Goal: Task Accomplishment & Management: Manage account settings

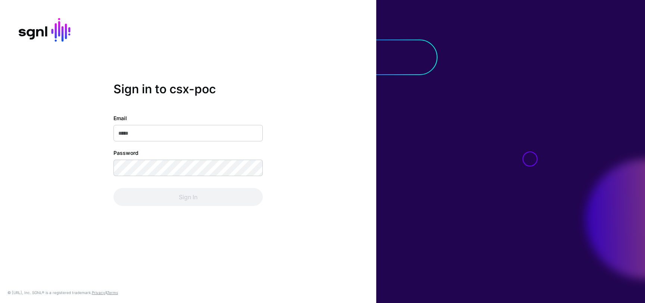
type input "**********"
click at [284, 201] on div "**********" at bounding box center [188, 151] width 376 height 139
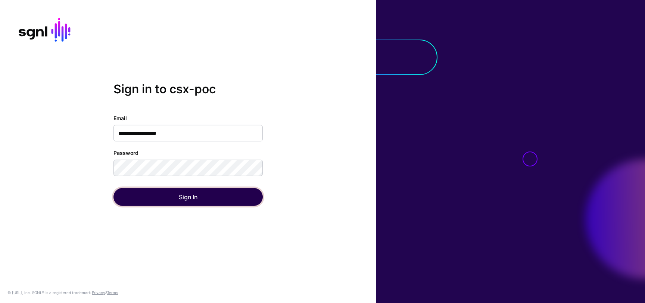
click at [238, 193] on button "Sign In" at bounding box center [187, 197] width 149 height 18
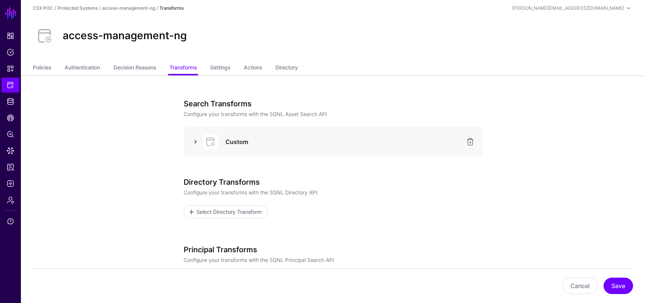
click at [196, 139] on link at bounding box center [195, 141] width 9 height 9
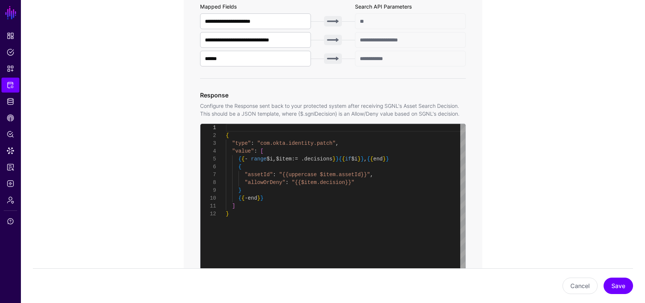
scroll to position [305, 0]
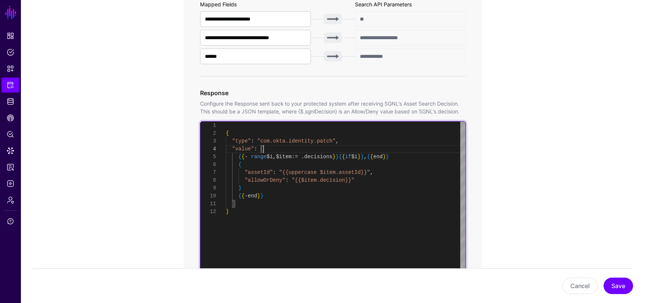
click at [272, 151] on div "{ "type" : "com.okta.identity.patch" , "value" : [ { { - range $i , $item := . …" at bounding box center [346, 215] width 240 height 186
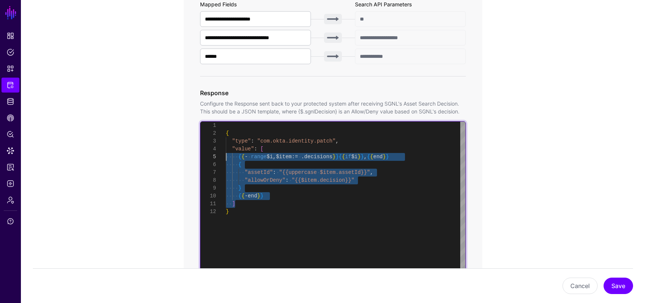
scroll to position [24, 0]
drag, startPoint x: 246, startPoint y: 203, endPoint x: 212, endPoint y: 150, distance: 62.5
click at [226, 150] on div "{ "type" : "com.okta.identity.patch" , "value" : [ { { - range $i , $item := . …" at bounding box center [346, 215] width 240 height 186
click at [280, 240] on div "{ "type" : "com.okta.identity.patch" , "value" : [ { { - range $i , $item := . …" at bounding box center [346, 215] width 240 height 186
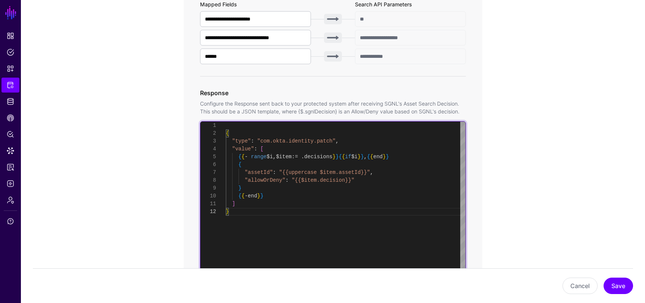
type textarea "**********"
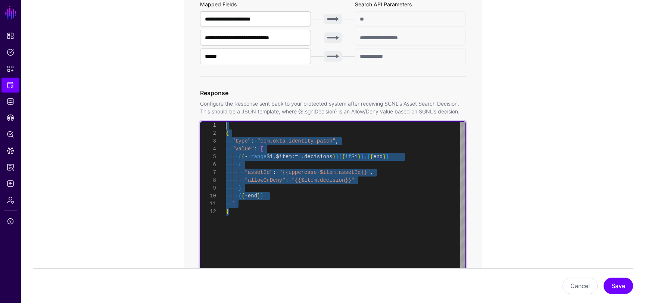
drag, startPoint x: 253, startPoint y: 230, endPoint x: 217, endPoint y: 119, distance: 116.1
click at [226, 122] on div "{ "type" : "com.okta.identity.patch" , "value" : [ { { - range $i , $item := . …" at bounding box center [346, 215] width 240 height 186
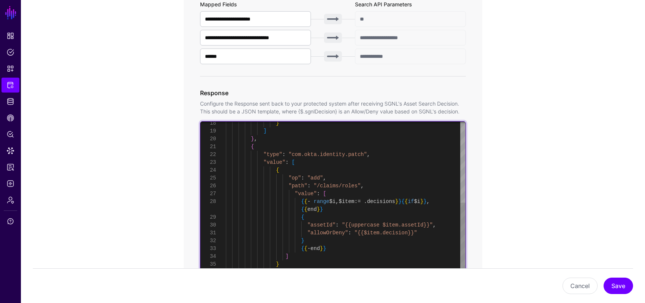
scroll to position [8, 0]
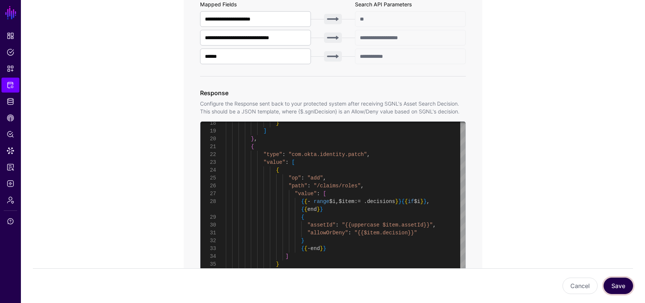
click at [624, 284] on button "Save" at bounding box center [617, 286] width 29 height 16
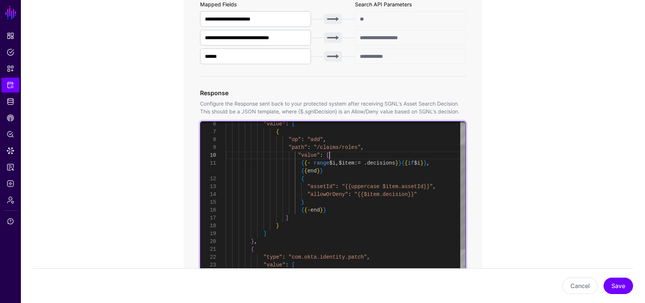
scroll to position [71, 0]
click at [340, 154] on div "} ] } , { "type" : "com.okta.identity.patch" , "value" : [ ] { { - end } } } "a…" at bounding box center [346, 245] width 240 height 329
click at [445, 164] on div "} ] } , { "type" : "com.okta.identity.patch" , "value" : [ ] { { - end } } } "a…" at bounding box center [346, 245] width 240 height 329
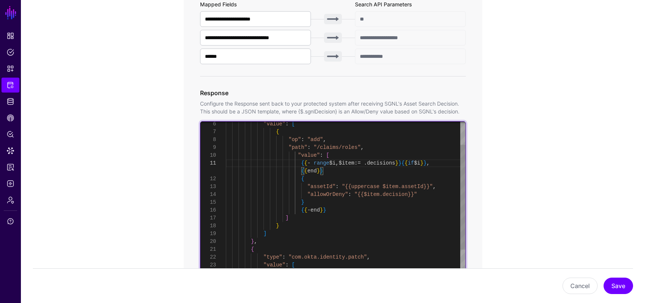
click at [435, 172] on div "} ] } , { "type" : "com.okta.identity.patch" , "value" : [ ] { { - end } } } "a…" at bounding box center [346, 245] width 240 height 329
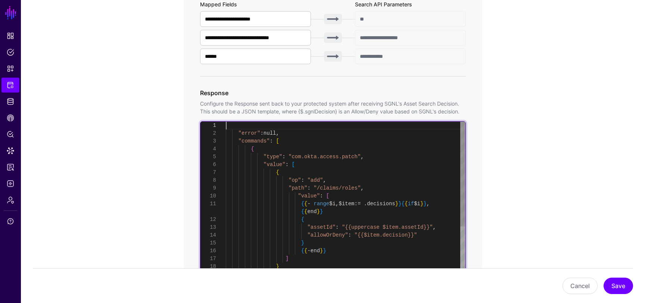
scroll to position [0, 0]
click at [231, 129] on div "} ] } , { "type" : "com.okta.identity.patch" , "value" : [ ] { { - end } } "all…" at bounding box center [346, 286] width 240 height 329
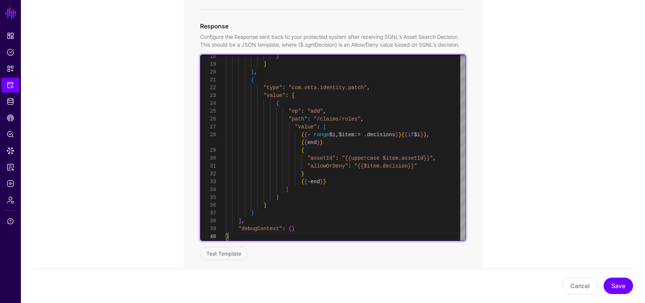
scroll to position [407, 0]
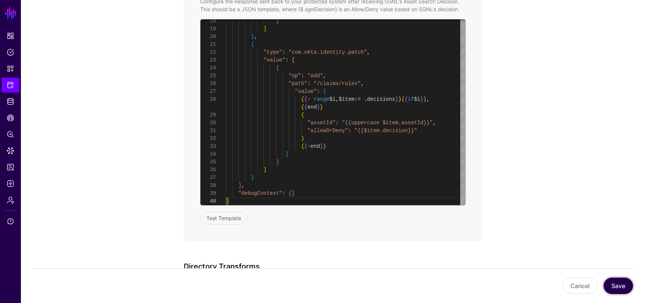
click at [618, 284] on button "Save" at bounding box center [617, 286] width 29 height 16
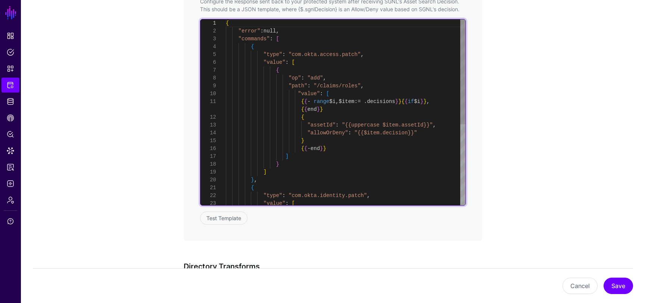
scroll to position [31, 0]
click at [358, 130] on div "} ] } , { "type" : "com.okta.identity.patch" , "value" : [ ] { { - end } } } "a…" at bounding box center [346, 183] width 240 height 329
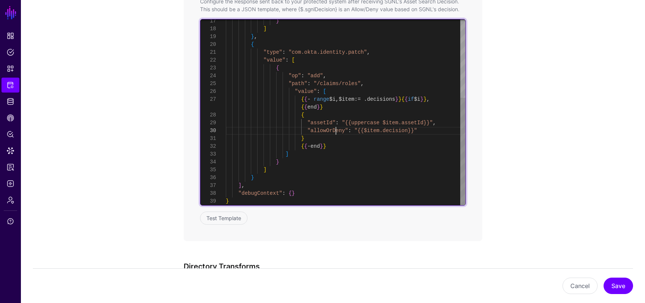
click at [337, 130] on div "} ] } , { "type" : "com.okta.identity.patch" , "value" : [ { "op" : "add" , "pa…" at bounding box center [346, 44] width 240 height 321
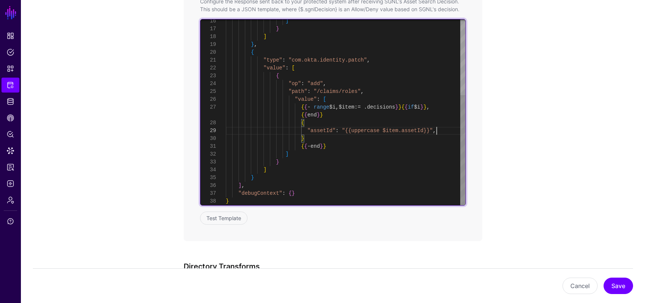
scroll to position [0, 0]
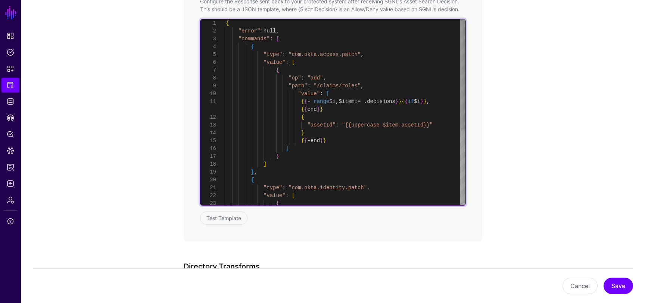
click at [362, 125] on div "} ] } , { "type" : "com.okta.identity.patch" , "value" : [ { ] { { - end } } } …" at bounding box center [346, 175] width 240 height 313
click at [356, 125] on div "} ] } , { "type" : "com.okta.identity.patch" , "value" : [ { ] { { - end } } } …" at bounding box center [346, 175] width 240 height 313
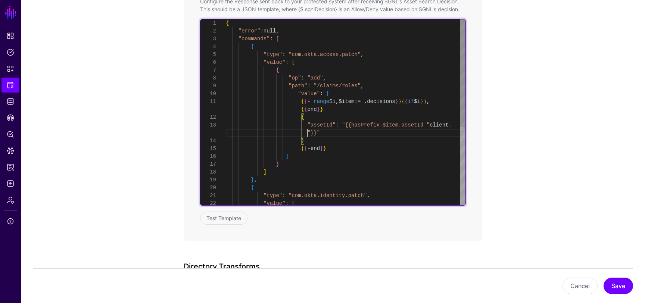
scroll to position [31, 0]
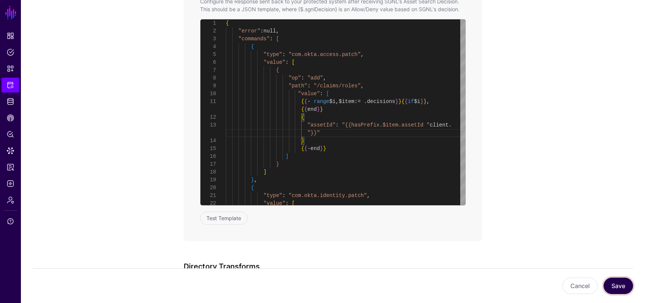
click at [619, 292] on button "Save" at bounding box center [617, 286] width 29 height 16
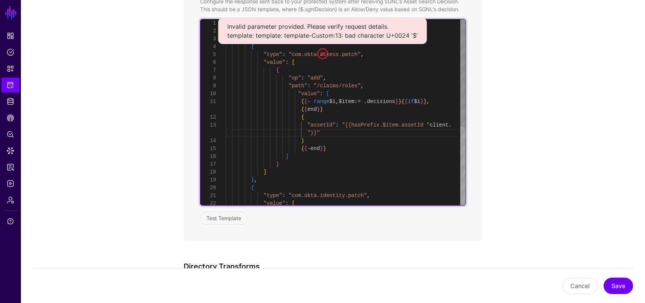
scroll to position [24, 0]
click at [431, 125] on div "} ] } , { "type" : "com.okta.identity.patch" , "value" : [ ] { { - end } } } "a…" at bounding box center [346, 179] width 240 height 321
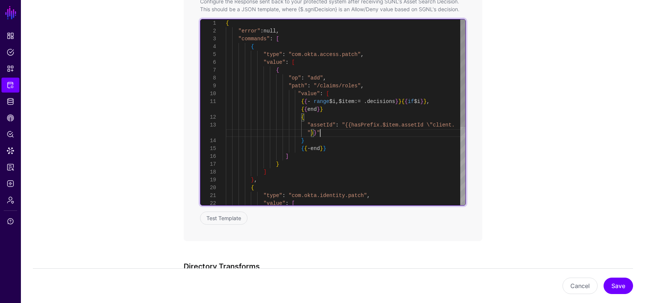
scroll to position [31, 0]
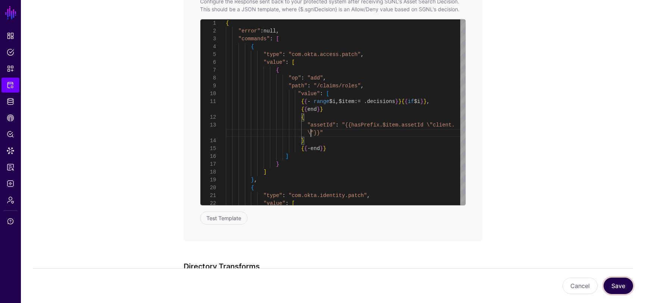
click at [612, 284] on button "Save" at bounding box center [617, 286] width 29 height 16
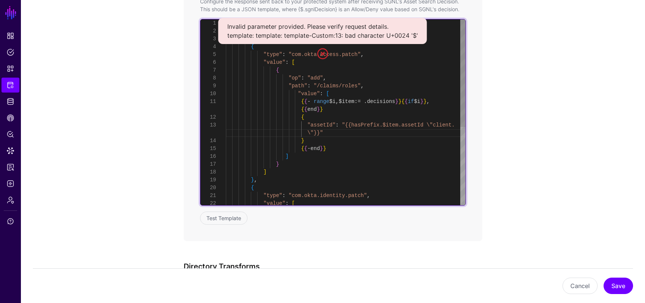
scroll to position [0, 0]
click at [348, 103] on div "} ] } , { "type" : "com.okta.identity.patch" , "value" : [ ] { { - end } } } "a…" at bounding box center [346, 179] width 240 height 321
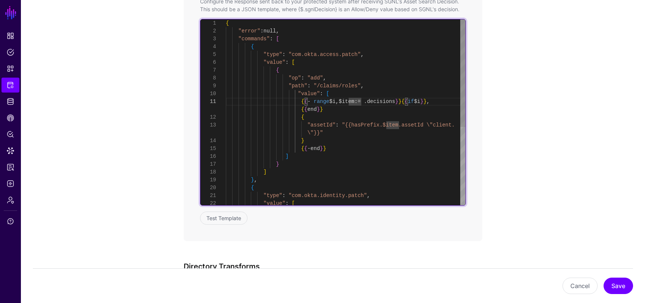
scroll to position [24, 0]
click at [432, 124] on div "} ] } , { "type" : "com.okta.identity.patch" , "value" : [ ] { { - end } } } \"…" at bounding box center [346, 179] width 240 height 321
click at [432, 127] on div "} ] } , { "type" : "com.okta.identity.patch" , "value" : [ ] { { - end } } } "\…" at bounding box center [346, 179] width 240 height 321
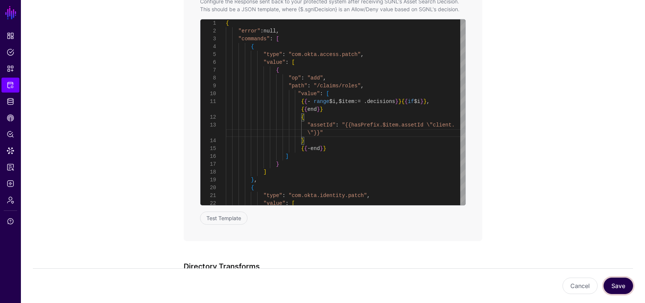
click at [610, 283] on button "Save" at bounding box center [617, 286] width 29 height 16
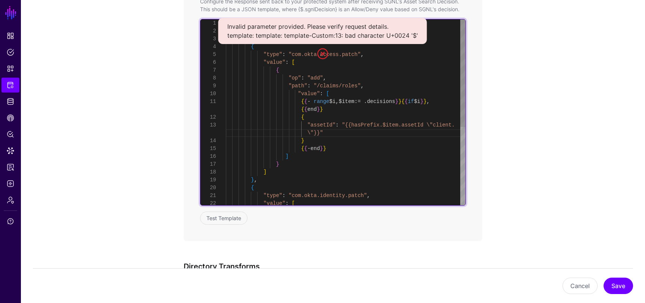
scroll to position [71, 0]
click at [390, 96] on div "} ] } , { "type" : "com.okta.identity.patch" , "value" : [ ] { { - end } } } \"…" at bounding box center [346, 179] width 240 height 321
click at [435, 125] on div "} ] } , { "type" : "com.okta.identity.patch" , "value" : [ ] { { - end } } } \"…" at bounding box center [346, 179] width 240 height 321
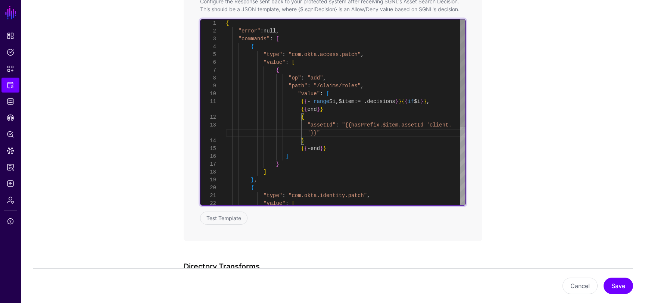
click at [308, 124] on div "} ] } , { "type" : "com.okta.identity.patch" , "value" : [ ] { { - end } } } '}…" at bounding box center [346, 179] width 240 height 321
click at [449, 124] on div "} ] } , { "type" : "com.okta.identity.patch" , "value" : [ ] { { - end } } } "a…" at bounding box center [346, 175] width 240 height 313
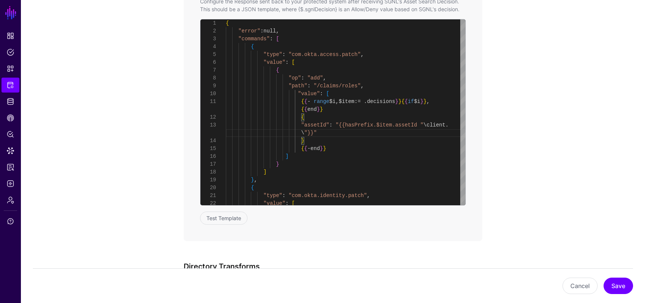
click at [614, 277] on div "Cancel Save" at bounding box center [333, 285] width 600 height 35
click at [618, 282] on button "Save" at bounding box center [617, 286] width 29 height 16
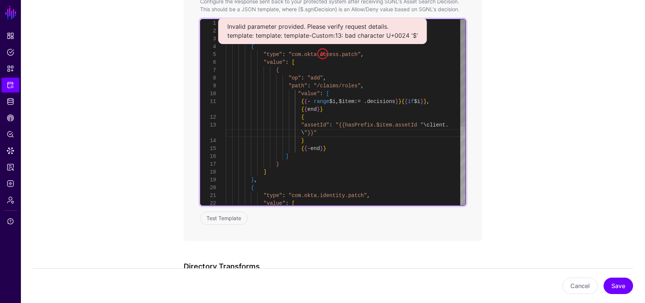
scroll to position [31, 0]
click at [308, 132] on div "} ] } , { "type" : "com.okta.identity.patch" , "value" : [ ] { { - end } } } "a…" at bounding box center [346, 179] width 240 height 321
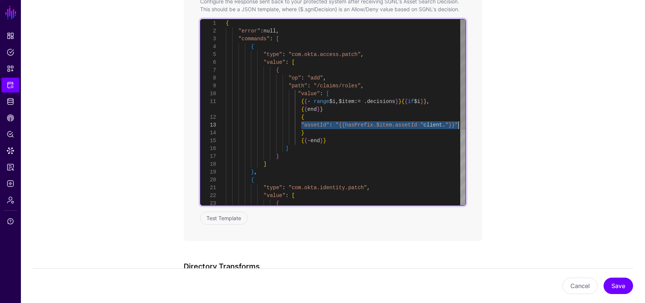
drag, startPoint x: 300, startPoint y: 124, endPoint x: 469, endPoint y: 124, distance: 168.3
click at [465, 124] on div "} ] } , { "type" : "com.okta.identity.patch" , "value" : [ ] { { - end } } } "a…" at bounding box center [346, 175] width 240 height 313
click at [396, 129] on div "} ] } , { "type" : "com.okta.identity.patch" , "value" : [ ] { { - end } } } "a…" at bounding box center [346, 175] width 240 height 313
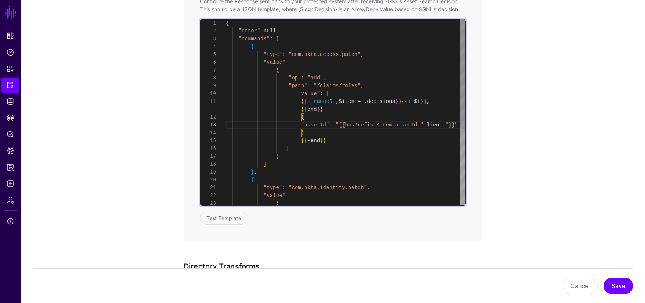
scroll to position [24, 0]
drag, startPoint x: 335, startPoint y: 124, endPoint x: 461, endPoint y: 126, distance: 125.4
click at [461, 126] on div "} ] } , { "type" : "com.okta.identity.patch" , "value" : [ ] { { - end } } } "a…" at bounding box center [346, 175] width 240 height 313
click at [424, 124] on div "} ] } , { "type" : "com.okta.identity.patch" , "value" : [ ] { { - end } } } "a…" at bounding box center [346, 175] width 240 height 313
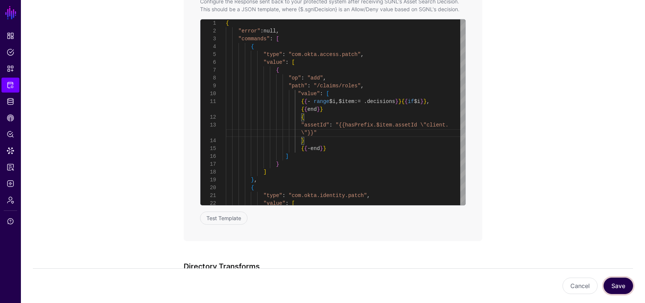
click at [619, 289] on button "Save" at bounding box center [617, 286] width 29 height 16
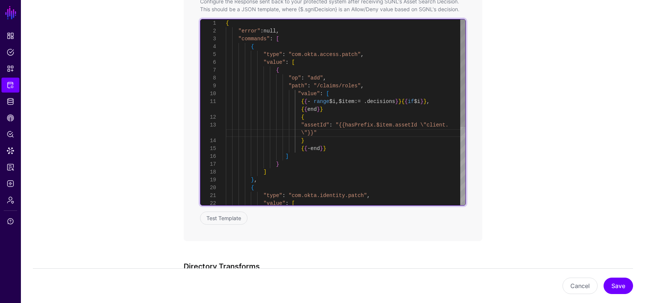
scroll to position [24, 0]
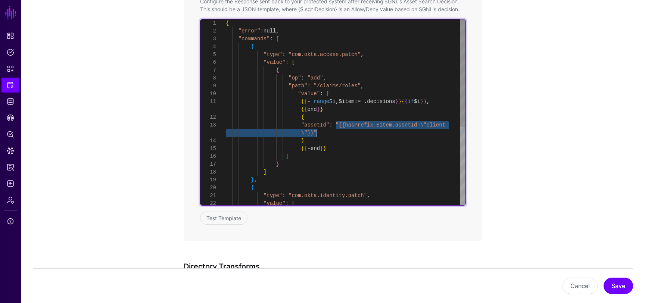
drag, startPoint x: 335, startPoint y: 125, endPoint x: 372, endPoint y: 138, distance: 38.7
click at [372, 138] on div "} ] } , { "type" : "com.okta.identity.patch" , "value" : [ ] { { - end } } } \"…" at bounding box center [346, 179] width 240 height 321
click at [362, 135] on div "} ] } , { "type" : "com.okta.identity.patch" , "value" : [ ] { { - end } } } \"…" at bounding box center [346, 179] width 240 height 321
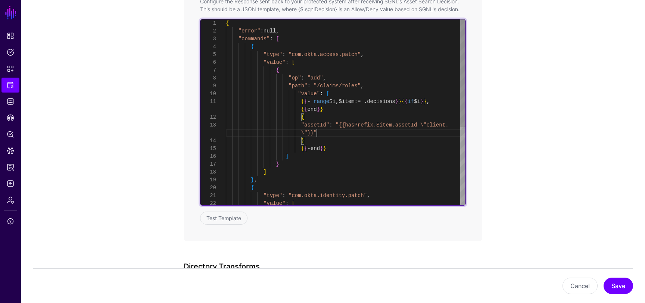
scroll to position [24, 0]
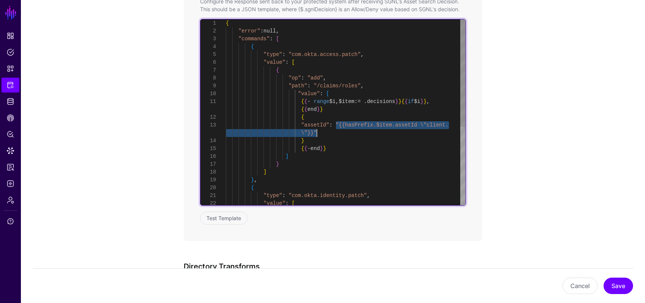
drag, startPoint x: 335, startPoint y: 124, endPoint x: 363, endPoint y: 133, distance: 28.7
click at [363, 133] on div "} ] } , { "type" : "com.okta.identity.patch" , "value" : [ ] { { - end } } } \"…" at bounding box center [346, 179] width 240 height 321
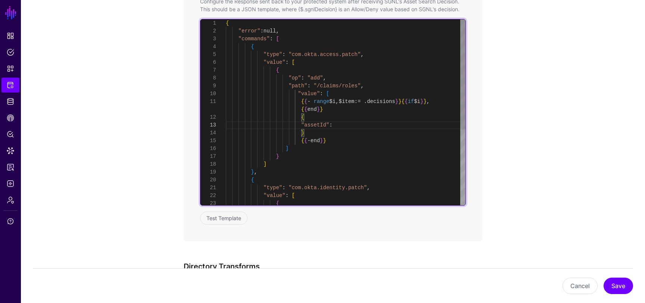
scroll to position [31, 0]
click at [332, 53] on div "} ] } , { "type" : "com.okta.identity.patch" , "value" : [ ] { { - end } } } "a…" at bounding box center [346, 179] width 240 height 321
click at [329, 198] on div "} ] } , { "type" : "com.okta.identity.patch" , "value" : [ ] { { - end } } } "a…" at bounding box center [346, 179] width 240 height 321
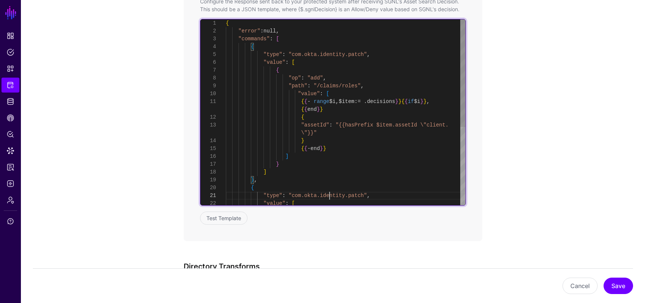
click at [329, 198] on div "} ] } , { "type" : "com.okta.identity.patch" , "value" : [ ] { { - end } } } "a…" at bounding box center [346, 179] width 240 height 321
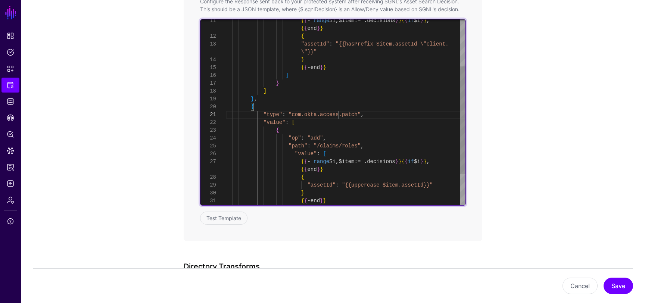
scroll to position [24, 0]
click at [437, 44] on div "} ] } , { "type" : "com.okta.access.patch" , "value" : [ ] { { - end } } } "ass…" at bounding box center [346, 98] width 240 height 321
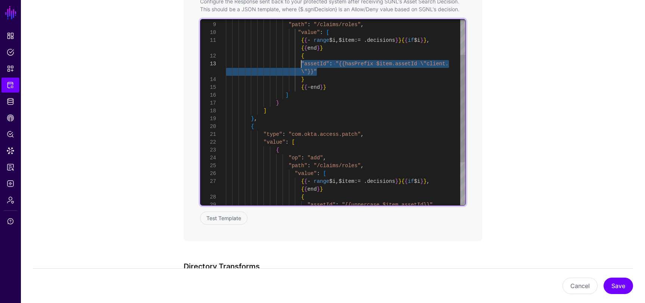
drag, startPoint x: 321, startPoint y: 71, endPoint x: 301, endPoint y: 65, distance: 21.0
click at [301, 65] on div "} ] } , { "type" : "com.okta.access.patch" , "value" : [ ] { { - end } } } "ass…" at bounding box center [346, 118] width 240 height 321
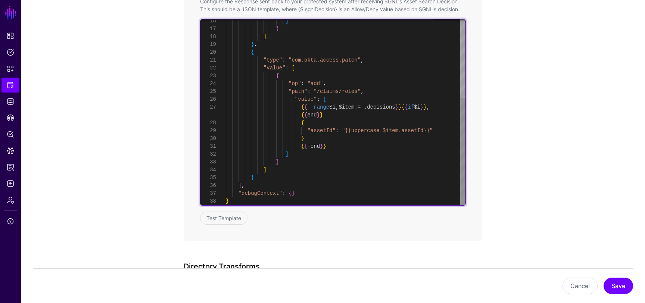
scroll to position [8, 0]
drag, startPoint x: 435, startPoint y: 131, endPoint x: 308, endPoint y: 131, distance: 127.2
click at [308, 131] on div "} ] } , { "type" : "com.okta.access.patch" , "value" : [ ] { "op" : "add" , "pa…" at bounding box center [346, 44] width 240 height 321
click at [440, 132] on div "} ] } , { "type" : "com.okta.access.patch" , "value" : [ ] { "op" : "add" , "pa…" at bounding box center [346, 48] width 240 height 329
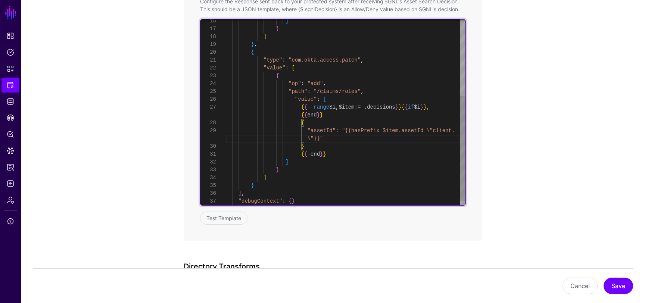
scroll to position [8, 0]
click at [440, 132] on div "} ] } , { "type" : "com.okta.access.patch" , "value" : [ ] { "op" : "add" , "pa…" at bounding box center [346, 48] width 240 height 329
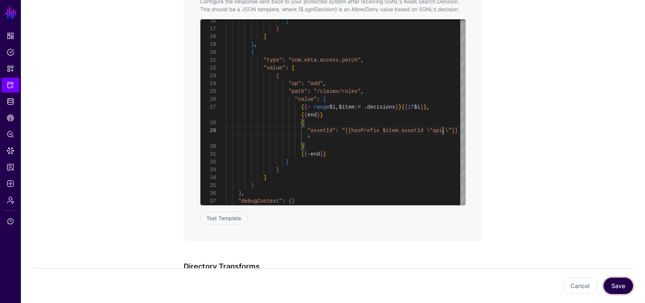
click at [612, 282] on button "Save" at bounding box center [617, 286] width 29 height 16
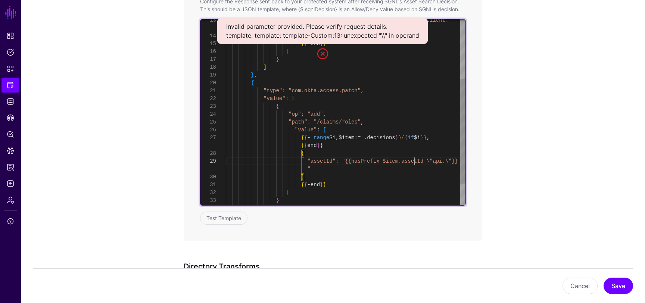
click at [416, 161] on div "} ] } , { "type" : "com.okta.access.patch" , "value" : [ ] { "op" : "add" , "pa…" at bounding box center [346, 79] width 240 height 329
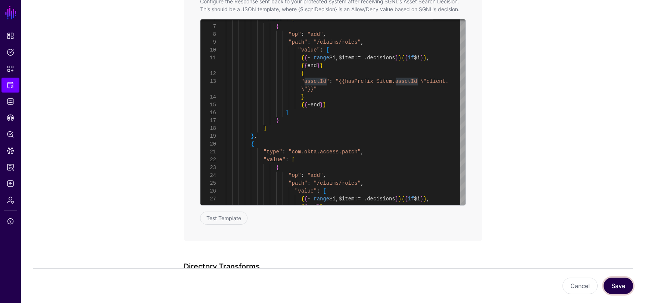
click at [615, 279] on button "Save" at bounding box center [617, 286] width 29 height 16
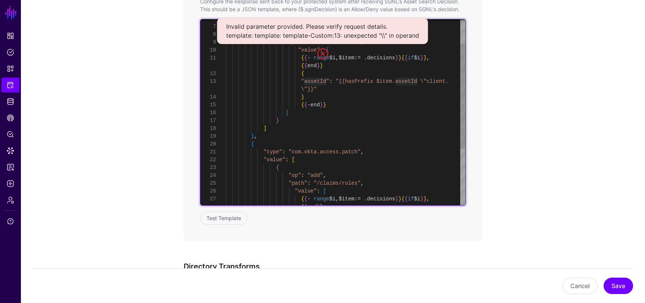
click at [421, 82] on div "} ] } , { "type" : "com.okta.access.patch" , "value" : [ ] { "op" : "add" , "pa…" at bounding box center [346, 140] width 240 height 329
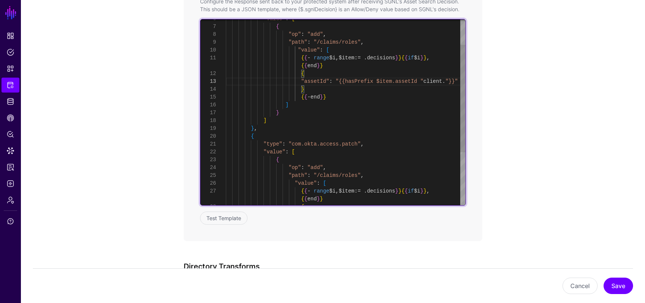
scroll to position [24, 0]
drag, startPoint x: 420, startPoint y: 81, endPoint x: 378, endPoint y: 82, distance: 42.2
click at [378, 82] on div "} ] } , { "type" : "com.okta.access.patch" , "value" : [ ] { "op" : "add" , "pa…" at bounding box center [346, 136] width 240 height 321
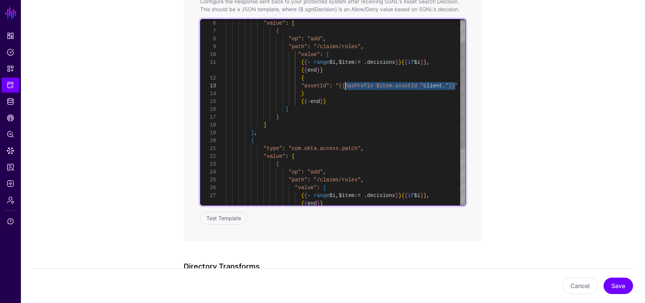
drag, startPoint x: 454, startPoint y: 85, endPoint x: 344, endPoint y: 85, distance: 110.8
click at [344, 85] on div "} ] } , { "type" : "com.okta.access.patch" , "value" : [ ] { "op" : "add" , "pa…" at bounding box center [346, 140] width 240 height 321
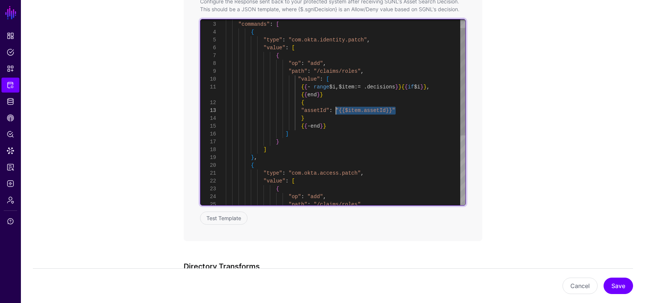
drag, startPoint x: 403, startPoint y: 109, endPoint x: 337, endPoint y: 108, distance: 66.4
click at [337, 108] on div "} ] } , { "type" : "com.okta.access.patch" , "value" : [ ] { "op" : "add" , "pa…" at bounding box center [346, 165] width 240 height 321
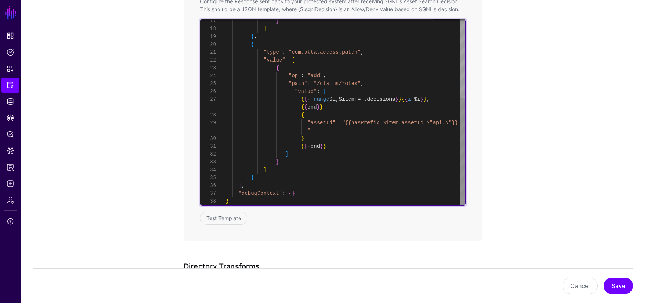
scroll to position [0, 0]
drag, startPoint x: 459, startPoint y: 123, endPoint x: 344, endPoint y: 123, distance: 114.9
click at [344, 123] on div "} ] } , { "type" : "com.okta.access.patch" , "value" : [ { "op" : "add" , "path…" at bounding box center [346, 44] width 240 height 321
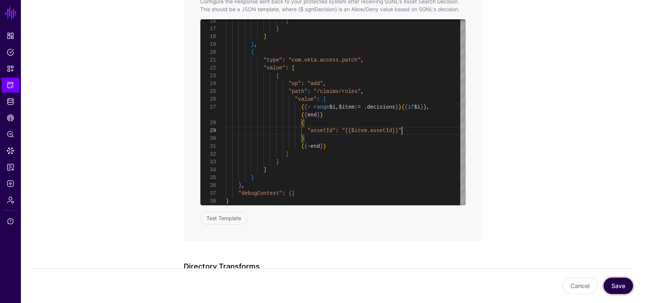
click at [611, 286] on button "Save" at bounding box center [617, 286] width 29 height 16
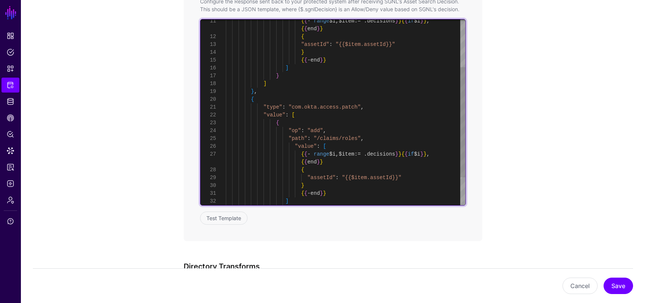
scroll to position [24, 0]
click at [346, 45] on div "] } ] } , { "type" : "com.okta.access.patch" , "value" : [ { "op" : "add" , "pa…" at bounding box center [346, 95] width 240 height 313
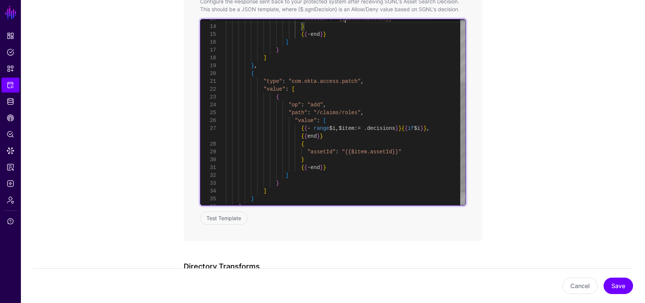
scroll to position [0, 0]
click at [352, 152] on div "] } ] } , { "type" : "com.okta.access.patch" , "value" : [ { "op" : "add" , { {…" at bounding box center [346, 69] width 240 height 313
click at [425, 152] on div "] } ] } , { "type" : "com.okta.access.patch" , "value" : [ { "op" : "add" , { {…" at bounding box center [346, 69] width 240 height 313
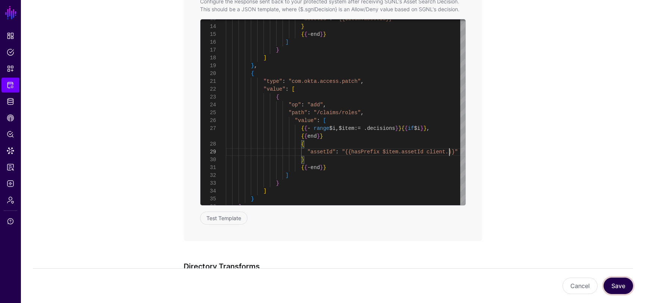
click at [619, 291] on button "Save" at bounding box center [617, 286] width 29 height 16
click at [617, 281] on button "Save" at bounding box center [617, 286] width 29 height 16
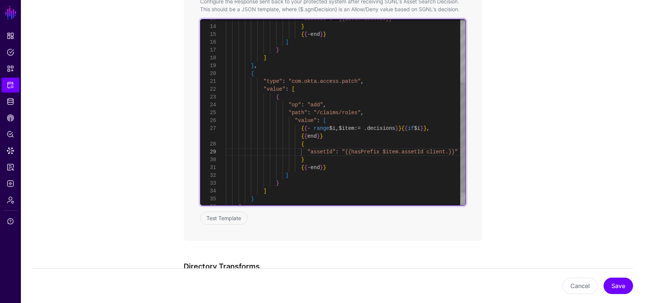
click at [428, 153] on div "] } ] } , { "type" : "com.okta.access.patch" , "value" : [ { "op" : "add" , { {…" at bounding box center [346, 69] width 240 height 313
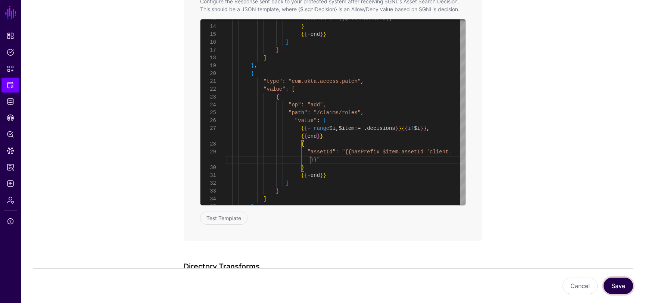
click at [617, 284] on button "Save" at bounding box center [617, 286] width 29 height 16
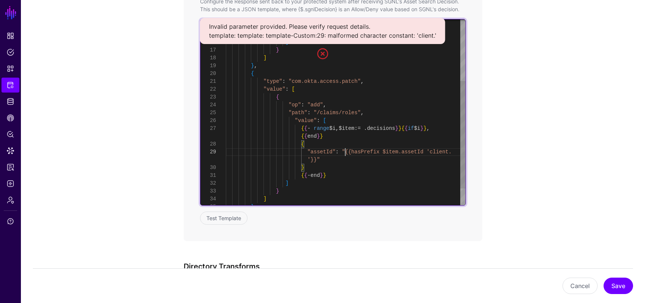
scroll to position [0, 0]
click at [345, 151] on div "] } ] } , { "type" : "com.okta.access.patch" , "value" : [ { "op" : "add" , { {…" at bounding box center [346, 73] width 240 height 321
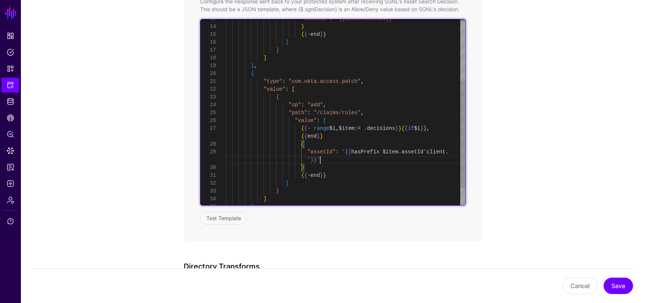
click at [431, 150] on div "] } ] } , { "type" : "com.okta.access.patch" , "value" : [ { "op" : "add" , { {…" at bounding box center [346, 73] width 240 height 321
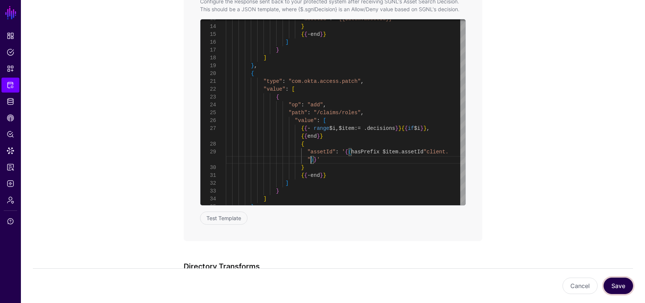
click at [624, 289] on button "Save" at bounding box center [617, 286] width 29 height 16
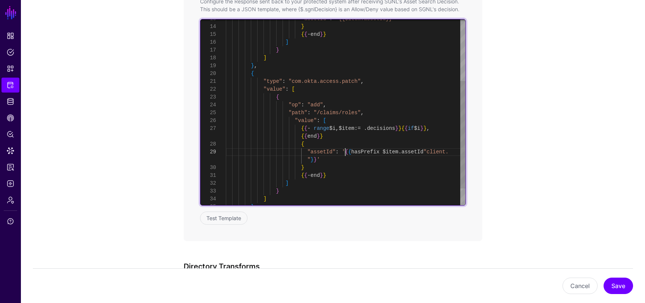
scroll to position [0, 0]
click at [345, 151] on div ""assetId" : "{{$item.assetId}}" } { { - end } } ] } ] } , { "type" : "com.okta.…" at bounding box center [346, 73] width 240 height 321
click at [368, 153] on div ""assetId" : "{{$item.assetId}}" } { { - end } } ] } ] } , { "type" : "com.okta.…" at bounding box center [346, 69] width 240 height 313
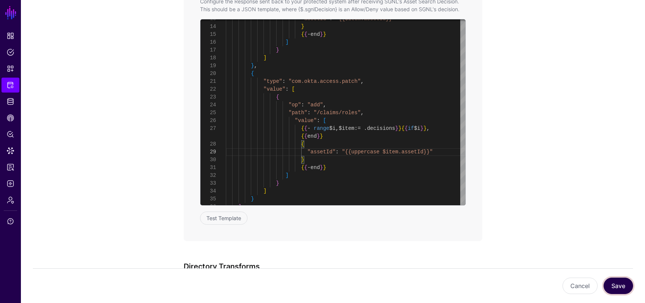
click at [621, 287] on button "Save" at bounding box center [617, 286] width 29 height 16
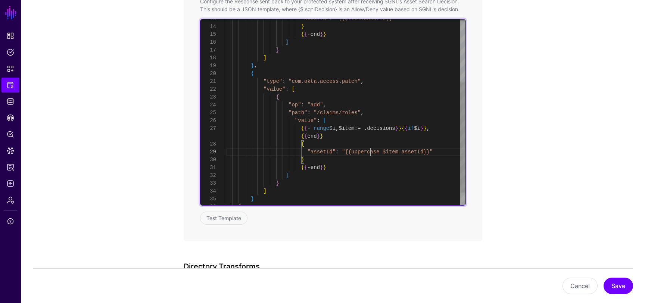
click at [371, 152] on div ""assetId" : "{{$item.assetId}}" } { { - end } } ] } ] } , { "type" : "com.okta.…" at bounding box center [346, 69] width 240 height 313
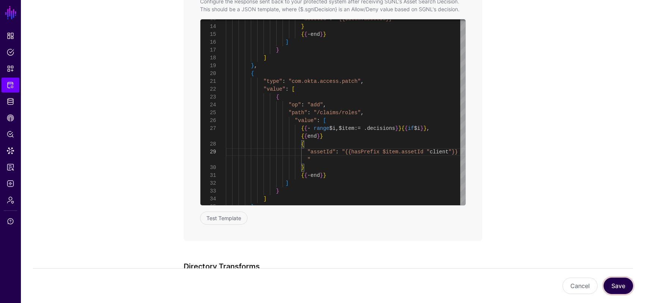
click at [624, 287] on button "Save" at bounding box center [617, 286] width 29 height 16
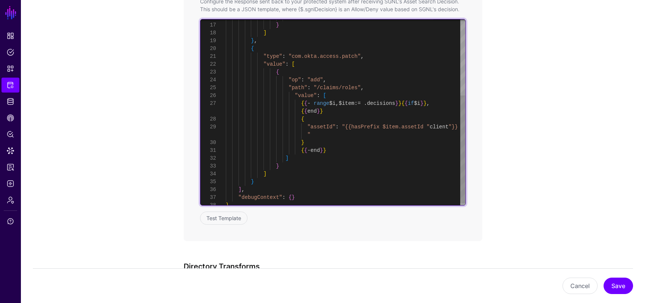
scroll to position [63, 0]
click at [377, 111] on div "] } ] } , { "type" : "com.okta.access.patch" , "value" : [ { "op" : "add" , "pa…" at bounding box center [346, 48] width 240 height 321
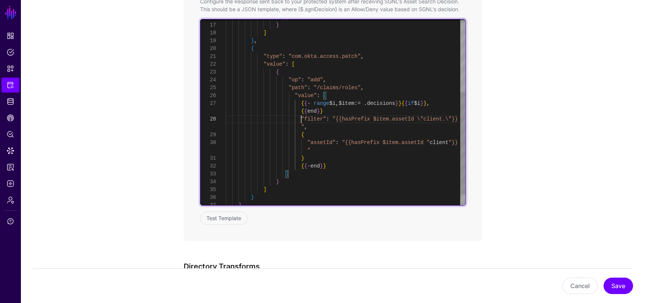
scroll to position [16, 0]
click at [352, 142] on div "] } ] } , { "type" : "com.okta.access.patch" , "value" : [ { "op" : "add" , "pa…" at bounding box center [346, 56] width 240 height 337
drag, startPoint x: 435, startPoint y: 143, endPoint x: 330, endPoint y: 151, distance: 105.1
click at [330, 151] on div "] } ] } , { "type" : "com.okta.access.patch" , "value" : [ { "op" : "add" , "pa…" at bounding box center [346, 56] width 240 height 337
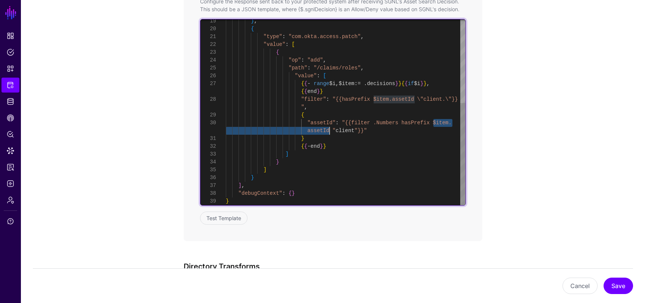
scroll to position [71, 0]
click at [371, 100] on div "} , { "type" : "com.okta.access.patch" , "value" : [ { "op" : "add" , "path" : …" at bounding box center [346, 36] width 240 height 337
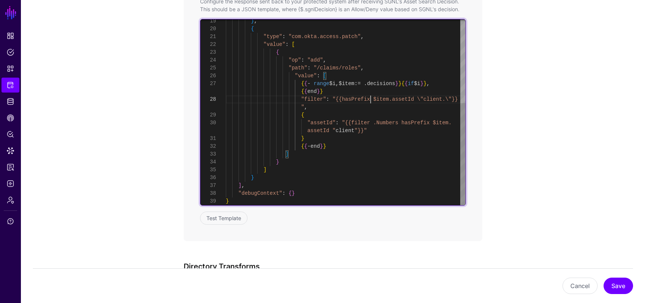
click at [371, 100] on div "} , { "type" : "com.okta.access.patch" , "value" : [ { "op" : "add" , "path" : …" at bounding box center [346, 36] width 240 height 337
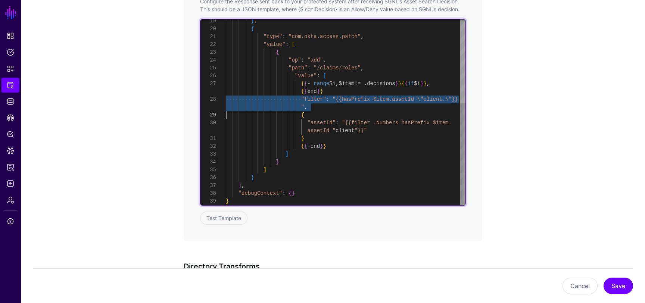
click at [371, 100] on div "} , { "type" : "com.okta.access.patch" , "value" : [ { "op" : "add" , "path" : …" at bounding box center [346, 36] width 240 height 337
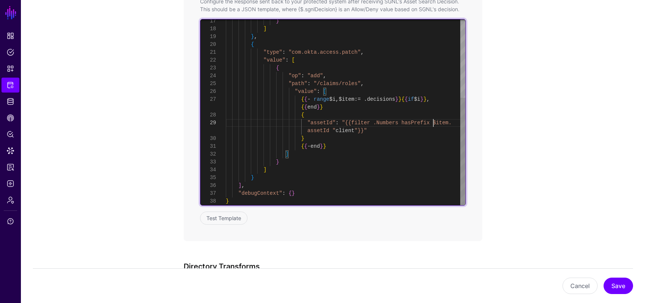
scroll to position [0, 0]
drag, startPoint x: 434, startPoint y: 124, endPoint x: 449, endPoint y: 125, distance: 15.4
click at [449, 125] on div "} , { "type" : "com.okta.access.patch" , "value" : [ { "op" : "add" , "path" : …" at bounding box center [346, 44] width 240 height 321
click at [384, 122] on div "} , { "type" : "com.okta.access.patch" , "value" : [ { "op" : "add" , "path" : …" at bounding box center [346, 44] width 240 height 321
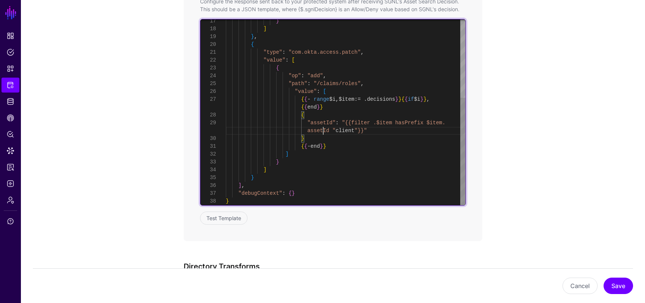
scroll to position [8, 0]
click at [322, 129] on div "} , { "type" : "com.okta.access.patch" , "value" : [ { "op" : "add" , "path" : …" at bounding box center [346, 44] width 240 height 321
click at [376, 125] on div "} , { "type" : "com.okta.access.patch" , "value" : [ { "op" : "add" , "path" : …" at bounding box center [346, 44] width 240 height 321
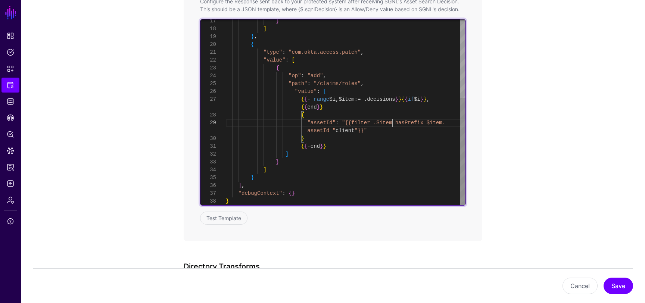
click at [393, 124] on div "} , { "type" : "com.okta.access.patch" , "value" : [ { "op" : "add" , "path" : …" at bounding box center [346, 44] width 240 height 321
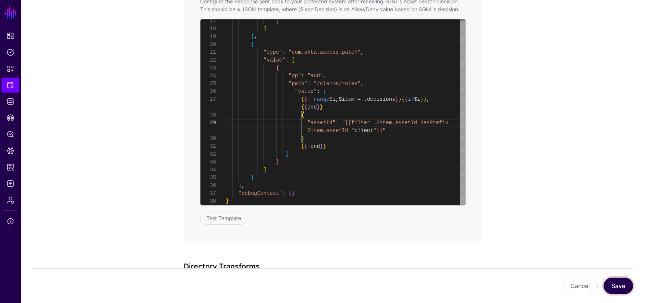
click at [614, 285] on button "Save" at bounding box center [617, 286] width 29 height 16
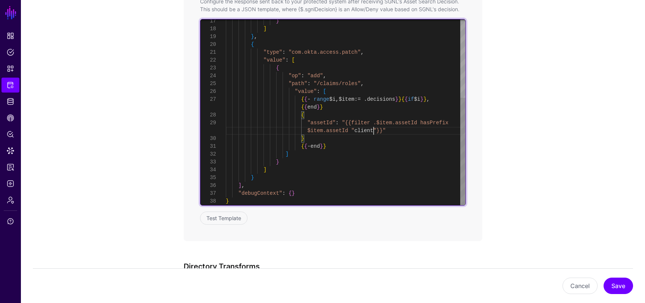
scroll to position [8, 0]
click at [374, 131] on div "} , { "type" : "com.okta.access.patch" , "value" : [ { "op" : "add" , "path" : …" at bounding box center [346, 44] width 240 height 321
drag, startPoint x: 404, startPoint y: 99, endPoint x: 375, endPoint y: 100, distance: 29.5
click at [375, 100] on div "} , { "type" : "com.okta.access.patch" , "value" : [ { "op" : "add" , "path" : …" at bounding box center [346, 44] width 240 height 321
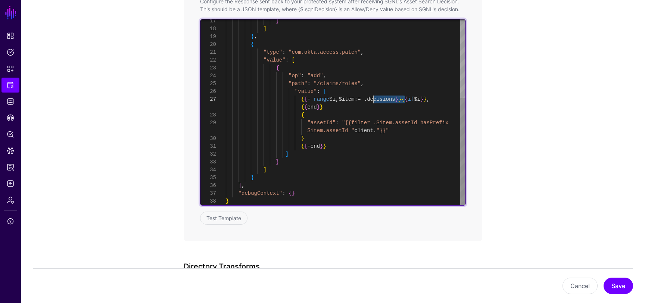
scroll to position [0, 0]
click at [411, 123] on div "} , { "type" : "com.okta.access.patch" , "value" : [ { "op" : "add" , "path" : …" at bounding box center [346, 44] width 240 height 321
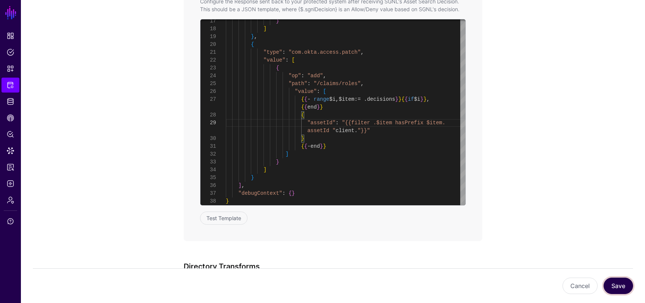
click at [624, 289] on button "Save" at bounding box center [617, 286] width 29 height 16
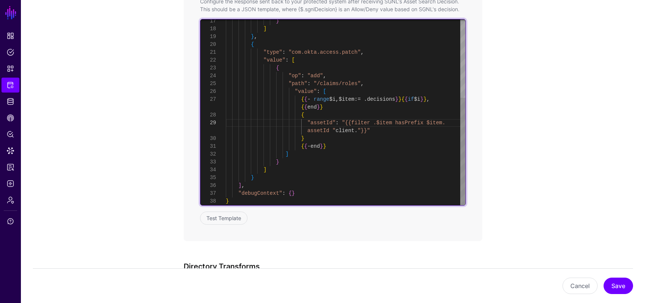
scroll to position [55, 0]
drag, startPoint x: 404, startPoint y: 99, endPoint x: 374, endPoint y: 102, distance: 30.3
click at [374, 102] on div "} , { "type" : "com.okta.access.patch" , "value" : [ { "op" : "add" , "path" : …" at bounding box center [346, 44] width 240 height 321
click at [390, 123] on div "} , { "type" : "com.okta.access.patch" , "value" : [ { "op" : "add" , "path" : …" at bounding box center [346, 44] width 240 height 321
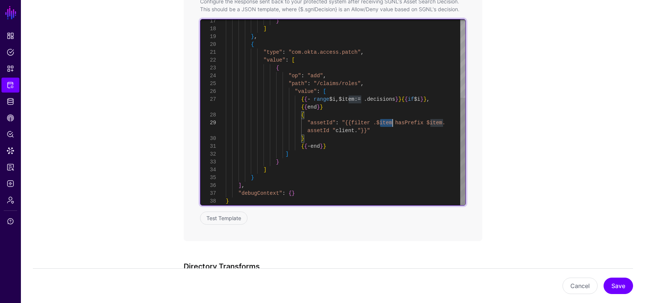
click at [390, 123] on div "} , { "type" : "com.okta.access.patch" , "value" : [ { "op" : "add" , "path" : …" at bounding box center [346, 44] width 240 height 321
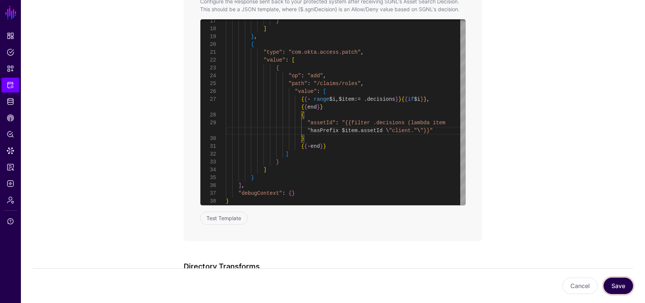
click at [613, 281] on button "Save" at bounding box center [617, 286] width 29 height 16
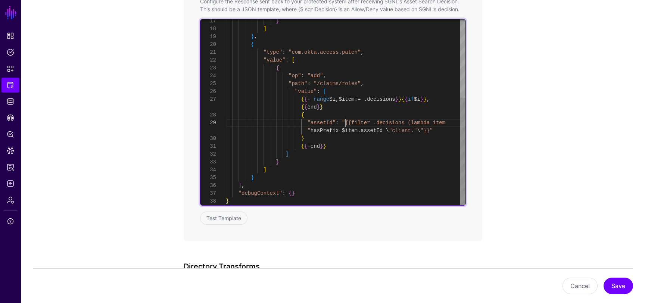
scroll to position [0, 0]
click at [344, 123] on div "} , { "type" : "com.okta.access.patch" , "value" : [ { "op" : "add" , "path" : …" at bounding box center [346, 44] width 240 height 321
drag, startPoint x: 433, startPoint y: 123, endPoint x: 437, endPoint y: 124, distance: 4.6
click at [433, 123] on div "} , { "type" : "com.okta.access.patch" , "value" : [ { "op" : "add" , "path" : …" at bounding box center [346, 44] width 240 height 321
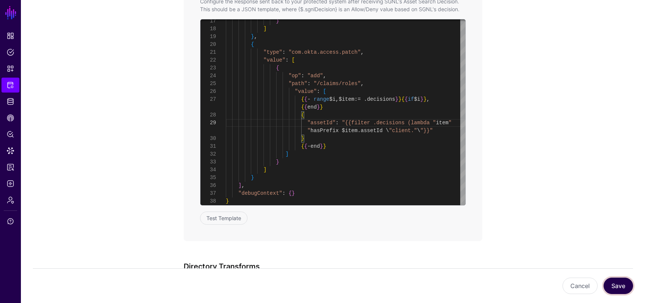
click at [609, 286] on button "Save" at bounding box center [617, 286] width 29 height 16
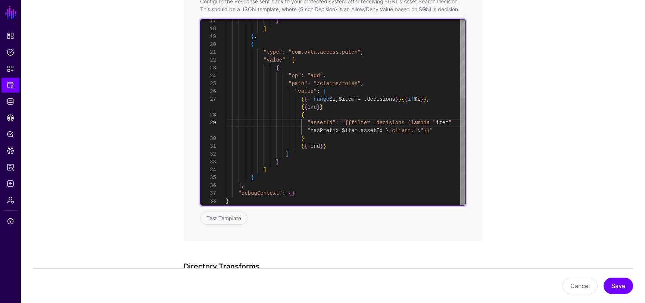
scroll to position [8, 0]
click at [345, 131] on div "} , { "type" : "com.okta.access.patch" , "value" : [ { "op" : "add" , "path" : …" at bounding box center [346, 44] width 240 height 321
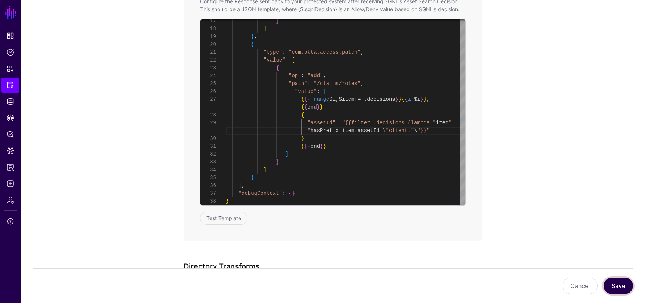
click at [613, 281] on button "Save" at bounding box center [617, 286] width 29 height 16
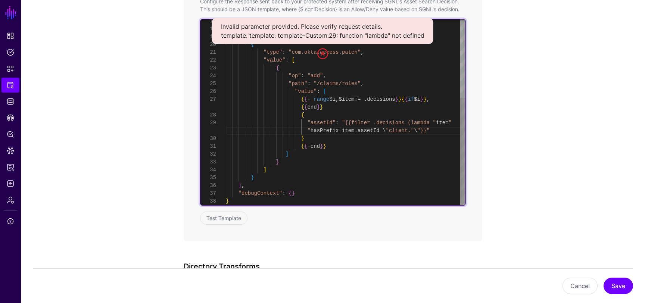
scroll to position [0, 0]
drag, startPoint x: 451, startPoint y: 123, endPoint x: 456, endPoint y: 125, distance: 4.9
click at [452, 123] on div "} , { "type" : "com.okta.access.patch" , "value" : [ { "op" : "add" , "path" : …" at bounding box center [346, 44] width 240 height 321
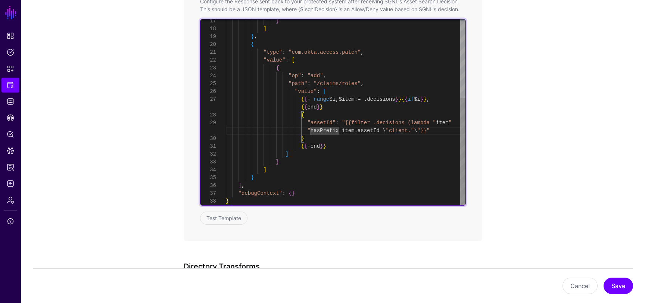
click at [350, 123] on div "} , { "type" : "com.okta.access.patch" , "value" : [ { "op" : "add" , "path" : …" at bounding box center [346, 44] width 240 height 321
click at [420, 131] on div "} , { "type" : "com.okta.access.patch" , "value" : [ { "op" : "add" , "path" : …" at bounding box center [346, 44] width 240 height 321
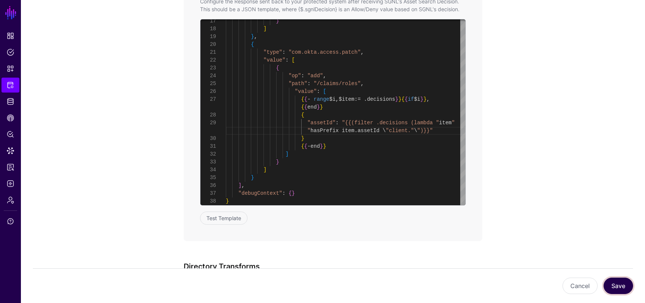
click at [618, 284] on button "Save" at bounding box center [617, 286] width 29 height 16
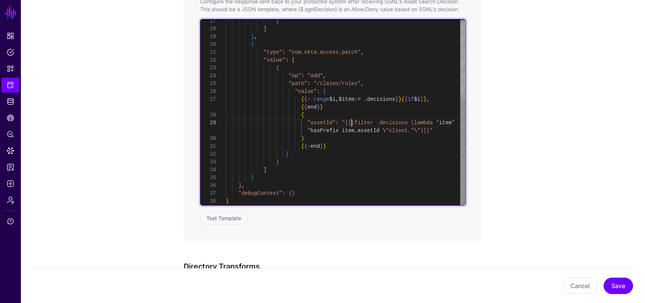
scroll to position [0, 0]
click at [351, 121] on div "} , { "type" : "com.okta.access.patch" , "value" : [ { "op" : "add" , "path" : …" at bounding box center [346, 44] width 240 height 321
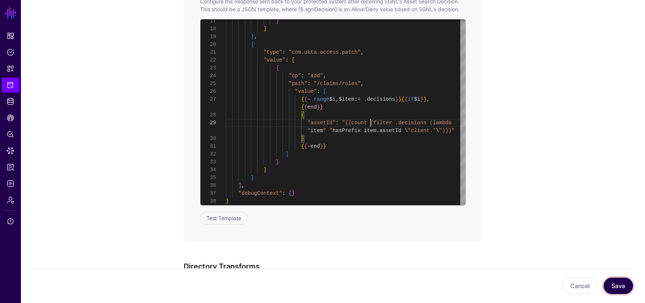
click at [615, 287] on button "Save" at bounding box center [617, 286] width 29 height 16
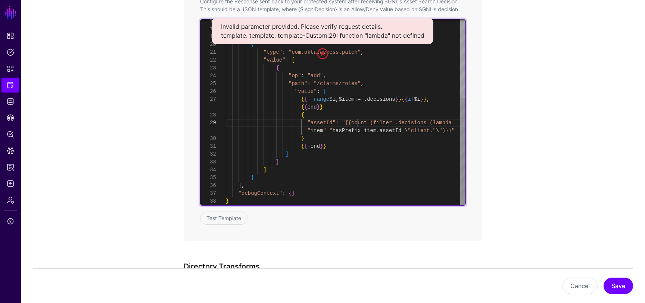
click at [357, 123] on div "} , { "type" : "com.okta.access.patch" , "value" : [ { "op" : "add" , "path" : …" at bounding box center [346, 44] width 240 height 321
click at [346, 121] on div "} , { "type" : "com.okta.access.patch" , "value" : [ { "op" : "add" , "path" : …" at bounding box center [346, 44] width 240 height 321
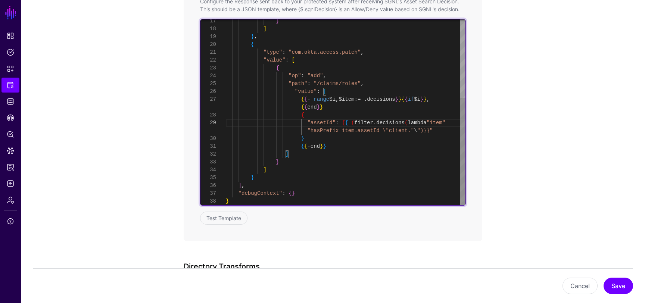
scroll to position [8, 0]
click at [440, 133] on div "} , { "type" : "com.okta.access.patch" , "value" : [ { "op" : "add" , "path" : …" at bounding box center [346, 44] width 240 height 321
click at [356, 123] on div "} , { "type" : "com.okta.access.patch" , "value" : [ { "op" : "add" , "path" : …" at bounding box center [346, 44] width 240 height 321
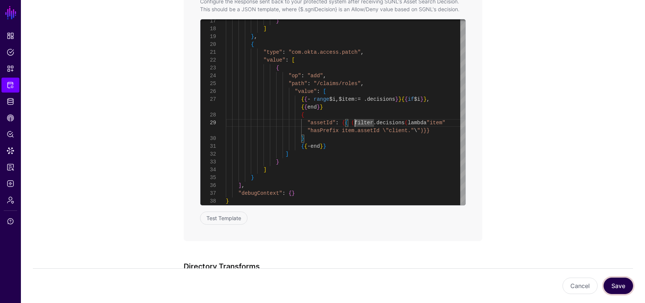
click at [615, 285] on button "Save" at bounding box center [617, 286] width 29 height 16
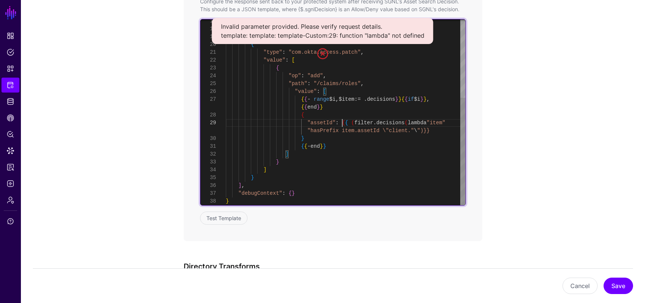
click at [343, 121] on div "} , { "type" : "com.okta.access.patch" , "value" : [ { "op" : "add" , "path" : …" at bounding box center [346, 44] width 240 height 321
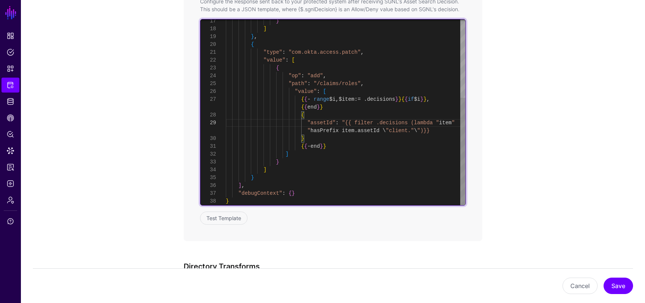
scroll to position [8, 0]
click at [424, 130] on div "} , { "type" : "com.okta.access.patch" , "value" : [ { "op" : "add" , "path" : …" at bounding box center [346, 44] width 240 height 321
click at [344, 130] on div "} , { "type" : "com.okta.access.patch" , "value" : [ { "op" : "add" , "path" : …" at bounding box center [346, 44] width 240 height 321
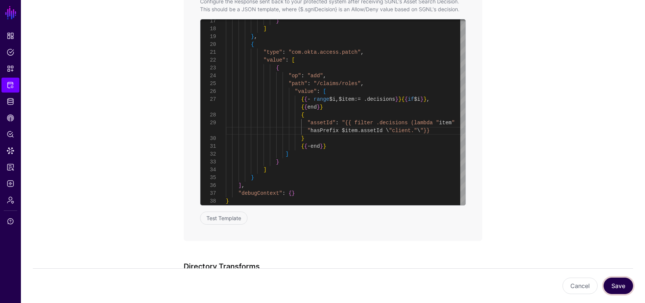
click at [624, 279] on button "Save" at bounding box center [617, 286] width 29 height 16
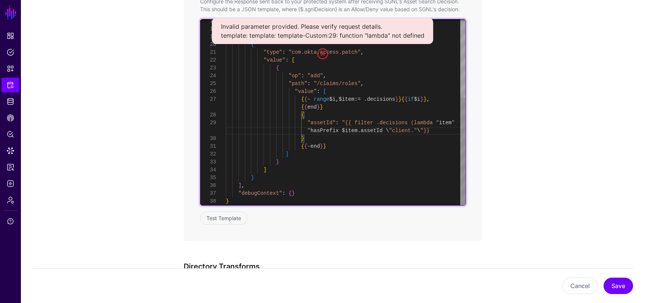
drag, startPoint x: 308, startPoint y: 129, endPoint x: 237, endPoint y: 132, distance: 70.6
click at [238, 132] on div "} , { "type" : "com.okta.access.patch" , "value" : [ { "op" : "add" , "path" : …" at bounding box center [346, 44] width 240 height 321
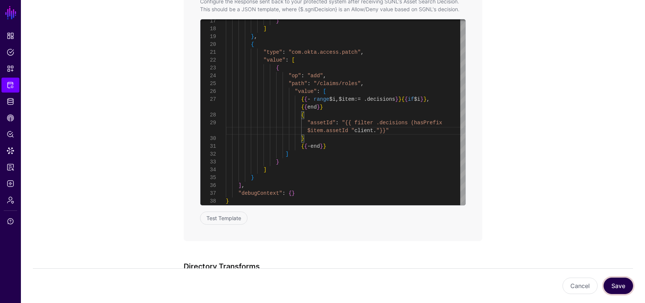
click at [614, 283] on button "Save" at bounding box center [617, 286] width 29 height 16
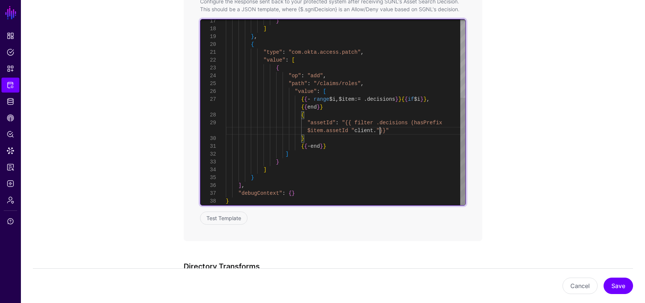
click at [379, 129] on div "} , { "type" : "com.okta.access.patch" , "value" : [ { "op" : "add" , "path" : …" at bounding box center [346, 44] width 240 height 321
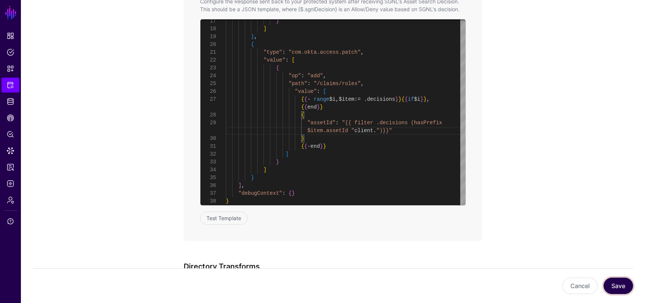
click at [621, 291] on button "Save" at bounding box center [617, 286] width 29 height 16
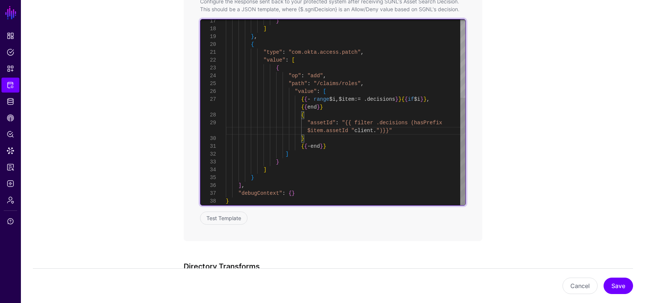
click at [390, 132] on div "} ] } , { "type" : "com.okta.access.patch" , "value" : [ { "op" : "add" , "path…" at bounding box center [346, 44] width 240 height 321
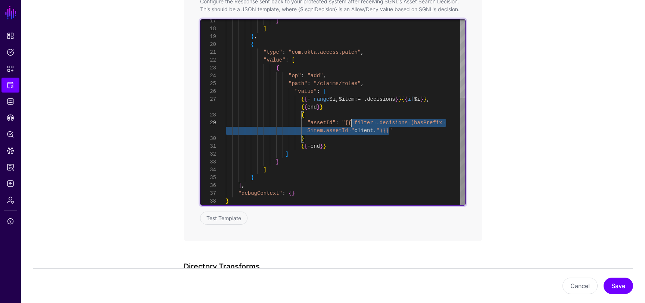
scroll to position [0, 0]
drag, startPoint x: 390, startPoint y: 134, endPoint x: 345, endPoint y: 125, distance: 45.2
click at [345, 125] on div "} ] } , { "type" : "com.okta.access.patch" , "value" : [ { "op" : "add" , "path…" at bounding box center [346, 44] width 240 height 321
click at [367, 131] on div "} ] } , { "type" : "com.okta.access.patch" , "value" : [ { "op" : "add" , "path…" at bounding box center [346, 44] width 240 height 321
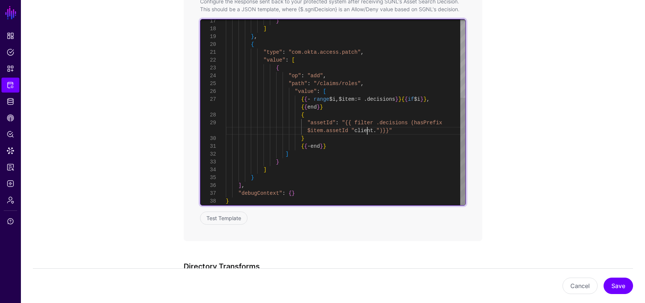
scroll to position [8, 0]
click at [367, 131] on div "} ] } , { "type" : "com.okta.access.patch" , "value" : [ { "op" : "add" , "path…" at bounding box center [346, 44] width 240 height 321
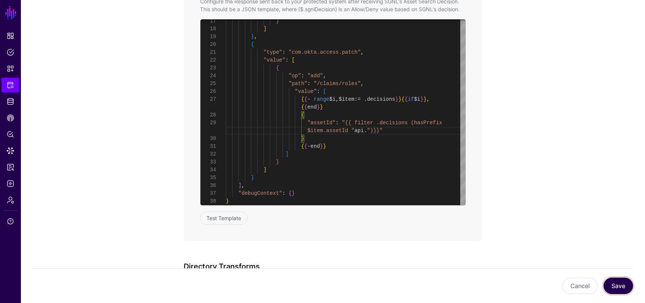
click at [619, 287] on button "Save" at bounding box center [617, 286] width 29 height 16
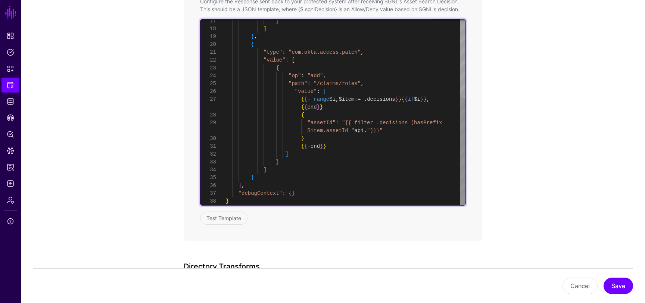
click at [357, 132] on div "} ] } , { "type" : "com.okta.access.patch" , "value" : [ { "op" : "add" , "path…" at bounding box center [346, 44] width 240 height 321
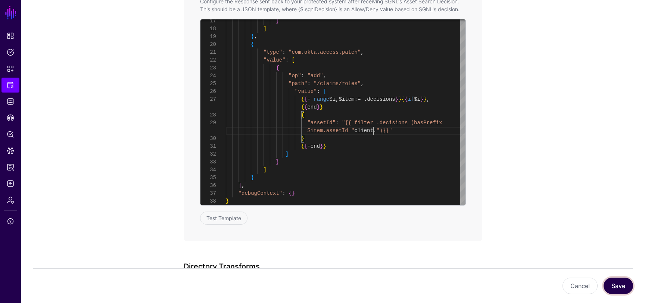
click at [610, 282] on button "Save" at bounding box center [617, 286] width 29 height 16
click at [622, 283] on button "Save" at bounding box center [617, 286] width 29 height 16
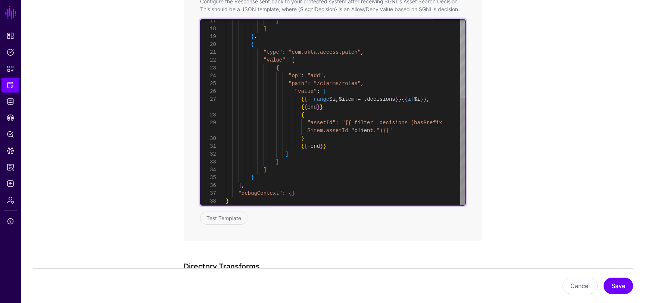
scroll to position [8, 0]
click at [376, 129] on div "} ] } , { "type" : "com.okta.access.patch" , "value" : [ { "op" : "add" , "path…" at bounding box center [346, 44] width 240 height 321
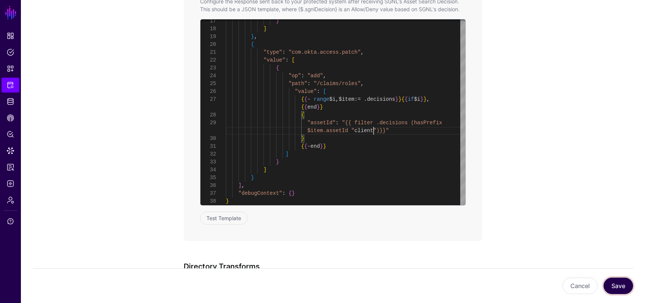
click at [609, 280] on button "Save" at bounding box center [617, 286] width 29 height 16
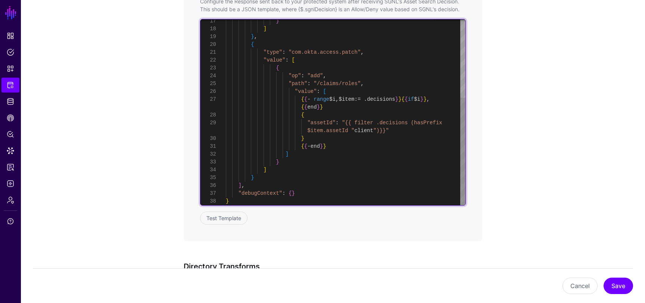
click at [380, 130] on div "} ] } , { "type" : "com.okta.access.patch" , "value" : [ { "op" : "add" , "path…" at bounding box center [346, 44] width 240 height 321
click at [373, 131] on div "} ] } , { "type" : "com.okta.access.patch" , "value" : [ { "op" : "add" , "path…" at bounding box center [346, 44] width 240 height 321
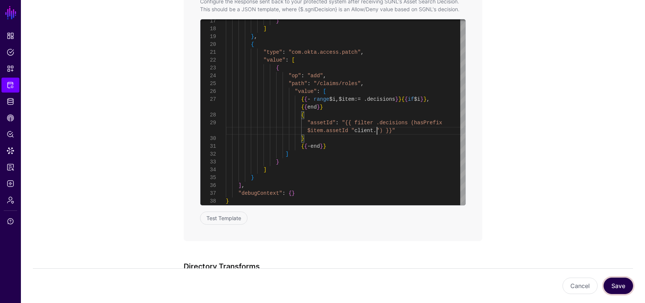
click at [618, 286] on button "Save" at bounding box center [617, 286] width 29 height 16
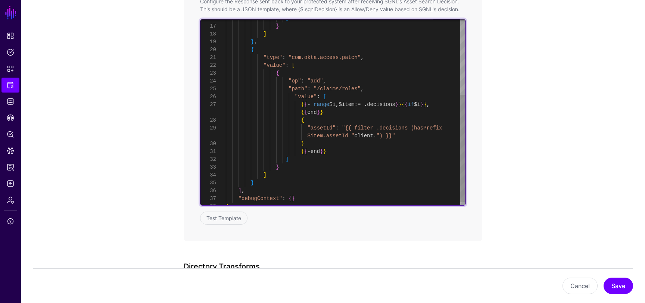
click at [352, 136] on div "} ] } , { "type" : "com.okta.access.patch" , "value" : [ { "op" : "add" , "path…" at bounding box center [346, 49] width 240 height 321
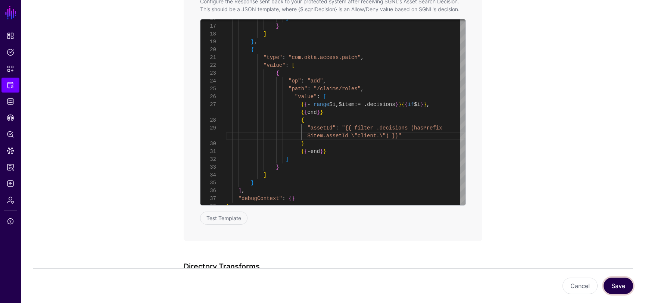
click at [625, 285] on button "Save" at bounding box center [617, 286] width 29 height 16
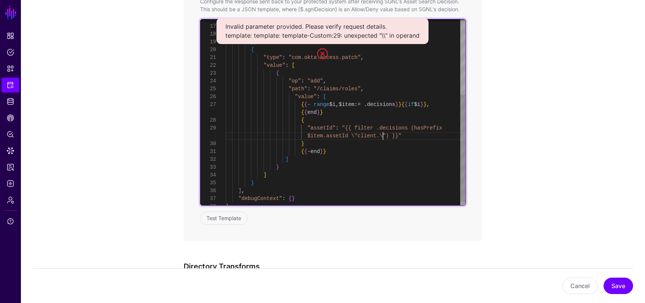
click at [383, 136] on div "} ] } , { "type" : "com.okta.access.patch" , "value" : [ { "op" : "add" , "path…" at bounding box center [346, 49] width 240 height 321
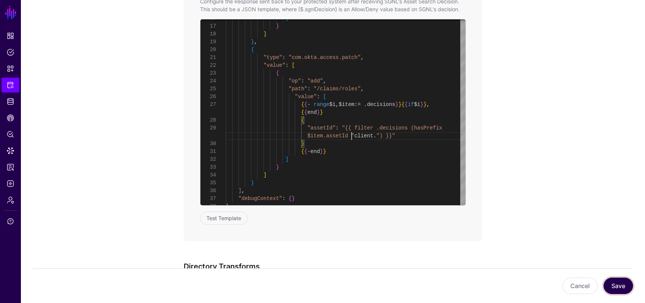
scroll to position [0, 0]
click at [621, 292] on button "Save" at bounding box center [617, 286] width 29 height 16
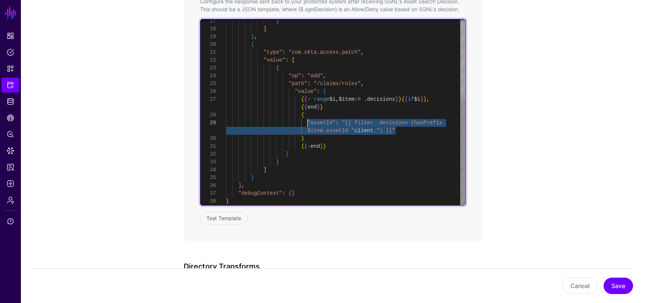
drag, startPoint x: 402, startPoint y: 131, endPoint x: 307, endPoint y: 123, distance: 94.7
click at [307, 123] on div "} ] } , { "type" : "com.okta.access.patch" , "value" : [ { "op" : "add" , "path…" at bounding box center [346, 44] width 240 height 321
click at [349, 137] on div "} ] } , { "type" : "com.okta.access.patch" , "value" : [ { "op" : "add" , "path…" at bounding box center [346, 44] width 240 height 321
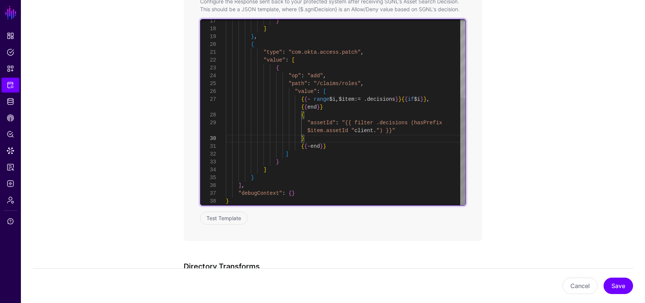
scroll to position [8, 0]
drag, startPoint x: 349, startPoint y: 131, endPoint x: 306, endPoint y: 132, distance: 42.2
click at [306, 132] on div "} ] } , { "type" : "com.okta.access.patch" , "value" : [ { "op" : "add" , "path…" at bounding box center [346, 44] width 240 height 321
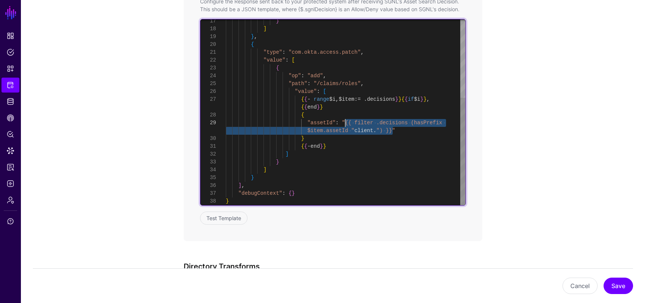
drag, startPoint x: 393, startPoint y: 131, endPoint x: 346, endPoint y: 124, distance: 46.9
click at [346, 124] on div "} ] } , { "type" : "com.okta.access.patch" , "value" : [ { "op" : "add" , "path…" at bounding box center [346, 44] width 240 height 321
click at [402, 117] on div "} ] } , { "type" : "com.okta.access.patch" , "value" : [ { "op" : "add" , "path…" at bounding box center [346, 44] width 240 height 321
drag, startPoint x: 386, startPoint y: 129, endPoint x: 353, endPoint y: 124, distance: 33.0
click at [353, 124] on div "} ] } , { "type" : "com.okta.access.patch" , "value" : [ { "op" : "add" , "path…" at bounding box center [346, 44] width 240 height 321
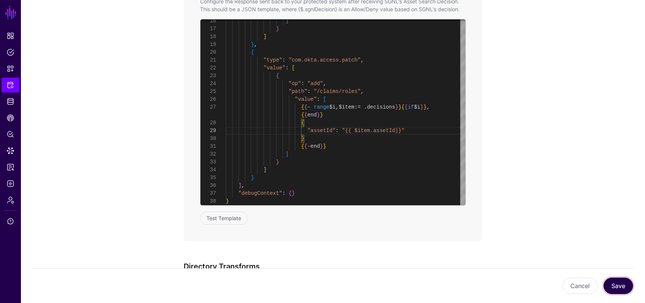
click at [620, 283] on button "Save" at bounding box center [617, 286] width 29 height 16
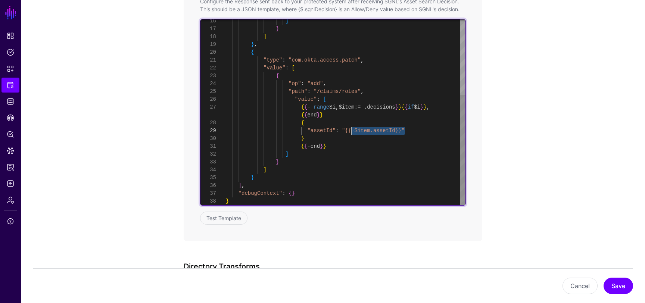
drag, startPoint x: 411, startPoint y: 129, endPoint x: 343, endPoint y: 131, distance: 68.3
click at [343, 131] on div "] } ] } , { "type" : "com.okta.access.patch" , "value" : [ { "op" : "add" , "pa…" at bounding box center [346, 48] width 240 height 313
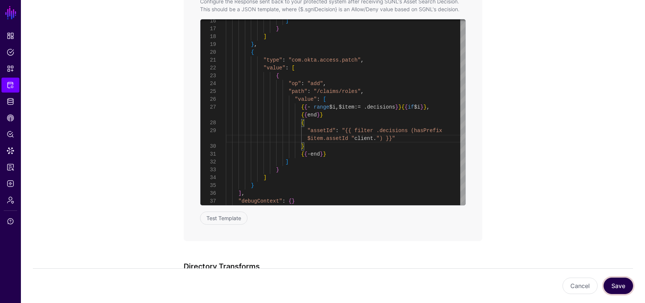
click at [619, 284] on button "Save" at bounding box center [617, 286] width 29 height 16
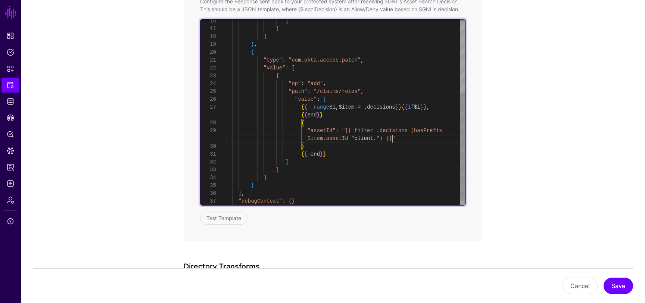
scroll to position [0, 0]
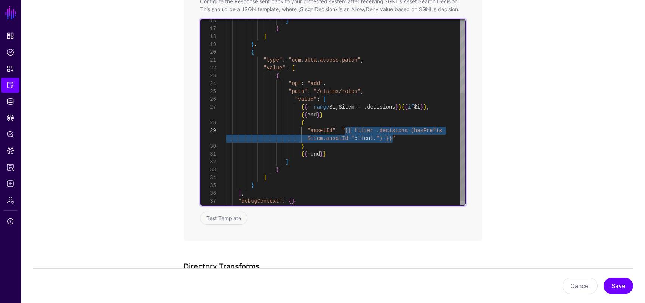
drag, startPoint x: 392, startPoint y: 141, endPoint x: 346, endPoint y: 131, distance: 47.2
click at [346, 131] on div "] } ] } , { "type" : "com.okta.access.patch" , "value" : [ { "op" : "add" , "pa…" at bounding box center [346, 52] width 240 height 321
click at [368, 117] on div "] } ] } , { "type" : "com.okta.access.patch" , "value" : [ { "op" : "add" , "pa…" at bounding box center [346, 52] width 240 height 321
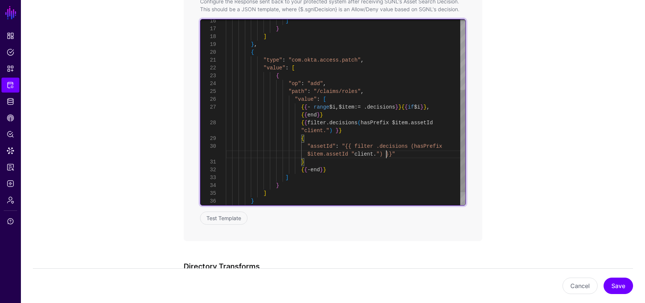
scroll to position [24, 0]
drag, startPoint x: 387, startPoint y: 154, endPoint x: 347, endPoint y: 153, distance: 39.6
click at [347, 153] on div "] } ] } , { "type" : "com.okta.access.patch" , "value" : [ { "op" : "add" , "pa…" at bounding box center [346, 60] width 240 height 337
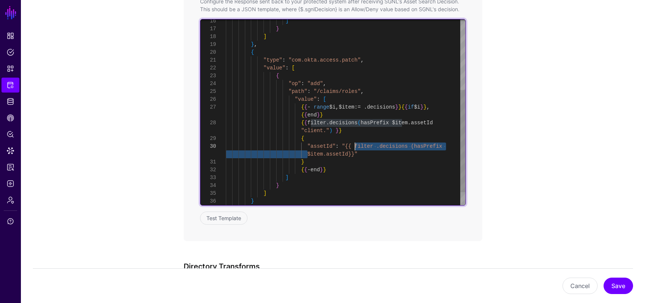
drag, startPoint x: 308, startPoint y: 152, endPoint x: 354, endPoint y: 147, distance: 46.9
click at [354, 147] on div "] } ] } , { "type" : "com.okta.access.patch" , "value" : [ { "op" : "add" , "pa…" at bounding box center [346, 60] width 240 height 337
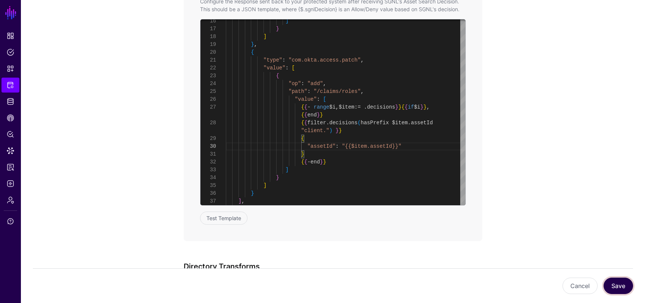
click at [616, 286] on button "Save" at bounding box center [617, 286] width 29 height 16
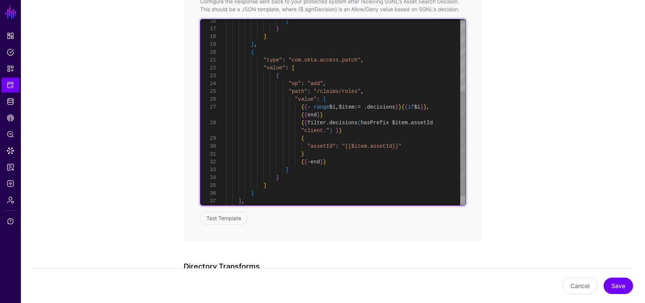
scroll to position [71, 0]
click at [372, 121] on div "] } ] } , { "type" : "com.okta.access.patch" , "value" : [ { "op" : "add" , "pa…" at bounding box center [346, 56] width 240 height 329
click at [413, 124] on div "] } ] } , { "type" : "com.okta.access.patch" , "value" : [ { "op" : "add" , "pa…" at bounding box center [346, 56] width 240 height 329
click at [371, 123] on div "] } ] } , { "type" : "com.okta.access.patch" , "value" : [ { "op" : "add" , "pa…" at bounding box center [346, 56] width 240 height 329
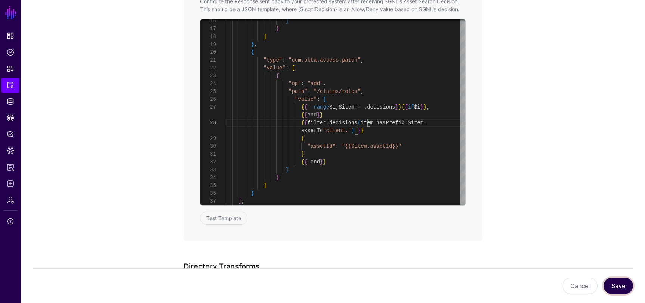
click at [623, 287] on button "Save" at bounding box center [617, 286] width 29 height 16
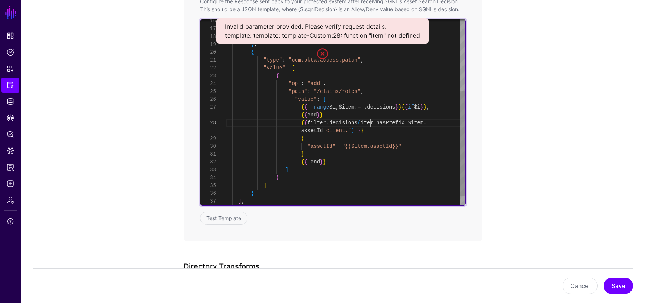
click at [371, 122] on div "] } ] } , { "type" : "com.okta.access.patch" , "value" : [ { "op" : "add" , "pa…" at bounding box center [346, 56] width 240 height 329
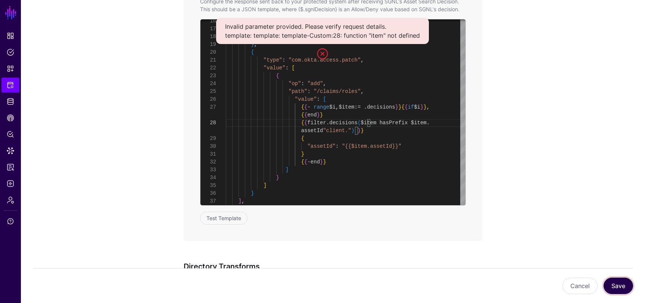
click at [616, 286] on button "Save" at bounding box center [617, 286] width 29 height 16
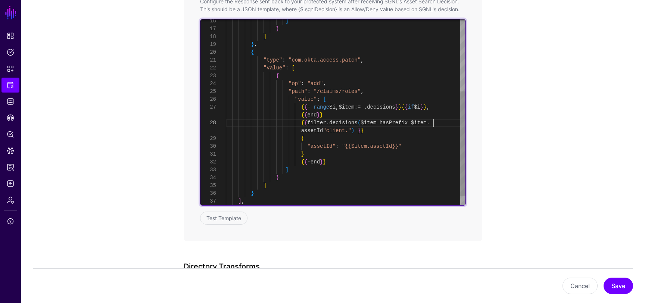
click at [433, 124] on div "] } ] } , { "type" : "com.okta.access.patch" , "value" : [ { "op" : "add" , "pa…" at bounding box center [346, 56] width 240 height 329
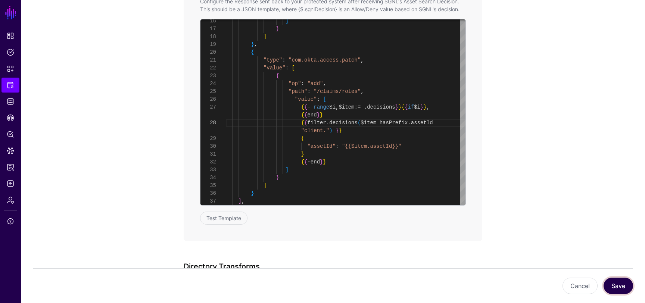
click at [616, 285] on button "Save" at bounding box center [617, 286] width 29 height 16
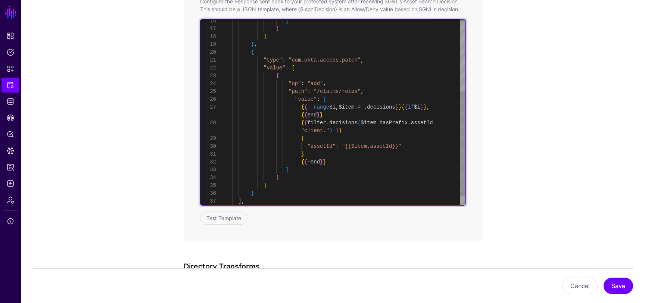
drag, startPoint x: 374, startPoint y: 122, endPoint x: 411, endPoint y: 146, distance: 44.4
click at [374, 122] on div "] } ] } , { "type" : "com.okta.access.patch" , "value" : [ { "op" : "add" , "pa…" at bounding box center [346, 56] width 240 height 329
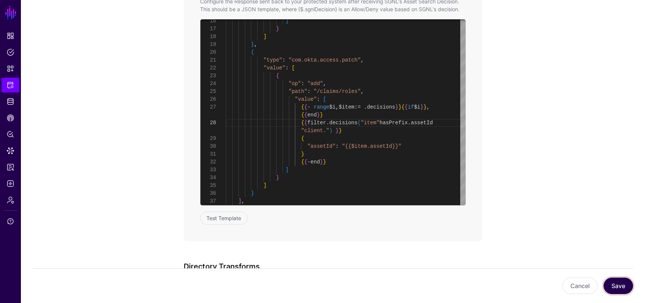
scroll to position [63, 0]
click at [628, 284] on button "Save" at bounding box center [617, 286] width 29 height 16
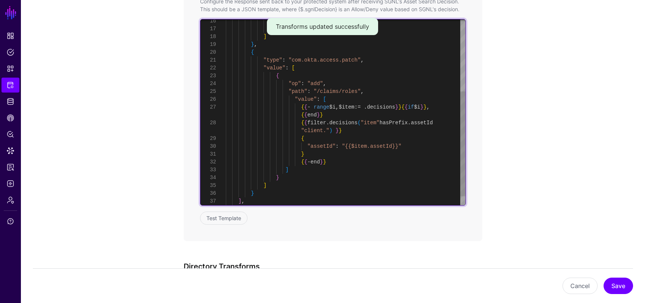
scroll to position [71, 0]
click at [371, 122] on div "] } ] } , { "type" : "com.okta.access.patch" , "value" : [ { "op" : "add" , "pa…" at bounding box center [346, 56] width 240 height 329
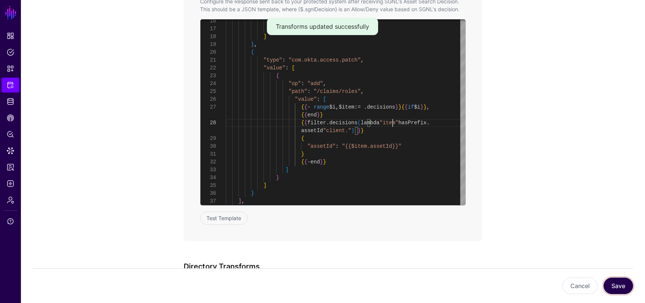
click at [622, 280] on button "Save" at bounding box center [617, 286] width 29 height 16
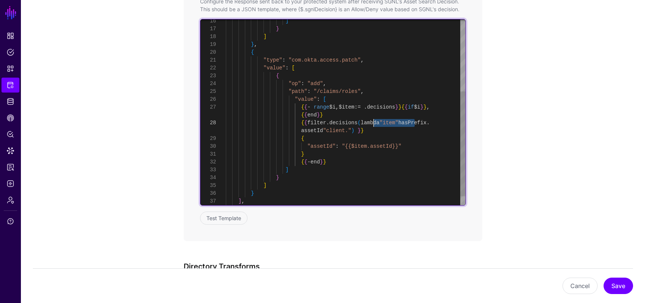
drag, startPoint x: 416, startPoint y: 122, endPoint x: 374, endPoint y: 122, distance: 41.4
click at [374, 122] on div "] } ] } , { "type" : "com.okta.access.patch" , "value" : [ { "op" : "add" , "pa…" at bounding box center [346, 56] width 240 height 329
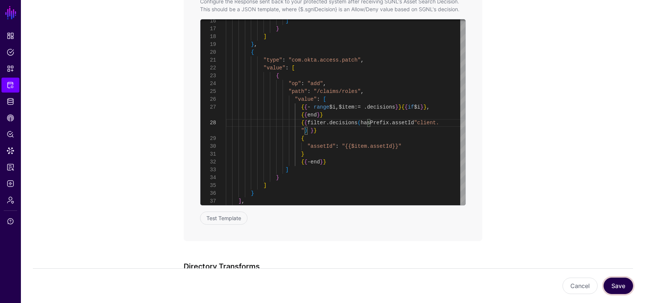
click at [615, 285] on button "Save" at bounding box center [617, 286] width 29 height 16
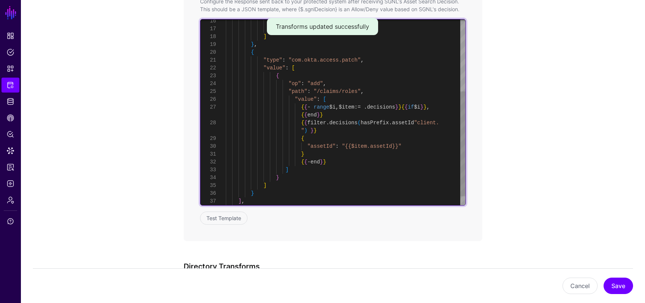
click at [402, 125] on div "] } ] } , { "type" : "com.okta.access.patch" , "value" : [ { "op" : "add" , "pa…" at bounding box center [346, 56] width 240 height 329
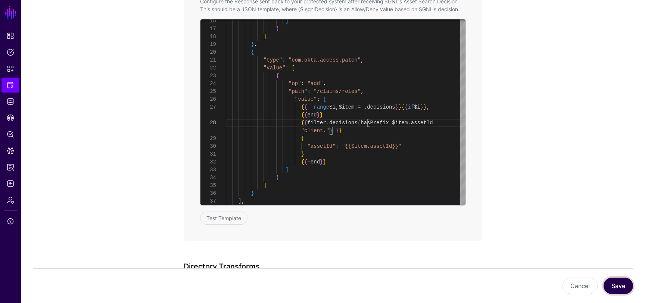
click at [618, 282] on button "Save" at bounding box center [617, 286] width 29 height 16
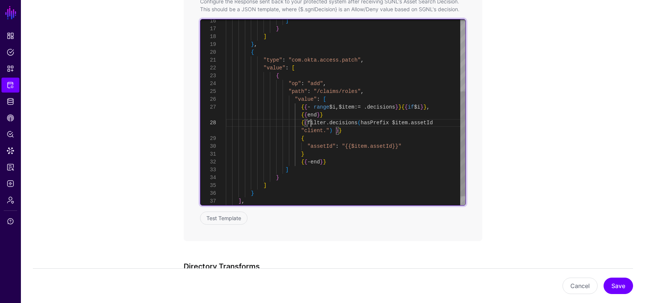
click at [312, 124] on div "] } ] } , { "type" : "com.okta.access.patch" , "value" : [ { "op" : "add" , "pa…" at bounding box center [346, 56] width 240 height 329
click at [333, 130] on div "] } ] } , { "type" : "com.okta.access.patch" , "value" : [ { "op" : "add" , "pa…" at bounding box center [346, 56] width 240 height 329
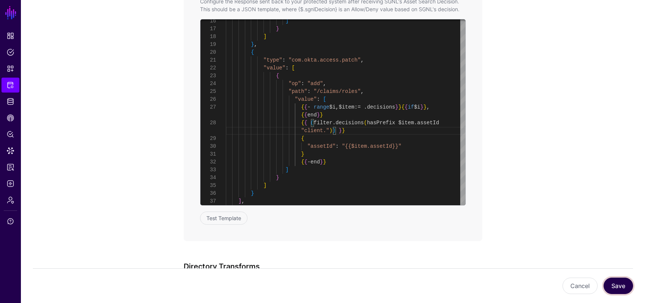
click at [613, 282] on button "Save" at bounding box center [617, 286] width 29 height 16
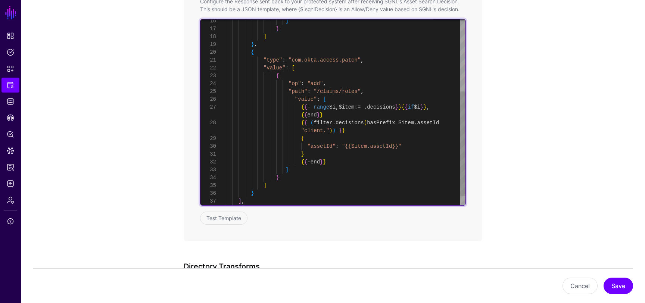
scroll to position [71, 0]
click at [388, 126] on div "] } ] } , { "type" : "com.okta.access.patch" , "value" : [ { "op" : "add" , "pa…" at bounding box center [346, 56] width 240 height 329
click at [415, 122] on div "] } ] } , { "type" : "com.okta.access.patch" , "value" : [ { "op" : "add" , "pa…" at bounding box center [346, 56] width 240 height 329
click at [374, 124] on div "] } ] } , { "type" : "com.okta.access.patch" , "value" : [ { "op" : "add" , "pa…" at bounding box center [346, 56] width 240 height 329
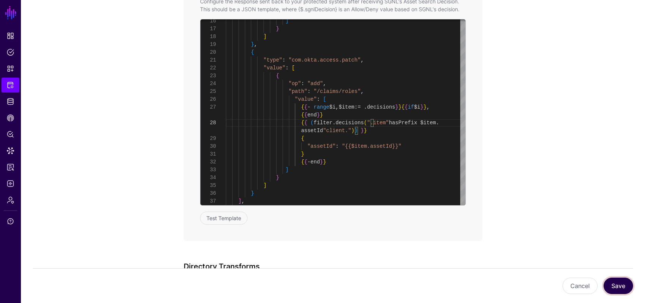
click at [616, 287] on button "Save" at bounding box center [617, 286] width 29 height 16
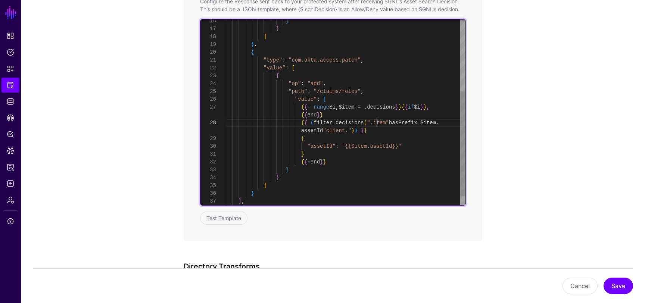
click at [375, 122] on div "] } ] } , { "type" : "com.okta.access.patch" , "value" : [ { "op" : "add" , "pa…" at bounding box center [346, 56] width 240 height 329
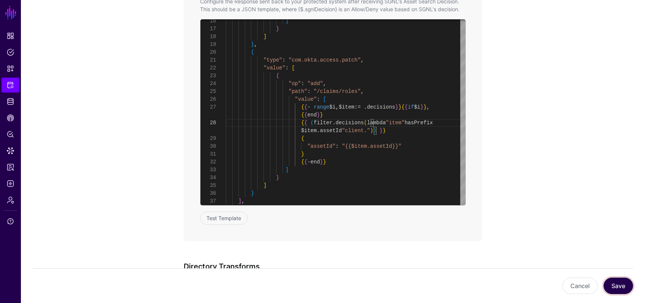
click at [620, 282] on button "Save" at bounding box center [617, 286] width 29 height 16
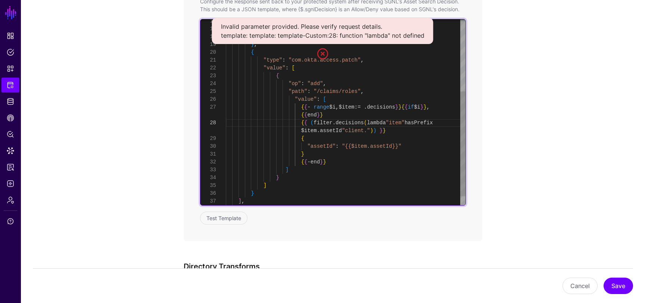
click at [311, 122] on div "] } ] } , { "type" : "com.okta.access.patch" , "value" : [ { "op" : "add" , "pa…" at bounding box center [346, 56] width 240 height 329
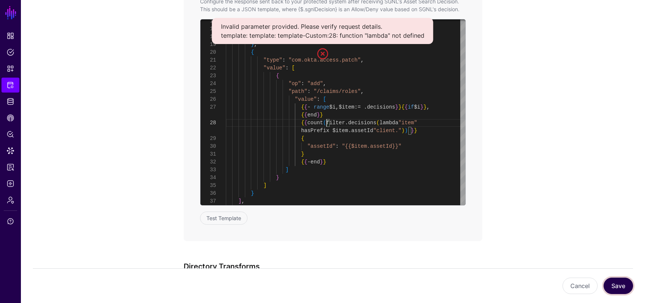
click at [616, 282] on button "Save" at bounding box center [617, 286] width 29 height 16
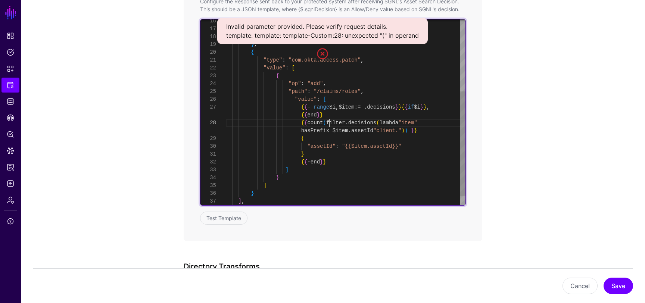
click at [329, 121] on div "] } ] } , { "type" : "com.okta.access.patch" , "value" : [ { "op" : "add" , "pa…" at bounding box center [346, 56] width 240 height 329
click at [324, 121] on div "] } ] } , { "type" : "com.okta.access.patch" , "value" : [ { "op" : "add" , "pa…" at bounding box center [346, 56] width 240 height 329
click at [386, 122] on div "] } ] } , { "type" : "com.okta.access.patch" , "value" : [ { "op" : "add" , "pa…" at bounding box center [346, 56] width 240 height 329
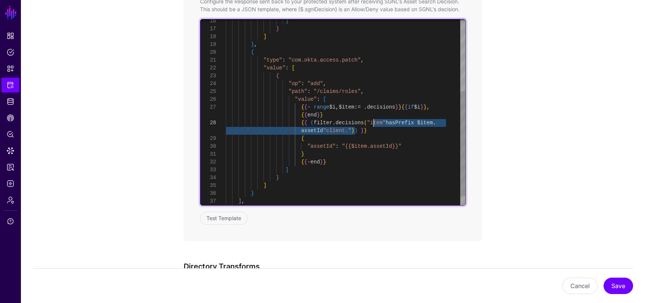
drag, startPoint x: 354, startPoint y: 131, endPoint x: 374, endPoint y: 123, distance: 21.1
click at [374, 123] on div "] } ] } , { "type" : "com.okta.access.patch" , "value" : [ { "op" : "add" , "pa…" at bounding box center [346, 56] width 240 height 329
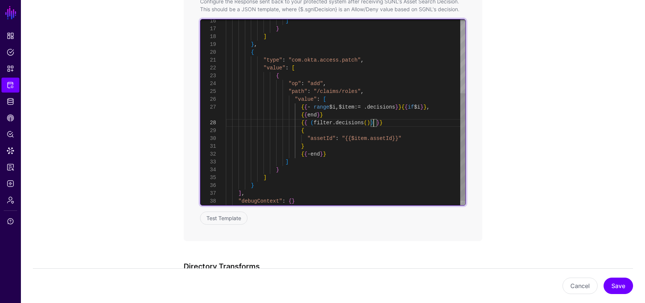
scroll to position [0, 0]
click at [424, 125] on div "] } ] } , { "type" : "com.okta.access.patch" , "value" : [ { "op" : "add" , "pa…" at bounding box center [346, 56] width 240 height 329
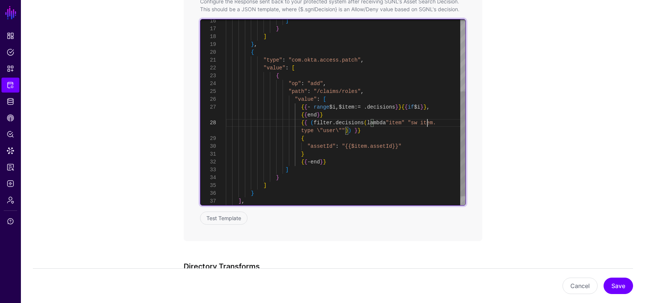
click at [382, 146] on div "] } ] } , { "type" : "com.okta.access.patch" , "value" : [ { "op" : "add" , "pa…" at bounding box center [346, 56] width 240 height 329
click at [309, 130] on div "] } ] } , { "type" : "com.okta.access.patch" , "value" : [ { "op" : "add" , "pa…" at bounding box center [346, 56] width 240 height 329
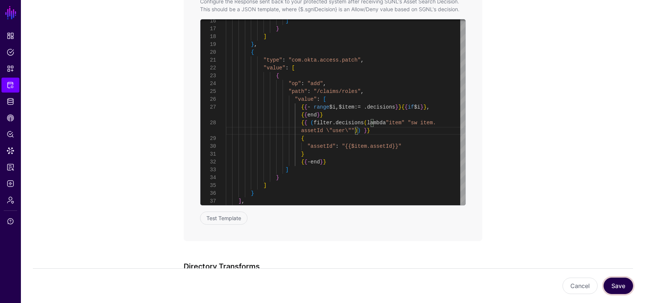
click at [615, 285] on button "Save" at bounding box center [617, 286] width 29 height 16
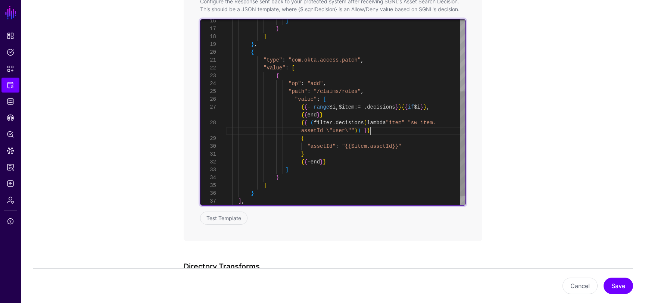
click at [378, 132] on div "] } ] } , { "type" : "com.okta.access.patch" , "value" : [ { "op" : "add" , "pa…" at bounding box center [346, 56] width 240 height 329
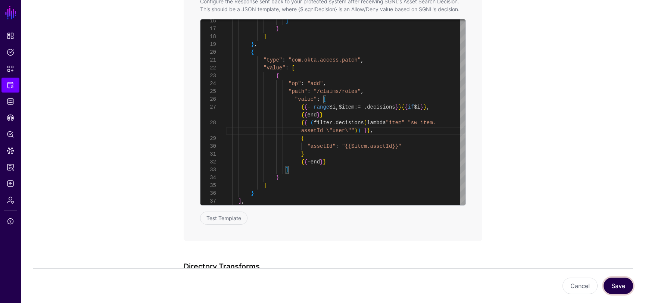
click at [618, 285] on button "Save" at bounding box center [617, 286] width 29 height 16
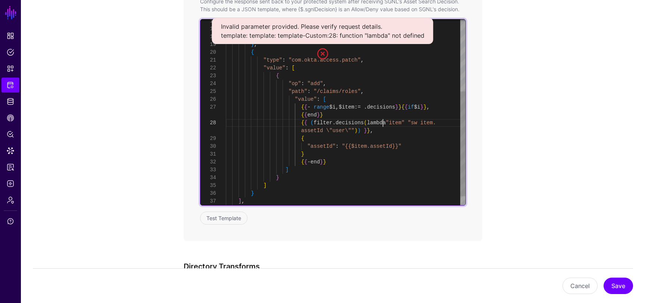
scroll to position [71, 0]
click at [382, 125] on div "] } ] } , { "type" : "com.okta.access.patch" , "value" : [ { "op" : "add" , "pa…" at bounding box center [346, 56] width 240 height 329
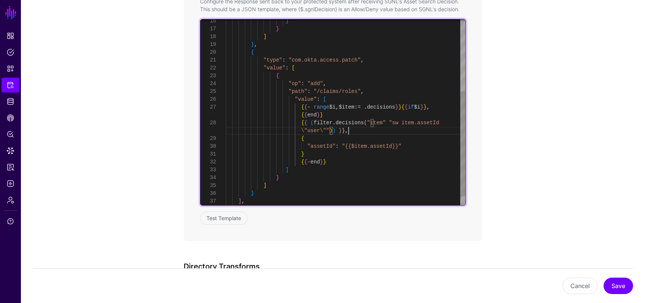
click at [359, 129] on div "] } ] } , { "type" : "com.okta.access.patch" , "value" : [ { "op" : "add" , "pa…" at bounding box center [346, 56] width 240 height 329
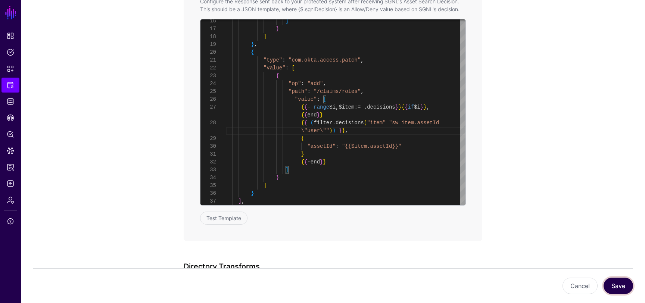
click at [622, 285] on button "Save" at bounding box center [617, 286] width 29 height 16
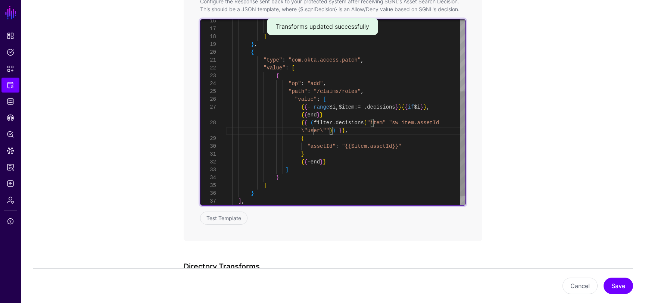
click at [313, 131] on div "] } ] } , { "type" : "com.okta.access.patch" , "value" : [ { "op" : "add" , "pa…" at bounding box center [346, 56] width 240 height 329
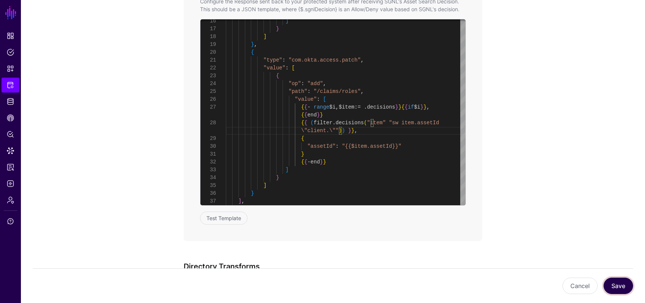
click at [624, 290] on button "Save" at bounding box center [617, 286] width 29 height 16
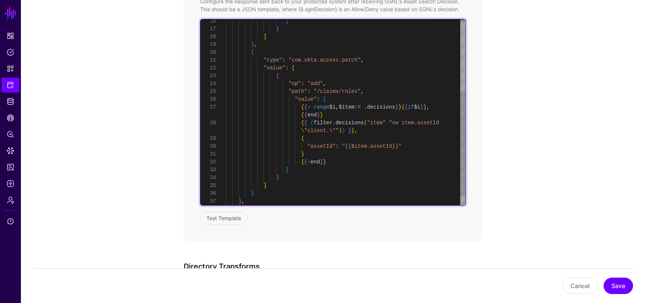
click at [402, 122] on div "] } ] } , { "type" : "com.okta.access.patch" , "value" : [ { "op" : "add" , "pa…" at bounding box center [346, 56] width 240 height 329
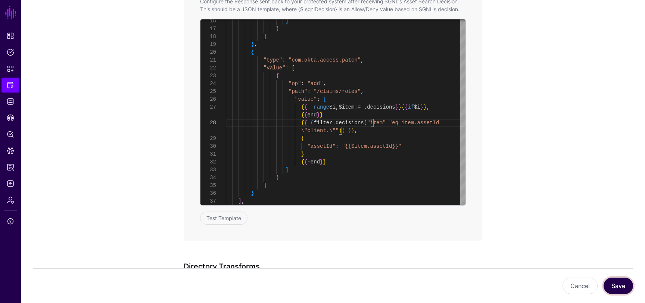
click at [614, 279] on button "Save" at bounding box center [617, 286] width 29 height 16
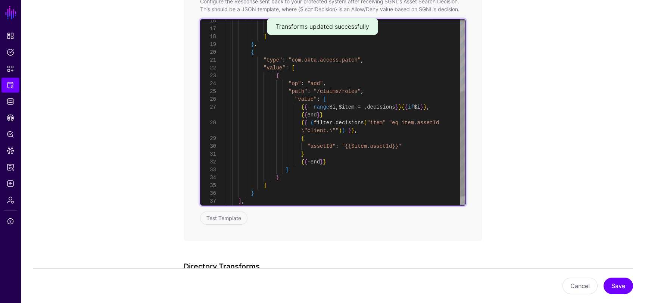
click at [314, 122] on div "] } ] } , { "type" : "com.okta.access.patch" , "value" : [ { "op" : "add" , "pa…" at bounding box center [346, 56] width 240 height 329
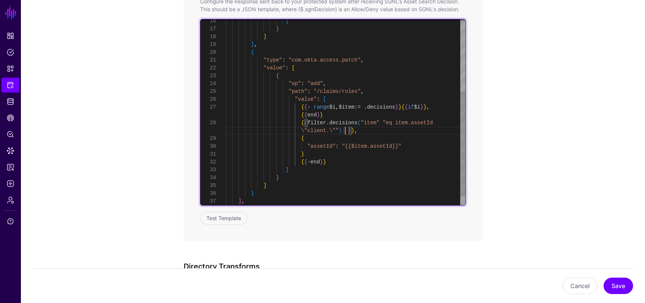
scroll to position [0, 0]
click at [346, 131] on div "] } ] } , { "type" : "com.okta.access.patch" , "value" : [ { "op" : "add" , "pa…" at bounding box center [346, 56] width 240 height 329
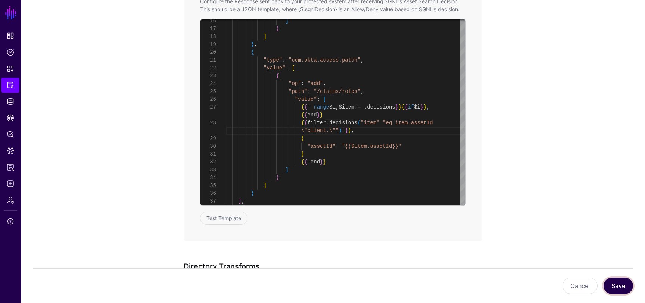
click at [618, 284] on button "Save" at bounding box center [617, 286] width 29 height 16
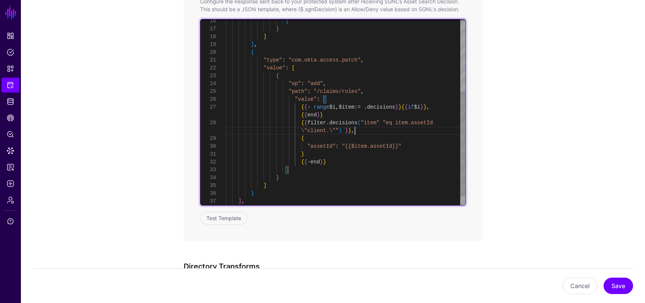
click at [359, 130] on div "] } ] } , { "type" : "com.okta.access.patch" , "value" : [ { "op" : "add" , "pa…" at bounding box center [346, 56] width 240 height 329
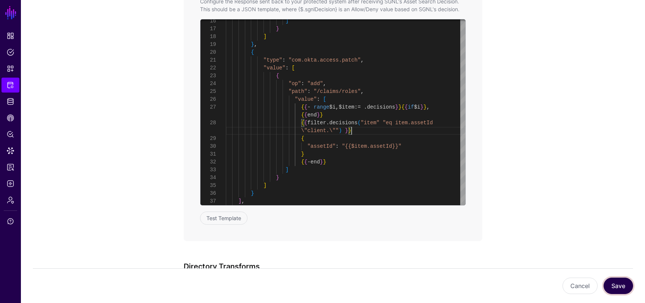
click at [623, 286] on button "Save" at bounding box center [617, 286] width 29 height 16
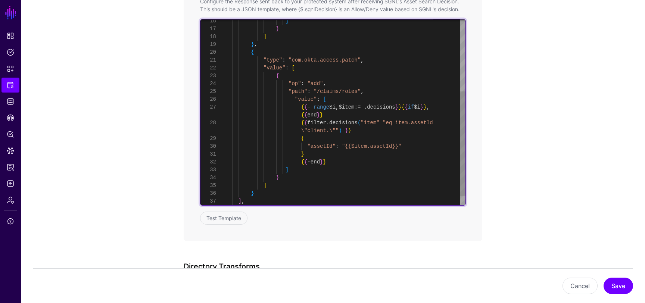
scroll to position [71, 0]
drag, startPoint x: 403, startPoint y: 124, endPoint x: 372, endPoint y: 123, distance: 30.6
click at [372, 123] on div "] } ] } , { "type" : "com.okta.access.patch" , "value" : [ { "op" : "add" , "pa…" at bounding box center [346, 56] width 240 height 329
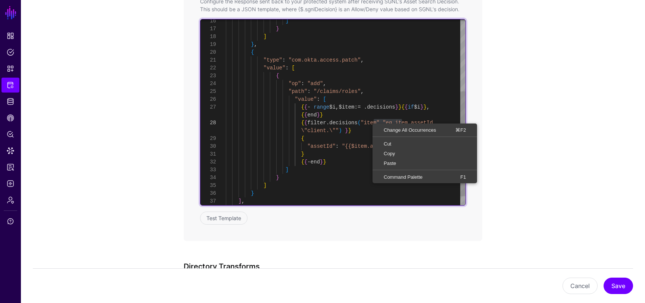
click at [379, 119] on div "] } ] } , { "type" : "com.okta.access.patch" , "value" : [ { "op" : "add" , "pa…" at bounding box center [346, 56] width 240 height 329
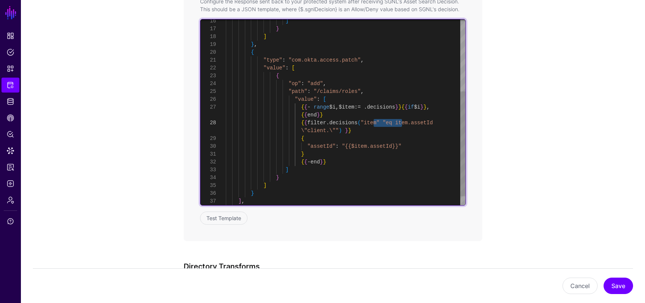
click at [402, 124] on div "] } ] } , { "type" : "com.okta.access.patch" , "value" : [ { "op" : "add" , "pa…" at bounding box center [346, 56] width 240 height 329
drag, startPoint x: 393, startPoint y: 123, endPoint x: 372, endPoint y: 123, distance: 20.9
click at [372, 123] on div "] } ] } , { "type" : "com.okta.access.patch" , "value" : [ { "op" : "add" , "pa…" at bounding box center [346, 56] width 240 height 329
click at [427, 124] on div "] } ] } , { "type" : "com.okta.access.patch" , "value" : [ { "op" : "add" , "pa…" at bounding box center [346, 56] width 240 height 329
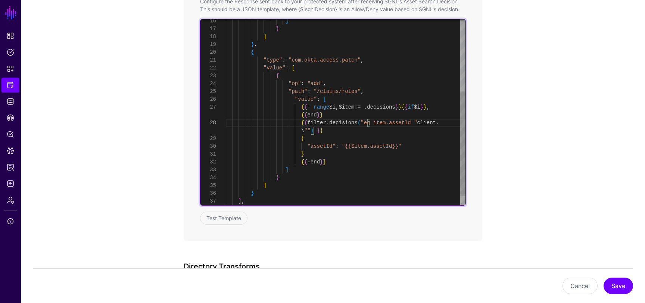
click at [304, 132] on div "] } ] } , { "type" : "com.okta.access.patch" , "value" : [ { "op" : "add" , "pa…" at bounding box center [346, 56] width 240 height 329
click at [378, 123] on div "] } ] } , { "type" : "com.okta.access.patch" , "value" : [ { "op" : "add" , "pa…" at bounding box center [346, 56] width 240 height 329
click at [377, 123] on div "] } ] } , { "type" : "com.okta.access.patch" , "value" : [ { "op" : "add" , "pa…" at bounding box center [346, 56] width 240 height 329
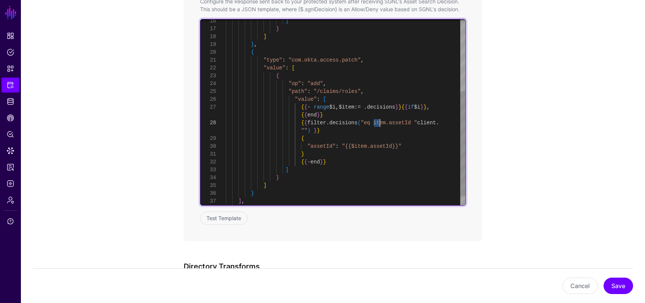
click at [377, 123] on div "] } ] } , { "type" : "com.okta.access.patch" , "value" : [ { "op" : "add" , "pa…" at bounding box center [346, 56] width 240 height 329
click at [332, 130] on div "] } ] } , { "type" : "com.okta.access.patch" , "value" : [ { "op" : "add" , "pa…" at bounding box center [346, 56] width 240 height 329
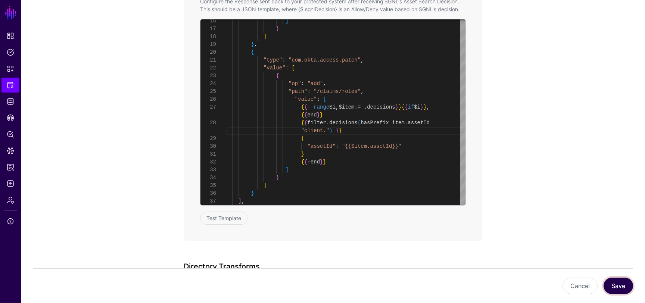
click at [612, 283] on button "Save" at bounding box center [617, 286] width 29 height 16
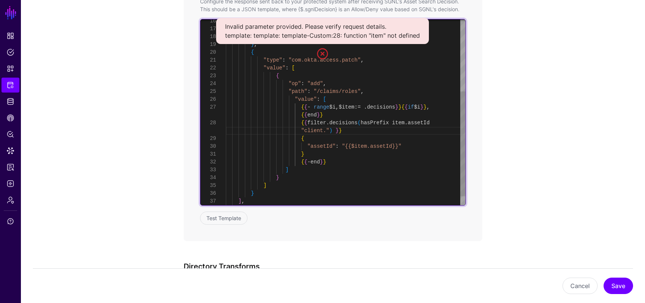
scroll to position [71, 0]
click at [403, 122] on div "] } ] } , { "type" : "com.okta.access.patch" , "value" : [ { "op" : "add" , "pa…" at bounding box center [346, 56] width 240 height 329
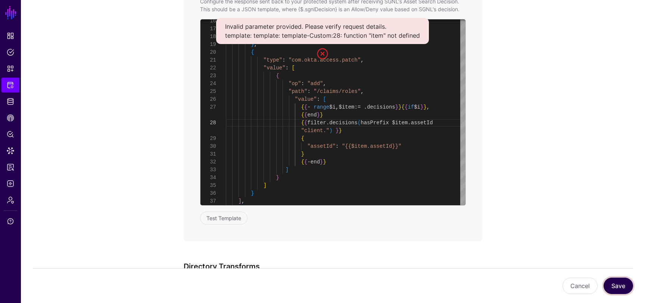
click at [616, 285] on button "Save" at bounding box center [617, 286] width 29 height 16
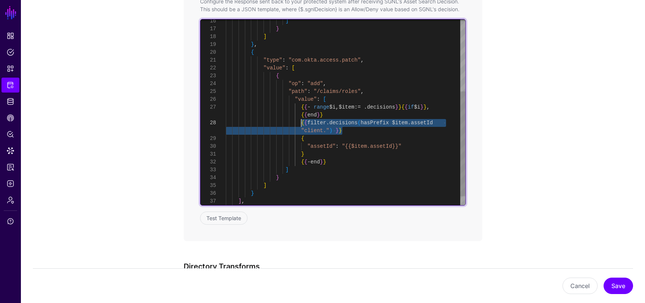
drag, startPoint x: 344, startPoint y: 131, endPoint x: 302, endPoint y: 125, distance: 43.1
click at [302, 125] on div "] } ] } , { "type" : "com.okta.access.patch" , "value" : [ { "op" : "add" , "pa…" at bounding box center [346, 56] width 240 height 329
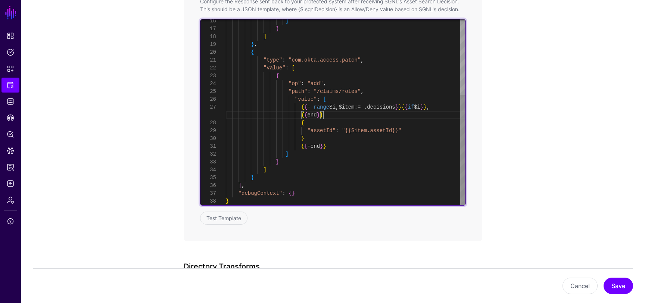
scroll to position [0, 0]
drag, startPoint x: 400, startPoint y: 131, endPoint x: 346, endPoint y: 129, distance: 53.4
click at [346, 129] on div "] } ] } , { "type" : "com.okta.access.patch" , "value" : [ { "op" : "add" , "pa…" at bounding box center [346, 48] width 240 height 313
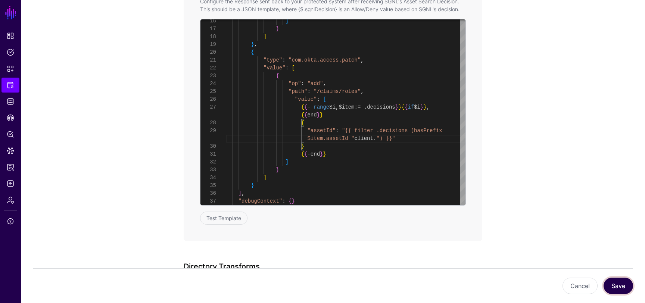
click at [611, 282] on button "Save" at bounding box center [617, 286] width 29 height 16
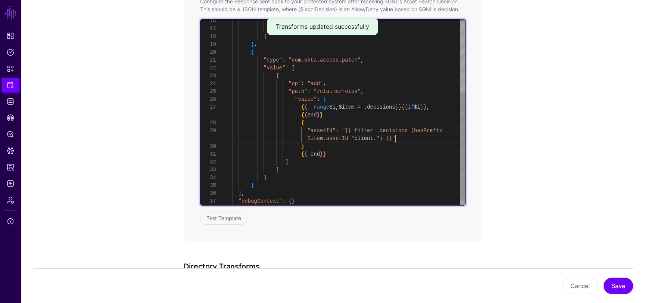
click at [398, 139] on div "] } ] } , { "type" : "com.okta.access.patch" , "value" : [ { "op" : "add" , "pa…" at bounding box center [346, 52] width 240 height 321
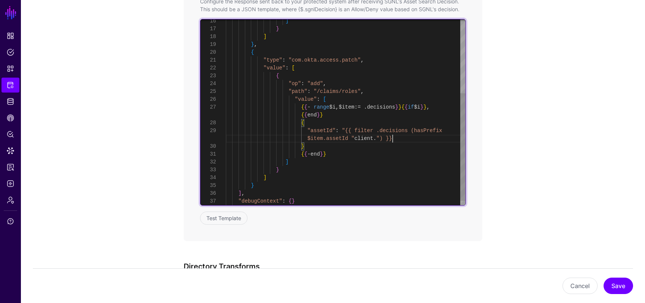
scroll to position [0, 0]
click at [346, 130] on div "] } ] } , { "type" : "com.okta.access.patch" , "value" : [ { "op" : "add" , "pa…" at bounding box center [346, 52] width 240 height 321
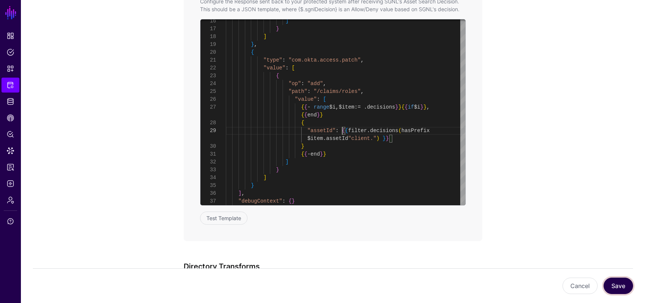
click at [618, 283] on button "Save" at bounding box center [617, 286] width 29 height 16
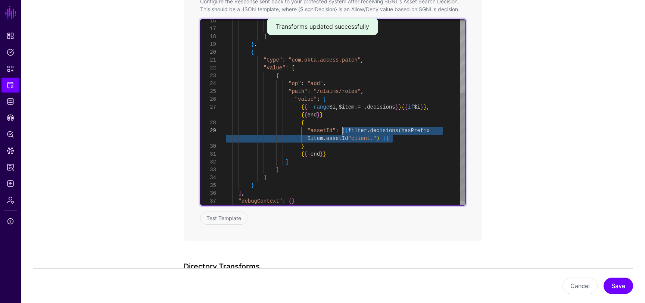
drag, startPoint x: 396, startPoint y: 139, endPoint x: 342, endPoint y: 132, distance: 53.8
click at [342, 132] on div "] } ] } , { "type" : "com.okta.access.patch" , "value" : [ { "op" : "add" , "pa…" at bounding box center [346, 52] width 240 height 321
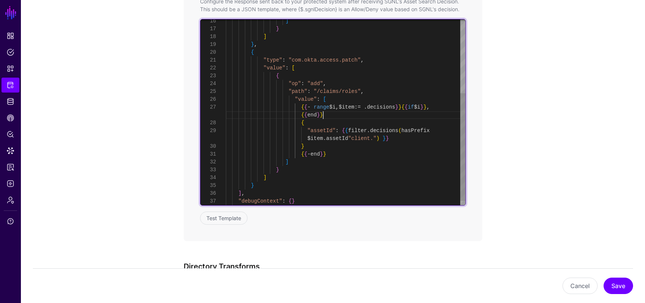
click at [352, 115] on div "] } ] } , { "type" : "com.okta.access.patch" , "value" : [ { "op" : "add" , "pa…" at bounding box center [346, 52] width 240 height 321
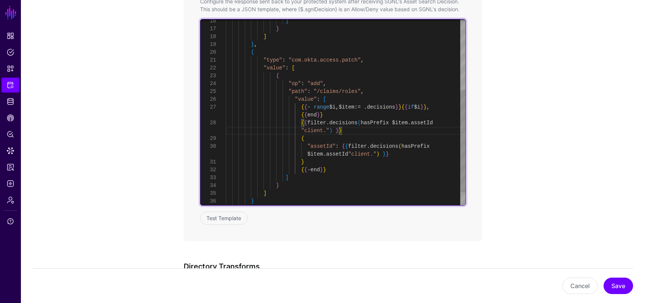
click at [326, 146] on div "] } ] } , { "type" : "com.okta.access.patch" , "value" : [ { "op" : "add" , "pa…" at bounding box center [346, 60] width 240 height 337
drag, startPoint x: 387, startPoint y: 154, endPoint x: 350, endPoint y: 151, distance: 37.8
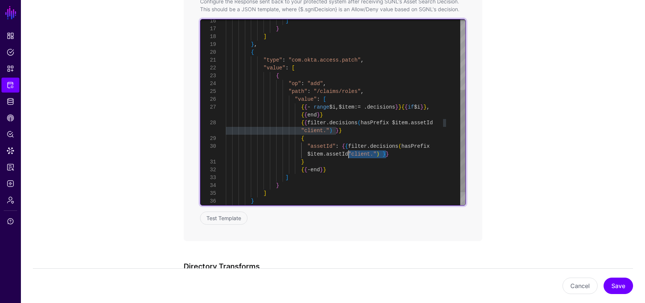
click at [350, 151] on div "] } ] } , { "type" : "com.okta.access.patch" , "value" : [ { "op" : "add" , "pa…" at bounding box center [346, 60] width 240 height 337
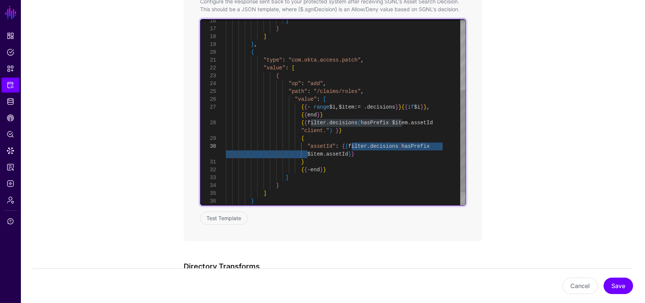
drag, startPoint x: 308, startPoint y: 154, endPoint x: 351, endPoint y: 146, distance: 43.8
click at [351, 146] on div "] } ] } , { "type" : "com.okta.access.patch" , "value" : [ { "op" : "add" , "pa…" at bounding box center [346, 60] width 240 height 337
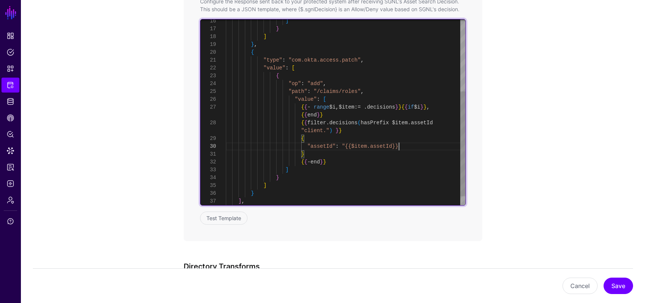
click at [412, 147] on div "] } ] } , { "type" : "com.okta.access.patch" , "value" : [ { "op" : "add" , "pa…" at bounding box center [346, 56] width 240 height 329
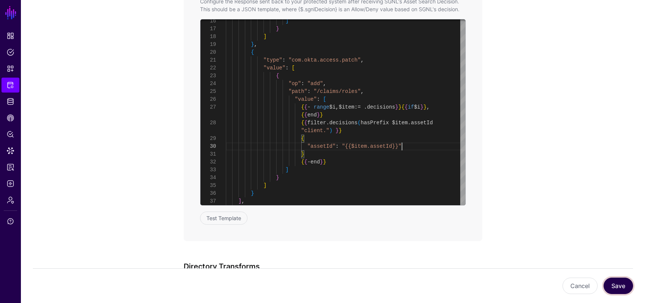
click at [622, 287] on button "Save" at bounding box center [617, 286] width 29 height 16
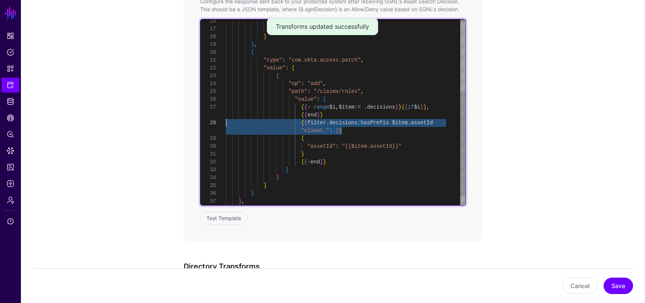
scroll to position [71, 0]
drag, startPoint x: 350, startPoint y: 132, endPoint x: 209, endPoint y: 125, distance: 141.2
click at [226, 125] on div "] } ] } , { "type" : "com.okta.access.patch" , "value" : [ { "op" : "add" , "pa…" at bounding box center [346, 56] width 240 height 329
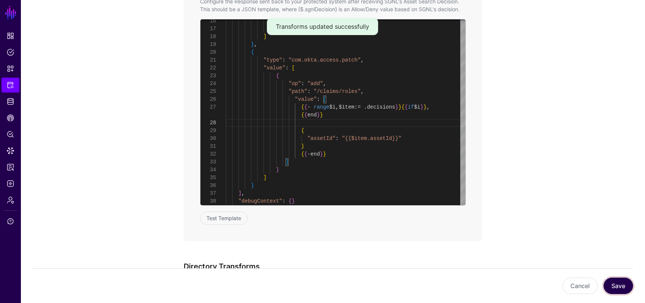
click at [631, 289] on button "Save" at bounding box center [617, 286] width 29 height 16
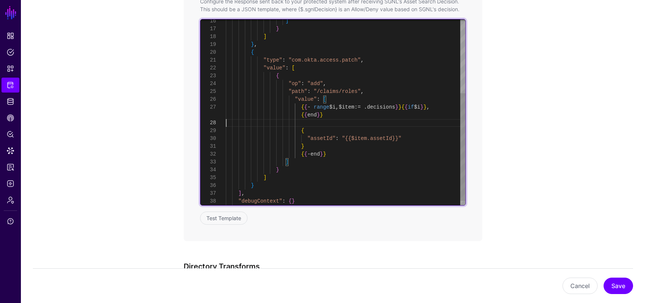
click at [339, 124] on div "] } ] } , { "type" : "com.okta.access.patch" , "value" : [ { "op" : "add" , "pa…" at bounding box center [346, 52] width 240 height 321
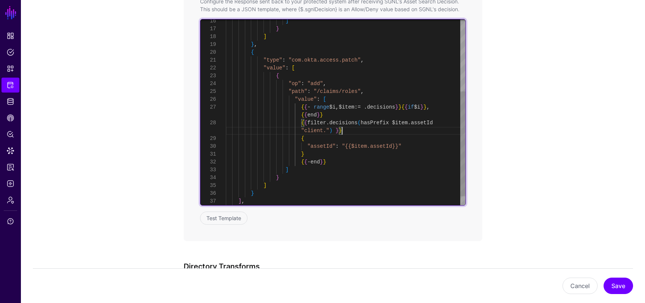
scroll to position [0, 0]
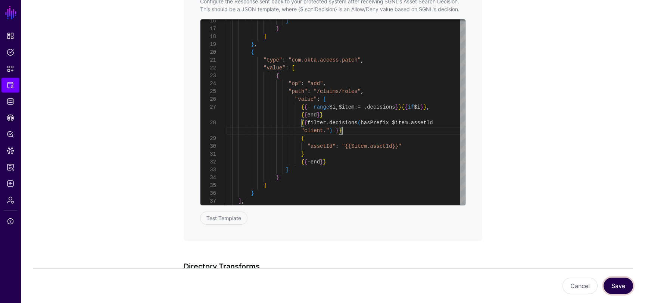
click at [618, 290] on button "Save" at bounding box center [617, 286] width 29 height 16
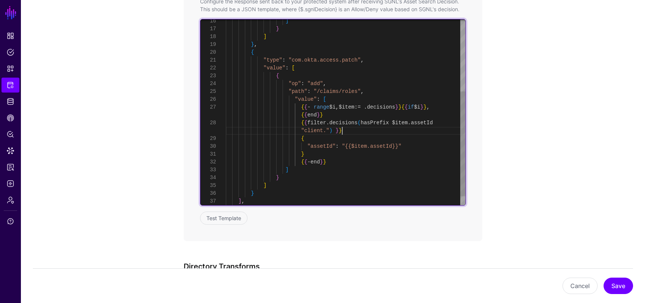
click at [349, 129] on div "] } ] } , { "type" : "com.okta.access.patch" , "value" : [ { "op" : "add" , "pa…" at bounding box center [346, 56] width 240 height 329
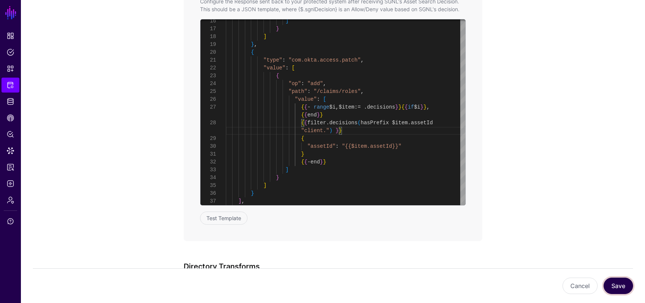
click at [619, 282] on button "Save" at bounding box center [617, 286] width 29 height 16
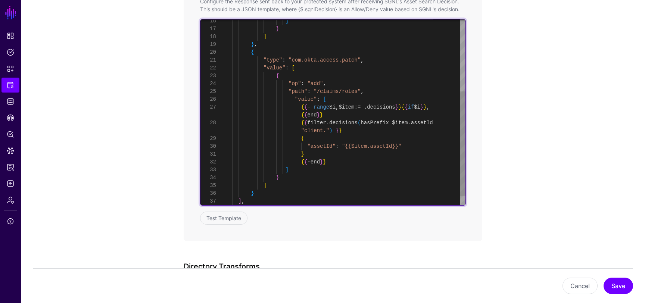
scroll to position [71, 0]
click at [322, 122] on div "] } ] } , { "type" : "com.okta.access.patch" , "value" : [ { "op" : "add" , "pa…" at bounding box center [346, 56] width 240 height 329
click at [350, 124] on div "] } ] } , { "type" : "com.okta.access.patch" , "value" : [ { "op" : "add" , "pa…" at bounding box center [346, 56] width 240 height 329
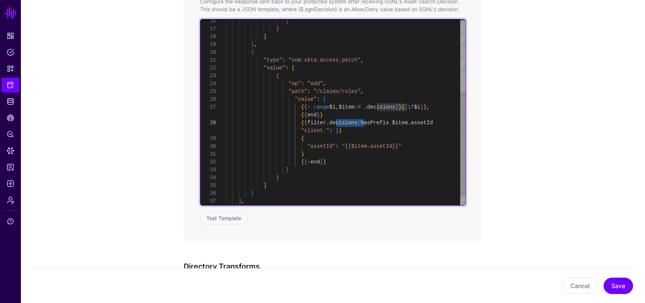
click at [387, 123] on div "] } ] } , { "type" : "com.okta.access.patch" , "value" : [ { "op" : "add" , "pa…" at bounding box center [346, 56] width 240 height 329
click at [370, 122] on div "] } ] } , { "type" : "com.okta.access.patch" , "value" : [ { "op" : "add" , "pa…" at bounding box center [346, 56] width 240 height 329
click at [369, 124] on div "] } ] } , { "type" : "com.okta.access.patch" , "value" : [ { "op" : "add" , "pa…" at bounding box center [346, 56] width 240 height 329
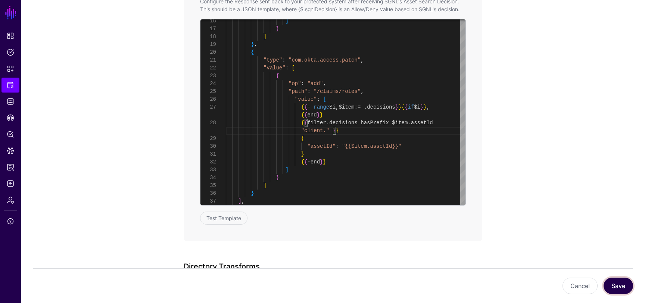
click at [618, 283] on button "Save" at bounding box center [617, 286] width 29 height 16
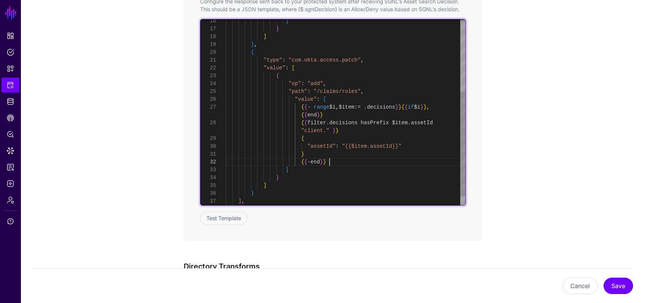
scroll to position [31, 0]
drag, startPoint x: 332, startPoint y: 163, endPoint x: 300, endPoint y: 164, distance: 31.7
click at [300, 164] on div "] } ] } , { "type" : "com.okta.access.patch" , "value" : [ { "op" : "add" , "pa…" at bounding box center [346, 56] width 240 height 329
click at [357, 131] on div "] } ] } , { "type" : "com.okta.access.patch" , "value" : [ { "op" : "add" , "pa…" at bounding box center [346, 56] width 240 height 329
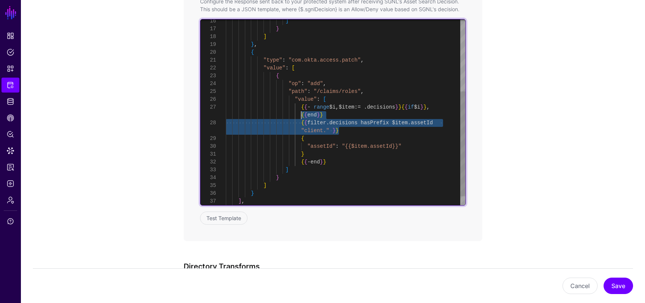
scroll to position [71, 0]
drag, startPoint x: 357, startPoint y: 131, endPoint x: 300, endPoint y: 124, distance: 57.1
click at [300, 124] on div "] } ] } , { "type" : "com.okta.access.patch" , "value" : [ { "op" : "add" , "pa…" at bounding box center [346, 56] width 240 height 329
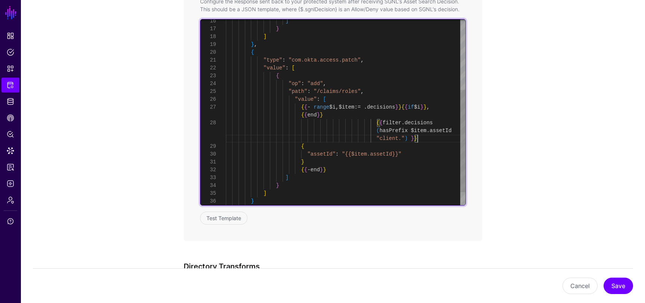
click at [376, 122] on div "] } ] } , { "type" : "com.okta.access.patch" , "value" : [ { "op" : "add" , "pa…" at bounding box center [346, 60] width 240 height 337
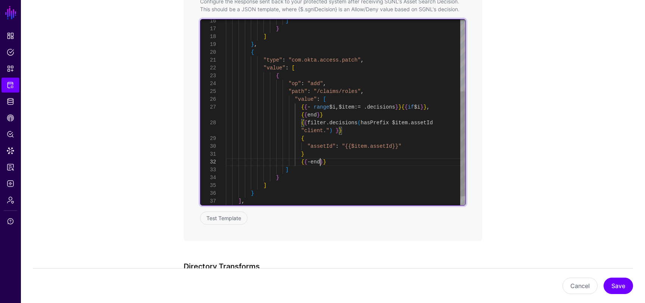
click at [319, 162] on div "] } ] } , { "type" : "com.okta.access.patch" , "value" : [ { "op" : "add" , "pa…" at bounding box center [346, 56] width 240 height 329
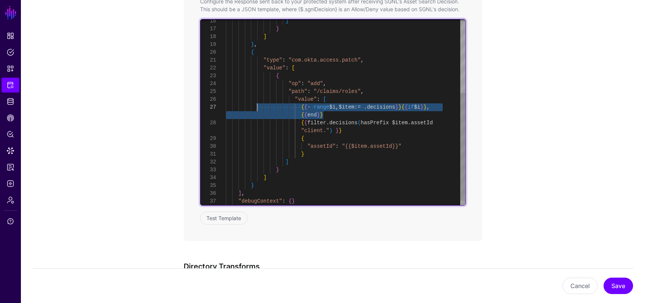
scroll to position [55, 0]
drag, startPoint x: 328, startPoint y: 116, endPoint x: 236, endPoint y: 111, distance: 92.3
click at [236, 111] on div "] } ] } , { "type" : "com.okta.access.patch" , "value" : [ { "op" : "add" , "pa…" at bounding box center [346, 52] width 240 height 321
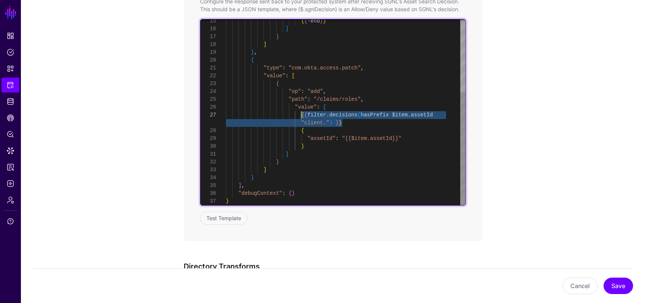
drag, startPoint x: 344, startPoint y: 125, endPoint x: 300, endPoint y: 117, distance: 44.7
click at [300, 117] on div "] } ] } , { "type" : "com.okta.access.patch" , "value" : [ { "op" : "add" , "pa…" at bounding box center [346, 53] width 240 height 306
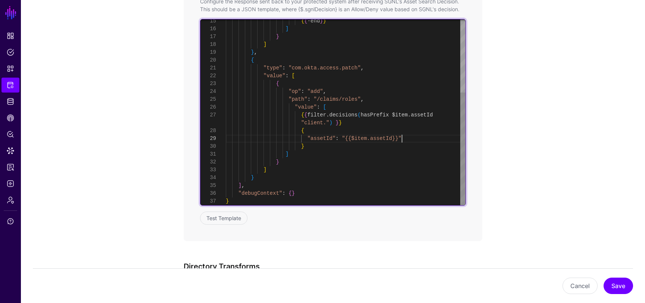
scroll to position [0, 0]
drag, startPoint x: 400, startPoint y: 139, endPoint x: 347, endPoint y: 138, distance: 53.7
click at [347, 138] on div "] } ] } , { "type" : "com.okta.access.patch" , "value" : [ { "op" : "add" , "pa…" at bounding box center [346, 53] width 240 height 306
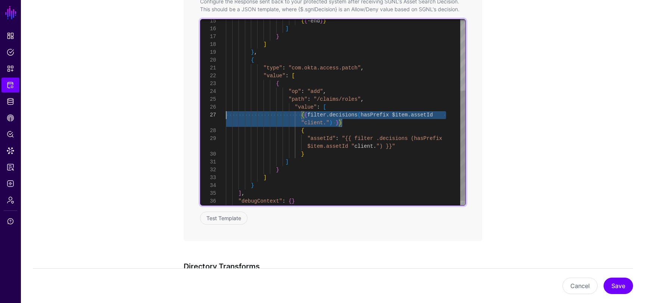
scroll to position [55, 0]
drag, startPoint x: 347, startPoint y: 121, endPoint x: 186, endPoint y: 116, distance: 160.6
click at [226, 116] on div "] } ] } , { "type" : "com.okta.access.patch" , "value" : [ { "op" : "add" , "pa…" at bounding box center [346, 56] width 240 height 313
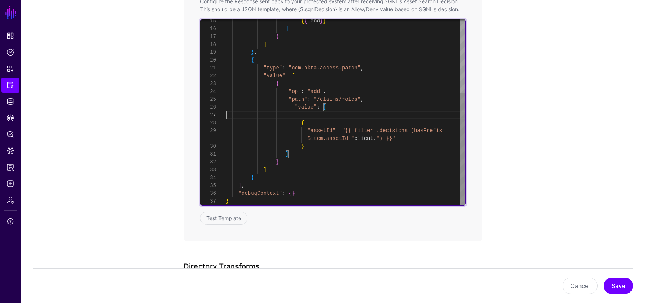
scroll to position [47, 0]
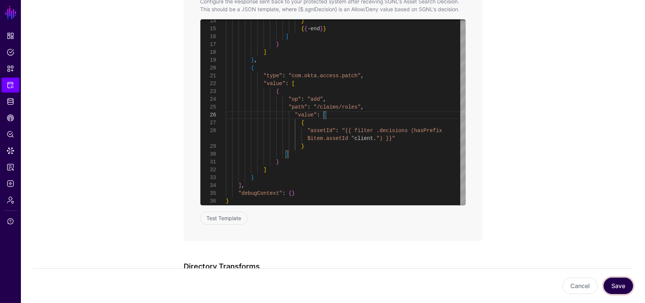
click at [612, 283] on button "Save" at bounding box center [617, 286] width 29 height 16
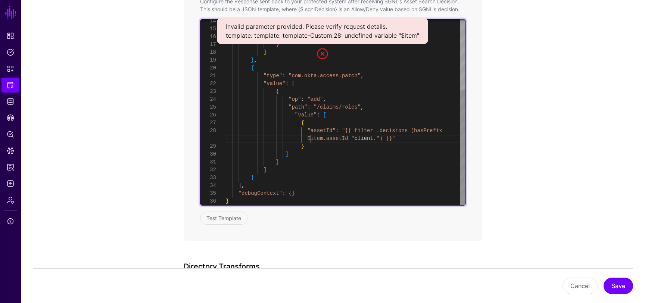
scroll to position [71, 0]
click at [310, 137] on div "] } ] } , { "type" : "com.okta.access.patch" , "value" : [ { "op" : "add" , "pa…" at bounding box center [346, 56] width 240 height 298
click at [415, 130] on div "] } ] } , { "type" : "com.okta.access.patch" , "value" : [ { "op" : "add" , "pa…" at bounding box center [346, 56] width 240 height 298
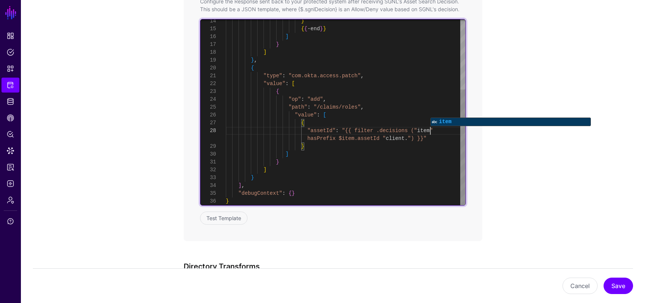
scroll to position [71, 0]
click at [437, 139] on div "] } ] } , { "type" : "com.okta.access.patch" , "value" : [ { "op" : "add" , "pa…" at bounding box center [346, 56] width 240 height 298
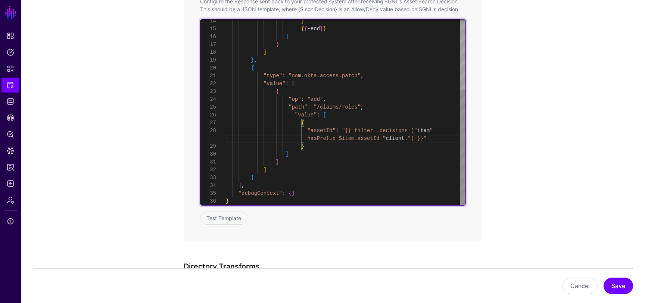
click at [342, 138] on div "] } ] } , { "type" : "com.okta.access.patch" , "value" : [ { "op" : "add" , "pa…" at bounding box center [346, 56] width 240 height 298
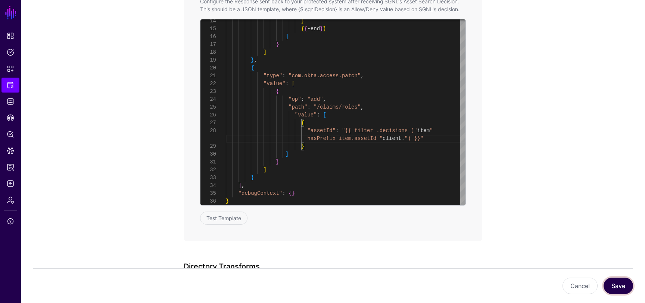
click at [617, 279] on button "Save" at bounding box center [617, 286] width 29 height 16
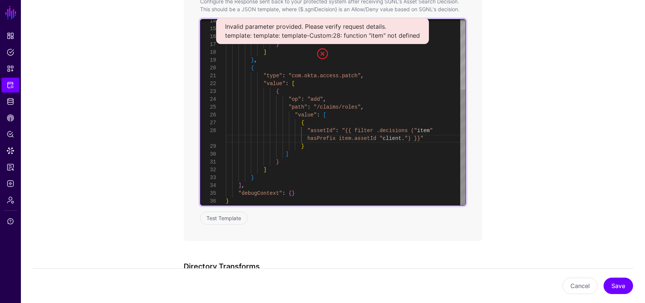
scroll to position [63, 0]
click at [415, 130] on div "] } ] } , { "type" : "com.okta.access.patch" , "value" : [ { "op" : "add" , "pa…" at bounding box center [346, 56] width 240 height 298
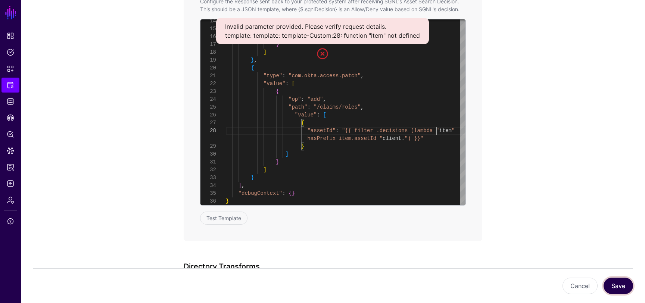
click at [615, 284] on button "Save" at bounding box center [617, 286] width 29 height 16
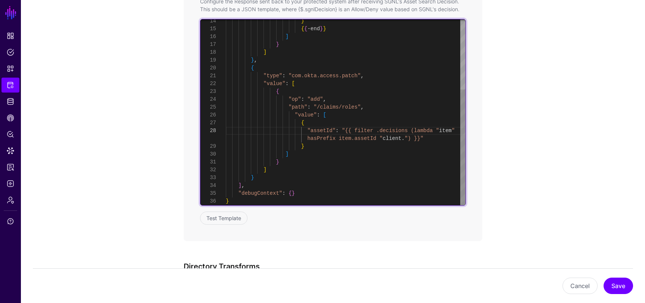
click at [397, 133] on div "] } ] } , { "type" : "com.okta.access.patch" , "value" : [ { "op" : "add" , "pa…" at bounding box center [346, 56] width 240 height 298
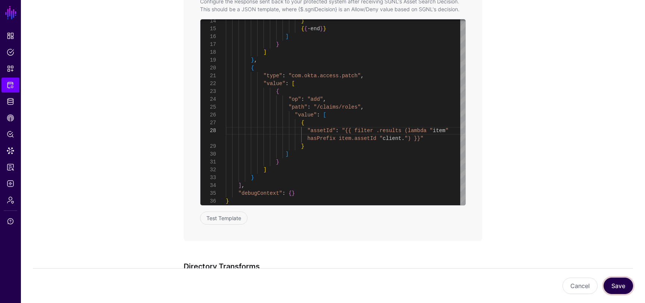
click at [616, 283] on button "Save" at bounding box center [617, 286] width 29 height 16
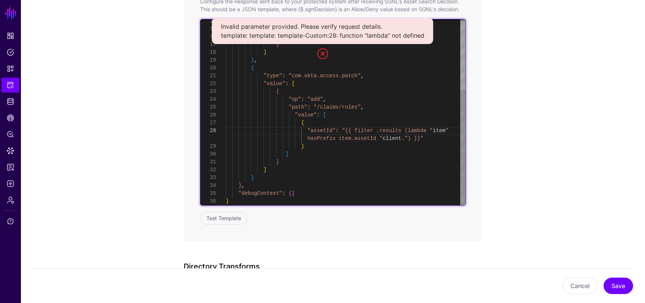
click at [417, 127] on div "] } ] } , { "type" : "com.okta.access.patch" , "value" : [ { "op" : "add" , "pa…" at bounding box center [346, 56] width 240 height 298
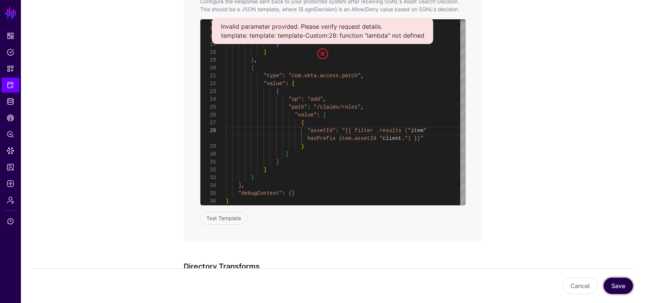
click at [618, 280] on button "Save" at bounding box center [617, 286] width 29 height 16
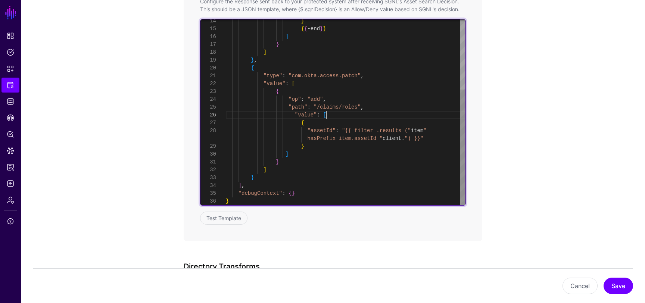
scroll to position [47, 0]
click at [337, 113] on div "] } ] } , { "type" : "com.okta.access.patch" , "value" : [ { "op" : "add" , "pa…" at bounding box center [346, 56] width 240 height 298
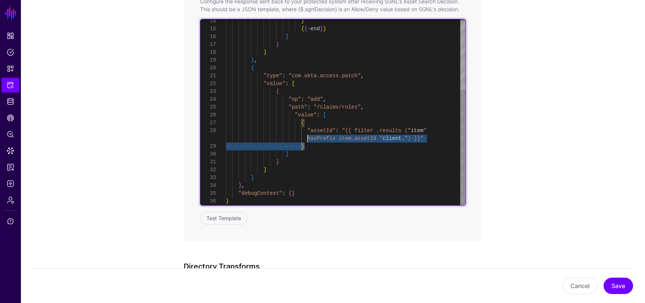
scroll to position [55, 0]
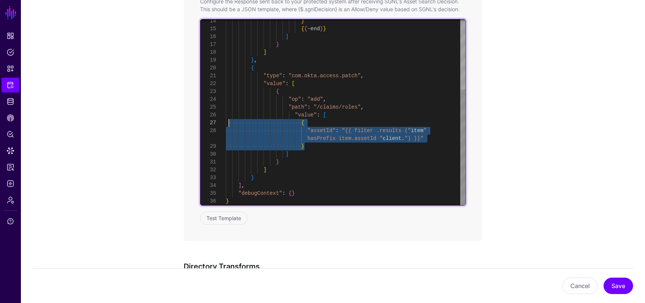
drag, startPoint x: 309, startPoint y: 148, endPoint x: 229, endPoint y: 120, distance: 84.6
click at [229, 120] on div "] } ] } , { "type" : "com.okta.access.patch" , "value" : [ { "op" : "add" , "pa…" at bounding box center [346, 56] width 240 height 298
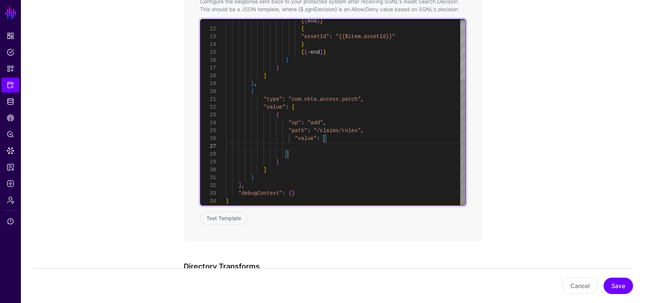
scroll to position [8, 0]
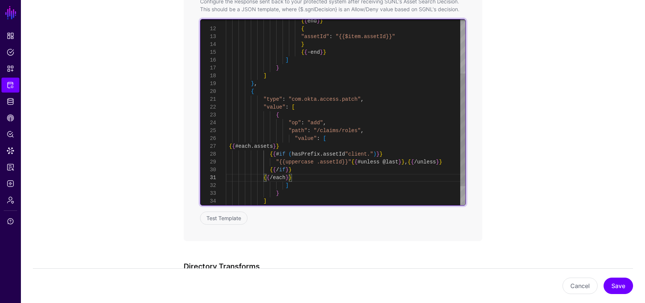
click at [368, 153] on div "] } ] } , { "type" : "com.okta.access.patch" , "value" : [ { "op" : "add" , "pa…" at bounding box center [346, 84] width 240 height 306
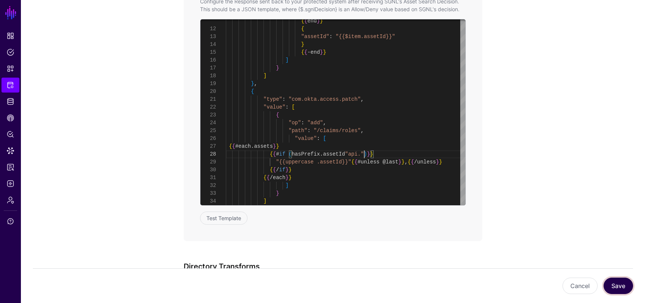
click at [617, 283] on button "Save" at bounding box center [617, 286] width 29 height 16
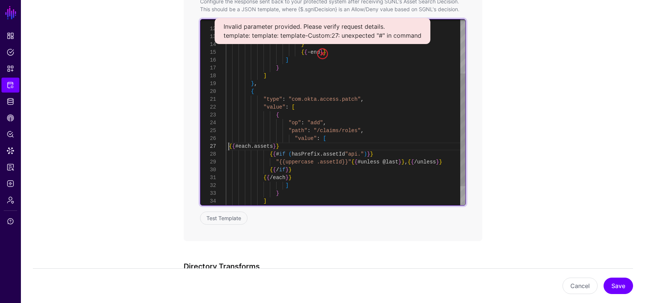
scroll to position [55, 0]
click at [229, 146] on div "] } ] } , { "type" : "com.okta.access.patch" , "value" : [ { "op" : "add" , "pa…" at bounding box center [346, 84] width 240 height 306
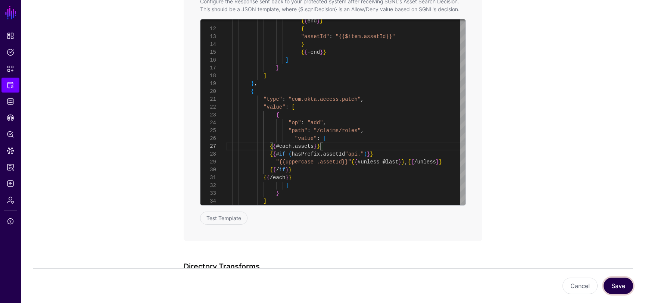
click at [613, 287] on button "Save" at bounding box center [617, 286] width 29 height 16
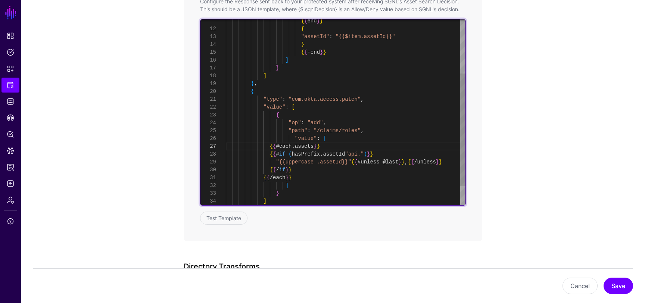
click at [307, 146] on div "] } ] } , { "type" : "com.okta.access.patch" , "value" : [ { "op" : "add" , "pa…" at bounding box center [346, 84] width 240 height 306
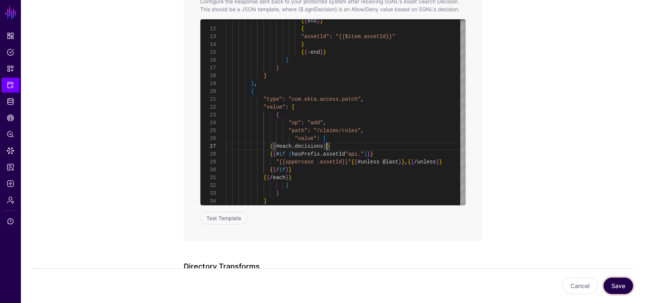
click at [610, 284] on button "Save" at bounding box center [617, 286] width 29 height 16
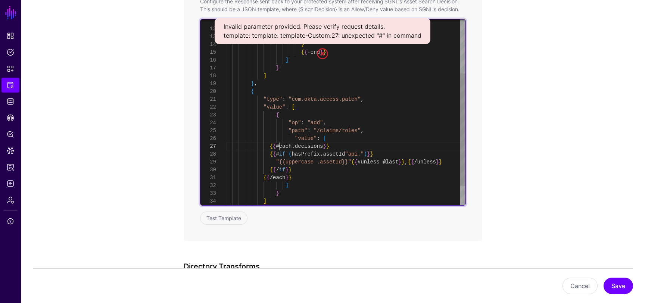
click at [279, 146] on div "] } ] } , { "type" : "com.okta.access.patch" , "value" : [ { "op" : "add" , "pa…" at bounding box center [346, 84] width 240 height 306
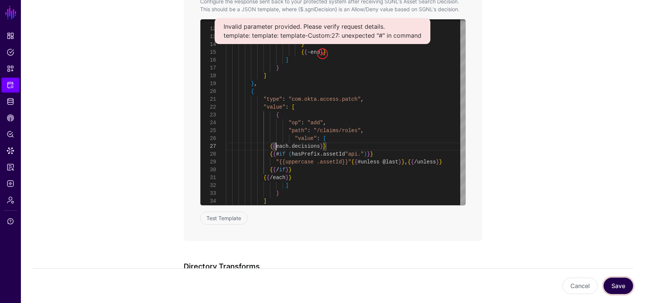
click at [619, 284] on button "Save" at bounding box center [617, 286] width 29 height 16
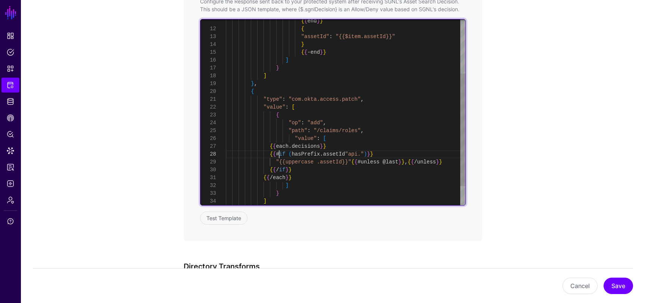
scroll to position [63, 0]
click at [279, 153] on div "] } ] } , { "type" : "com.okta.access.patch" , "value" : [ { "op" : "add" , "pa…" at bounding box center [346, 84] width 240 height 306
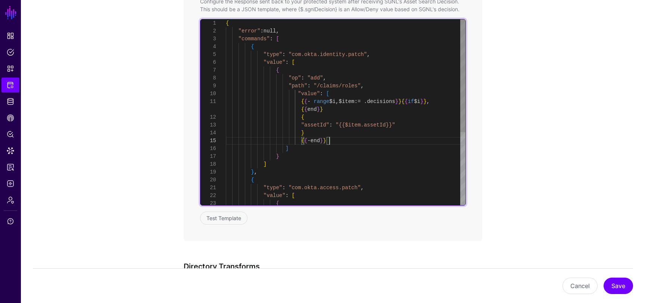
drag, startPoint x: 338, startPoint y: 140, endPoint x: 235, endPoint y: 112, distance: 106.7
click at [237, 115] on div "] } ] } , { "type" : "com.okta.access.patch" , "value" : [ { { { - end } } } { …" at bounding box center [346, 172] width 240 height 306
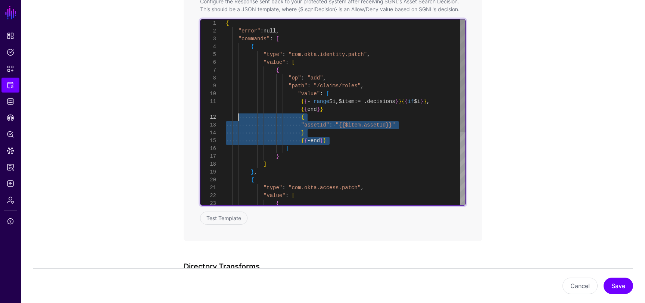
scroll to position [8, 0]
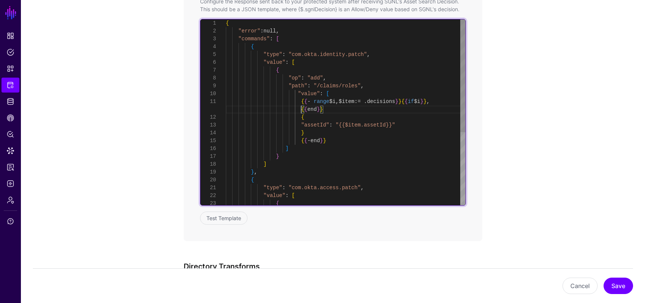
click at [235, 112] on div "] } ] } , { "type" : "com.okta.access.patch" , "value" : [ { { { - end } } } { …" at bounding box center [346, 172] width 240 height 306
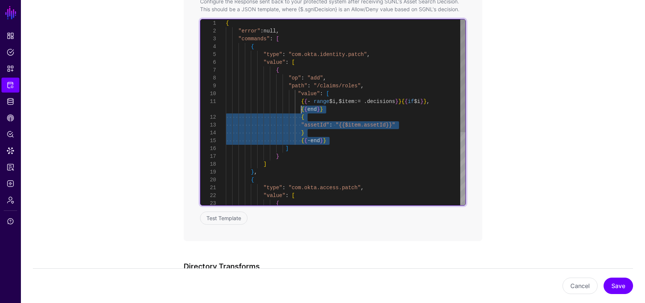
scroll to position [0, 0]
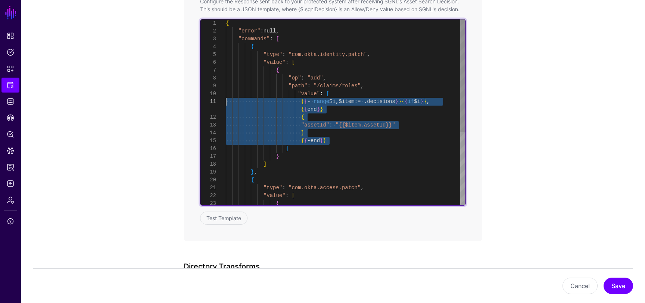
drag, startPoint x: 338, startPoint y: 141, endPoint x: 227, endPoint y: 101, distance: 118.1
click at [227, 101] on div "] } ] } , { "type" : "com.okta.access.patch" , "value" : [ { { { - end } } } { …" at bounding box center [346, 172] width 240 height 306
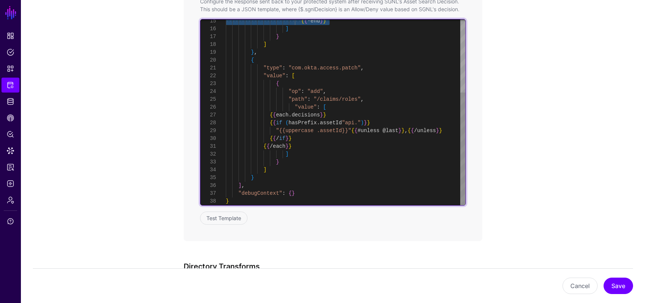
click at [335, 106] on div "] } ] } , { "type" : "com.okta.access.patch" , "value" : [ { { { - end } } "op"…" at bounding box center [346, 53] width 240 height 306
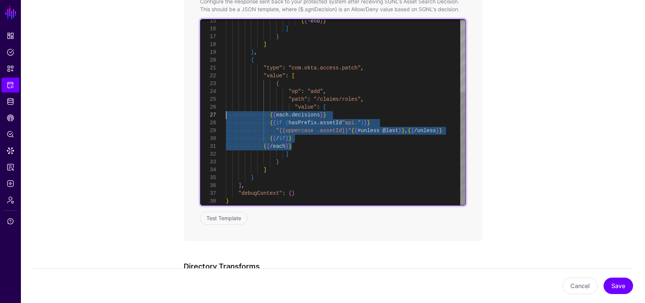
drag, startPoint x: 300, startPoint y: 146, endPoint x: 227, endPoint y: 112, distance: 81.0
click at [227, 112] on div "] } ] } , { "type" : "com.okta.access.patch" , "value" : [ { { { - end } } "op"…" at bounding box center [346, 53] width 240 height 306
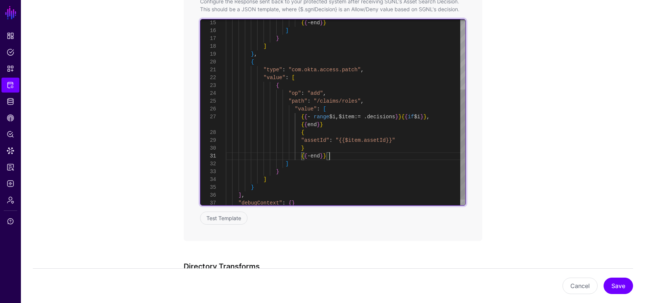
scroll to position [63, 0]
click at [337, 125] on div "] } ] } , { "type" : "com.okta.access.patch" , "value" : [ { { { - end } } "op"…" at bounding box center [346, 57] width 240 height 313
click at [338, 134] on div "] } ] } , { "type" : "com.okta.access.patch" , "value" : [ { { { - end } } "op"…" at bounding box center [346, 61] width 240 height 321
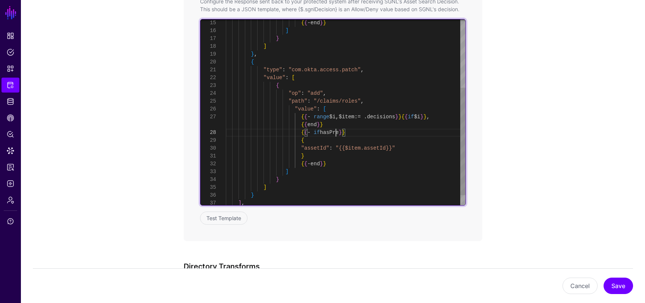
click at [335, 131] on div "] } ] } , { "type" : "com.okta.access.patch" , "value" : [ { { { - end } } "op"…" at bounding box center [346, 61] width 240 height 321
click at [353, 118] on div "] } ] } , { "type" : "com.okta.access.patch" , "value" : [ { { { - end } } "op"…" at bounding box center [346, 61] width 240 height 321
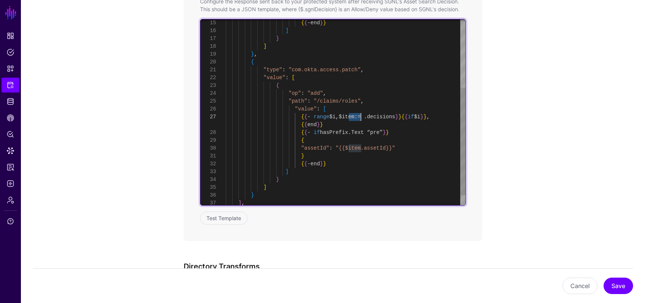
scroll to position [8, 0]
drag, startPoint x: 387, startPoint y: 148, endPoint x: 346, endPoint y: 149, distance: 41.1
click at [346, 149] on div "] } ] } , { "type" : "com.okta.access.patch" , "value" : [ { { { - end } } "op"…" at bounding box center [346, 61] width 240 height 321
click at [365, 133] on div "] } ] } , { "type" : "com.okta.access.patch" , "value" : [ { { { - end } } "op"…" at bounding box center [346, 61] width 240 height 321
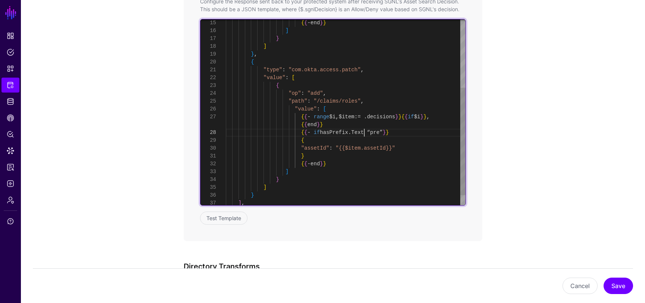
click at [365, 133] on div "] } ] } , { "type" : "com.okta.access.patch" , "value" : [ { { { - end } } "op"…" at bounding box center [346, 61] width 240 height 321
click at [406, 134] on div "] } ] } , { "type" : "com.okta.access.patch" , "value" : [ { { { - end } } "op"…" at bounding box center [346, 61] width 240 height 321
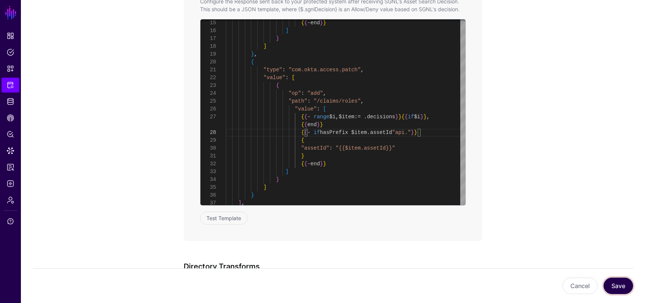
click at [611, 282] on button "Save" at bounding box center [617, 286] width 29 height 16
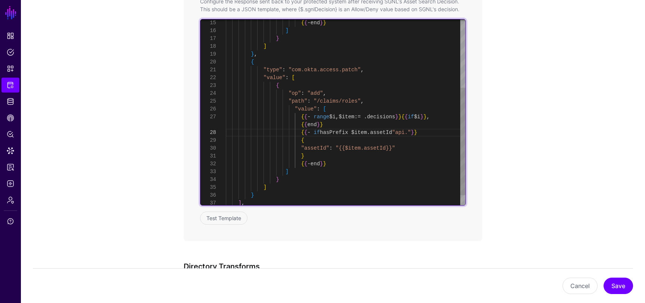
scroll to position [63, 0]
click at [352, 123] on div "] } ] } , { "type" : "com.okta.access.patch" , "value" : [ { { { - end } } "op"…" at bounding box center [346, 61] width 240 height 321
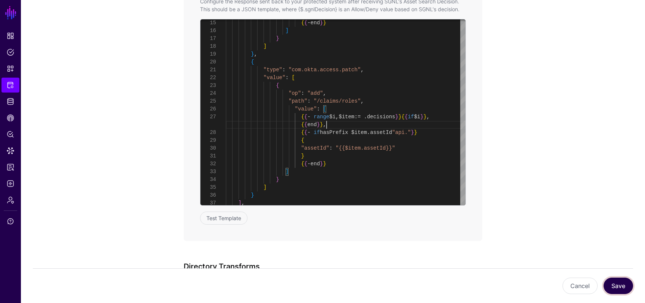
click at [611, 287] on button "Save" at bounding box center [617, 286] width 29 height 16
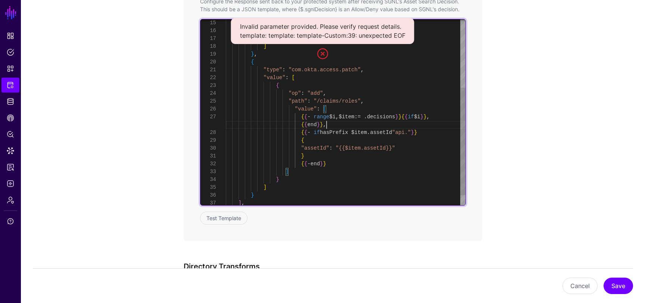
click at [344, 125] on div "] } ] } , { "type" : "com.okta.access.patch" , "value" : [ { { { - end } } "op"…" at bounding box center [346, 61] width 240 height 321
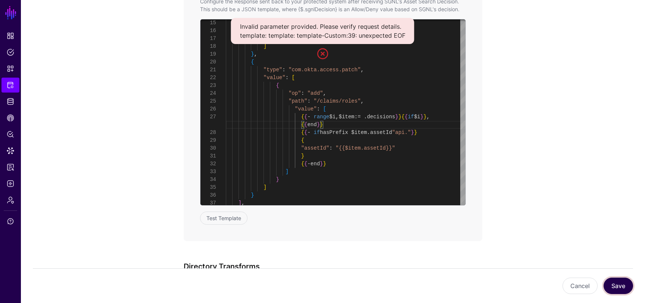
click at [620, 291] on button "Save" at bounding box center [617, 286] width 29 height 16
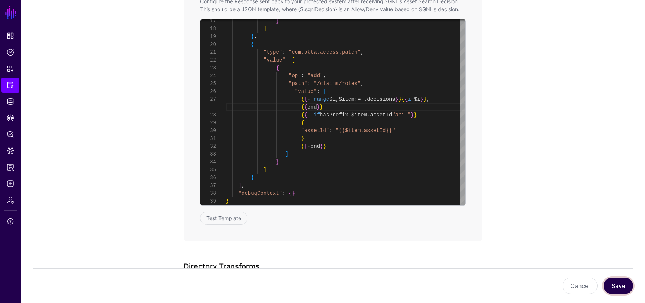
click at [617, 284] on button "Save" at bounding box center [617, 286] width 29 height 16
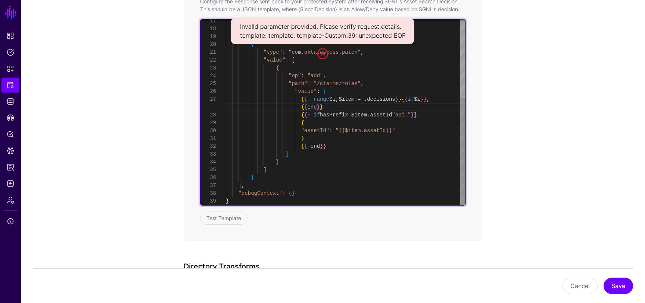
scroll to position [63, 0]
click at [360, 107] on div "} ] } , { "type" : "com.okta.access.patch" , "value" : [ { "op" : "add" , "path…" at bounding box center [346, 44] width 240 height 321
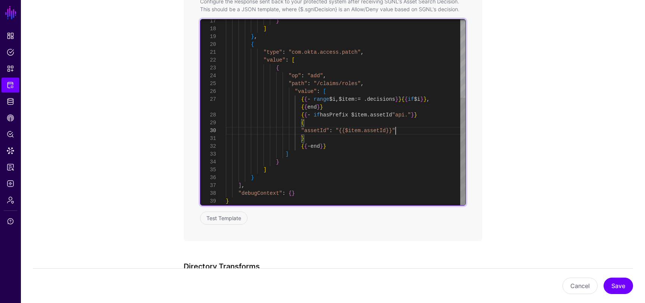
scroll to position [8, 0]
drag, startPoint x: 401, startPoint y: 131, endPoint x: 301, endPoint y: 131, distance: 99.6
click at [301, 131] on div "} ] } , { "type" : "com.okta.access.patch" , "value" : [ { "op" : "add" , "path…" at bounding box center [346, 44] width 240 height 321
click at [395, 132] on div "} ] } , { "type" : "com.okta.access.patch" , "value" : [ { "op" : "add" , "path…" at bounding box center [346, 44] width 240 height 321
click at [394, 130] on div "} ] } , { "type" : "com.okta.access.patch" , "value" : [ { "op" : "add" , "path…" at bounding box center [346, 44] width 240 height 321
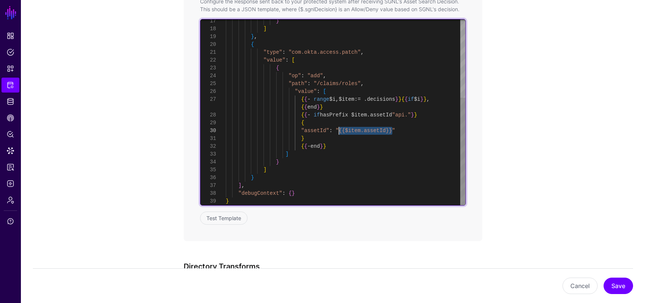
drag, startPoint x: 392, startPoint y: 131, endPoint x: 339, endPoint y: 131, distance: 53.0
click at [338, 131] on div "} ] } , { "type" : "com.okta.access.patch" , "value" : [ { "op" : "add" , "path…" at bounding box center [346, 44] width 240 height 321
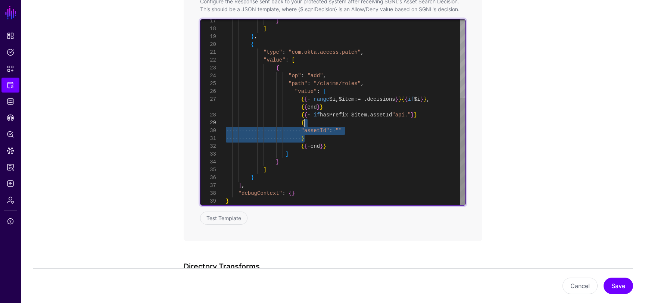
scroll to position [0, 0]
drag, startPoint x: 311, startPoint y: 138, endPoint x: 302, endPoint y: 124, distance: 17.2
click at [302, 124] on div "} ] } , { "type" : "com.okta.access.patch" , "value" : [ { "op" : "add" , "path…" at bounding box center [346, 44] width 240 height 321
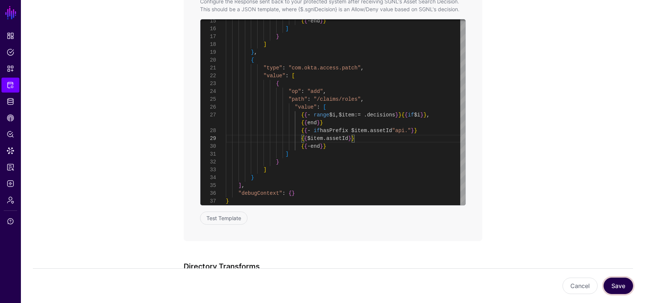
click at [615, 284] on button "Save" at bounding box center [617, 286] width 29 height 16
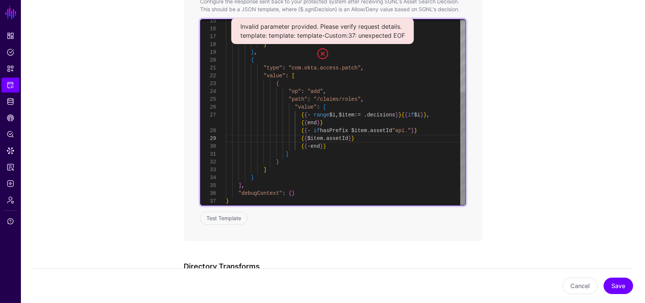
click at [434, 132] on div "} ] } , { "type" : "com.okta.access.patch" , "value" : [ { "op" : "add" , "path…" at bounding box center [346, 53] width 240 height 306
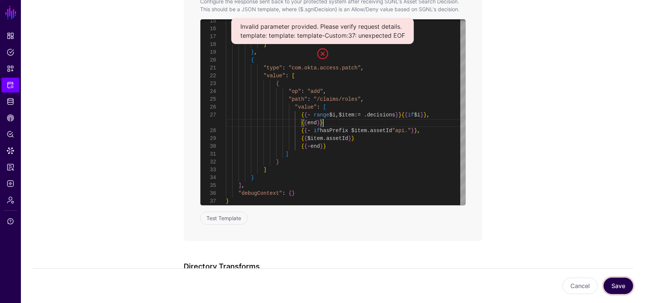
click at [613, 282] on button "Save" at bounding box center [617, 286] width 29 height 16
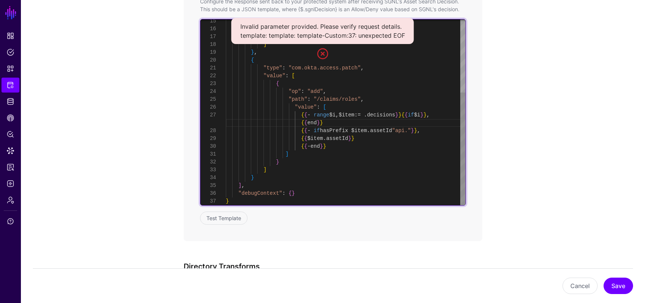
click at [349, 119] on div "} ] } , { "type" : "com.okta.access.patch" , "value" : [ { "op" : "add" , "path…" at bounding box center [346, 53] width 240 height 306
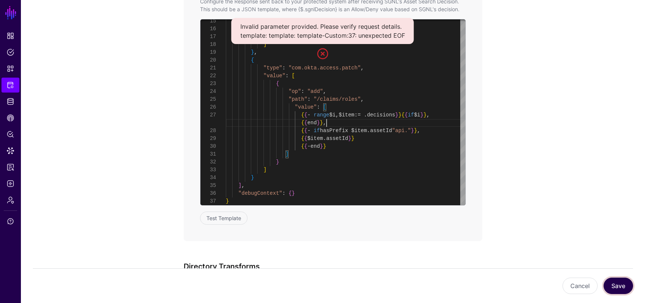
click at [613, 281] on button "Save" at bounding box center [617, 286] width 29 height 16
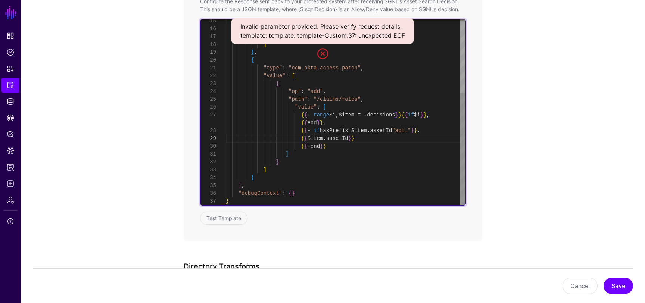
click at [381, 138] on div "} ] } , { "type" : "com.okta.access.patch" , "value" : [ { "op" : "add" , "path…" at bounding box center [346, 53] width 240 height 306
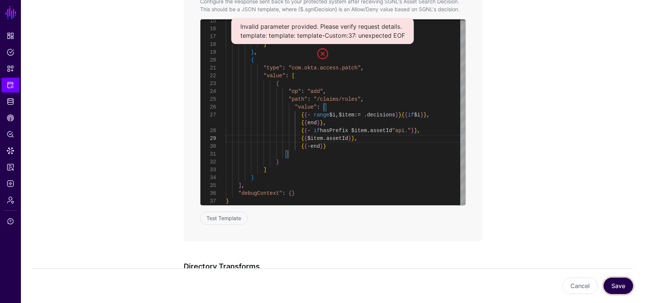
click at [611, 289] on button "Save" at bounding box center [617, 286] width 29 height 16
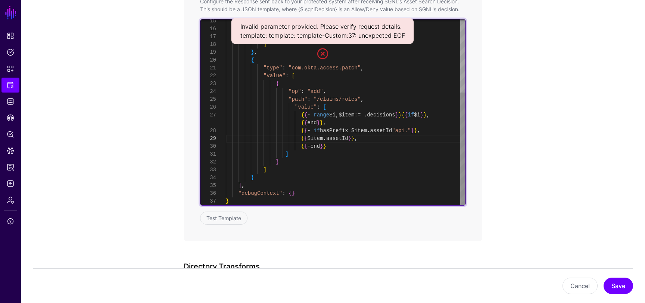
click at [342, 123] on div "} ] } , { "type" : "com.okta.access.patch" , "value" : [ { "op" : "add" , "path…" at bounding box center [346, 53] width 240 height 306
click at [427, 131] on div "} ] } , { "type" : "com.okta.access.patch" , "value" : [ { "op" : "add" , "path…" at bounding box center [346, 53] width 240 height 306
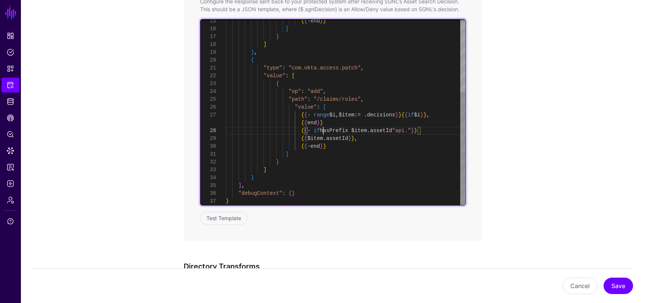
click at [322, 129] on div "} ] } , { "type" : "com.okta.access.patch" , "value" : [ { "op" : "add" , "path…" at bounding box center [346, 53] width 240 height 306
click at [366, 138] on div "} ] } , { "type" : "com.okta.access.patch" , "value" : [ { "op" : "add" , "path…" at bounding box center [346, 53] width 240 height 306
click at [325, 132] on div "} ] } , { "type" : "com.okta.access.patch" , "value" : [ { "op" : "add" , "path…" at bounding box center [346, 53] width 240 height 306
click at [420, 131] on div "} ] } , { "type" : "com.okta.access.patch" , "value" : [ { "op" : "add" , "path…" at bounding box center [346, 53] width 240 height 306
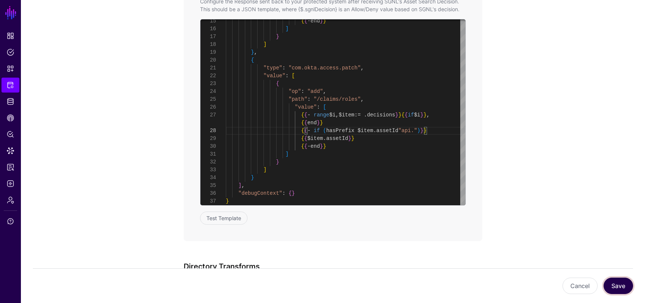
click at [616, 283] on button "Save" at bounding box center [617, 286] width 29 height 16
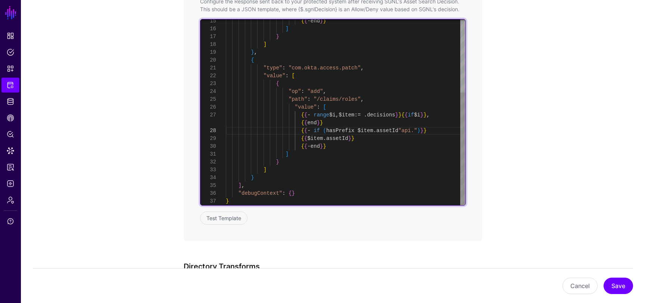
scroll to position [0, 0]
click at [302, 138] on div "} ] } , { "type" : "com.okta.access.patch" , "value" : [ { "op" : "add" , "path…" at bounding box center [346, 53] width 240 height 306
click at [367, 135] on div "} ] } , { "type" : "com.okta.access.patch" , "value" : [ { "op" : "add" , "path…" at bounding box center [346, 53] width 240 height 306
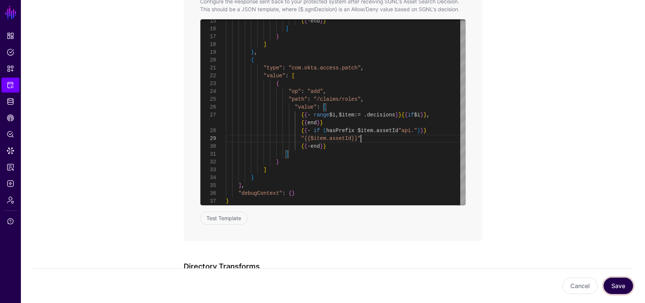
click at [622, 281] on button "Save" at bounding box center [617, 286] width 29 height 16
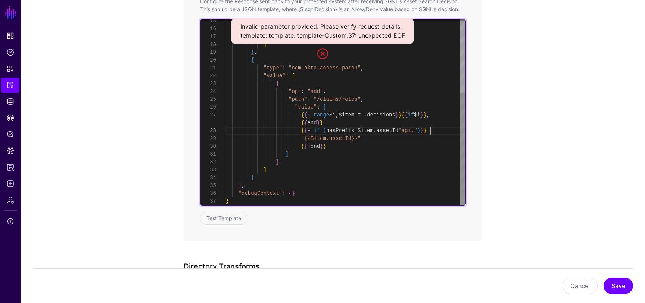
click at [439, 129] on div "} ] } , { "type" : "com.okta.access.patch" , "value" : [ { "op" : "add" , "path…" at bounding box center [346, 53] width 240 height 306
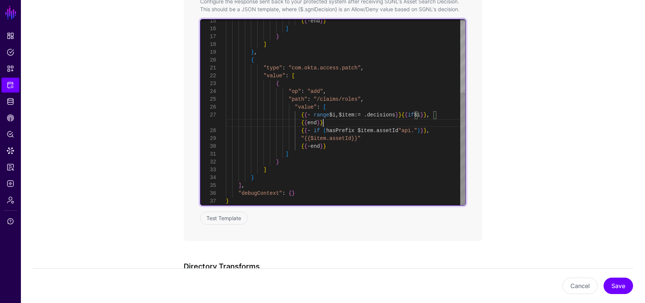
scroll to position [63, 0]
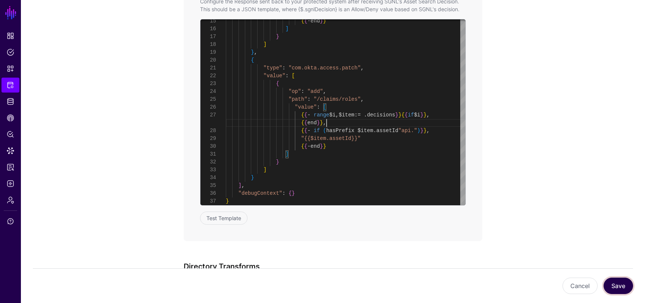
click at [620, 289] on button "Save" at bounding box center [617, 286] width 29 height 16
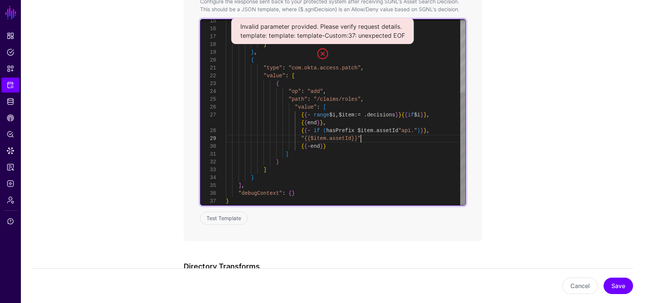
scroll to position [0, 0]
click at [379, 138] on div "} ] } , { "type" : "com.okta.access.patch" , "value" : [ { "op" : "add" , "path…" at bounding box center [346, 53] width 240 height 306
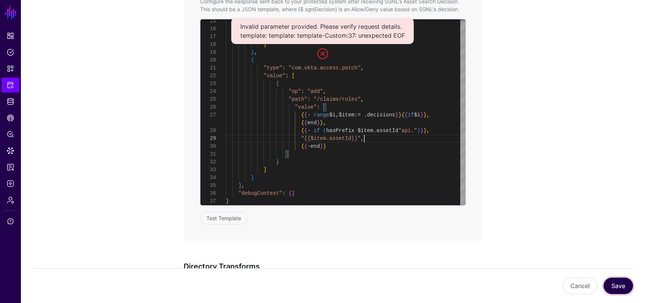
click at [622, 283] on button "Save" at bounding box center [617, 286] width 29 height 16
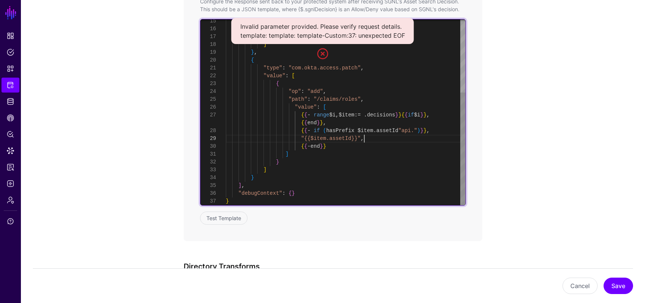
click at [372, 138] on div "} ] } , { "type" : "com.okta.access.patch" , "value" : [ { "op" : "add" , "path…" at bounding box center [346, 53] width 240 height 306
click at [434, 131] on div "} ] } , { "type" : "com.okta.access.patch" , "value" : [ { "op" : "add" , "path…" at bounding box center [346, 53] width 240 height 306
click at [374, 129] on div "} ] } , { "type" : "com.okta.access.patch" , "value" : [ { "op" : "add" , "path…" at bounding box center [346, 53] width 240 height 306
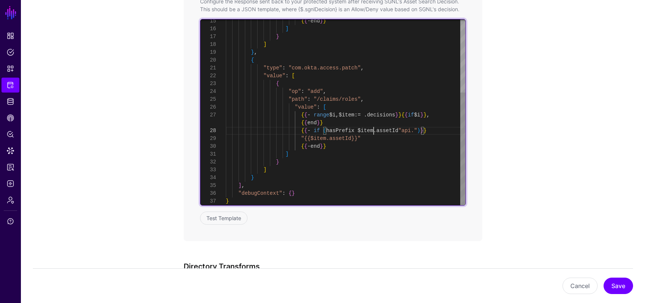
click at [374, 129] on div "} ] } , { "type" : "com.okta.access.patch" , "value" : [ { "op" : "add" , "path…" at bounding box center [346, 53] width 240 height 306
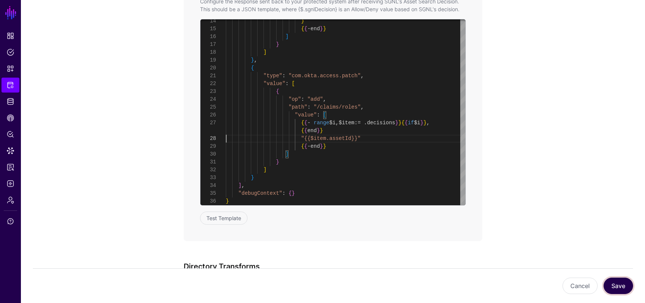
click at [613, 285] on button "Save" at bounding box center [617, 286] width 29 height 16
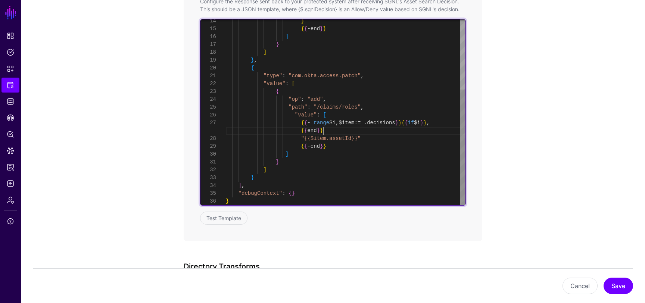
scroll to position [63, 0]
click at [346, 131] on div "} { { - end } } ] } ] } , { "type" : "com.okta.access.patch" , "value" : [ { "o…" at bounding box center [346, 56] width 240 height 298
drag, startPoint x: 324, startPoint y: 130, endPoint x: 301, endPoint y: 131, distance: 23.6
click at [301, 131] on div "} { { - end } } ] } ] } , { "type" : "com.okta.access.patch" , "value" : [ { "o…" at bounding box center [346, 60] width 240 height 306
click at [438, 134] on div "} { { - end } } ] } ] } , { "type" : "com.okta.access.patch" , "value" : [ { "o…" at bounding box center [346, 56] width 240 height 298
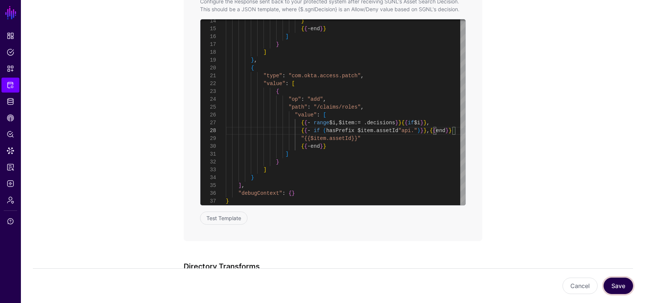
click at [613, 287] on button "Save" at bounding box center [617, 286] width 29 height 16
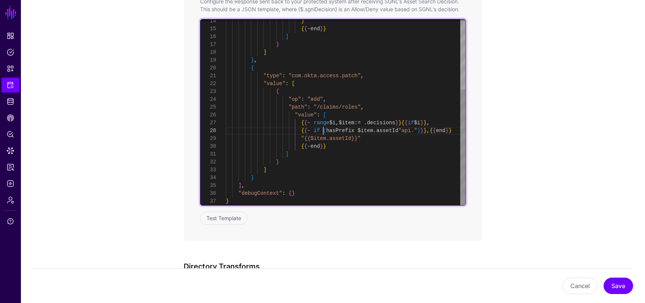
click at [322, 131] on div "} { { - end } } ] } ] } , { "type" : "com.okta.access.patch" , "value" : [ { "o…" at bounding box center [346, 56] width 240 height 298
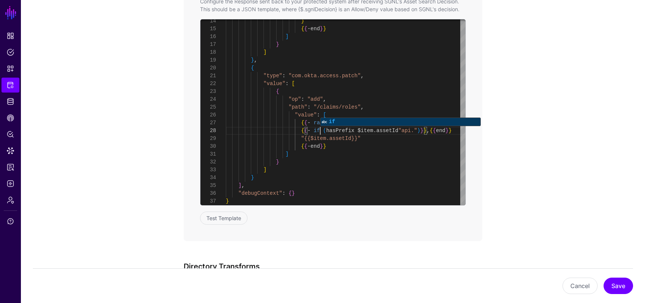
click at [525, 109] on app-integrations-item-transforms "**********" at bounding box center [333, 74] width 624 height 812
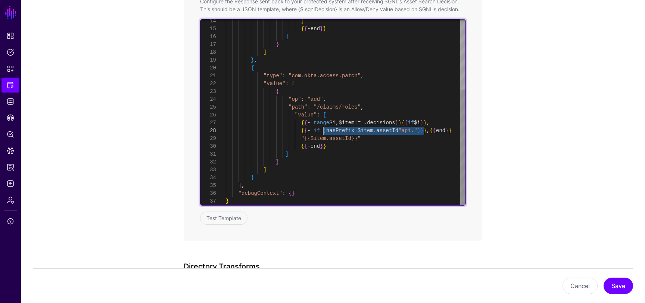
drag, startPoint x: 424, startPoint y: 131, endPoint x: 323, endPoint y: 131, distance: 100.4
click at [323, 131] on div "} { { - end } } ] } ] } , { "type" : "com.okta.access.patch" , "value" : [ { "o…" at bounding box center [346, 56] width 240 height 298
click at [428, 123] on div "} { { - end } } ] } ] } , { "type" : "com.okta.access.patch" , "value" : [ { "o…" at bounding box center [346, 56] width 240 height 298
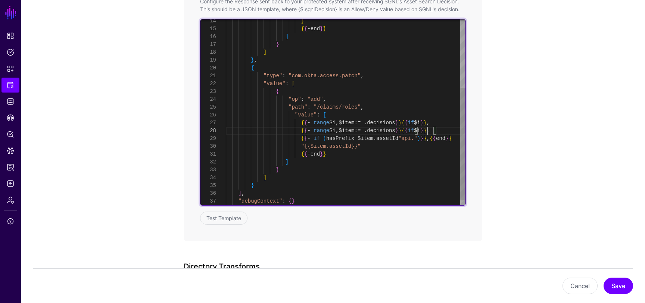
scroll to position [71, 0]
drag, startPoint x: 434, startPoint y: 138, endPoint x: 302, endPoint y: 140, distance: 132.1
click at [302, 140] on div "} { { - end } } ] } ] } , { "type" : "com.okta.access.patch" , "value" : [ { "o…" at bounding box center [346, 60] width 240 height 306
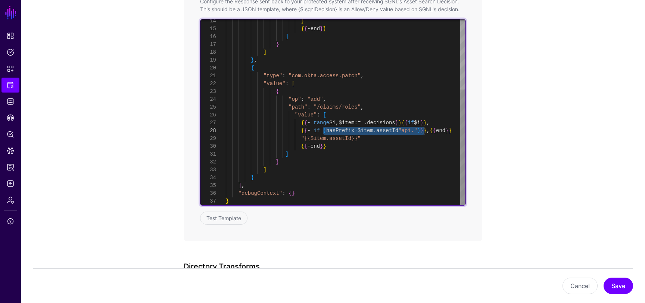
drag, startPoint x: 323, startPoint y: 131, endPoint x: 423, endPoint y: 131, distance: 100.4
click at [423, 131] on div "} { { - end } } ] } ] } , { "type" : "com.okta.access.patch" , "value" : [ { "o…" at bounding box center [346, 56] width 240 height 298
click at [428, 124] on div "} { { - end } } ] } ] } , { "type" : "com.okta.access.patch" , "value" : [ { "o…" at bounding box center [346, 56] width 240 height 298
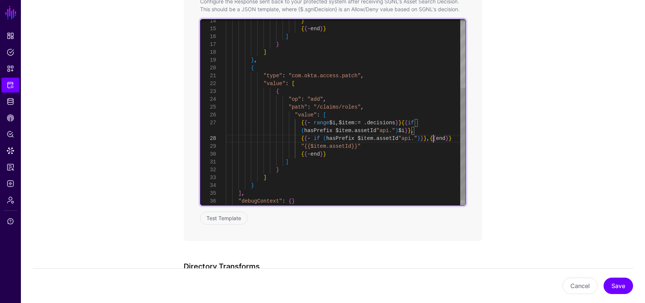
scroll to position [71, 0]
drag, startPoint x: 433, startPoint y: 138, endPoint x: 302, endPoint y: 141, distance: 131.0
click at [302, 141] on div "} { { - end } } ] } ] } , { "type" : "com.okta.access.patch" , "value" : [ { "o…" at bounding box center [346, 60] width 240 height 306
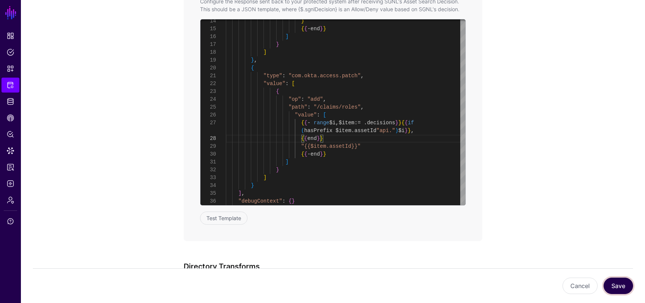
click at [623, 292] on button "Save" at bounding box center [617, 286] width 29 height 16
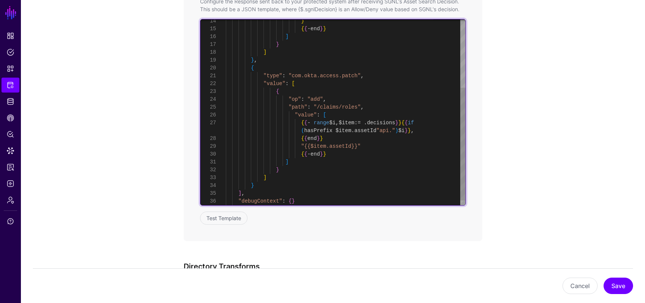
scroll to position [63, 0]
click at [403, 130] on div "} { { - end } } ] } ] } , { "type" : "com.okta.access.patch" , "value" : [ { "o…" at bounding box center [346, 60] width 240 height 306
drag, startPoint x: 404, startPoint y: 131, endPoint x: 302, endPoint y: 132, distance: 102.2
click at [302, 132] on div "} { { - end } } ] } ] } , { "type" : "com.okta.access.patch" , "value" : [ { "o…" at bounding box center [346, 60] width 240 height 306
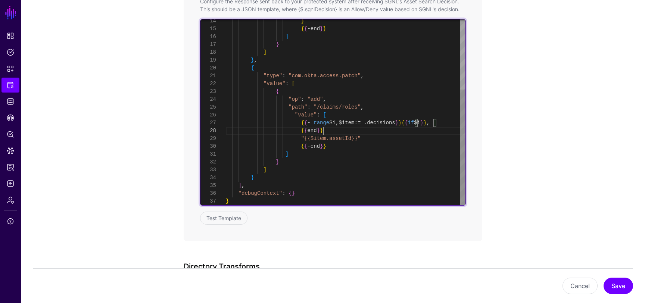
click at [355, 132] on div "} { { - end } } ] } ] } , { "type" : "com.okta.access.patch" , "value" : [ { "o…" at bounding box center [346, 56] width 240 height 298
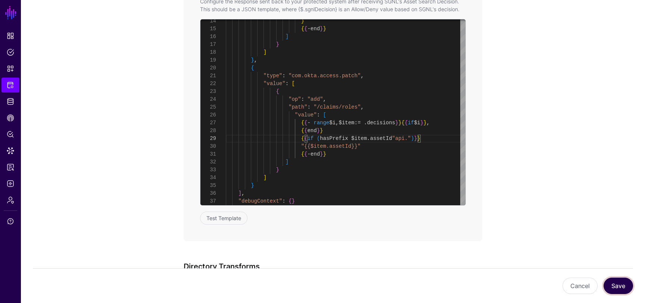
click at [615, 278] on button "Save" at bounding box center [617, 286] width 29 height 16
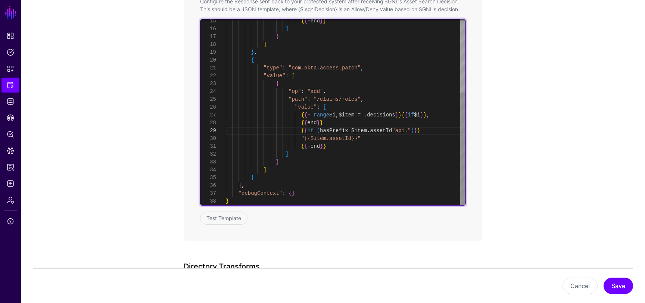
click at [321, 129] on div "{ { - end } } ] } ] } , { "type" : "com.okta.access.patch" , "value" : [ { "op"…" at bounding box center [346, 53] width 240 height 306
click at [415, 129] on div "{ { - end } } ] } ] } , { "type" : "com.okta.access.patch" , "value" : [ { "op"…" at bounding box center [346, 53] width 240 height 306
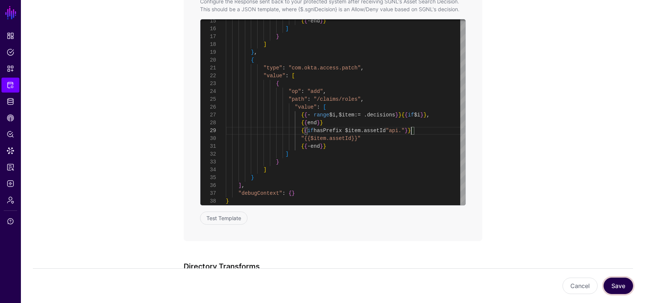
click at [618, 286] on button "Save" at bounding box center [617, 286] width 29 height 16
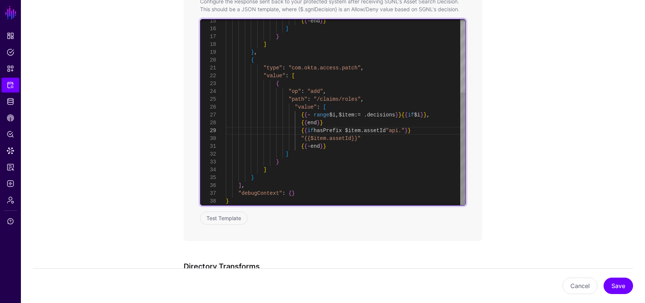
click at [318, 130] on div "{ { - end } } ] } ] } , { "type" : "com.okta.access.patch" , "value" : [ { "op"…" at bounding box center [346, 53] width 240 height 306
click at [413, 131] on div "{ { - end } } ] } ] } , { "type" : "com.okta.access.patch" , "value" : [ { "op"…" at bounding box center [346, 53] width 240 height 306
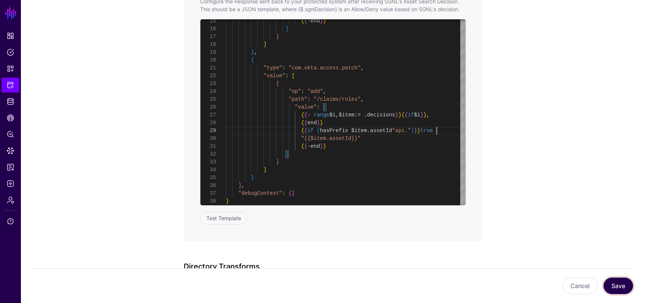
click at [608, 285] on button "Save" at bounding box center [617, 286] width 29 height 16
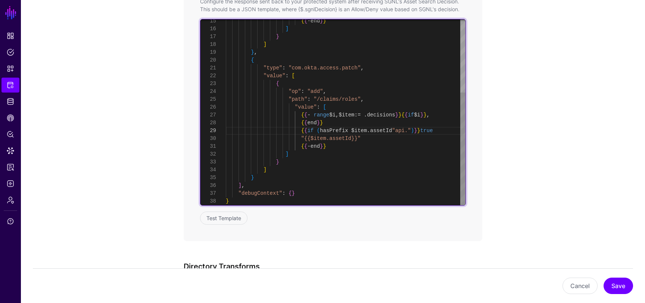
click at [307, 129] on div "{ { - end } } ] } ] } , { "type" : "com.okta.access.patch" , "value" : [ { "op"…" at bounding box center [346, 53] width 240 height 306
click at [435, 131] on div "{ { - end } } ] } ] } , { "type" : "com.okta.access.patch" , "value" : [ { "op"…" at bounding box center [346, 53] width 240 height 306
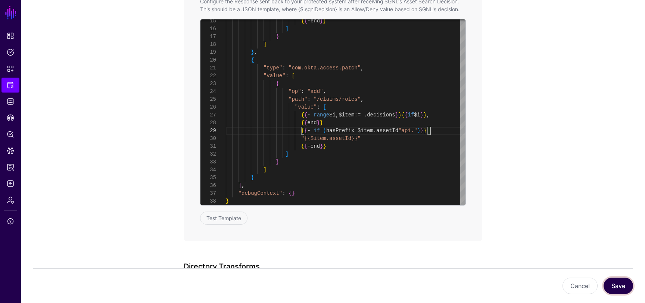
click at [615, 283] on button "Save" at bounding box center [617, 286] width 29 height 16
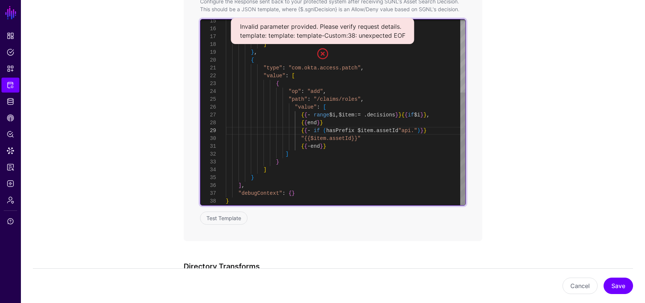
click at [300, 131] on div "{ { - end } } ] } ] } , { "type" : "com.okta.access.patch" , "value" : [ { "op"…" at bounding box center [346, 53] width 240 height 306
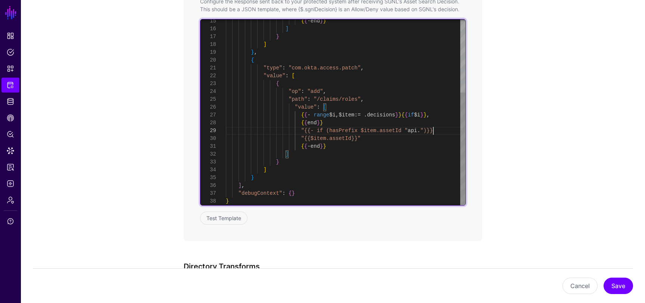
click at [442, 131] on div "{ { - end } } ] } ] } , { "type" : "com.okta.access.patch" , "value" : [ { "op"…" at bounding box center [346, 53] width 240 height 306
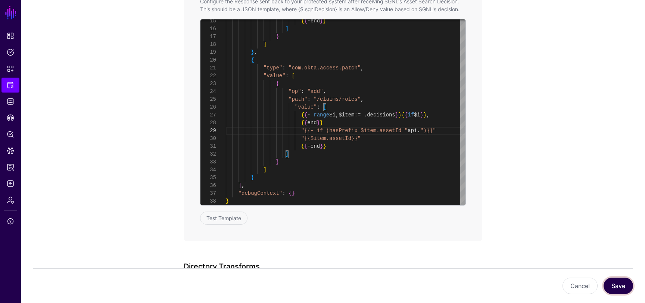
click at [618, 287] on button "Save" at bounding box center [617, 286] width 29 height 16
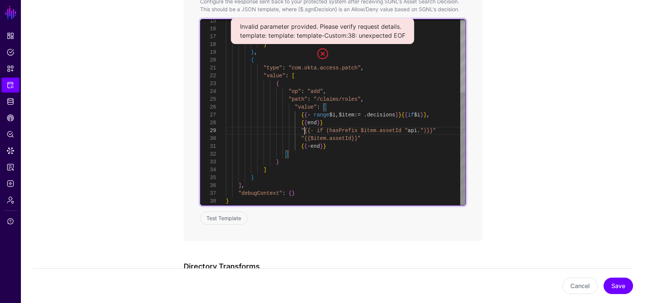
click at [303, 131] on div "{ { - end } } ] } ] } , { "type" : "com.okta.access.patch" , "value" : [ { "op"…" at bounding box center [346, 53] width 240 height 306
click at [438, 130] on div "{ { - end } } ] } ] } , { "type" : "com.okta.access.patch" , "value" : [ { "op"…" at bounding box center [346, 53] width 240 height 306
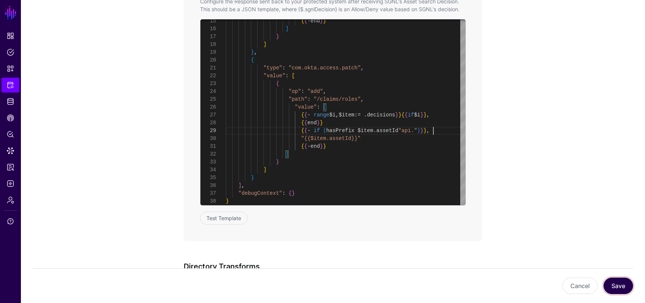
click at [623, 291] on button "Save" at bounding box center [617, 286] width 29 height 16
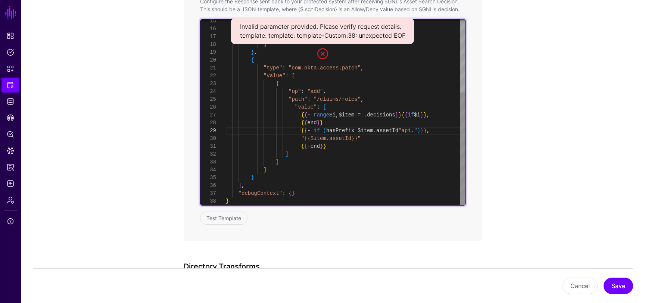
scroll to position [63, 0]
click at [376, 119] on div "{ { - end } } ] } ] } , { "type" : "com.okta.access.patch" , "value" : [ { "op"…" at bounding box center [346, 53] width 240 height 306
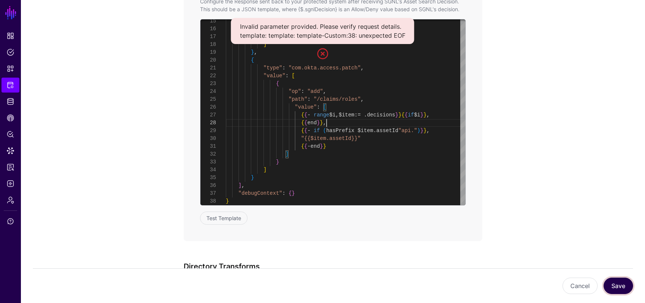
click at [626, 291] on button "Save" at bounding box center [617, 286] width 29 height 16
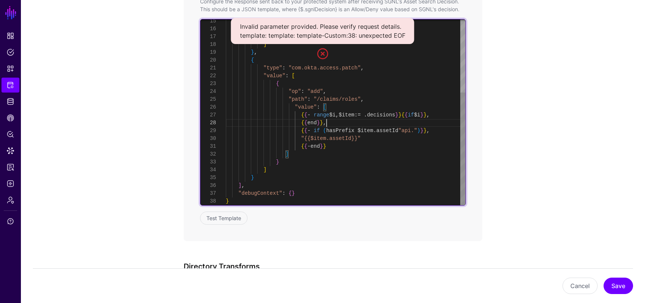
click at [438, 125] on div "{ { - end } } ] } ] } , { "type" : "com.okta.access.patch" , "value" : [ { "op"…" at bounding box center [346, 53] width 240 height 306
click at [438, 130] on div "{ { - end } } ] } ] } , { "type" : "com.okta.access.patch" , "value" : [ { "op"…" at bounding box center [346, 53] width 240 height 306
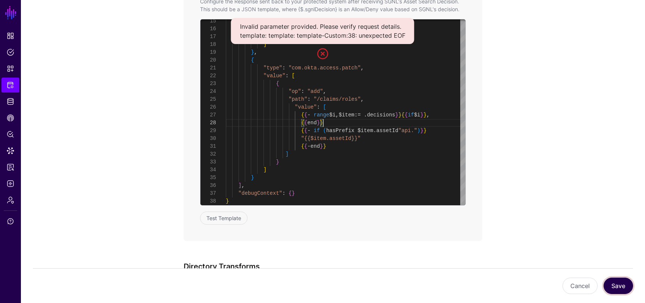
click at [619, 286] on button "Save" at bounding box center [617, 286] width 29 height 16
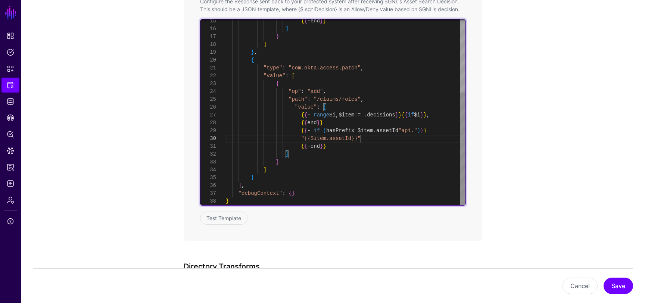
scroll to position [0, 0]
click at [375, 141] on div "{ { - end } } ] } ] } , { "type" : "com.okta.access.patch" , "value" : [ { "op"…" at bounding box center [346, 53] width 240 height 306
click at [345, 145] on div "{ { - end } } ] } ] } , { "type" : "com.okta.access.patch" , "value" : [ { "op"…" at bounding box center [346, 56] width 240 height 313
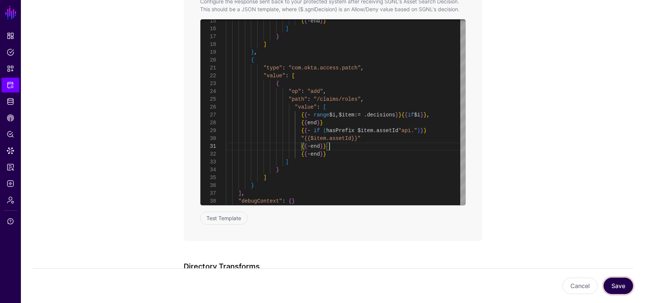
click at [615, 286] on button "Save" at bounding box center [617, 286] width 29 height 16
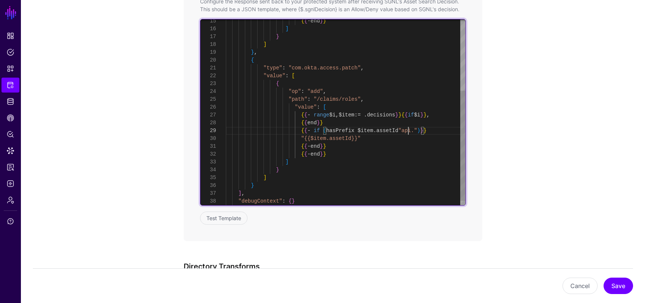
scroll to position [71, 0]
click at [409, 129] on div "{ { - end } } ] } ] } , { "type" : "com.okta.access.patch" , "value" : [ { "op"…" at bounding box center [346, 56] width 240 height 313
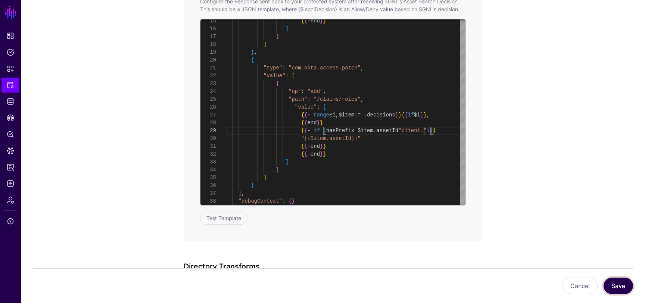
click at [612, 286] on button "Save" at bounding box center [617, 286] width 29 height 16
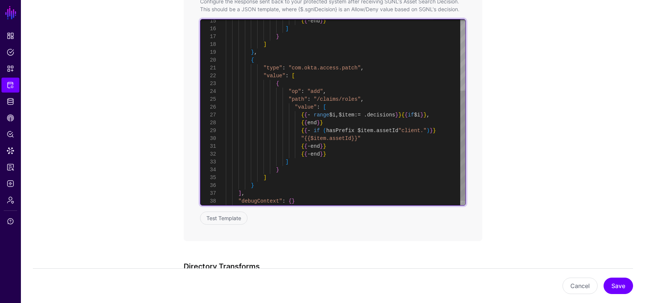
scroll to position [8, 0]
click at [350, 147] on div "{ { - end } } ] } ] } , { "type" : "com.okta.access.patch" , "value" : [ { "op"…" at bounding box center [346, 56] width 240 height 313
click at [373, 140] on div "{ { - end } } ] } ] } , { "type" : "com.okta.access.patch" , "value" : [ { "op"…" at bounding box center [346, 56] width 240 height 313
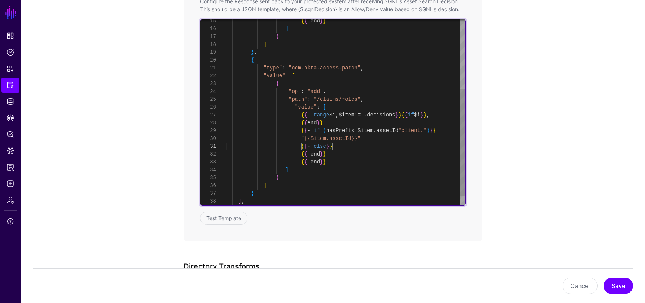
click at [301, 131] on div "{ { - end } } ] } ] } , { "type" : "com.okta.access.patch" , "value" : [ { "op"…" at bounding box center [346, 60] width 240 height 321
click at [358, 146] on div "{ { - end } } ] } ] } , { "type" : "com.okta.access.patch" , "value" : [ { "op"…" at bounding box center [346, 60] width 240 height 321
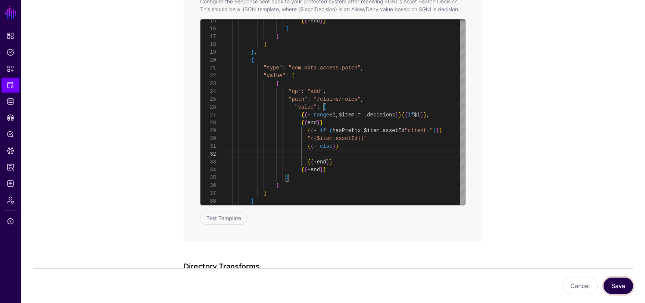
click at [616, 288] on button "Save" at bounding box center [617, 286] width 29 height 16
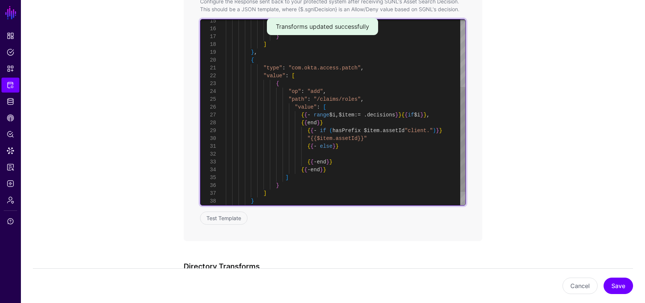
scroll to position [71, 0]
click at [424, 129] on div "{ { - end } } ] } ] } , { "type" : "com.okta.access.patch" , "value" : [ { "op"…" at bounding box center [346, 64] width 240 height 329
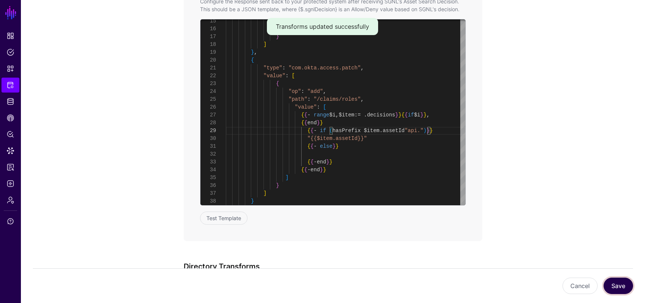
click at [615, 281] on button "Save" at bounding box center [617, 286] width 29 height 16
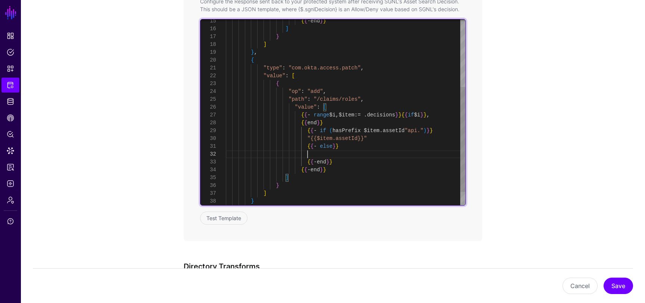
scroll to position [16, 0]
click at [329, 155] on div "{ { - end } } ] } ] } , { "type" : "com.okta.access.patch" , "value" : [ { "op"…" at bounding box center [346, 64] width 240 height 329
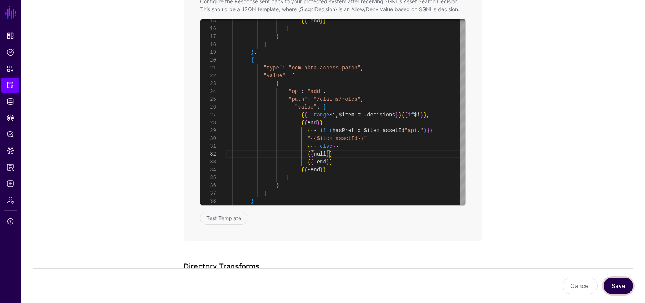
click at [621, 284] on button "Save" at bounding box center [617, 286] width 29 height 16
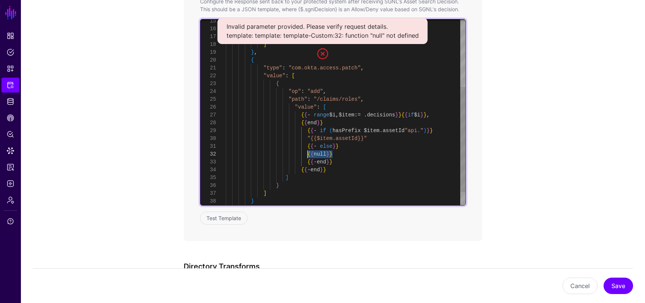
drag, startPoint x: 341, startPoint y: 155, endPoint x: 307, endPoint y: 153, distance: 34.0
click at [307, 153] on div "{ { - end } } ] } ] } , { "type" : "com.okta.access.patch" , "value" : [ { "op"…" at bounding box center [346, 64] width 240 height 329
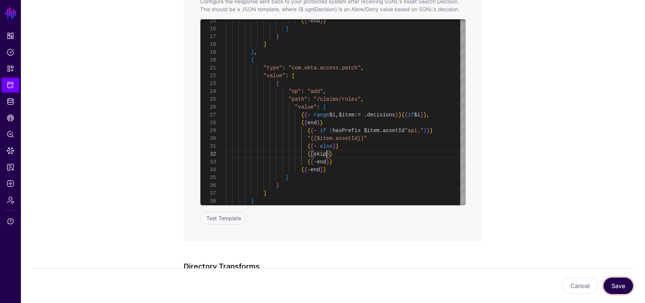
click at [614, 292] on button "Save" at bounding box center [617, 286] width 29 height 16
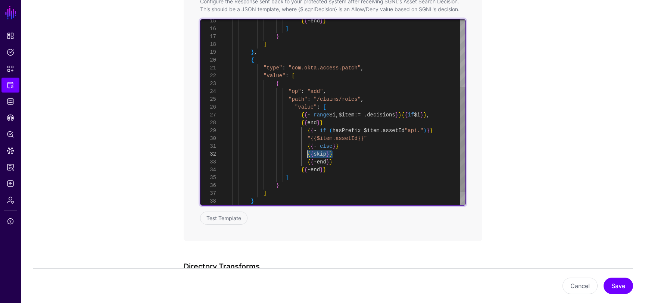
drag, startPoint x: 334, startPoint y: 155, endPoint x: 306, endPoint y: 153, distance: 27.7
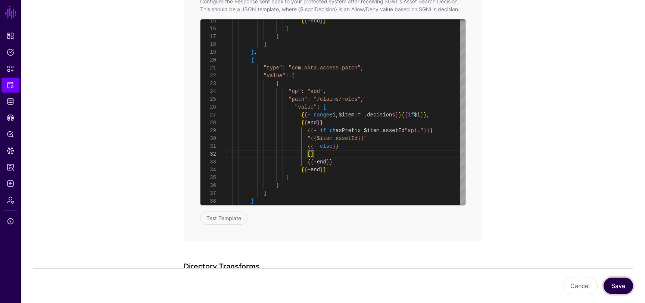
click at [610, 291] on button "Save" at bounding box center [617, 286] width 29 height 16
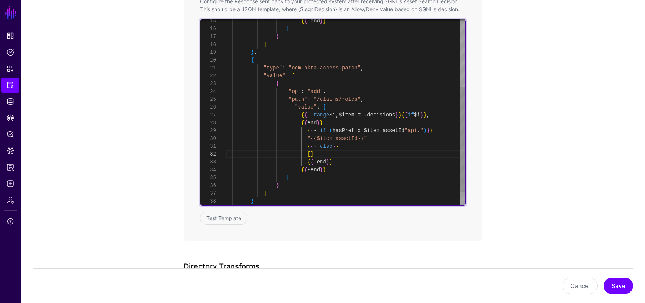
click at [317, 154] on div "{ { - end } } ] } ] } , { "type" : "com.okta.access.patch" , "value" : [ { "op"…" at bounding box center [346, 64] width 240 height 329
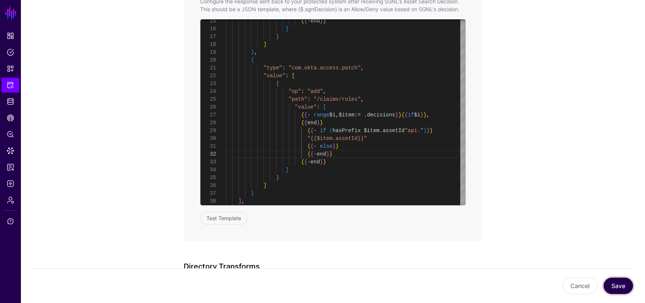
click at [616, 286] on button "Save" at bounding box center [617, 286] width 29 height 16
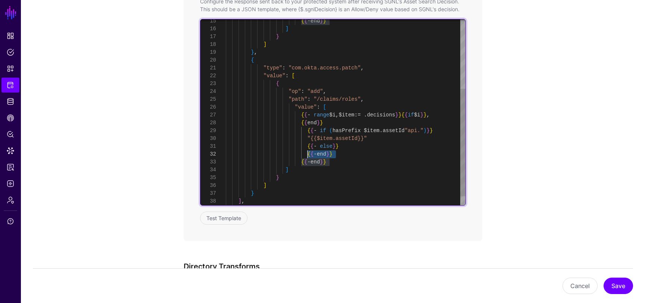
drag, startPoint x: 339, startPoint y: 154, endPoint x: 308, endPoint y: 153, distance: 31.0
click at [308, 153] on div "{ { - end } } ] } ] } , { "type" : "com.okta.access.patch" , "value" : [ { "op"…" at bounding box center [346, 60] width 240 height 321
click at [354, 145] on div "{ { - end } } ] } ] } , { "type" : "com.okta.access.patch" , "value" : [ { "op"…" at bounding box center [346, 60] width 240 height 321
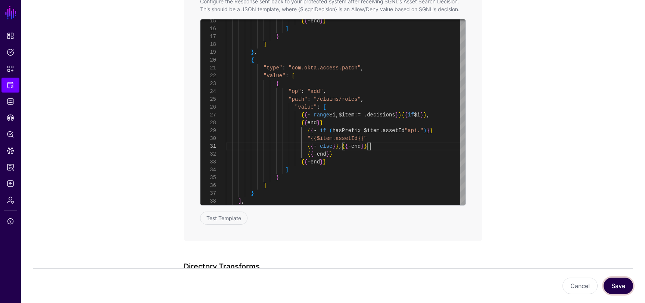
click at [631, 281] on button "Save" at bounding box center [617, 286] width 29 height 16
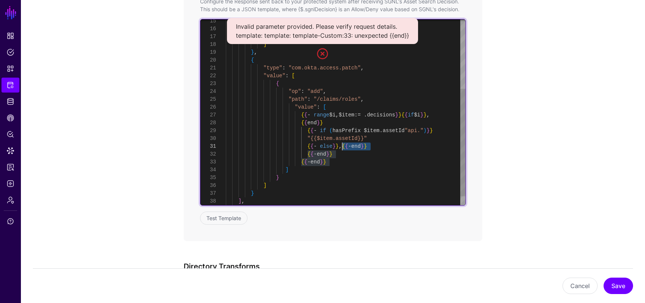
drag, startPoint x: 373, startPoint y: 148, endPoint x: 341, endPoint y: 147, distance: 31.4
click at [341, 147] on div "{ { - end } } ] } ] } , { "type" : "com.okta.access.patch" , "value" : [ { "op"…" at bounding box center [346, 60] width 240 height 321
click at [443, 130] on div "{ { - end } } ] } ] } , { "type" : "com.okta.access.patch" , "value" : [ { "op"…" at bounding box center [346, 60] width 240 height 321
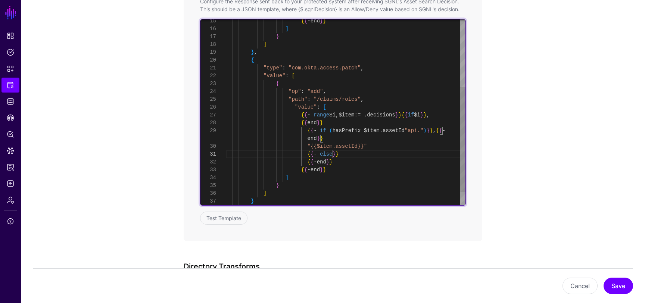
click at [331, 154] on div "{ { - end } } ] } ] } , { "type" : "com.okta.access.patch" , "value" : [ { "op"…" at bounding box center [346, 64] width 240 height 329
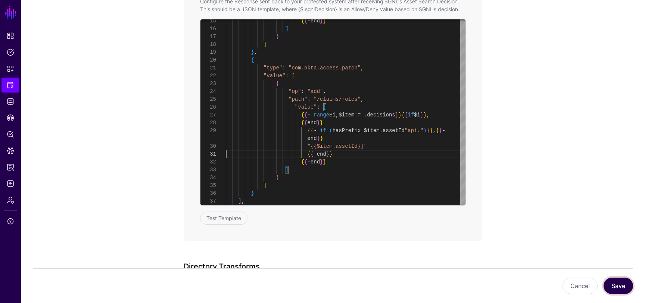
click at [627, 289] on button "Save" at bounding box center [617, 286] width 29 height 16
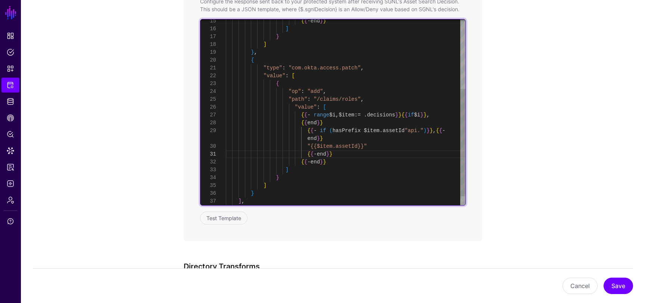
click at [328, 154] on div "{ { - end } } ] } ] } , { "type" : "com.okta.access.patch" , "value" : [ { "op"…" at bounding box center [346, 60] width 240 height 321
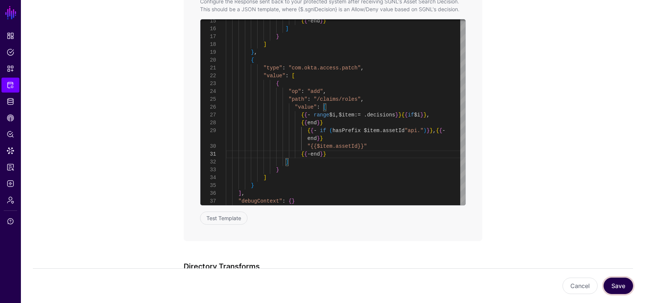
click at [623, 286] on button "Save" at bounding box center [617, 286] width 29 height 16
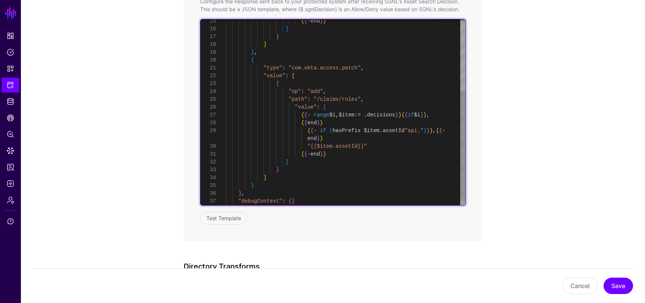
scroll to position [8, 0]
click at [378, 148] on div "{ { - end } } ] } ] } , { "type" : "com.okta.access.patch" , "value" : [ { "op"…" at bounding box center [346, 56] width 240 height 313
drag, startPoint x: 440, startPoint y: 131, endPoint x: 446, endPoint y: 136, distance: 7.5
click at [446, 136] on div "{ { - end } } ] } ] } , { "type" : "com.okta.access.patch" , "value" : [ { "op"…" at bounding box center [346, 56] width 240 height 313
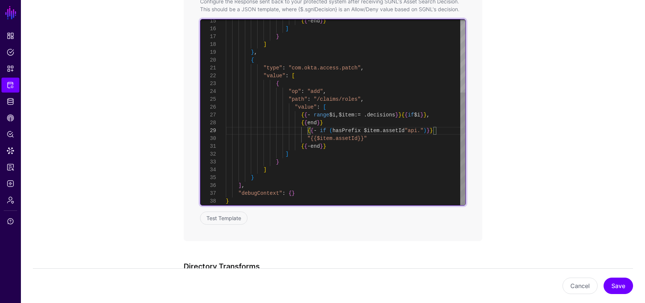
scroll to position [0, 0]
click at [399, 137] on div "{ { - end } } ] } ] } , { "type" : "com.okta.access.patch" , "value" : [ { "op"…" at bounding box center [346, 53] width 240 height 306
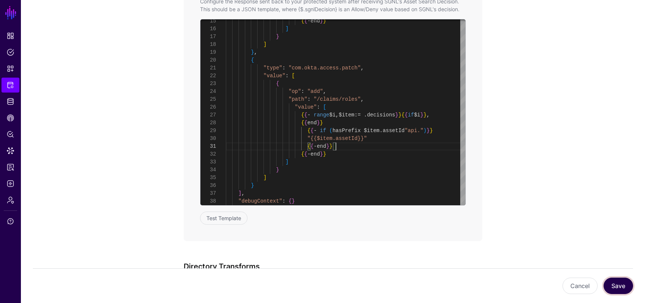
click at [620, 288] on button "Save" at bounding box center [617, 286] width 29 height 16
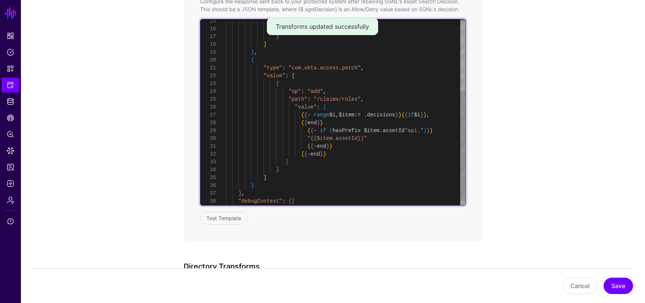
click at [363, 143] on div "{ { - end } } ] } ] } , { "type" : "com.okta.access.patch" , "value" : [ { "op"…" at bounding box center [346, 56] width 240 height 313
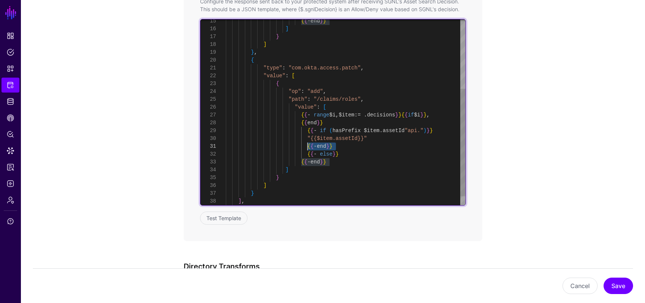
drag, startPoint x: 341, startPoint y: 147, endPoint x: 308, endPoint y: 147, distance: 33.2
click at [308, 147] on div "{ { - end } } ] } ] } , { "type" : "com.okta.access.patch" , "value" : [ { "op"…" at bounding box center [346, 60] width 240 height 321
click at [367, 154] on div "{ { - end } } ] } ] } , { "type" : "com.okta.access.patch" , "value" : [ { "op"…" at bounding box center [346, 60] width 240 height 321
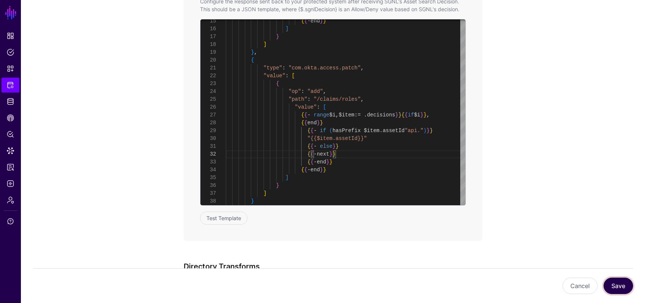
click at [615, 287] on button "Save" at bounding box center [617, 286] width 29 height 16
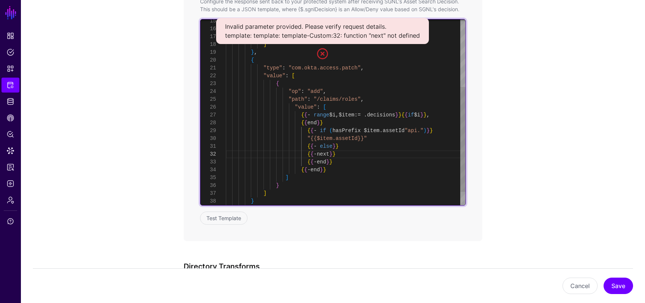
click at [327, 155] on div "{ { - end } } ] } ] } , { "type" : "com.okta.access.patch" , "value" : [ { "op"…" at bounding box center [346, 64] width 240 height 329
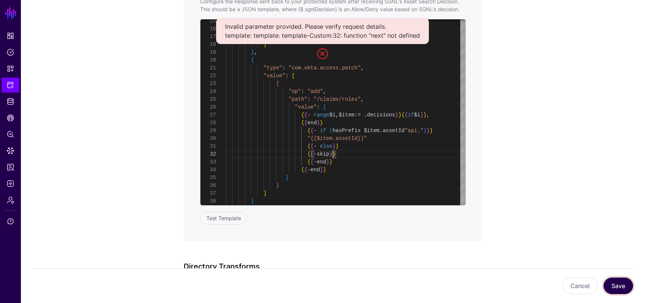
click at [627, 290] on button "Save" at bounding box center [617, 286] width 29 height 16
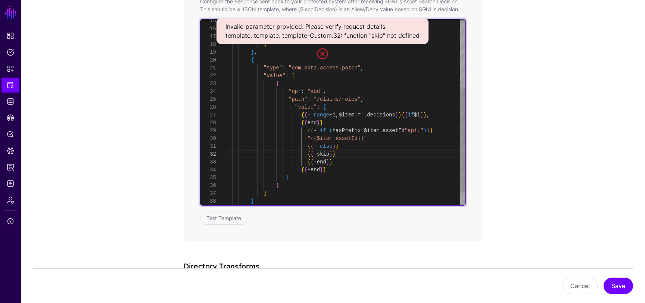
click at [326, 154] on div "{ { - end } } ] } ] } , { "type" : "com.okta.access.patch" , "value" : [ { "op"…" at bounding box center [346, 64] width 240 height 329
click at [326, 156] on div "{ { - end } } ] } ] } , { "type" : "com.okta.access.patch" , "value" : [ { "op"…" at bounding box center [346, 64] width 240 height 329
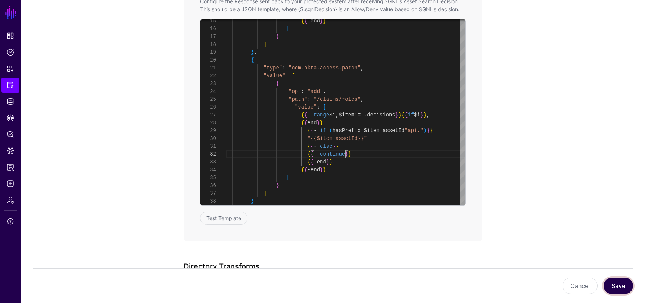
click at [619, 287] on button "Save" at bounding box center [617, 286] width 29 height 16
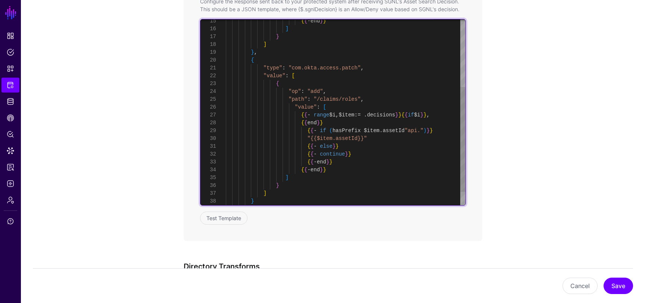
click at [320, 154] on div "{ { - end } } ] } ] } , { "type" : "com.okta.access.patch" , "value" : [ { "op"…" at bounding box center [346, 64] width 240 height 329
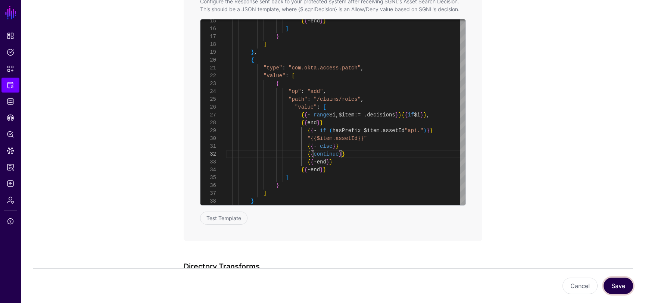
click at [619, 286] on button "Save" at bounding box center [617, 286] width 29 height 16
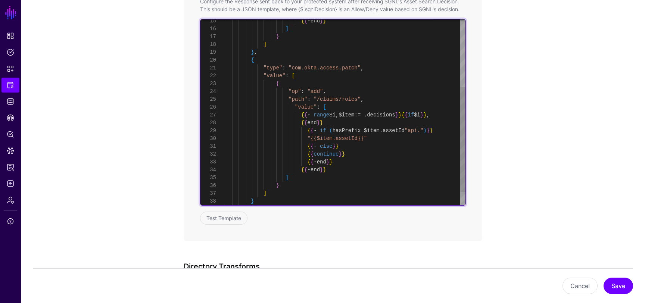
scroll to position [47, 0]
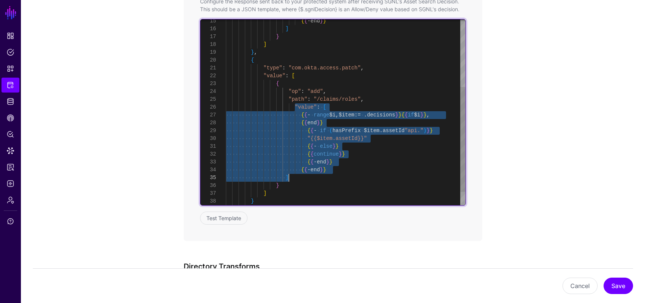
drag, startPoint x: 294, startPoint y: 107, endPoint x: 346, endPoint y: 179, distance: 89.1
click at [346, 179] on div "{ { - end } } ] } ] } , { "type" : "com.okta.access.patch" , "value" : [ { "op"…" at bounding box center [346, 64] width 240 height 329
click at [350, 105] on div "{ { - end } } ] } ] } , { "type" : "com.okta.access.patch" , "value" : [ { "op"…" at bounding box center [346, 64] width 240 height 329
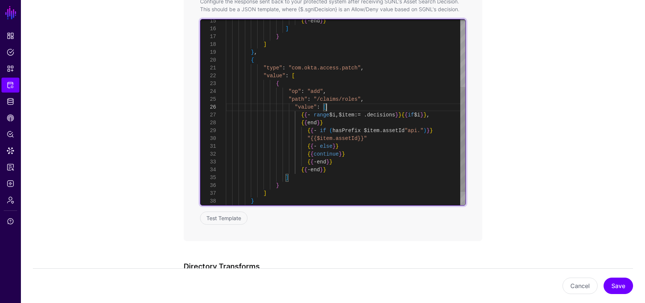
scroll to position [71, 0]
click at [441, 131] on div "{ { - end } } ] } ] } , { "type" : "com.okta.access.patch" , "value" : [ { "op"…" at bounding box center [346, 64] width 240 height 329
click at [381, 147] on div "{ { - end } } ] } ] } , { "type" : "com.okta.access.patch" , "value" : [ { "op"…" at bounding box center [346, 68] width 240 height 337
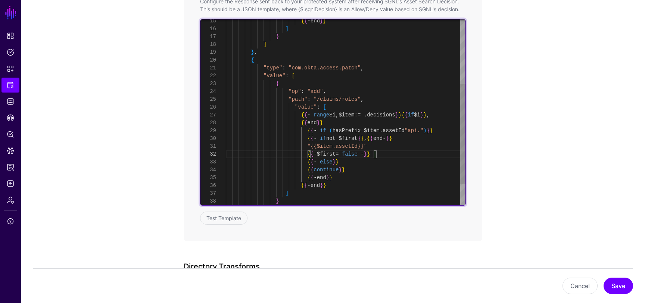
click at [332, 165] on div "{ { - end } } ] } ] } , { "type" : "com.okta.access.patch" , "value" : [ { "op"…" at bounding box center [346, 72] width 240 height 345
click at [331, 171] on div "{ { - end } } ] } ] } , { "type" : "com.okta.access.patch" , "value" : [ { "op"…" at bounding box center [346, 72] width 240 height 345
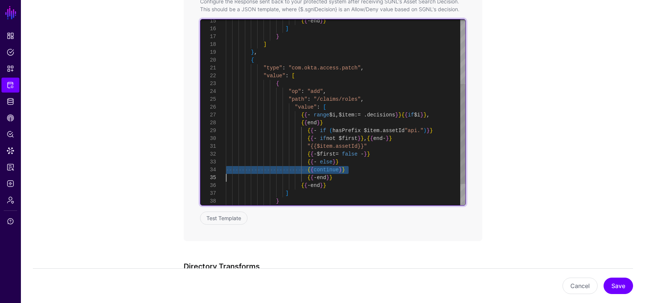
click at [331, 171] on div "{ { - end } } ] } ] } , { "type" : "com.okta.access.patch" , "value" : [ { "op"…" at bounding box center [346, 72] width 240 height 345
click at [329, 163] on div "{ { - end } } ] } ] } , { "type" : "com.okta.access.patch" , "value" : [ { "op"…" at bounding box center [346, 72] width 240 height 345
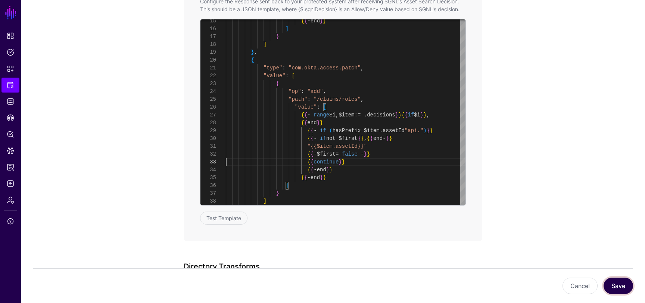
click at [619, 282] on button "Save" at bounding box center [617, 286] width 29 height 16
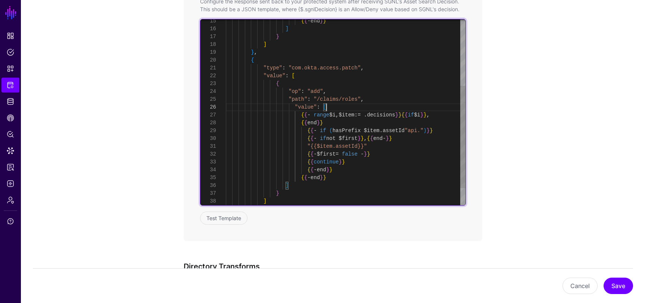
click at [348, 105] on div "{ { - end } } ] } ] } , { "type" : "com.okta.access.patch" , "value" : [ { "op"…" at bounding box center [346, 68] width 240 height 337
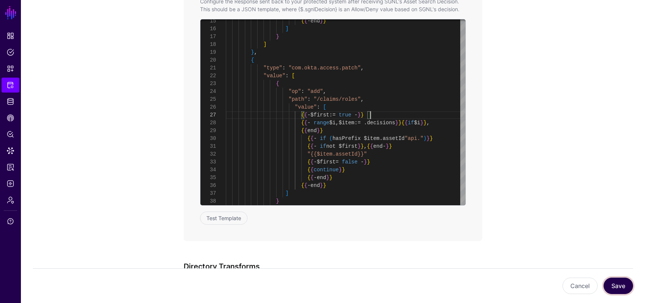
click at [616, 283] on button "Save" at bounding box center [617, 286] width 29 height 16
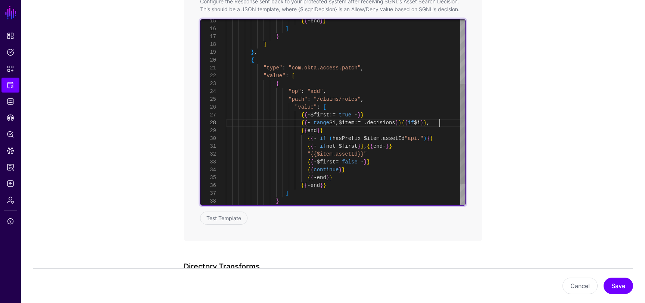
scroll to position [63, 0]
drag, startPoint x: 440, startPoint y: 122, endPoint x: 411, endPoint y: 126, distance: 29.0
click at [411, 126] on div "{ { - end } } ] } ] } , { "type" : "com.okta.access.patch" , "value" : [ { "op"…" at bounding box center [346, 72] width 240 height 345
click at [313, 129] on div "{ { - end } } ] } ] } , { "type" : "com.okta.access.patch" , "value" : [ { "op"…" at bounding box center [346, 72] width 240 height 345
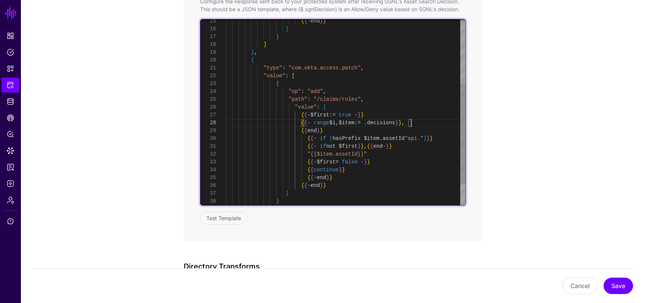
click at [313, 129] on div "{ { - end } } ] } ] } , { "type" : "com.okta.access.patch" , "value" : [ { "op"…" at bounding box center [346, 72] width 240 height 345
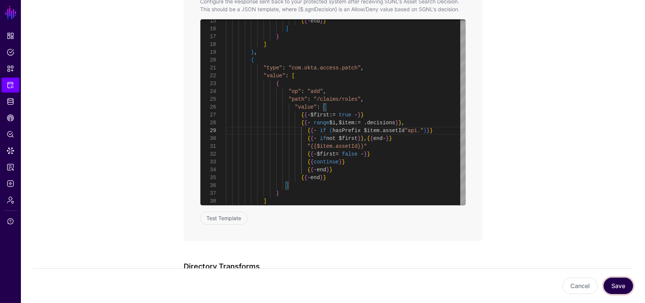
click at [613, 281] on button "Save" at bounding box center [617, 286] width 29 height 16
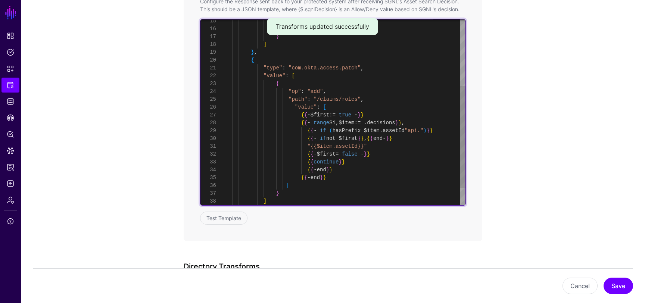
scroll to position [55, 0]
click at [386, 112] on div "{ { - end } } ] } ] } , { "type" : "com.okta.access.patch" , "value" : [ { "op"…" at bounding box center [346, 68] width 240 height 337
click at [426, 125] on div "{ { - end } } ] } ] } , { "type" : "com.okta.access.patch" , "value" : [ { "op"…" at bounding box center [346, 68] width 240 height 337
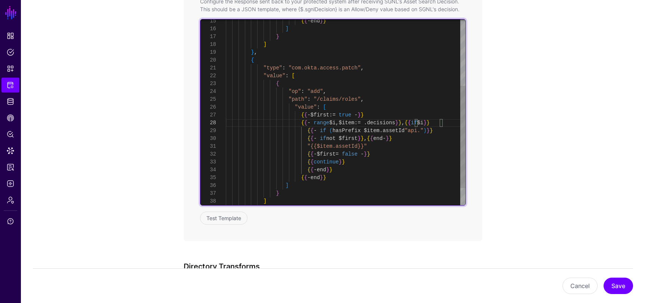
scroll to position [24, 0]
click at [322, 160] on div "{ { - end } } ] } ] } , { "type" : "com.okta.access.patch" , "value" : [ { "op"…" at bounding box center [346, 68] width 240 height 337
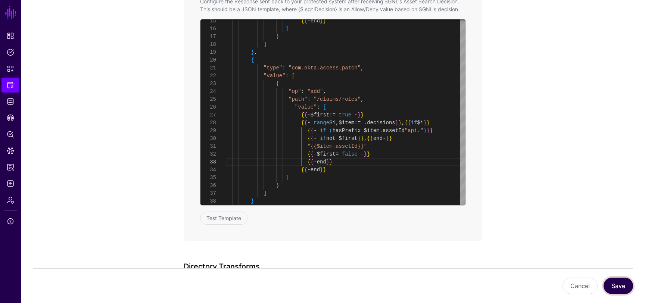
click at [621, 290] on button "Save" at bounding box center [617, 286] width 29 height 16
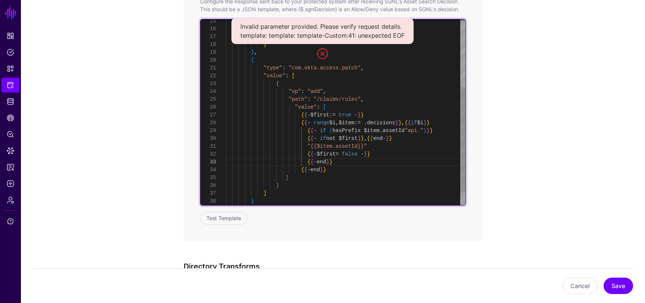
scroll to position [63, 0]
click at [448, 124] on div "{ { - end } } ] } ] } , { "type" : "com.okta.access.patch" , "value" : [ { "op"…" at bounding box center [346, 64] width 240 height 329
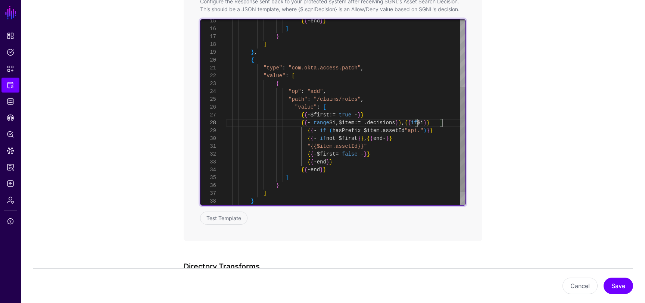
scroll to position [71, 0]
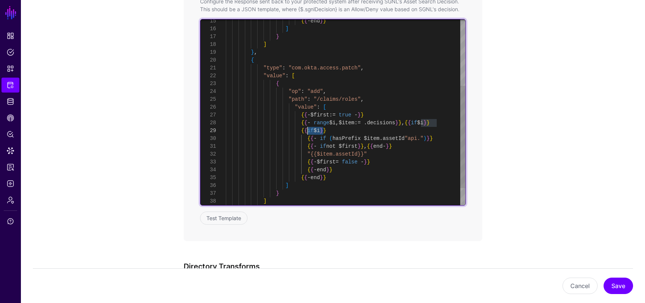
drag, startPoint x: 324, startPoint y: 130, endPoint x: 308, endPoint y: 131, distance: 15.3
click at [309, 131] on div "{ { - end } } ] } ] } , { "type" : "com.okta.access.patch" , "value" : [ { "op"…" at bounding box center [346, 68] width 240 height 337
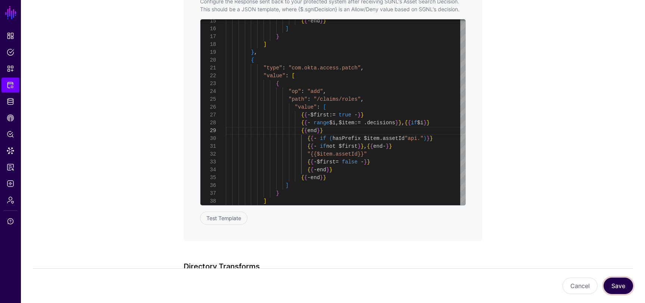
click at [615, 290] on button "Save" at bounding box center [617, 286] width 29 height 16
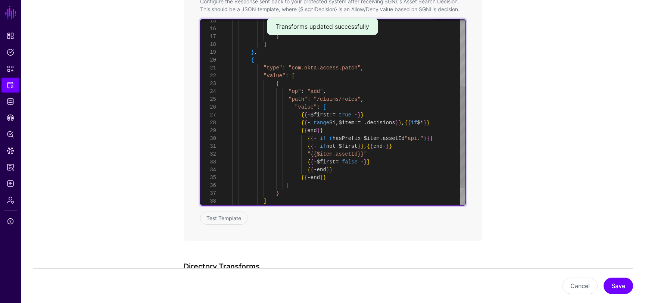
scroll to position [8, 0]
click at [352, 146] on div "{ { - end } } ] } ] } , { "type" : "com.okta.access.patch" , "value" : [ { "op"…" at bounding box center [346, 68] width 240 height 337
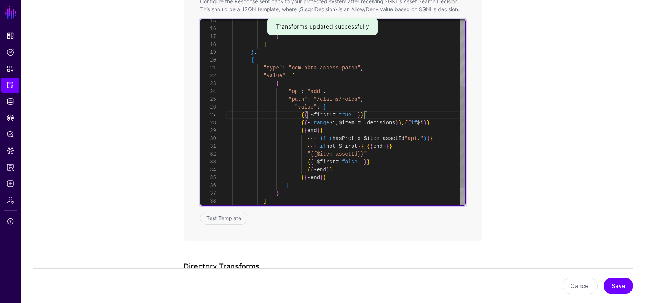
click at [334, 115] on div "{ { - end } } ] } ] } , { "type" : "com.okta.access.patch" , "value" : [ { "op"…" at bounding box center [346, 68] width 240 height 337
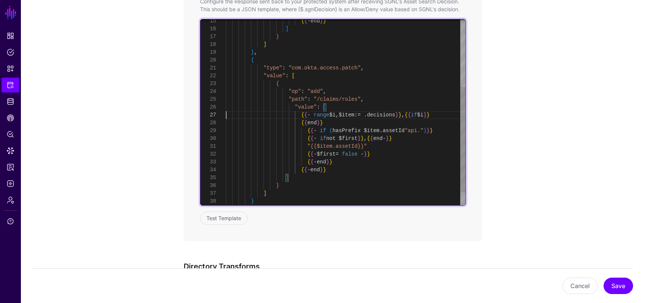
click at [343, 142] on div "{ { - end } } ] } ] } , { "type" : "com.okta.access.patch" , "value" : [ { "op"…" at bounding box center [346, 64] width 240 height 329
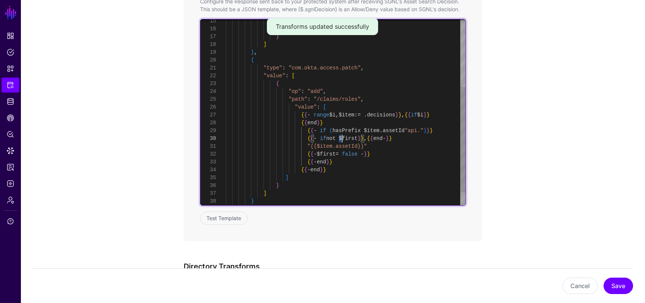
click at [343, 142] on div "{ { - end } } ] } ] } , { "type" : "com.okta.access.patch" , "value" : [ { "op"…" at bounding box center [346, 64] width 240 height 329
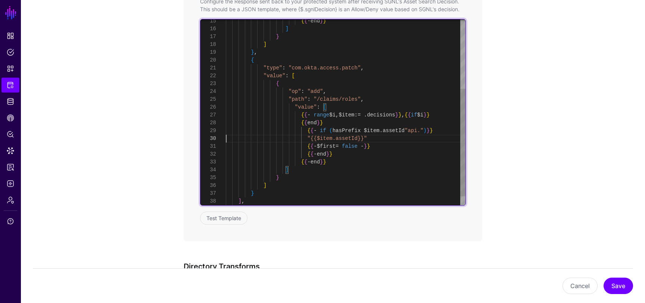
click at [342, 148] on div "{ { - end } } ] } ] } , { "type" : "com.okta.access.patch" , "value" : [ { "op"…" at bounding box center [346, 60] width 240 height 321
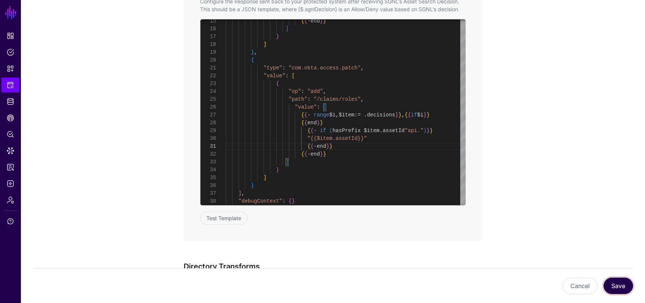
click at [609, 281] on button "Save" at bounding box center [617, 286] width 29 height 16
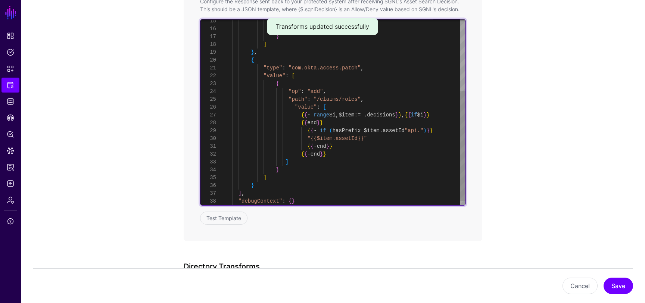
scroll to position [47, 0]
click at [336, 110] on div "{ { - end } } ] } ] } , { "type" : "com.okta.access.patch" , "value" : [ { "op"…" at bounding box center [346, 56] width 240 height 313
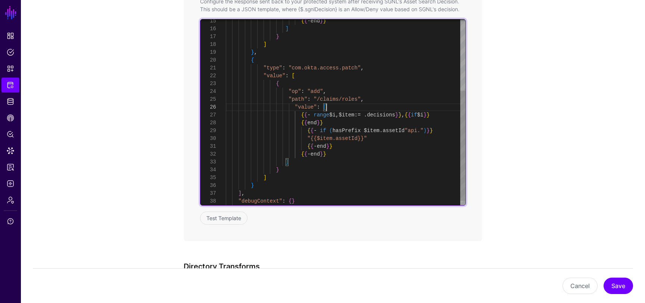
click at [341, 110] on div "{ { - end } } ] } ] } , { "type" : "com.okta.access.patch" , "value" : [ { "op"…" at bounding box center [346, 56] width 240 height 313
click at [338, 123] on div "{ { - end } } ] } ] } , { "type" : "com.okta.access.patch" , "value" : [ { "op"…" at bounding box center [346, 56] width 240 height 313
click at [332, 130] on div "{ { - end } } ] } ] } , { "type" : "com.okta.access.patch" , "value" : [ { "op"…" at bounding box center [346, 56] width 240 height 313
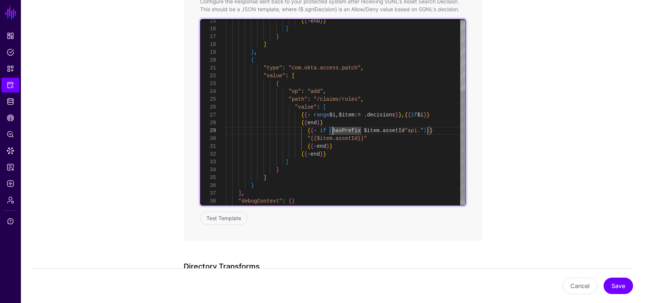
scroll to position [8, 0]
click at [376, 147] on div "{ { - end } } ] } ] } , { "type" : "com.okta.access.patch" , "value" : [ { "op"…" at bounding box center [346, 56] width 240 height 313
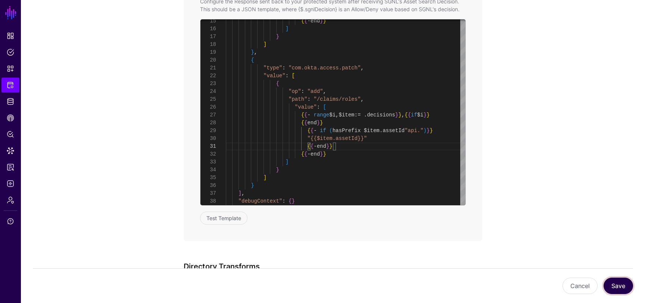
click at [620, 285] on button "Save" at bounding box center [617, 286] width 29 height 16
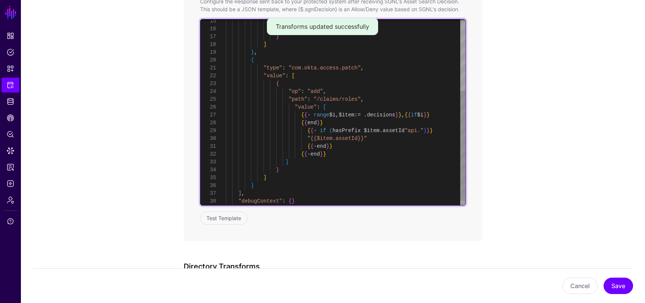
click at [324, 145] on div "{ { - end } } ] } ] } , { "type" : "com.okta.access.patch" , "value" : [ { "op"…" at bounding box center [346, 56] width 240 height 313
click at [345, 132] on div "{ { - end } } ] } ] } , { "type" : "com.okta.access.patch" , "value" : [ { "op"…" at bounding box center [346, 56] width 240 height 313
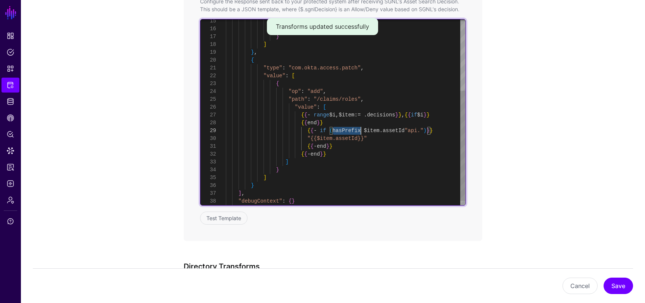
click at [345, 132] on div "{ { - end } } ] } ] } , { "type" : "com.okta.access.patch" , "value" : [ { "op"…" at bounding box center [346, 56] width 240 height 313
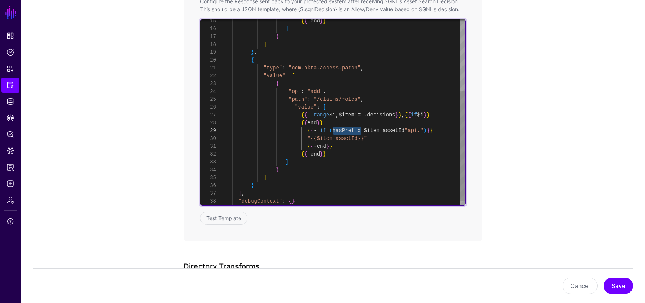
click at [345, 132] on div "{ { - end } } ] } ] } , { "type" : "com.okta.access.patch" , "value" : [ { "op"…" at bounding box center [346, 56] width 240 height 313
click at [313, 124] on div "{ { - end } } ] } ] } , { "type" : "com.okta.access.patch" , "value" : [ { "op"…" at bounding box center [346, 56] width 240 height 313
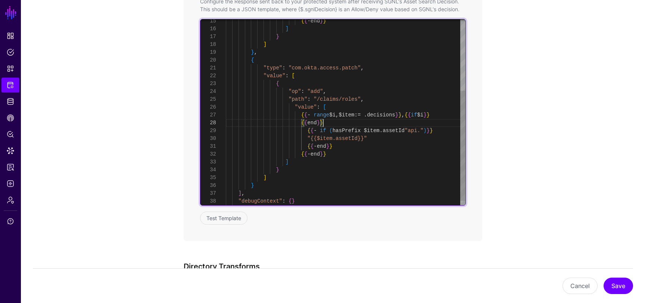
click at [327, 124] on div "{ { - end } } ] } ] } , { "type" : "com.okta.access.patch" , "value" : [ { "op"…" at bounding box center [346, 56] width 240 height 313
drag, startPoint x: 416, startPoint y: 115, endPoint x: 443, endPoint y: 118, distance: 27.4
click at [443, 118] on div "{ { - end } } ] } ] } , { "type" : "com.okta.access.patch" , "value" : [ { "op"…" at bounding box center [346, 56] width 240 height 313
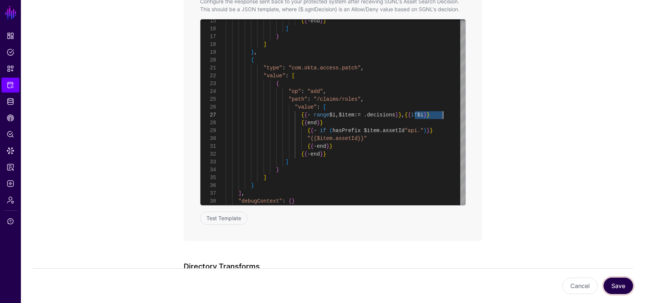
click at [620, 289] on button "Save" at bounding box center [617, 286] width 29 height 16
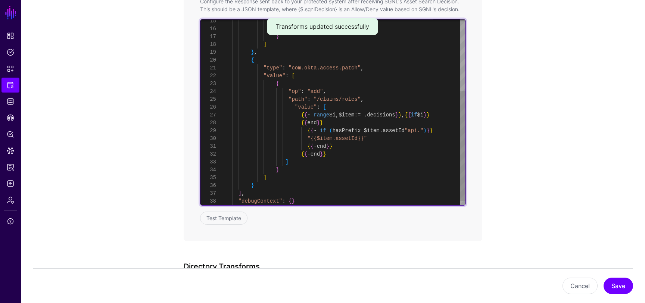
scroll to position [71, 0]
click at [416, 129] on div "{ { - end } } ] } ] } , { "type" : "com.okta.access.patch" , "value" : [ { "op"…" at bounding box center [346, 56] width 240 height 313
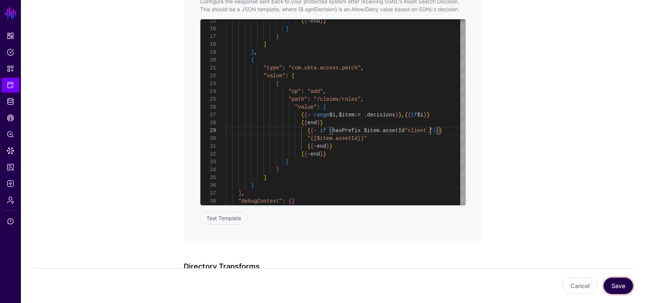
click at [625, 292] on button "Save" at bounding box center [617, 286] width 29 height 16
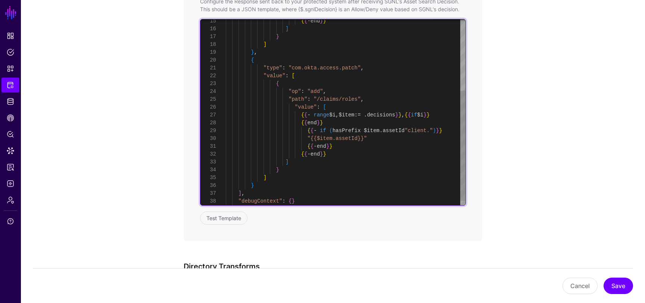
scroll to position [63, 0]
click at [334, 122] on div "{ { - end } } ] } ] } , { "type" : "com.okta.access.patch" , "value" : [ { "op"…" at bounding box center [346, 56] width 240 height 313
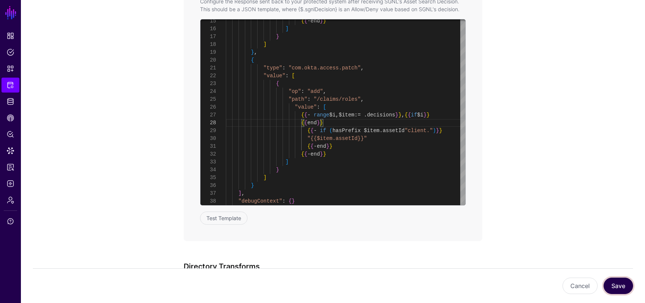
click at [619, 285] on button "Save" at bounding box center [617, 286] width 29 height 16
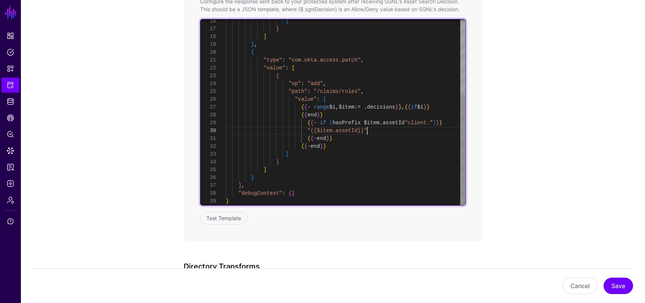
scroll to position [0, 0]
click at [374, 133] on div "] } ] } , { "type" : "com.okta.access.patch" , "value" : [ { "op" : "add" , "pa…" at bounding box center [346, 48] width 240 height 313
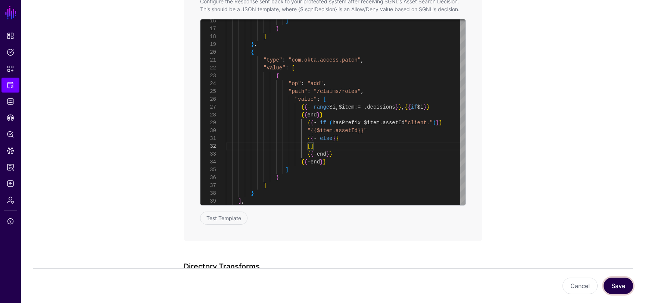
click at [609, 282] on button "Save" at bounding box center [617, 286] width 29 height 16
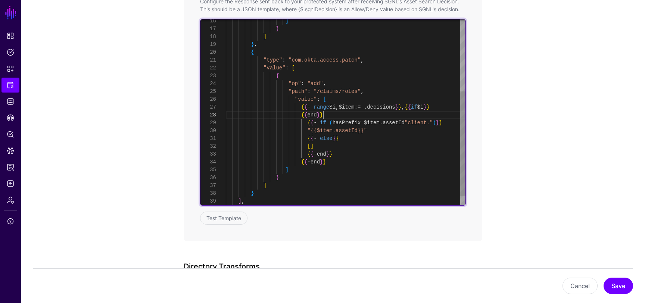
scroll to position [63, 0]
click at [337, 115] on div "] } ] } , { "type" : "com.okta.access.patch" , "value" : [ { "op" : "add" , "pa…" at bounding box center [346, 56] width 240 height 329
drag, startPoint x: 341, startPoint y: 153, endPoint x: 269, endPoint y: 149, distance: 72.6
click at [269, 149] on div "] } ] } , { "type" : "com.okta.access.patch" , "value" : [ { "op" : "add" , "pa…" at bounding box center [346, 56] width 240 height 329
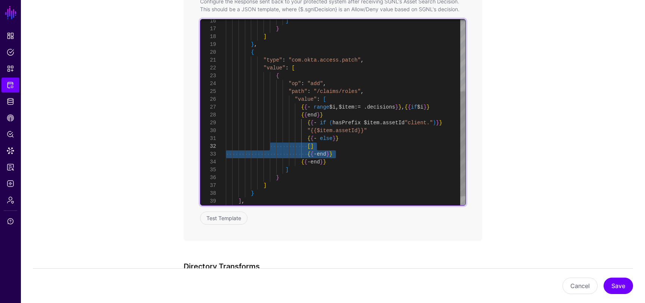
click at [325, 153] on div "] } ] } , { "type" : "com.okta.access.patch" , "value" : [ { "op" : "add" , "pa…" at bounding box center [346, 56] width 240 height 329
click at [322, 147] on div "] } ] } , { "type" : "com.okta.access.patch" , "value" : [ { "op" : "add" , "pa…" at bounding box center [346, 56] width 240 height 329
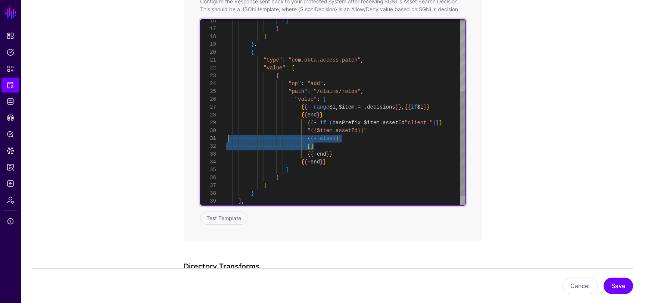
drag, startPoint x: 321, startPoint y: 146, endPoint x: 228, endPoint y: 141, distance: 93.8
click at [228, 141] on div "] } ] } , { "type" : "com.okta.access.patch" , "value" : [ { "op" : "add" , "pa…" at bounding box center [346, 56] width 240 height 329
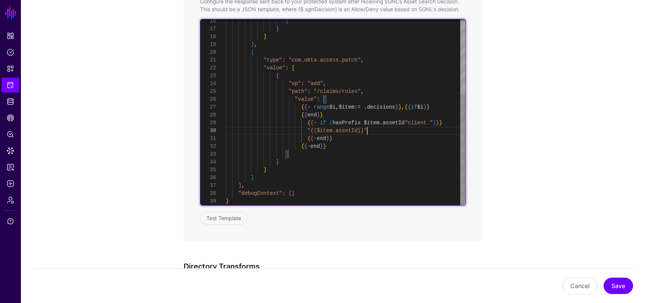
scroll to position [0, 0]
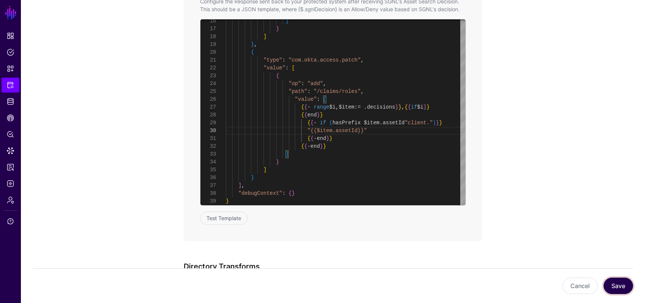
click at [612, 291] on button "Save" at bounding box center [617, 286] width 29 height 16
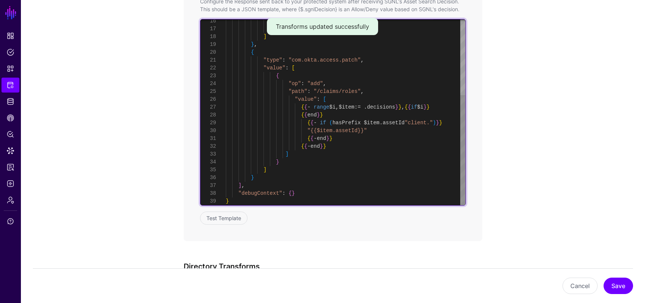
scroll to position [47, 0]
click at [335, 101] on div "] } ] } , { "type" : "com.okta.access.patch" , "value" : [ { "op" : "add" , "pa…" at bounding box center [346, 48] width 240 height 313
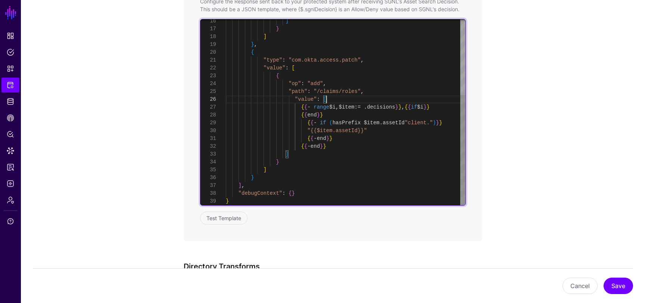
click at [447, 107] on div "] } ] } , { "type" : "com.okta.access.patch" , "value" : [ { "op" : "add" , "pa…" at bounding box center [346, 48] width 240 height 313
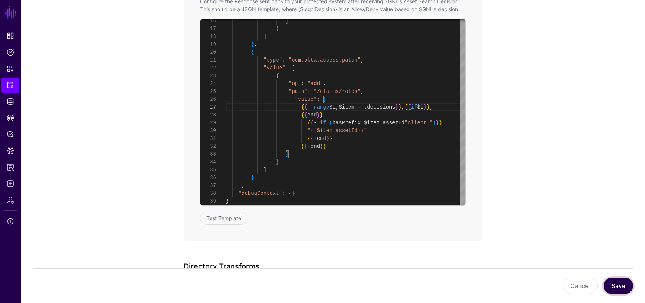
click at [616, 285] on button "Save" at bounding box center [617, 286] width 29 height 16
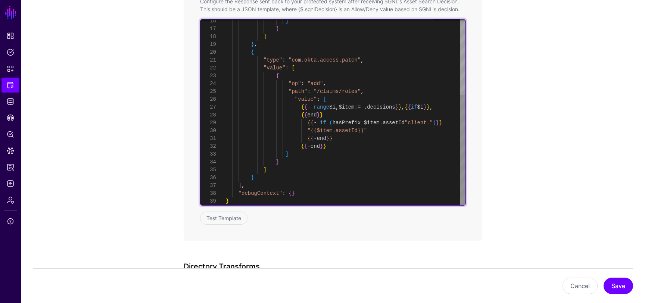
click at [447, 107] on div "] } ] } , { "type" : "com.okta.access.patch" , "value" : [ { "op" : "add" , "pa…" at bounding box center [346, 48] width 240 height 313
click at [414, 107] on div "] } ] } , { "type" : "com.okta.access.patch" , "value" : [ { "op" : "add" , "pa…" at bounding box center [346, 48] width 240 height 313
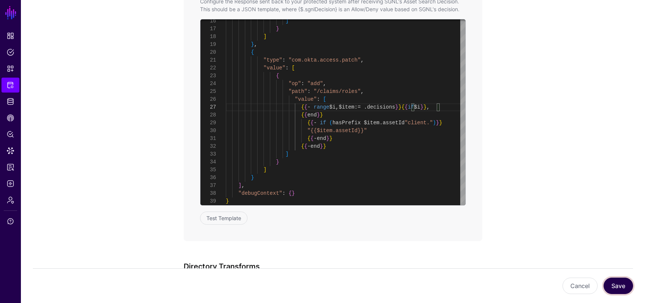
click at [616, 285] on button "Save" at bounding box center [617, 286] width 29 height 16
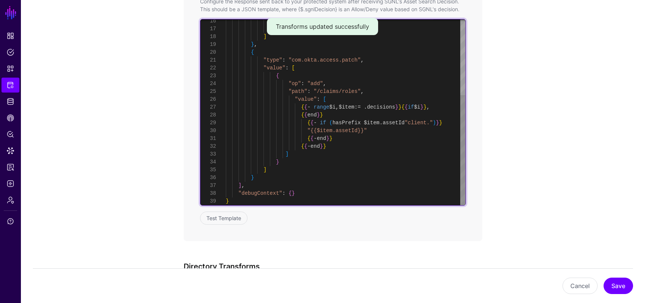
scroll to position [71, 0]
click at [420, 121] on div "] } ] } , { "type" : "com.okta.access.patch" , "value" : [ { "op" : "add" , "pa…" at bounding box center [346, 48] width 240 height 313
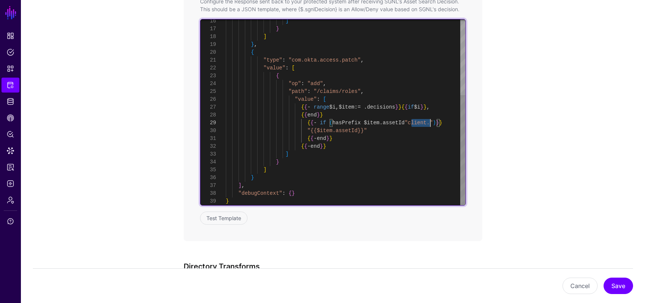
click at [420, 121] on div "] } ] } , { "type" : "com.okta.access.patch" , "value" : [ { "op" : "add" , "pa…" at bounding box center [346, 48] width 240 height 313
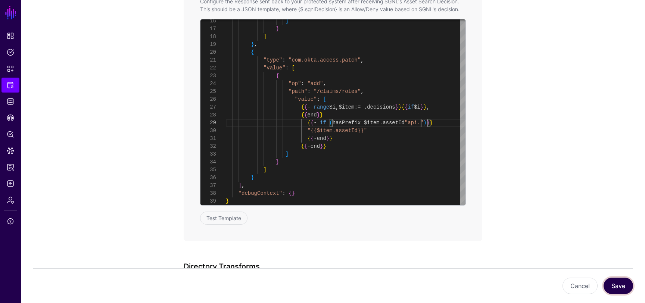
click at [622, 286] on button "Save" at bounding box center [617, 286] width 29 height 16
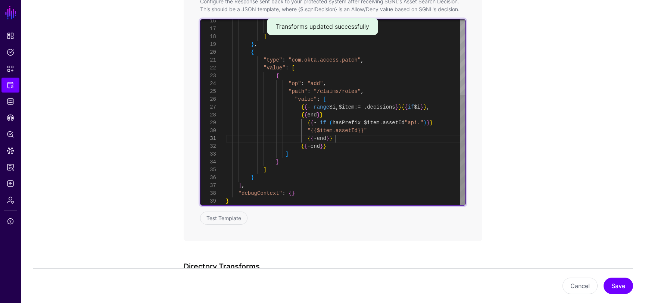
scroll to position [8, 0]
click at [347, 140] on div "] } ] } , { "type" : "com.okta.access.patch" , "value" : [ { "op" : "add" , "pa…" at bounding box center [346, 48] width 240 height 313
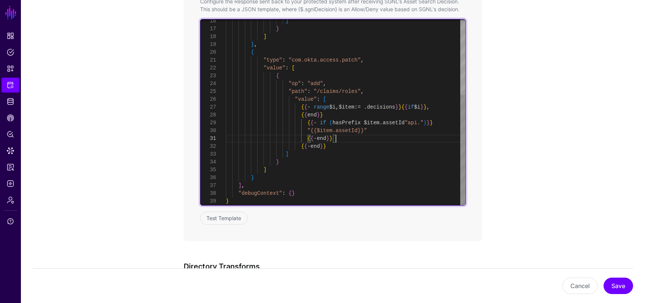
scroll to position [0, 0]
click at [383, 131] on div "] } ] } , { "type" : "com.okta.access.patch" , "value" : [ { "op" : "add" , "pa…" at bounding box center [346, 48] width 240 height 313
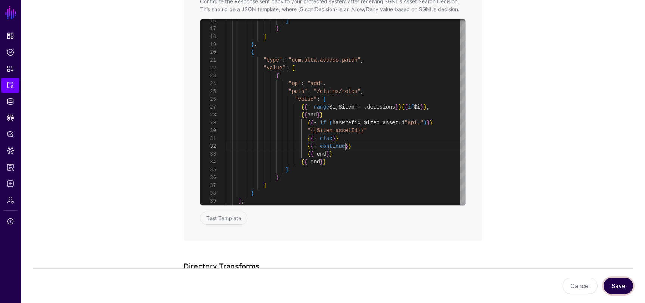
click at [615, 282] on button "Save" at bounding box center [617, 286] width 29 height 16
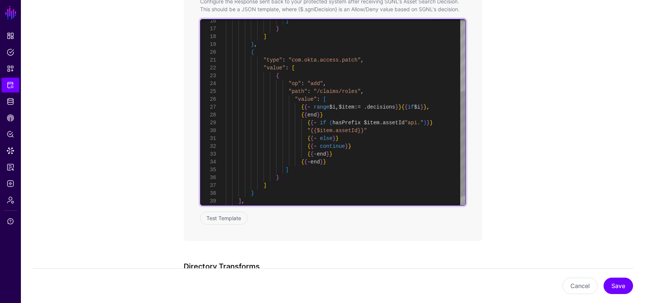
click at [334, 146] on div "] } ] } , { "type" : "com.okta.access.patch" , "value" : [ { "op" : "add" , "pa…" at bounding box center [346, 56] width 240 height 329
click at [327, 135] on div "] } ] } , { "type" : "com.okta.access.patch" , "value" : [ { "op" : "add" , "pa…" at bounding box center [346, 52] width 240 height 321
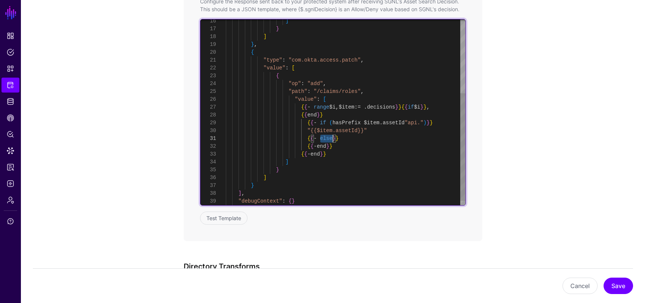
click at [327, 135] on div "] } ] } , { "type" : "com.okta.access.patch" , "value" : [ { "op" : "add" , "pa…" at bounding box center [346, 52] width 240 height 321
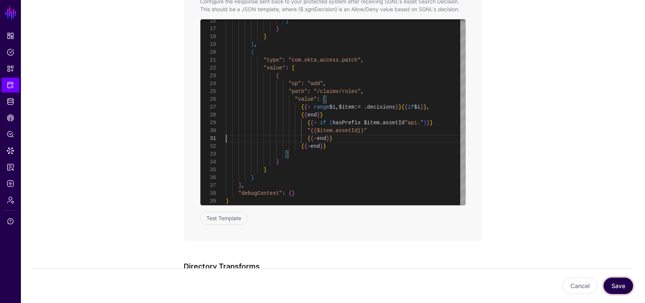
click at [618, 290] on button "Save" at bounding box center [617, 286] width 29 height 16
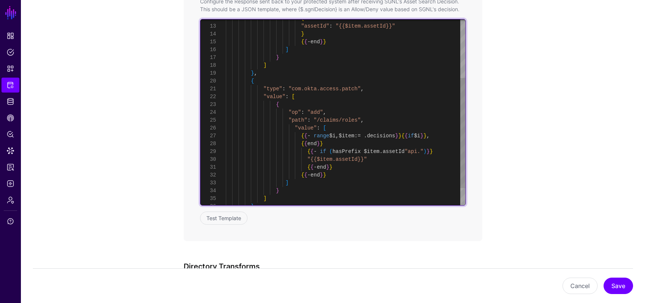
scroll to position [55, 0]
click at [384, 134] on div "] } ] } , { "type" : "com.okta.access.patch" , "value" : [ { "op" : "add" , "pa…" at bounding box center [346, 77] width 240 height 313
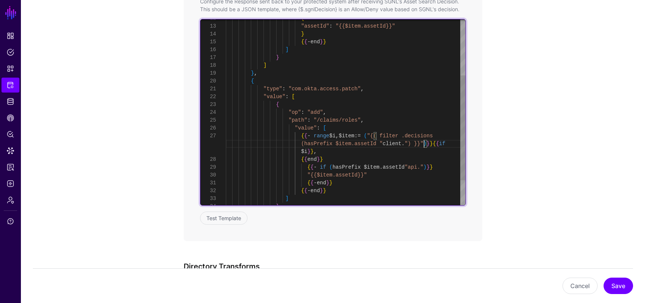
click at [380, 136] on div "] } ] } , { "type" : "com.okta.access.patch" , "value" : [ { "op" : "add" , "pa…" at bounding box center [346, 85] width 240 height 329
click at [389, 135] on div "] } ] } , { "type" : "com.okta.access.patch" , "value" : [ { "op" : "add" , "pa…" at bounding box center [346, 85] width 240 height 329
click at [410, 147] on div "] } ] } , { "type" : "com.okta.access.patch" , "value" : [ { "op" : "add" , "pa…" at bounding box center [346, 85] width 240 height 329
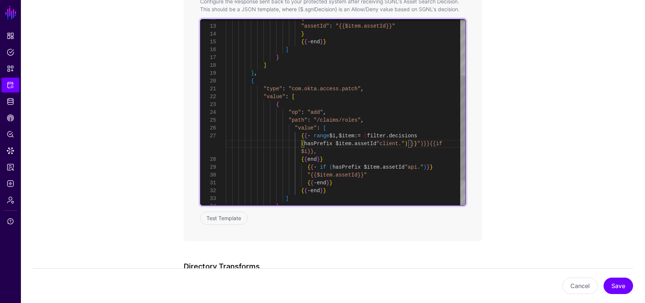
click at [374, 136] on div "] } ] } , { "type" : "com.okta.access.patch" , "value" : [ { "op" : "add" , "pa…" at bounding box center [346, 85] width 240 height 329
click at [419, 144] on div "] } ] } , { "type" : "com.okta.access.patch" , "value" : [ { "op" : "add" , "pa…" at bounding box center [346, 85] width 240 height 329
click at [398, 144] on div "] } ] } , { "type" : "com.okta.access.patch" , "value" : [ { "op" : "add" , "pa…" at bounding box center [346, 81] width 240 height 321
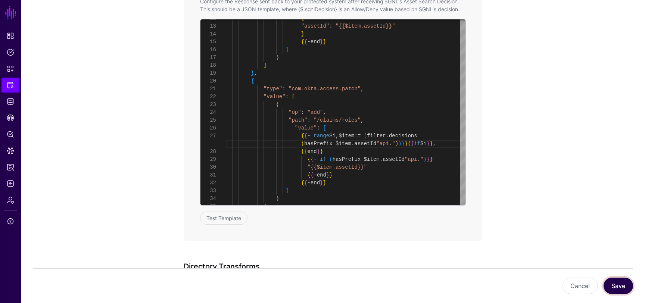
click at [616, 290] on button "Save" at bounding box center [617, 286] width 29 height 16
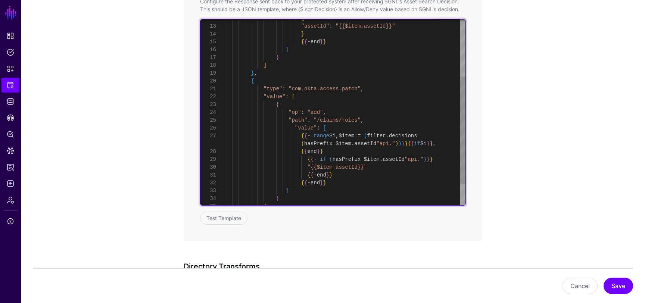
scroll to position [8, 0]
drag, startPoint x: 373, startPoint y: 167, endPoint x: 312, endPoint y: 169, distance: 61.3
click at [312, 169] on div "{ "assetId" : "{{$item.assetId}}" } { { - end } } ] } ] } , { "type" : "com.okt…" at bounding box center [346, 81] width 240 height 321
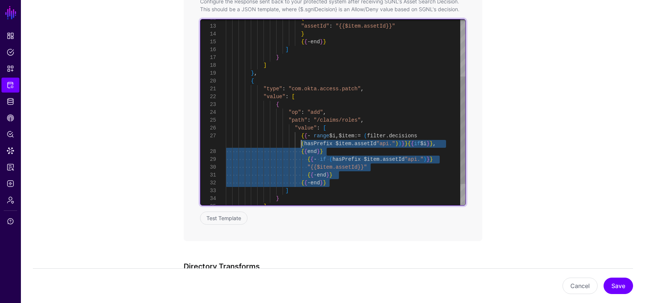
scroll to position [55, 0]
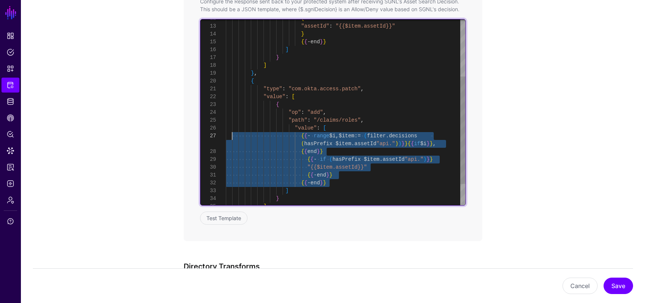
drag, startPoint x: 335, startPoint y: 182, endPoint x: 233, endPoint y: 135, distance: 112.7
click at [233, 135] on div "{ "assetId" : "{{$item.assetId}}" } { { - end } } ] } ] } , { "type" : "com.okt…" at bounding box center [346, 81] width 240 height 321
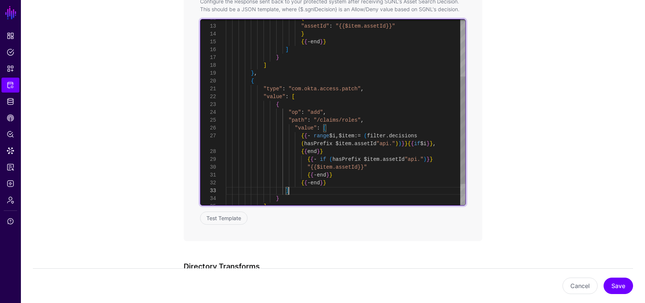
scroll to position [31, 0]
click at [350, 192] on div "{ "assetId" : "{{$item.assetId}}" } { { - end } } ] } ] } , { "type" : "com.okt…" at bounding box center [346, 81] width 240 height 321
click at [349, 160] on div "{ "assetId" : "{{$item.assetId}}" } { { - end } } ] } ] } , { "type" : "com.okt…" at bounding box center [346, 81] width 240 height 321
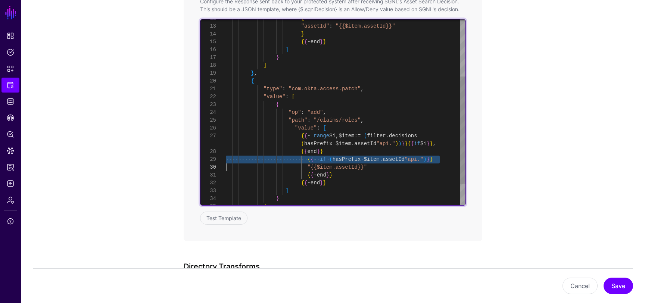
click at [349, 160] on div "{ "assetId" : "{{$item.assetId}}" } { { - end } } ] } ] } , { "type" : "com.okt…" at bounding box center [346, 81] width 240 height 321
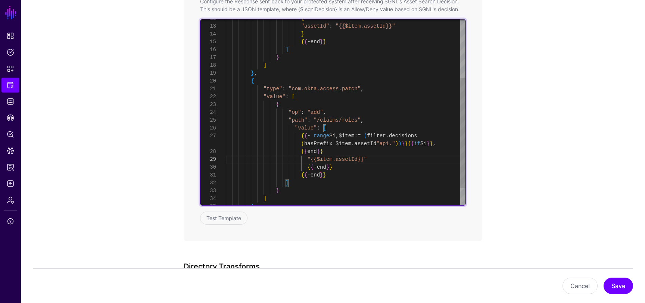
scroll to position [8, 0]
click at [325, 166] on div "{ "assetId" : "{{$item.assetId}}" } { { - end } } ] } ] } , { "type" : "com.okt…" at bounding box center [346, 77] width 240 height 313
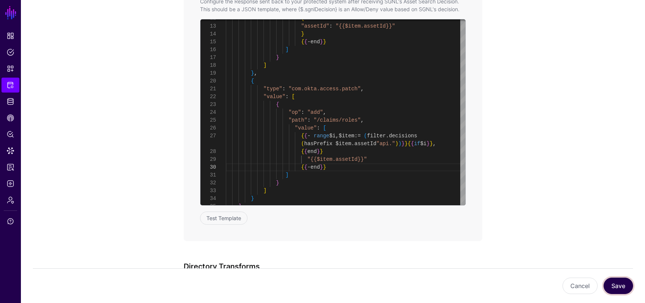
click at [624, 290] on button "Save" at bounding box center [617, 286] width 29 height 16
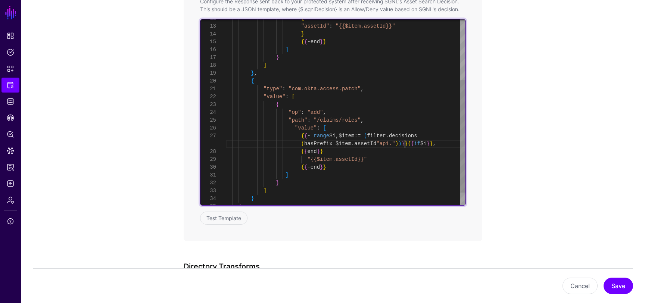
scroll to position [63, 0]
click at [404, 144] on div "{ "assetId" : "{{$item.assetId}}" } { { - end } } ] } ] } , { "type" : "com.okt…" at bounding box center [346, 74] width 240 height 306
click at [304, 147] on div "{ "assetId" : "{{$item.assetId}}" } { { - end } } ] } ] } , { "type" : "com.okt…" at bounding box center [346, 74] width 240 height 306
click at [345, 144] on div "{ "assetId" : "{{$item.assetId}}" } { { - end } } ] } ] } , { "type" : "com.okt…" at bounding box center [346, 74] width 240 height 306
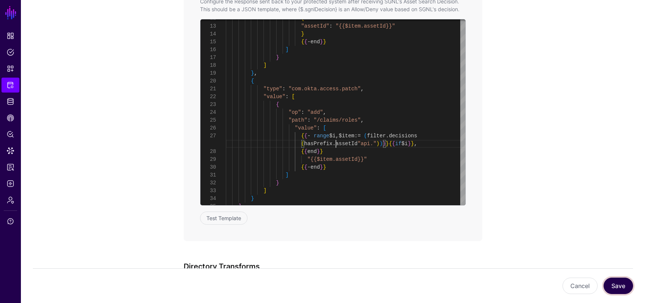
click at [612, 283] on button "Save" at bounding box center [617, 286] width 29 height 16
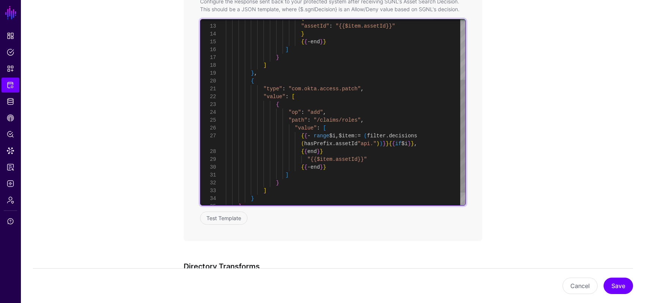
click at [304, 144] on div "{ "assetId" : "{{$item.assetId}}" } { { - end } } ] } ] } , { "type" : "com.okt…" at bounding box center [346, 74] width 240 height 306
click at [333, 143] on div "{ "assetId" : "{{$item.assetId}}" } { { - end } } ] } ] } , { "type" : "com.okt…" at bounding box center [346, 74] width 240 height 306
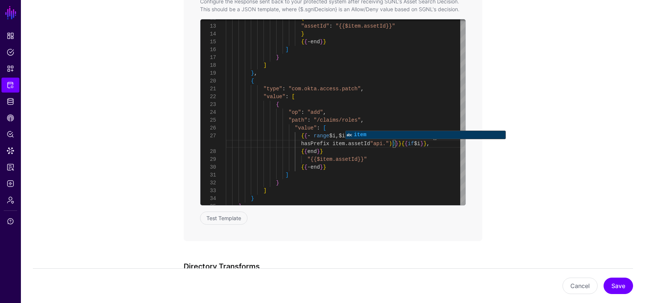
click at [518, 187] on app-integrations-item-transforms "**********" at bounding box center [333, 74] width 624 height 812
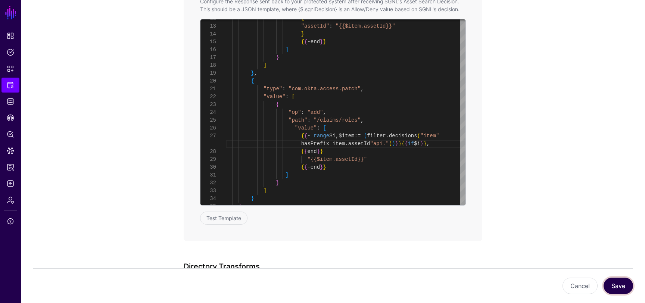
click at [621, 286] on button "Save" at bounding box center [617, 286] width 29 height 16
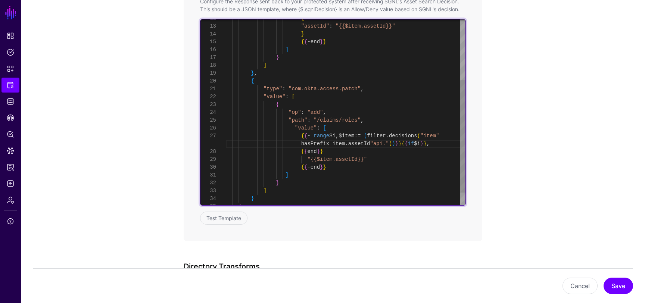
click at [436, 137] on div "{ "assetId" : "{{$item.assetId}}" } { { - end } } ] } ] } , { "type" : "com.okt…" at bounding box center [346, 74] width 240 height 306
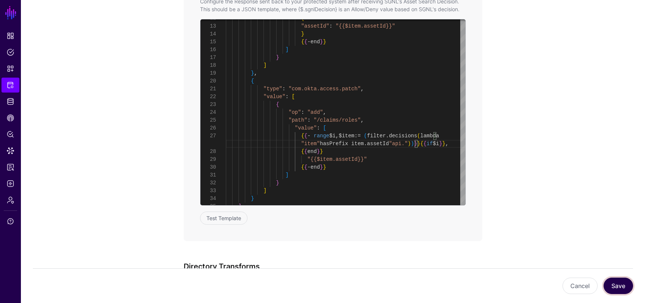
click at [620, 283] on button "Save" at bounding box center [617, 286] width 29 height 16
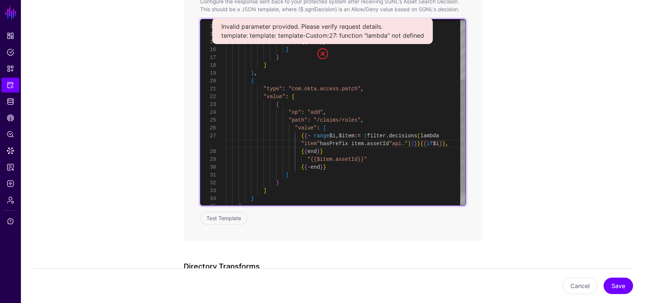
scroll to position [55, 0]
click at [444, 136] on div "{ "assetId" : "{{$item.assetId}}" } { { - end } } ] } ] } , { "type" : "com.okt…" at bounding box center [346, 74] width 240 height 306
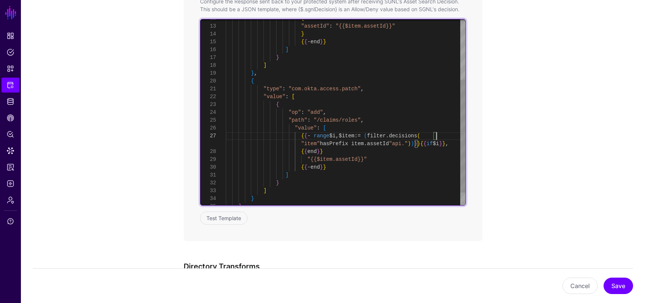
click at [416, 134] on div "{ "assetId" : "{{$item.assetId}}" } { { - end } } ] } ] } , { "type" : "com.okt…" at bounding box center [346, 74] width 240 height 306
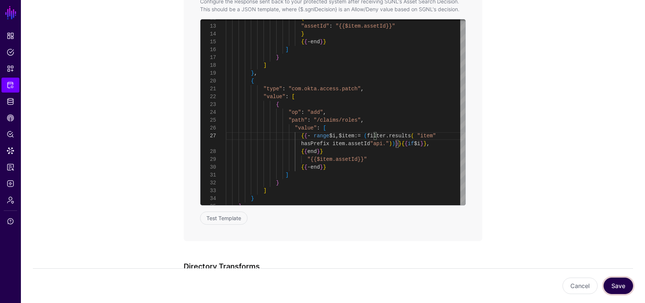
click at [618, 285] on button "Save" at bounding box center [617, 286] width 29 height 16
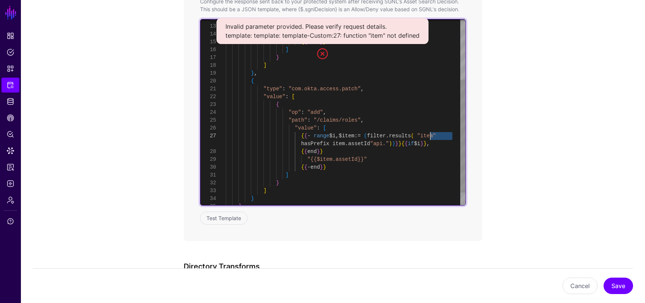
drag, startPoint x: 451, startPoint y: 135, endPoint x: 431, endPoint y: 135, distance: 19.8
click at [431, 135] on div "{ "assetId" : "{{$item.assetId}}" } { { - end } } ] } ] } , { "type" : "com.okt…" at bounding box center [346, 74] width 240 height 306
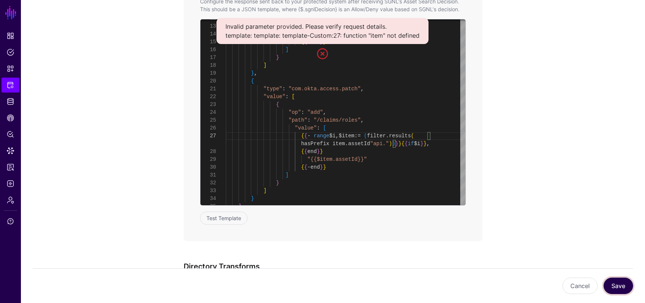
click at [619, 287] on button "Save" at bounding box center [617, 286] width 29 height 16
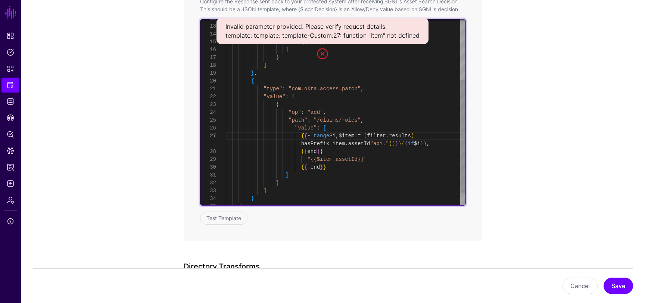
click at [432, 138] on div "{ "assetId" : "{{$item.assetId}}" } { { - end } } ] } ] } , { "type" : "com.okt…" at bounding box center [346, 74] width 240 height 306
click at [333, 144] on div "{ "assetId" : "{{$item.assetId}}" } { { - end } } ] } ] } , { "type" : "com.okt…" at bounding box center [346, 74] width 240 height 306
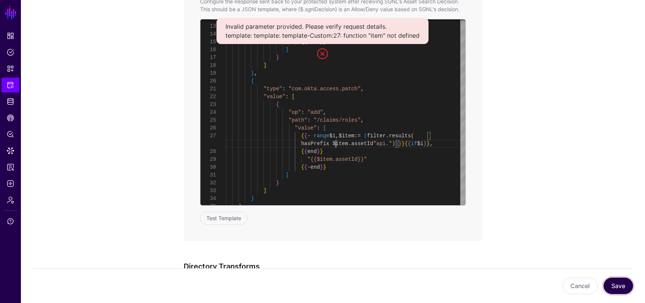
click at [611, 284] on button "Save" at bounding box center [617, 286] width 29 height 16
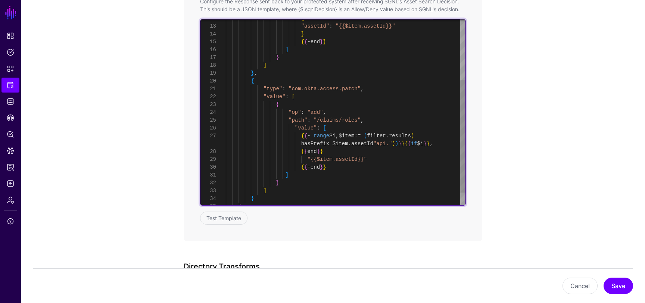
scroll to position [55, 0]
click at [410, 133] on div "{ "assetId" : "{{$item.assetId}}" } { { - end } } ] } ] } , { "type" : "com.okt…" at bounding box center [346, 74] width 240 height 306
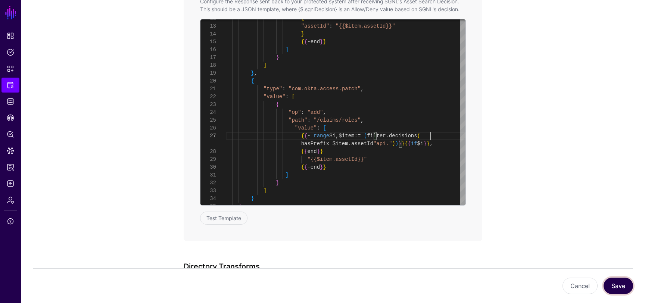
click at [609, 283] on button "Save" at bounding box center [617, 286] width 29 height 16
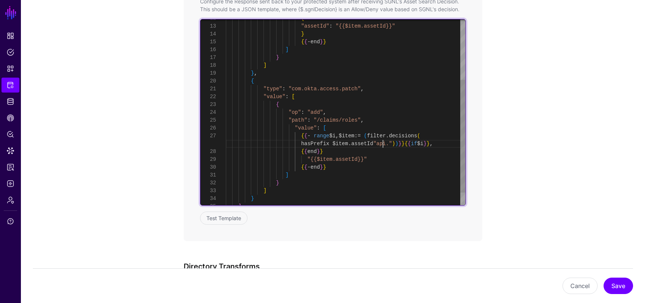
scroll to position [63, 0]
click at [384, 142] on div "{ "assetId" : "{{$item.assetId}}" } { { - end } } ] } ] } , { "type" : "com.okt…" at bounding box center [346, 74] width 240 height 306
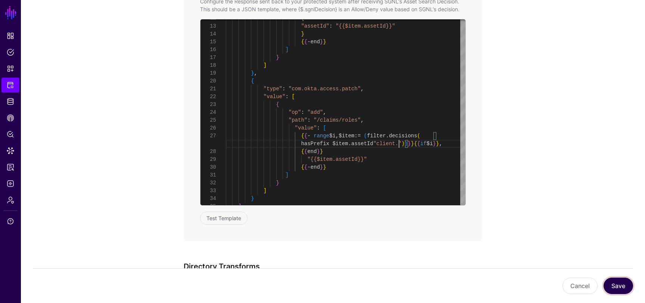
click at [616, 280] on button "Save" at bounding box center [617, 286] width 29 height 16
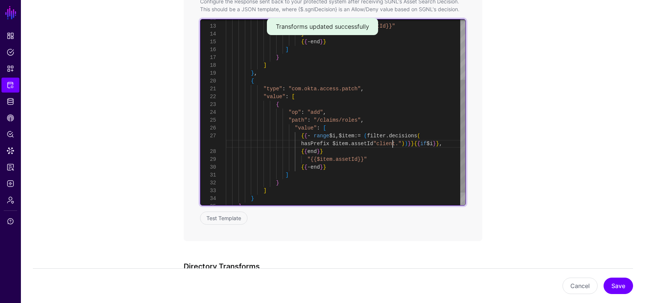
click at [391, 144] on div "{ "assetId" : "{{$item.assetId}}" } { { - end } } ] } ] } , { "type" : "com.okt…" at bounding box center [346, 74] width 240 height 306
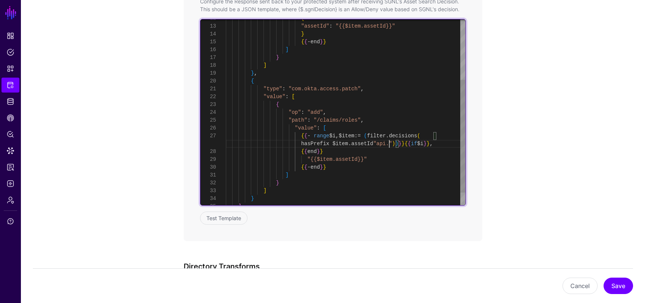
click at [339, 143] on div "{ "assetId" : "{{$item.assetId}}" } { { - end } } ] } ] } , { "type" : "com.okt…" at bounding box center [346, 74] width 240 height 306
click at [362, 143] on div "{ "assetId" : "{{$item.assetId}}" } { { - end } } ] } ] } , { "type" : "com.okt…" at bounding box center [346, 74] width 240 height 306
click at [338, 143] on div "{ "assetId" : "{{$item.assetId}}" } { { - end } } ] } ] } , { "type" : "com.okt…" at bounding box center [346, 74] width 240 height 306
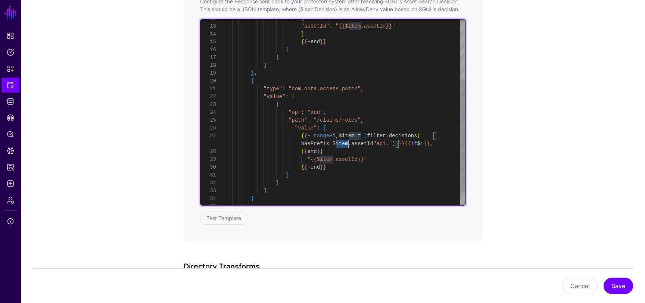
click at [338, 143] on div "{ "assetId" : "{{$item.assetId}}" } { { - end } } ] } ] } , { "type" : "com.okt…" at bounding box center [346, 74] width 240 height 306
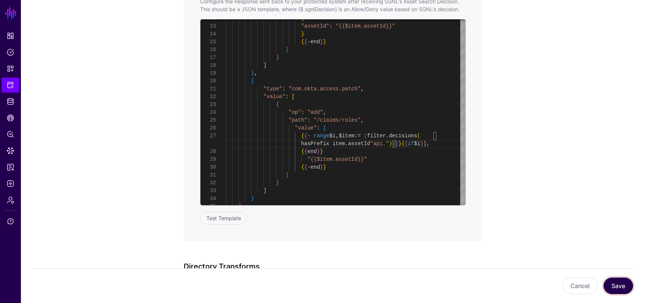
click at [624, 285] on button "Save" at bounding box center [617, 286] width 29 height 16
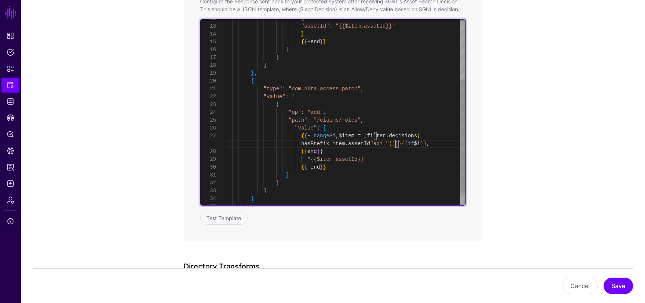
click at [397, 144] on div "{ "assetId" : "{{$item.assetId}}" } { { - end } } ] } ] } , { "type" : "com.okt…" at bounding box center [346, 74] width 240 height 306
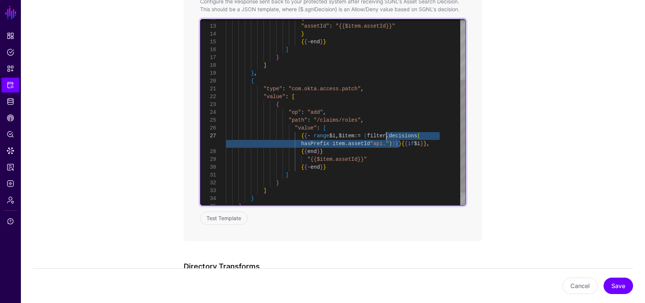
scroll to position [55, 0]
drag, startPoint x: 400, startPoint y: 144, endPoint x: 375, endPoint y: 136, distance: 26.3
click at [375, 136] on div "{ "assetId" : "{{$item.assetId}}" } { { - end } } ] } ] } , { "type" : "com.okt…" at bounding box center [346, 74] width 240 height 306
click at [333, 144] on div "{ "assetId" : "{{$item.assetId}}" } { { - end } } ] } ] } , { "type" : "com.okt…" at bounding box center [346, 74] width 240 height 306
click at [332, 146] on div "{ "assetId" : "{{$item.assetId}}" } { { - end } } ] } ] } , { "type" : "com.okt…" at bounding box center [346, 74] width 240 height 306
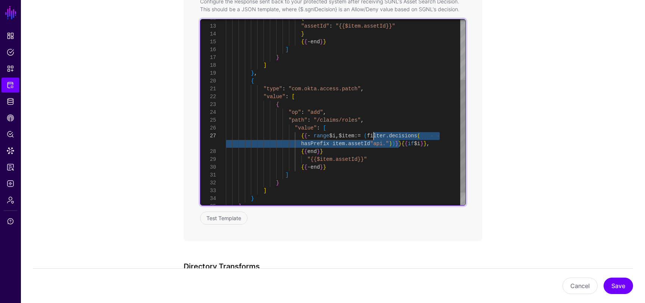
click at [334, 142] on div "{ "assetId" : "{{$item.assetId}}" } { { - end } } ] } ] } , { "type" : "com.okt…" at bounding box center [346, 74] width 240 height 306
click at [410, 136] on div "{ "assetId" : "{{$item.assetId}}" } { { - end } } ] } ] } , { "type" : "com.okt…" at bounding box center [346, 74] width 240 height 306
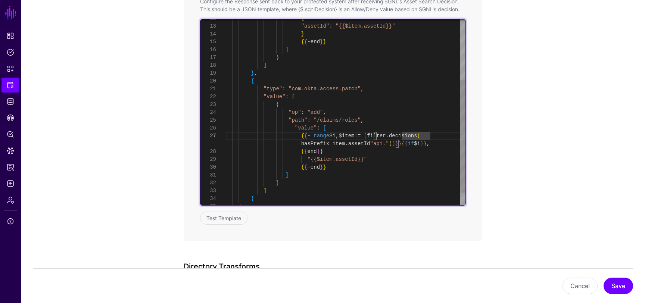
click at [437, 135] on div "{ "assetId" : "{{$item.assetId}}" } { { - end } } ] } ] } , { "type" : "com.okt…" at bounding box center [346, 74] width 240 height 306
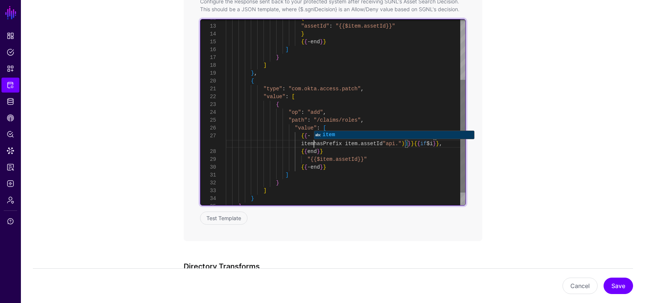
scroll to position [63, 0]
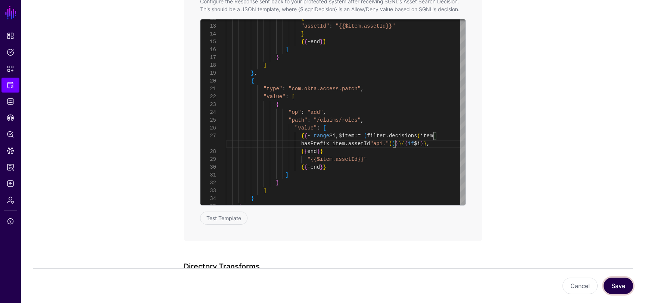
click at [611, 286] on button "Save" at bounding box center [617, 286] width 29 height 16
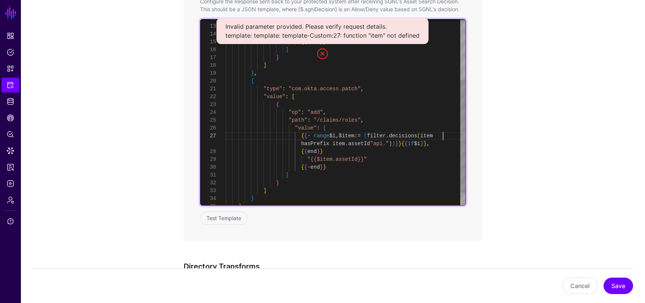
scroll to position [55, 0]
click at [442, 135] on div "{ "assetId" : "{{$item.assetId}}" } { { - end } } ] } ] } , { "type" : "com.okt…" at bounding box center [346, 74] width 240 height 306
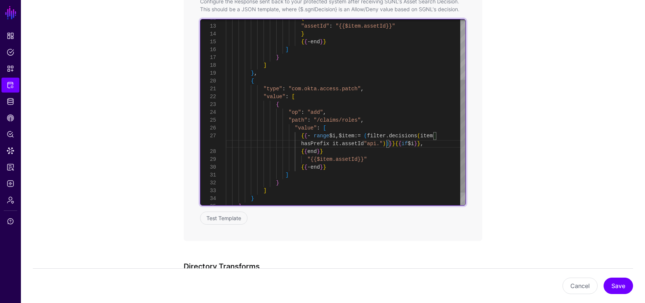
click at [447, 137] on div "{ "assetId" : "{{$item.assetId}}" } { { - end } } ] } ] } , { "type" : "com.okt…" at bounding box center [346, 74] width 240 height 306
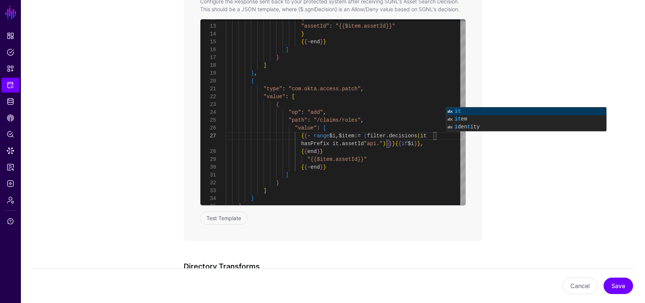
click at [573, 197] on app-integrations-item-transforms "**********" at bounding box center [333, 74] width 624 height 812
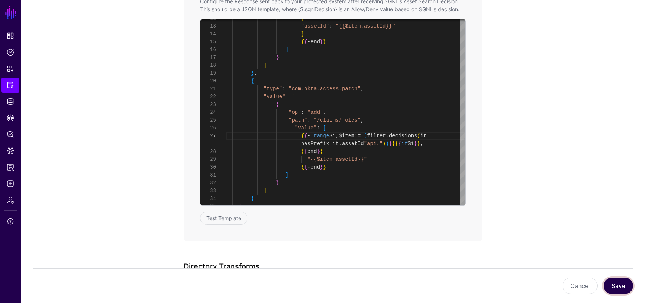
click at [615, 292] on button "Save" at bounding box center [617, 286] width 29 height 16
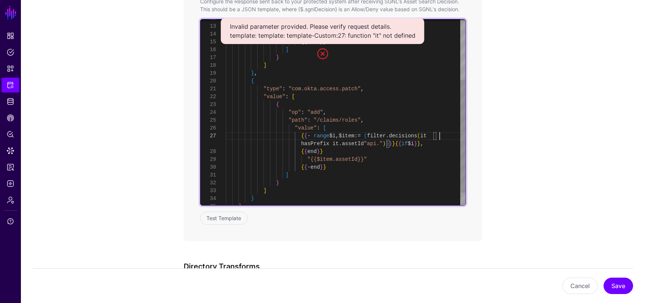
click at [441, 135] on div "{ "assetId" : "{{$item.assetId}}" } { { - end } } ] } ] } , { "type" : "com.okt…" at bounding box center [346, 74] width 240 height 306
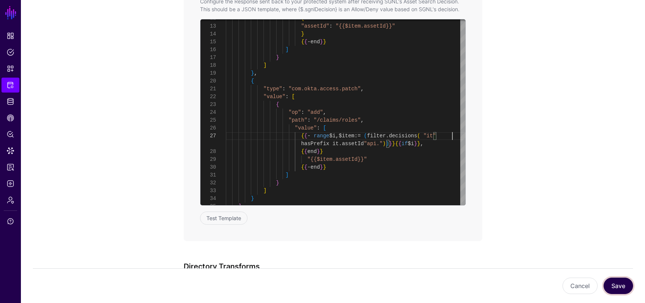
click at [628, 285] on button "Save" at bounding box center [617, 286] width 29 height 16
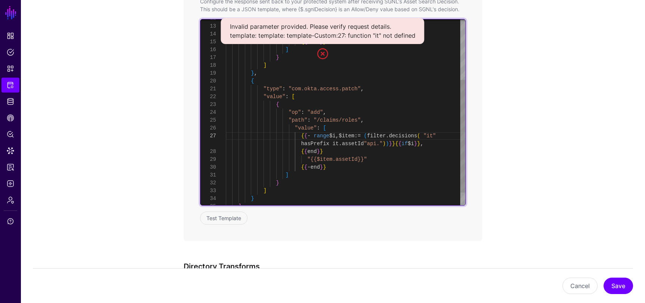
click at [443, 134] on div "{ "assetId" : "{{$item.assetId}}" } { { - end } } ] } ] } , { "type" : "com.okt…" at bounding box center [346, 74] width 240 height 306
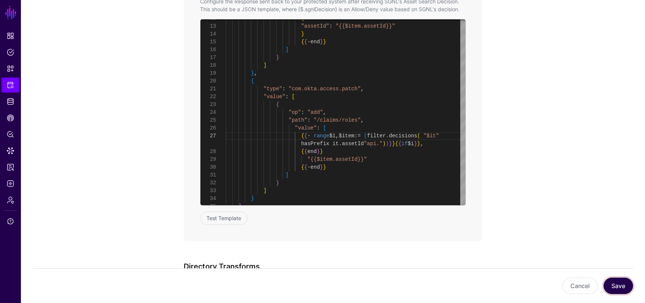
click at [614, 281] on button "Save" at bounding box center [617, 286] width 29 height 16
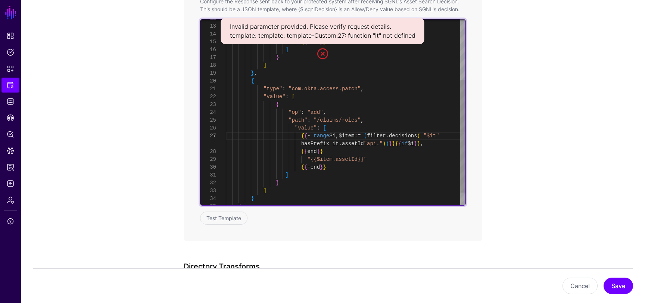
scroll to position [63, 0]
click at [334, 143] on div "{ "assetId" : "{{$item.assetId}}" } { { - end } } ] } ] } , { "type" : "com.okt…" at bounding box center [346, 74] width 240 height 306
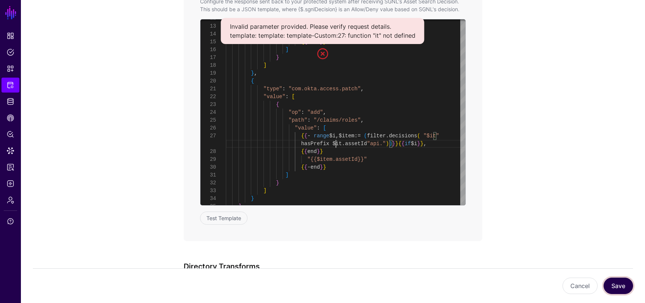
click at [621, 281] on button "Save" at bounding box center [617, 286] width 29 height 16
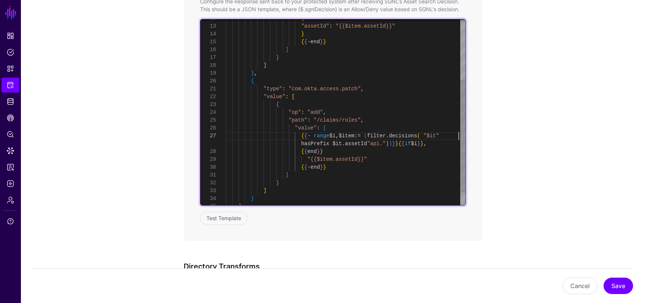
scroll to position [55, 0]
drag, startPoint x: 457, startPoint y: 137, endPoint x: 441, endPoint y: 137, distance: 16.4
click at [441, 137] on div "{ "assetId" : "{{$item.assetId}}" } { { - end } } ] } ] } , { "type" : "com.okt…" at bounding box center [346, 74] width 240 height 306
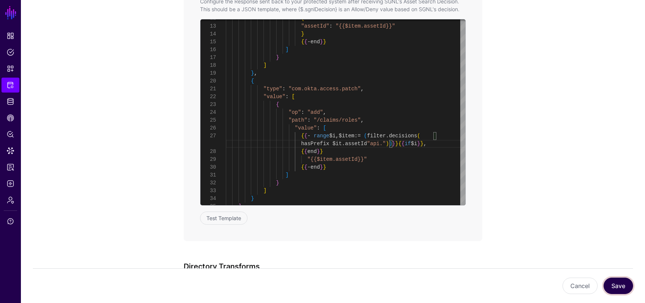
click at [625, 284] on button "Save" at bounding box center [617, 286] width 29 height 16
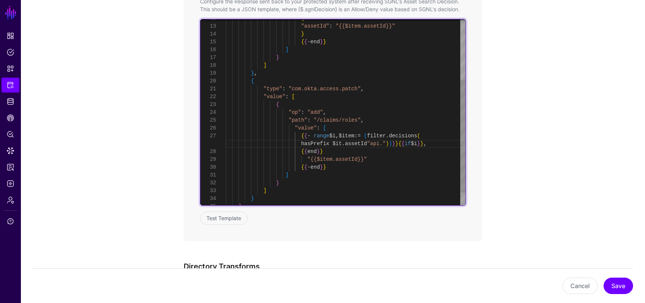
scroll to position [55, 0]
drag, startPoint x: 402, startPoint y: 136, endPoint x: 374, endPoint y: 136, distance: 27.6
click at [374, 136] on div "{ "assetId" : "{{$item.assetId}}" } { { - end } } ] } ] } , { "type" : "com.okt…" at bounding box center [346, 74] width 240 height 306
drag, startPoint x: 351, startPoint y: 144, endPoint x: 281, endPoint y: 141, distance: 70.6
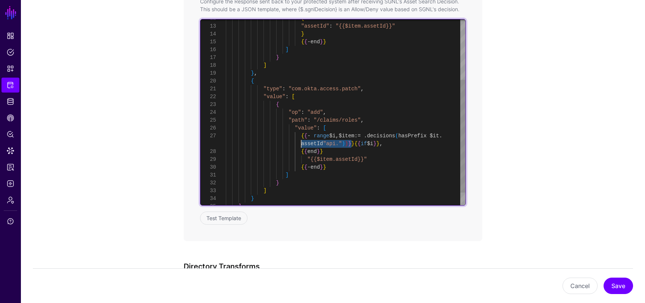
click at [281, 141] on div "{ "assetId" : "{{$item.assetId}}" } { { - end } } ] } ] } , { "type" : "com.okt…" at bounding box center [346, 74] width 240 height 306
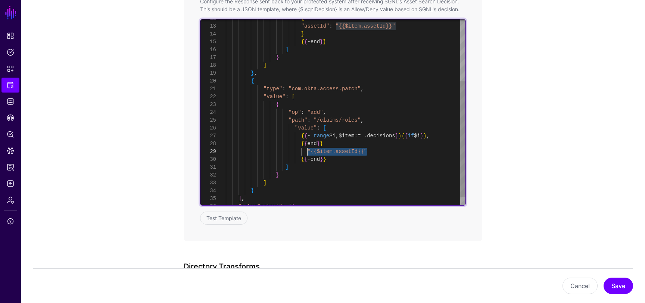
drag, startPoint x: 373, startPoint y: 151, endPoint x: 308, endPoint y: 151, distance: 64.9
click at [308, 151] on div "{ "assetId" : "{{$item.assetId}}" } { { - end } } ] } ] } , { "type" : "com.okt…" at bounding box center [346, 70] width 240 height 298
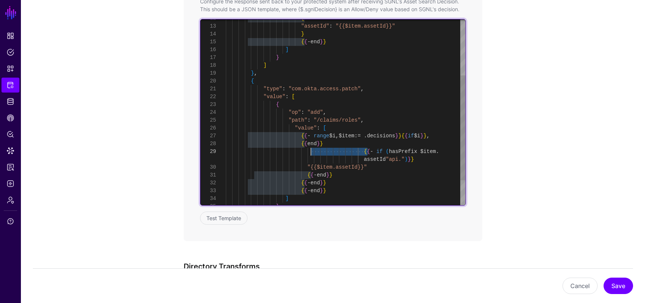
drag, startPoint x: 366, startPoint y: 151, endPoint x: 309, endPoint y: 151, distance: 56.3
click at [309, 151] on div "{ "assetId" : "{{$item.assetId}}" } { { - end } } ] } ] } , { "type" : "com.okt…" at bounding box center [346, 85] width 240 height 329
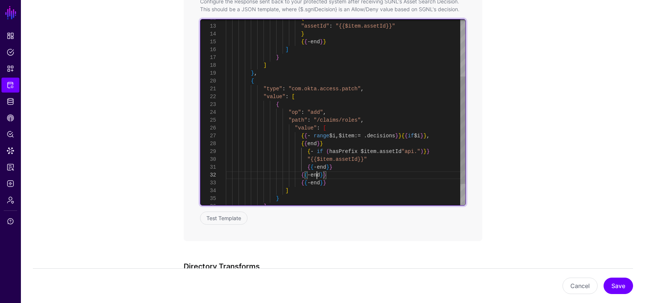
scroll to position [16, 0]
click at [317, 177] on div "{ "assetId" : "{{$item.assetId}}" } { { - end } } ] } ] } , { "type" : "com.okt…" at bounding box center [346, 81] width 240 height 321
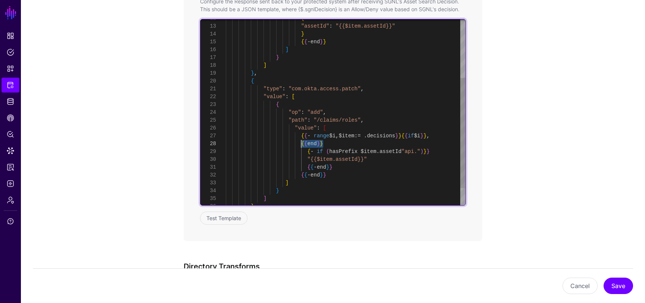
drag, startPoint x: 327, startPoint y: 144, endPoint x: 302, endPoint y: 144, distance: 25.4
click at [302, 144] on div "{ "assetId" : "{{$item.assetId}}" } { { - end } } ] } ] } , { "type" : "com.okt…" at bounding box center [346, 77] width 240 height 313
click at [447, 149] on div "{ "assetId" : "{{$item.assetId}}" } { { - end } } ] } ] } , { "type" : "com.okt…" at bounding box center [346, 77] width 240 height 313
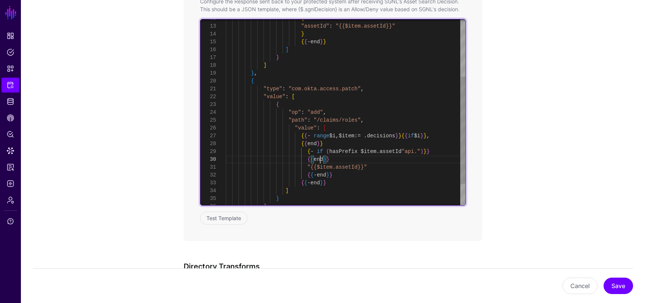
click at [320, 160] on div "{ "assetId" : "{{$item.assetId}}" } { { - end } } ] } ] } , { "type" : "com.okt…" at bounding box center [346, 81] width 240 height 321
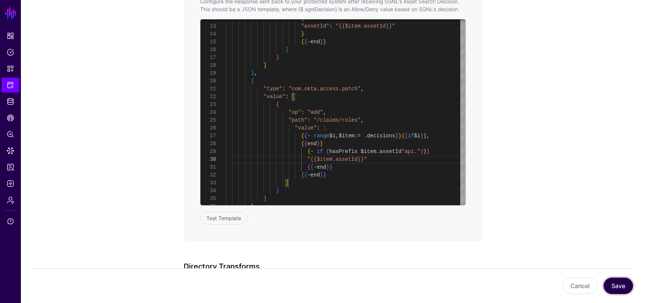
click at [622, 283] on button "Save" at bounding box center [617, 286] width 29 height 16
click at [636, 281] on div "Cancel Save" at bounding box center [333, 285] width 624 height 35
click at [630, 284] on button "Save" at bounding box center [617, 286] width 29 height 16
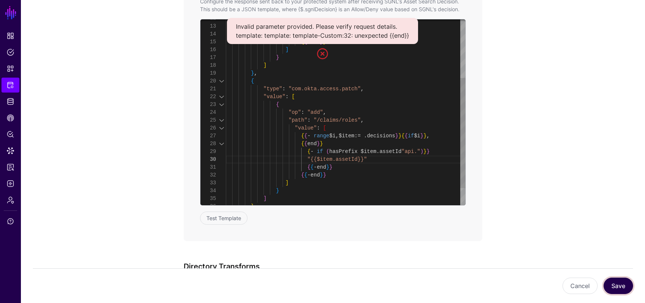
click at [219, 175] on div "32" at bounding box center [212, 175] width 25 height 8
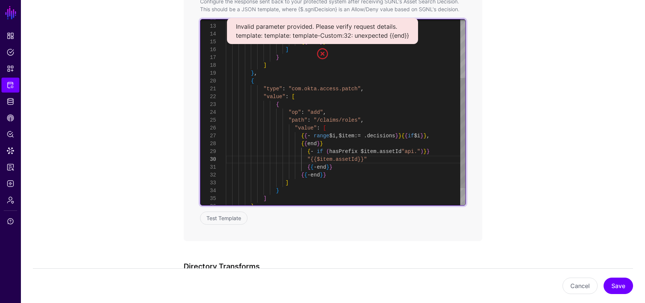
click at [310, 176] on div "{ "assetId" : "{{$item.assetId}}" } { { - end } } ] } ] } , { "type" : "com.okt…" at bounding box center [346, 77] width 240 height 313
click at [345, 175] on div "{ "assetId" : "{{$item.assetId}}" } { { - end } } ] } ] } , { "type" : "com.okt…" at bounding box center [346, 77] width 240 height 313
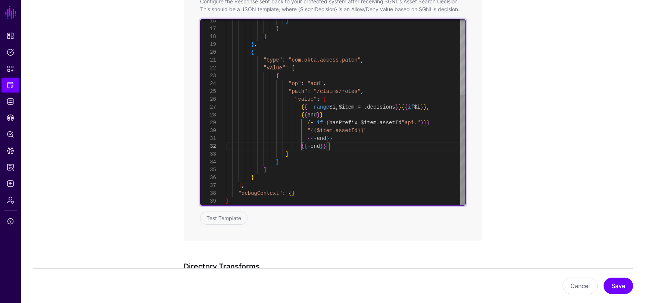
scroll to position [47, 0]
click at [341, 97] on div "] } ] } , { "type" : "com.okta.access.patch" , "value" : [ { "op" : "add" , "pa…" at bounding box center [346, 48] width 240 height 313
click at [344, 139] on div "] } ] } , { "type" : "com.okta.access.patch" , "value" : [ { "op" : "add" , "pa…" at bounding box center [346, 48] width 240 height 313
click at [343, 146] on div "] } ] } , { "type" : "com.okta.access.patch" , "value" : [ { "op" : "add" , "pa…" at bounding box center [346, 48] width 240 height 313
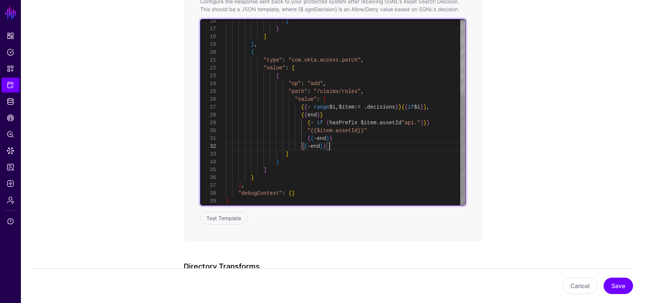
scroll to position [47, 0]
click at [335, 100] on div "] } ] } , { "type" : "com.okta.access.patch" , "value" : [ { "op" : "add" , "pa…" at bounding box center [346, 48] width 240 height 313
click at [344, 140] on div "] } ] } , { "type" : "com.okta.access.patch" , "value" : [ { "op" : "add" , "pa…" at bounding box center [346, 48] width 240 height 313
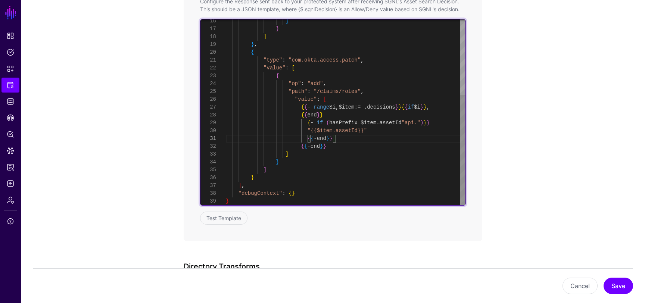
click at [344, 144] on div "] } ] } , { "type" : "com.okta.access.patch" , "value" : [ { "op" : "add" , "pa…" at bounding box center [346, 48] width 240 height 313
click at [343, 146] on div "] } ] } , { "type" : "com.okta.access.patch" , "value" : [ { "op" : "add" , "pa…" at bounding box center [346, 48] width 240 height 313
click at [297, 149] on div "] } ] } , { "type" : "com.okta.access.patch" , "value" : [ { "op" : "add" , "pa…" at bounding box center [346, 48] width 240 height 313
click at [279, 160] on div "] } ] } , { "type" : "com.okta.access.patch" , "value" : [ { "op" : "add" , "pa…" at bounding box center [346, 48] width 240 height 313
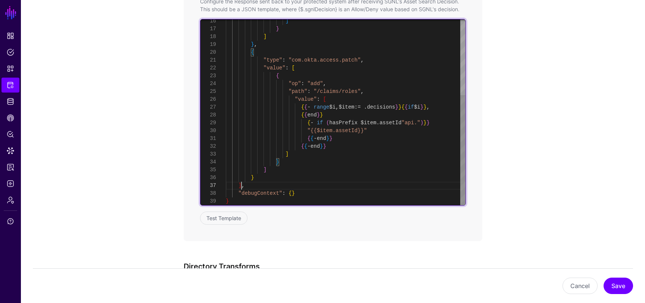
scroll to position [55, 0]
click at [240, 185] on div "] } ] } , { "type" : "com.okta.access.patch" , "value" : [ { "op" : "add" , "pa…" at bounding box center [346, 48] width 240 height 313
type textarea "**********"
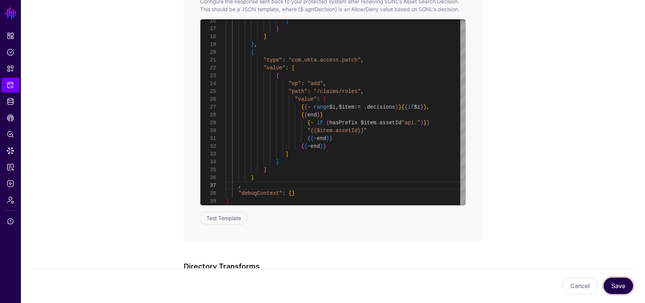
click at [612, 279] on button "Save" at bounding box center [617, 286] width 29 height 16
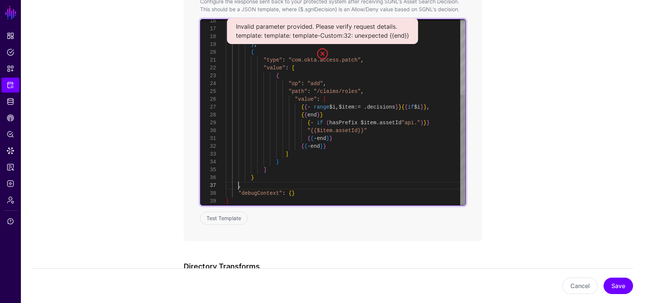
click at [238, 184] on div "] } ] } , { "type" : "com.okta.access.patch" , "value" : [ { "op" : "add" , "pa…" at bounding box center [346, 48] width 240 height 313
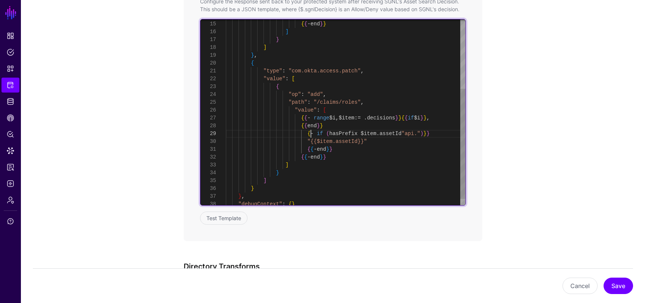
scroll to position [71, 0]
click at [310, 132] on div "] } ] } , { "type" : "com.okta.access.patch" , "value" : [ { { { - end } } } "o…" at bounding box center [346, 59] width 240 height 313
click at [441, 131] on div "] } ] } , { "type" : "com.okta.access.patch" , "value" : [ { { { - end } } } "o…" at bounding box center [346, 59] width 240 height 313
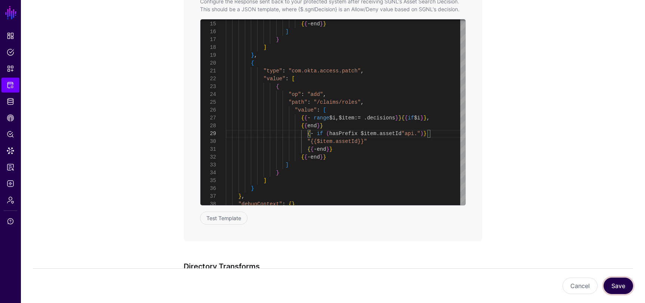
click at [618, 284] on button "Save" at bounding box center [617, 286] width 29 height 16
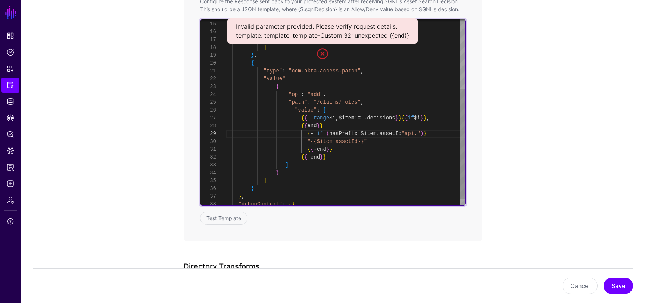
click at [319, 155] on div "] } ] } , { "type" : "com.okta.access.patch" , "value" : [ { { { - end } } } "o…" at bounding box center [346, 59] width 240 height 313
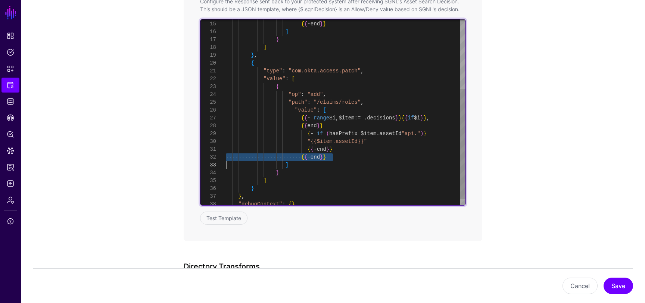
scroll to position [8, 0]
click at [342, 151] on div "] } ] } , { "type" : "com.okta.access.patch" , "value" : [ { { { - end } } } "o…" at bounding box center [346, 59] width 240 height 313
click at [307, 132] on div "] } ] } , { "type" : "com.okta.access.patch" , "value" : [ { { { - end } } } "o…" at bounding box center [346, 59] width 240 height 313
click at [443, 135] on div "] } ] } , { "type" : "com.okta.access.patch" , "value" : [ { { { - end } } } "o…" at bounding box center [346, 59] width 240 height 313
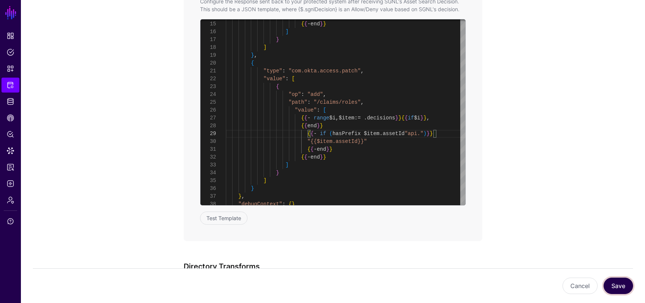
click at [614, 286] on button "Save" at bounding box center [617, 286] width 29 height 16
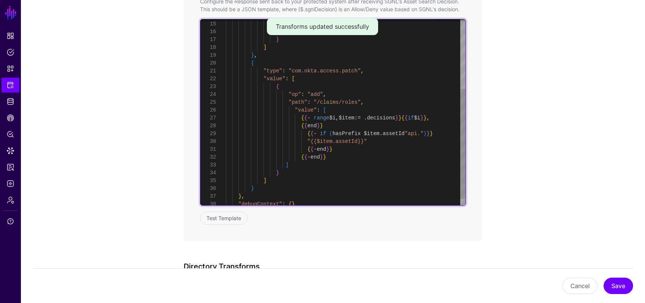
click at [417, 130] on div "} { { - end } } ] } ] } , { "type" : "com.okta.access.patch" , "value" : [ { "o…" at bounding box center [346, 59] width 240 height 313
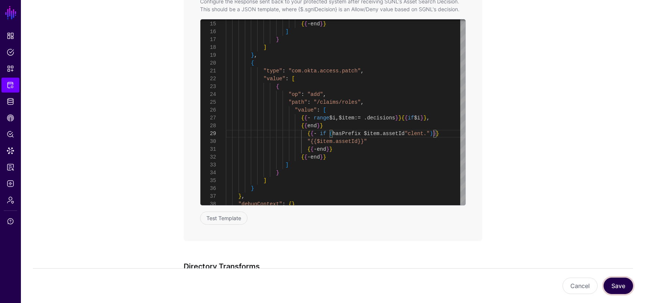
click at [619, 287] on button "Save" at bounding box center [617, 286] width 29 height 16
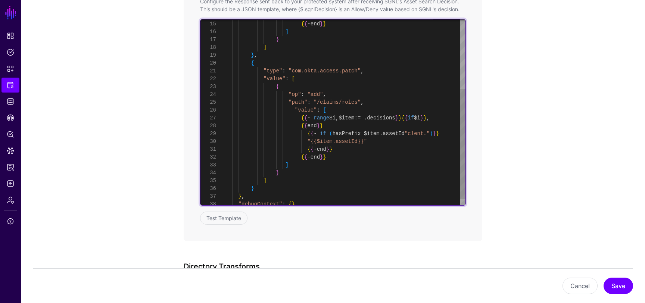
click at [419, 134] on div "} { { - end } } ] } ] } , { "type" : "com.okta.access.patch" , "value" : [ { "o…" at bounding box center [346, 59] width 240 height 313
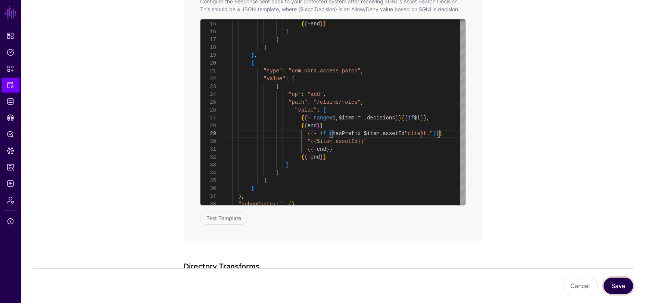
click at [624, 289] on button "Save" at bounding box center [617, 286] width 29 height 16
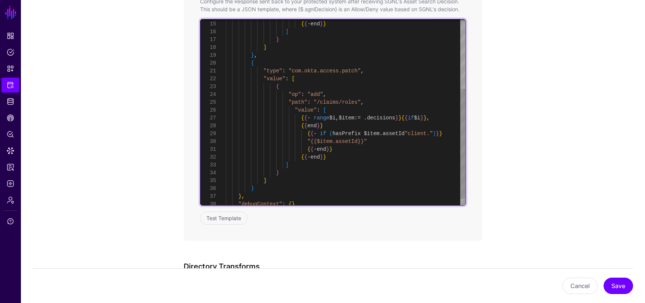
scroll to position [8, 0]
click at [326, 149] on div "} { { - end } } ] } ] } , { "type" : "com.okta.access.patch" , "value" : [ { "o…" at bounding box center [346, 59] width 240 height 313
click at [334, 136] on div "} { { - end } } ] } ] } , { "type" : "com.okta.access.patch" , "value" : [ { "o…" at bounding box center [346, 56] width 240 height 306
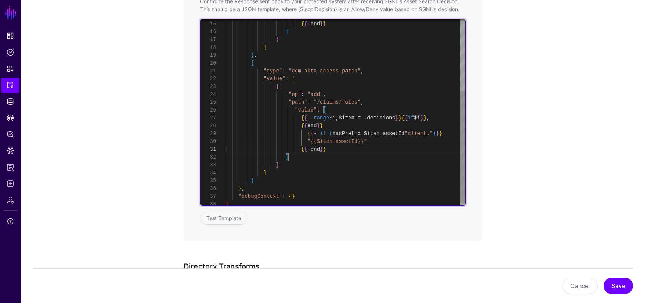
scroll to position [71, 0]
click at [334, 136] on div "} { { - end } } ] } ] } , { "type" : "com.okta.access.patch" , "value" : [ { "o…" at bounding box center [346, 56] width 240 height 306
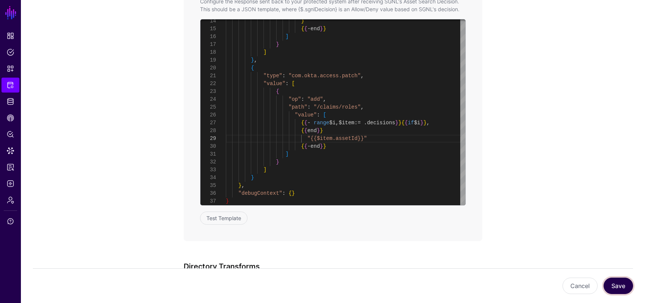
click at [620, 291] on button "Save" at bounding box center [617, 286] width 29 height 16
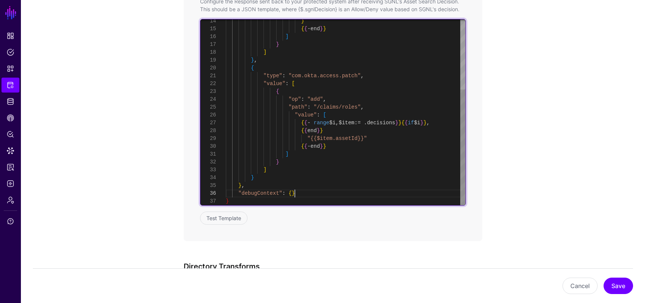
scroll to position [47, 0]
click at [321, 197] on div "} { { - end } } ] } ] } , { "type" : "com.okta.access.patch" , "value" : [ { "o…" at bounding box center [346, 56] width 240 height 298
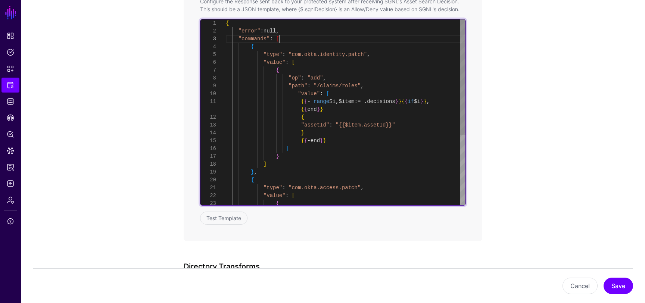
scroll to position [16, 0]
click at [291, 38] on div "{ { - end } } ] } ] } , { "type" : "com.okta.access.patch" , "value" : [ { } "a…" at bounding box center [346, 168] width 240 height 298
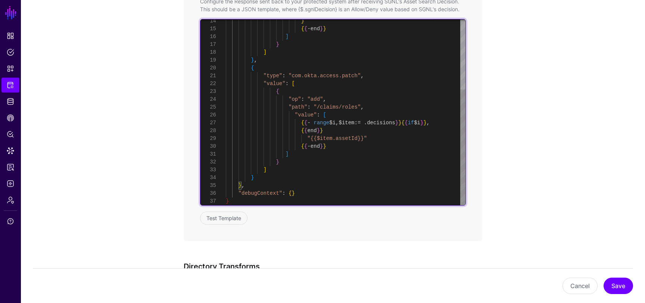
scroll to position [39, 0]
click at [244, 187] on div "{ { - end } } ] } ] } , { "type" : "com.okta.access.patch" , "value" : [ { } "o…" at bounding box center [346, 56] width 240 height 298
click at [242, 182] on div "{ { - end } } ] } ] } , { "type" : "com.okta.access.patch" , "value" : [ { } "o…" at bounding box center [346, 56] width 240 height 298
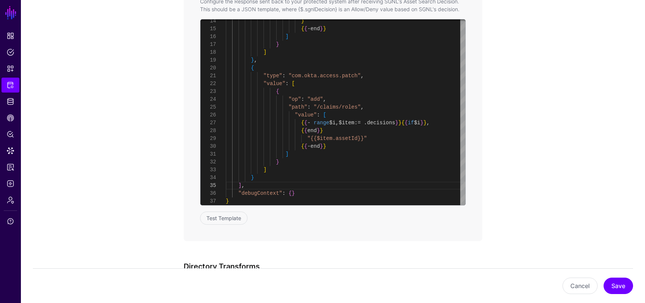
click at [526, 206] on app-integrations-item-transforms "**********" at bounding box center [333, 74] width 624 height 812
click at [616, 287] on button "Save" at bounding box center [617, 286] width 29 height 16
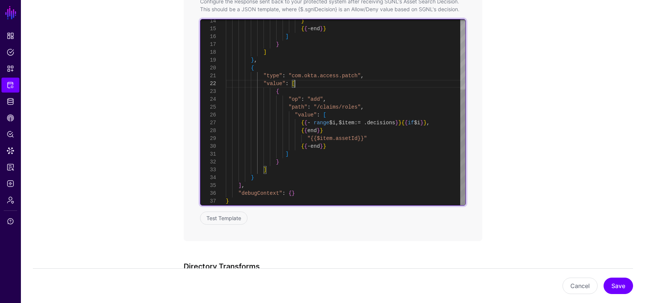
scroll to position [16, 0]
click at [314, 85] on div "} { { - end } } ] } ] } , { "type" : "com.okta.access.patch" , "value" : [ { "o…" at bounding box center [346, 56] width 240 height 298
click at [294, 96] on div "} { { - end } } ] } ] } , { "type" : "com.okta.access.patch" , "value" : [ { "o…" at bounding box center [346, 56] width 240 height 298
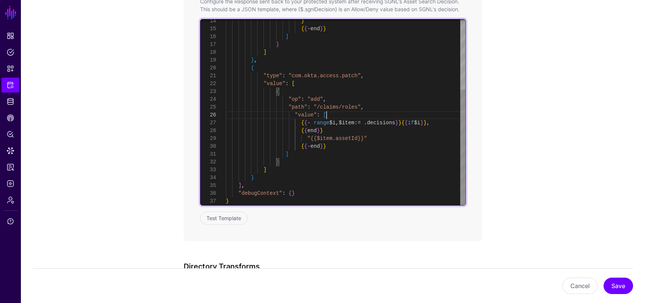
click at [335, 116] on div "} { { - end } } ] } ] } , { "type" : "com.okta.access.patch" , "value" : [ { "o…" at bounding box center [346, 56] width 240 height 298
click at [262, 70] on div "} { { - end } } ] } ] } , { "type" : "com.okta.access.patch" , "value" : [ { "o…" at bounding box center [346, 56] width 240 height 298
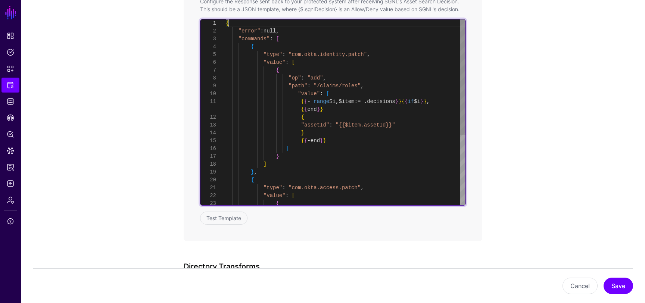
click at [254, 24] on div "} { { - end } } ] } ] } , { "type" : "com.okta.access.patch" , "value" : [ { "a…" at bounding box center [346, 168] width 240 height 298
click at [293, 38] on div "} { { - end } } ] } ] } , { "type" : "com.okta.access.patch" , "value" : [ { "a…" at bounding box center [346, 168] width 240 height 298
click at [304, 62] on div "} { { - end } } ] } ] } , { "type" : "com.okta.access.patch" , "value" : [ { "a…" at bounding box center [346, 168] width 240 height 298
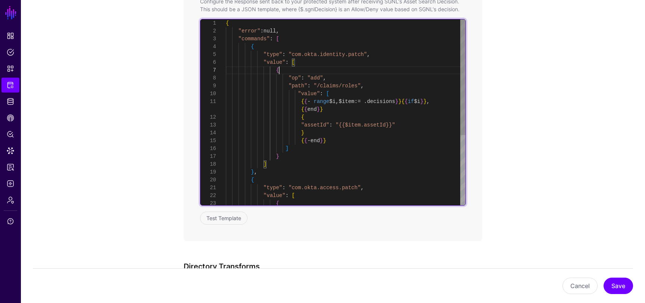
scroll to position [47, 0]
click at [307, 69] on div "} { { - end } } ] } ] } , { "type" : "com.okta.access.patch" , "value" : [ { "a…" at bounding box center [346, 168] width 240 height 298
click at [309, 69] on div "} { { - end } } ] } ] } , { "type" : "com.okta.access.patch" , "value" : [ { "a…" at bounding box center [346, 168] width 240 height 298
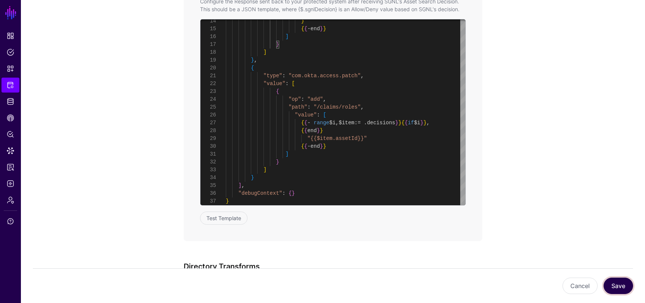
click at [612, 282] on button "Save" at bounding box center [617, 286] width 29 height 16
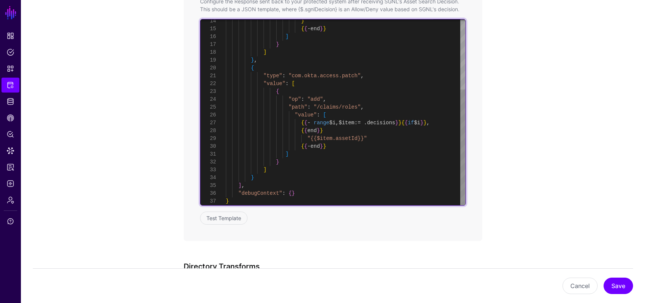
click at [344, 131] on div "} { { - end } } ] } ] } , { "type" : "com.okta.access.patch" , "value" : [ { "o…" at bounding box center [346, 56] width 240 height 298
click at [390, 146] on div "} { { - end } } ] } ] } , { "type" : "com.okta.access.patch" , "value" : [ { "o…" at bounding box center [346, 60] width 240 height 306
drag, startPoint x: 344, startPoint y: 153, endPoint x: 303, endPoint y: 153, distance: 40.3
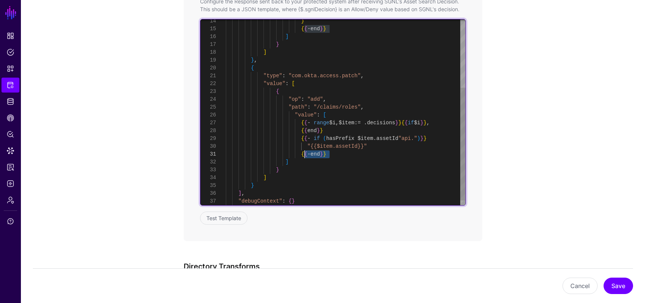
click at [303, 153] on div "} { { - end } } ] } ] } , { "type" : "com.okta.access.patch" , "value" : [ { "o…" at bounding box center [346, 60] width 240 height 306
click at [387, 144] on div "} { { - end } } ] } ] } , { "type" : "com.okta.access.patch" , "value" : [ { "o…" at bounding box center [346, 60] width 240 height 306
click at [308, 156] on div "} { { - end } } ] } ] } , { "type" : "com.okta.access.patch" , "value" : [ { "o…" at bounding box center [346, 63] width 240 height 313
click at [344, 116] on div "} { { - end } } ] } ] } , { "type" : "com.okta.access.patch" , "value" : [ { "o…" at bounding box center [346, 63] width 240 height 313
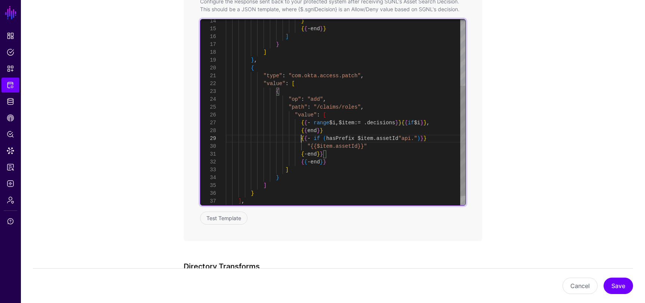
scroll to position [71, 0]
click at [300, 139] on div "} { { - end } } ] } ] } , { "type" : "com.okta.access.patch" , "value" : [ { "o…" at bounding box center [346, 63] width 240 height 313
click at [307, 145] on div "} { { - end } } ] } ] } , { "type" : "com.okta.access.patch" , "value" : [ { "o…" at bounding box center [346, 63] width 240 height 313
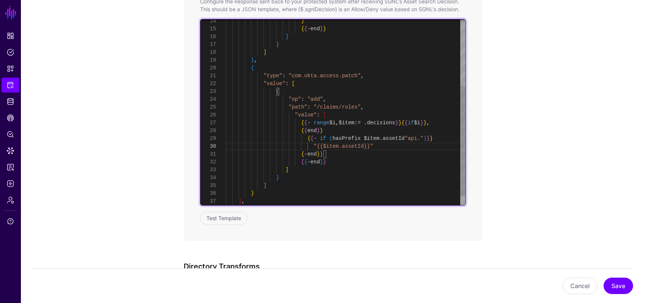
click at [303, 154] on div "} { { - end } } ] } ] } , { "type" : "com.okta.access.patch" , "value" : [ { "o…" at bounding box center [346, 63] width 240 height 313
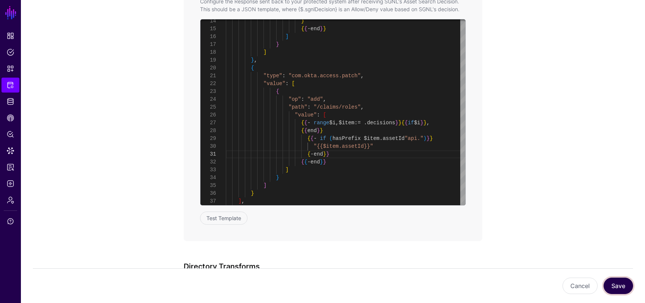
click at [619, 278] on button "Save" at bounding box center [617, 286] width 29 height 16
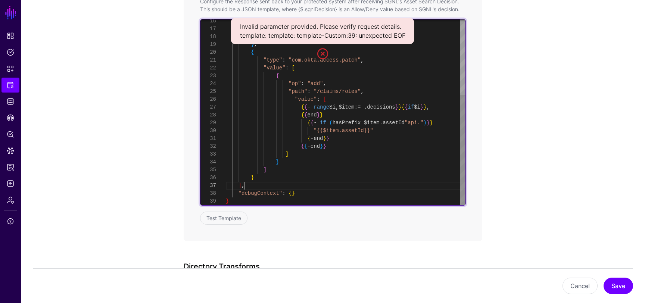
scroll to position [55, 0]
click at [335, 185] on div "] } ] } , { "type" : "com.okta.access.patch" , "value" : [ { "op" : "add" , "pa…" at bounding box center [346, 48] width 240 height 313
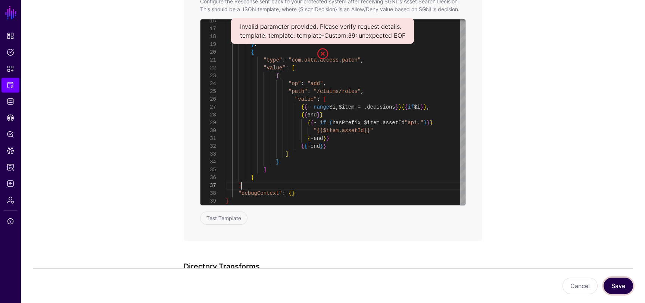
click at [617, 291] on button "Save" at bounding box center [617, 286] width 29 height 16
click at [325, 53] on link at bounding box center [322, 54] width 12 height 12
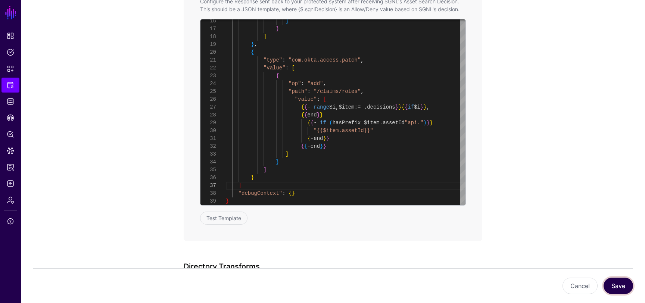
click at [619, 280] on button "Save" at bounding box center [617, 286] width 29 height 16
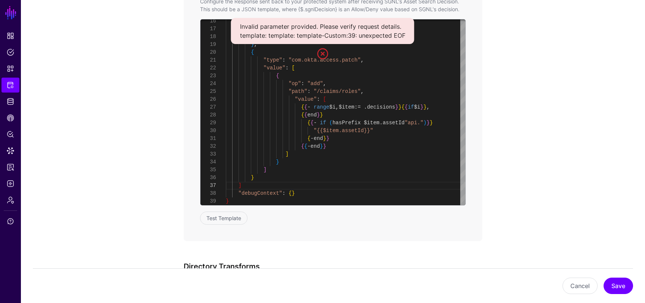
click at [322, 51] on link at bounding box center [322, 54] width 12 height 12
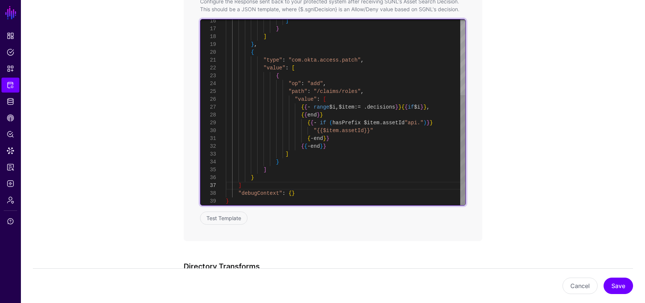
scroll to position [71, 0]
click at [417, 124] on div "] } ] } , { "type" : "com.okta.access.patch" , "value" : [ { "op" : "add" , "pa…" at bounding box center [346, 48] width 240 height 313
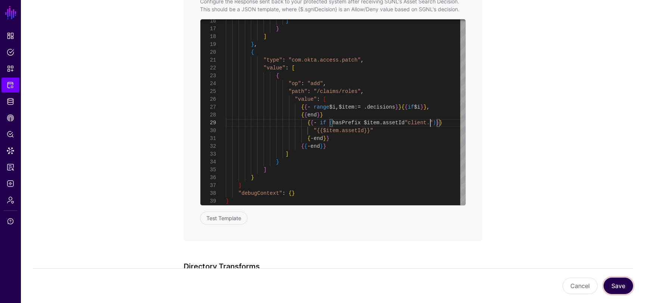
click at [618, 290] on button "Save" at bounding box center [617, 286] width 29 height 16
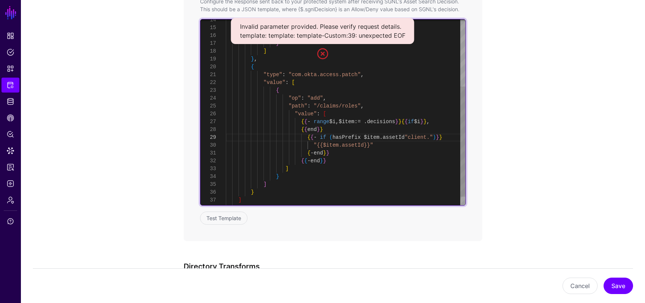
scroll to position [16, 0]
click at [312, 80] on div "] } ] } , { "type" : "com.okta.access.patch" , "value" : [ { "op" : "add" , "pa…" at bounding box center [346, 62] width 240 height 313
click at [336, 112] on div "] } ] } , { "type" : "com.okta.access.patch" , "value" : [ { "op" : "add" , "pa…" at bounding box center [346, 62] width 240 height 313
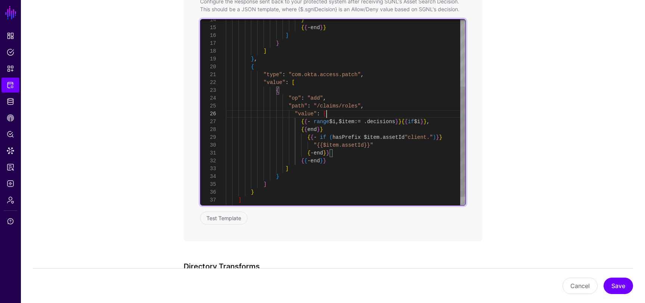
click at [343, 160] on div "] } ] } , { "type" : "com.okta.access.patch" , "value" : [ { "op" : "add" , "pa…" at bounding box center [346, 62] width 240 height 313
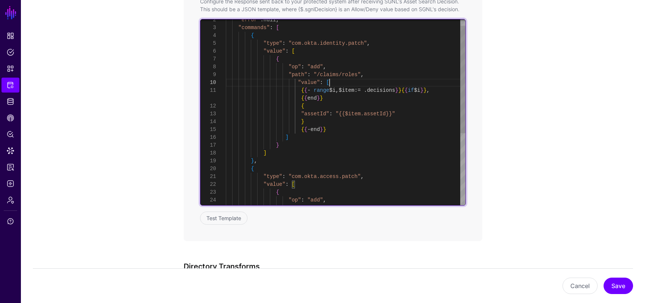
scroll to position [71, 0]
click at [334, 83] on div "] } ] } , { "type" : "com.okta.access.patch" , "value" : [ { { { - end } } } "a…" at bounding box center [346, 168] width 240 height 321
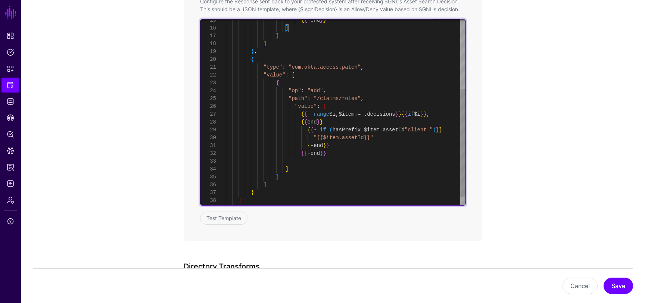
scroll to position [24, 0]
click at [297, 161] on div "] } ] } , { "type" : "com.okta.access.patch" , "value" : [ { { { - end } } "op"…" at bounding box center [346, 59] width 240 height 321
click at [266, 156] on div "] } ] } , { "type" : "com.okta.access.patch" , "value" : [ { { { - end } } "op"…" at bounding box center [346, 59] width 240 height 321
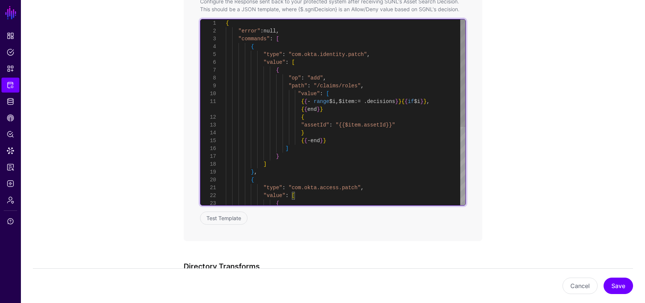
scroll to position [63, 0]
click at [263, 165] on div "] } ] } , { "type" : "com.okta.access.patch" , "value" : [ { { { - end } } } "a…" at bounding box center [346, 179] width 240 height 321
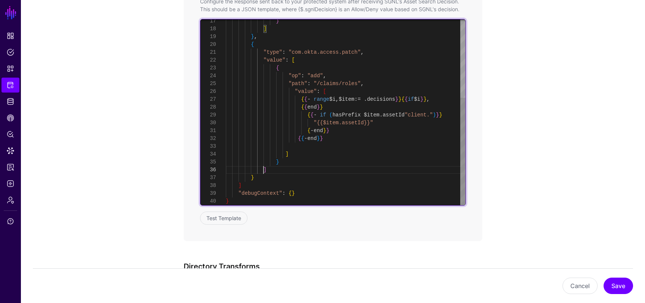
scroll to position [47, 0]
click at [263, 168] on div "} ] } , { "type" : "com.okta.access.patch" , "value" : [ { "op" : "add" , "path…" at bounding box center [346, 44] width 240 height 321
click at [347, 94] on div "} ] } , { "type" : "com.okta.access.patch" , "value" : [ { "op" : "add" , "path…" at bounding box center [346, 44] width 240 height 321
click at [326, 107] on div "} ] } , { "type" : "com.okta.access.patch" , "value" : [ { "op" : "add" , "path…" at bounding box center [346, 44] width 240 height 321
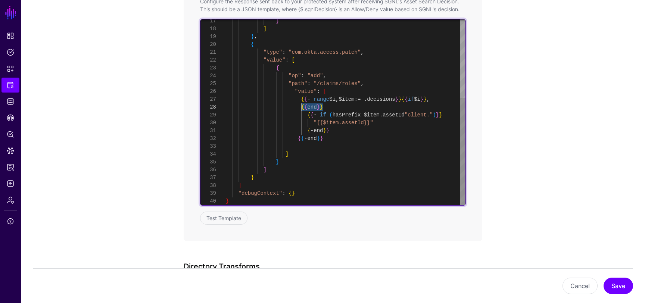
drag, startPoint x: 332, startPoint y: 107, endPoint x: 301, endPoint y: 107, distance: 30.6
click at [301, 107] on div "} ] } , { "type" : "com.okta.access.patch" , "value" : [ { "op" : "add" , "path…" at bounding box center [346, 44] width 240 height 321
click at [456, 121] on div "} ] } , { "type" : "com.okta.access.patch" , "value" : [ { "op" : "add" , "path…" at bounding box center [346, 44] width 240 height 321
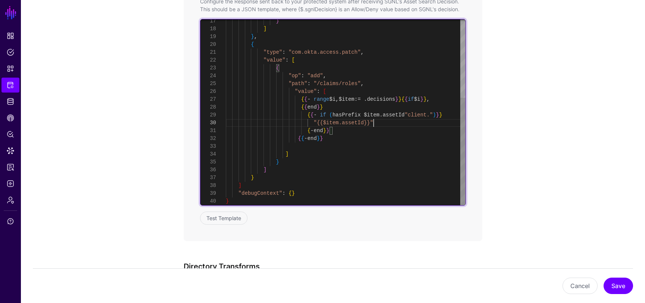
click at [451, 118] on div "} ] } , { "type" : "com.okta.access.patch" , "value" : [ { "op" : "add" , "path…" at bounding box center [346, 44] width 240 height 321
click at [313, 131] on div "} ] } , { "type" : "com.okta.access.patch" , "value" : [ { "op" : "add" , "path…" at bounding box center [346, 48] width 240 height 329
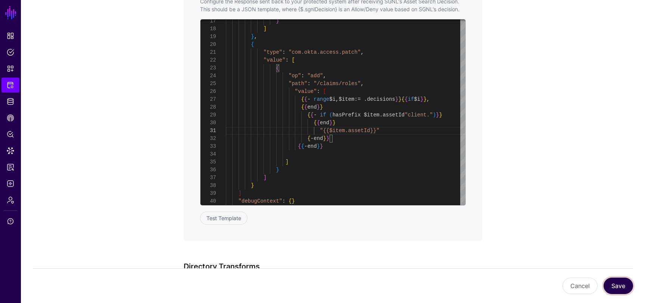
click at [621, 288] on button "Save" at bounding box center [617, 286] width 29 height 16
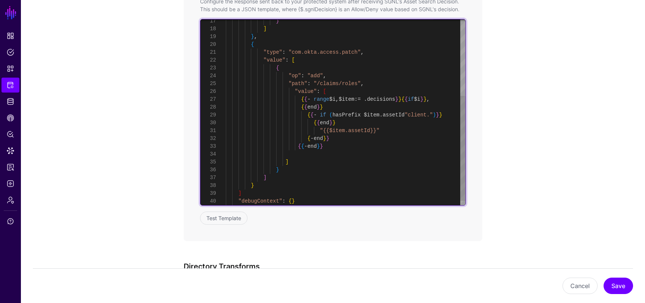
scroll to position [63, 0]
click at [329, 107] on div "} ] } , { "type" : "com.okta.access.patch" , "value" : [ { "op" : "add" , "path…" at bounding box center [346, 48] width 240 height 329
click at [296, 146] on div "} ] } , { "type" : "com.okta.access.patch" , "value" : [ { "op" : "add" , "path…" at bounding box center [346, 48] width 240 height 329
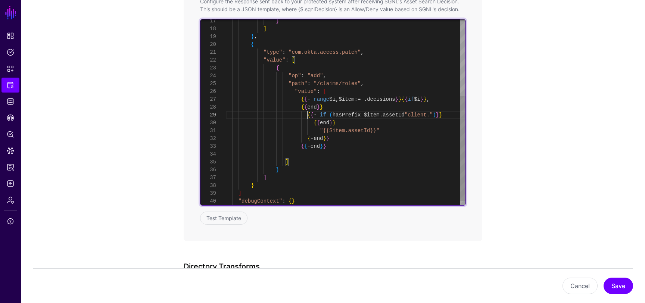
click at [308, 115] on div "} ] } , { "type" : "com.okta.access.patch" , "value" : [ { "op" : "add" , "path…" at bounding box center [346, 48] width 240 height 329
click at [316, 124] on div "} ] } , { "type" : "com.okta.access.patch" , "value" : [ { "op" : "add" , "path…" at bounding box center [346, 48] width 240 height 329
click at [308, 137] on div "} ] } , { "type" : "com.okta.access.patch" , "value" : [ { "op" : "add" , "path…" at bounding box center [346, 48] width 240 height 329
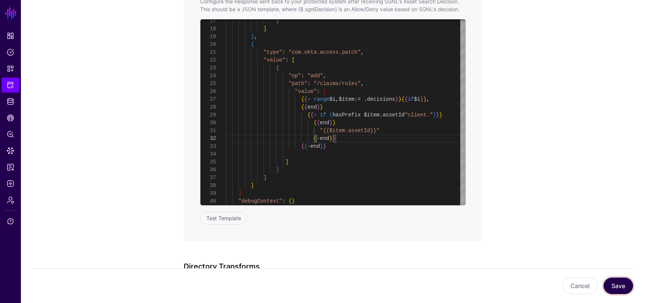
click at [627, 291] on button "Save" at bounding box center [617, 286] width 29 height 16
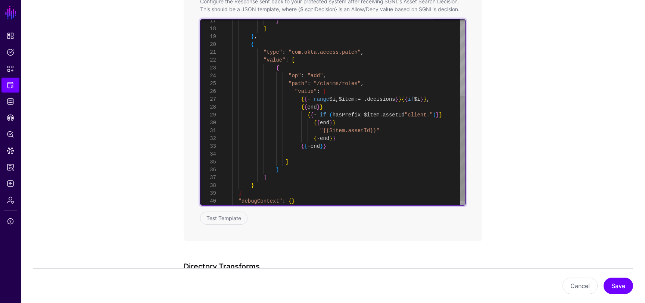
scroll to position [0, 0]
click at [314, 124] on div "} ] } , { "type" : "com.okta.access.patch" , "value" : [ { "op" : "add" , "path…" at bounding box center [346, 48] width 240 height 329
click at [330, 157] on div "} ] } , { "type" : "com.okta.access.patch" , "value" : [ { "op" : "add" , "path…" at bounding box center [346, 48] width 240 height 329
click at [301, 139] on div "} ] } , { "type" : "com.okta.access.patch" , "value" : [ { "op" : "add" , "path…" at bounding box center [346, 48] width 240 height 329
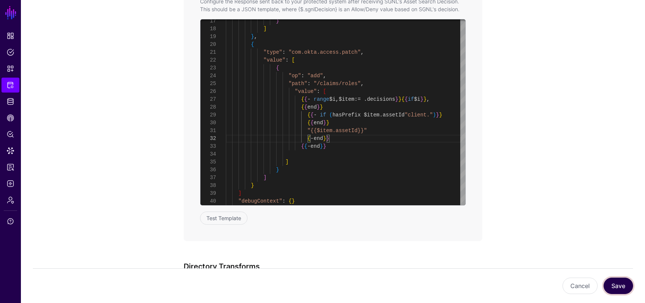
click at [625, 287] on button "Save" at bounding box center [617, 286] width 29 height 16
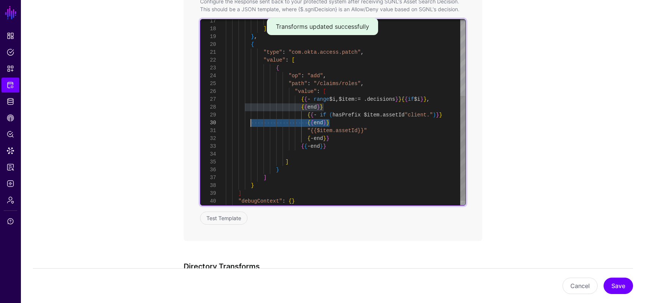
scroll to position [71, 0]
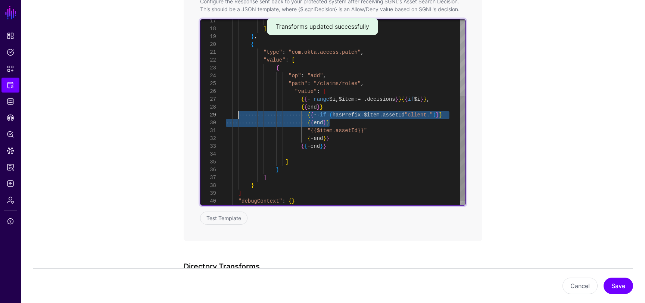
drag, startPoint x: 336, startPoint y: 121, endPoint x: 239, endPoint y: 113, distance: 97.3
click at [239, 113] on div "} ] } , { "type" : "com.okta.access.patch" , "value" : [ { "op" : "add" , "path…" at bounding box center [346, 48] width 240 height 329
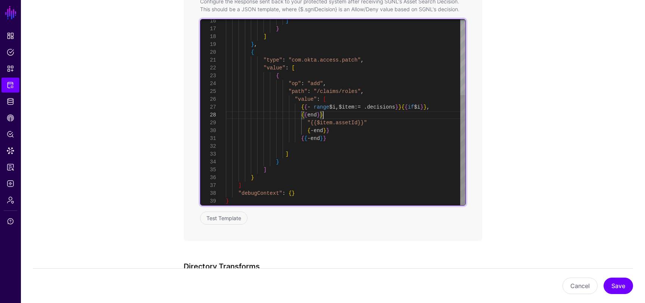
scroll to position [0, 0]
click at [325, 131] on div "} ] } , { "type" : "com.okta.access.patch" , "value" : [ { "op" : "add" , "path…" at bounding box center [346, 48] width 240 height 313
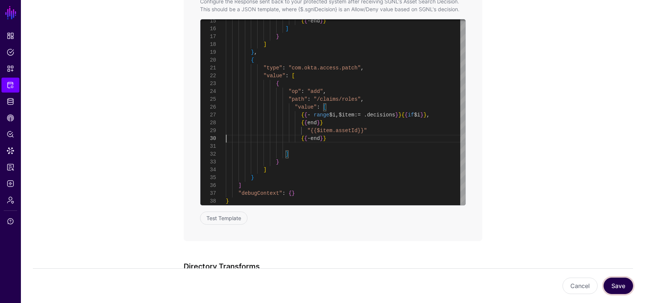
click at [622, 287] on button "Save" at bounding box center [617, 286] width 29 height 16
click at [625, 281] on button "Save" at bounding box center [617, 286] width 29 height 16
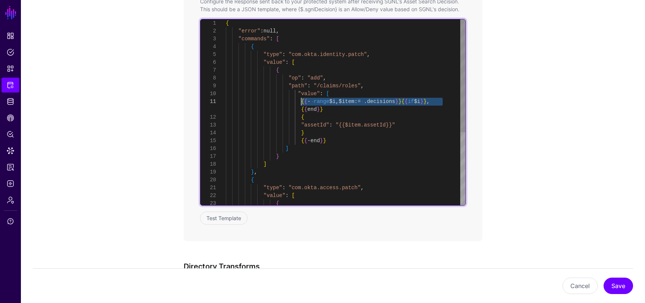
drag, startPoint x: 447, startPoint y: 101, endPoint x: 301, endPoint y: 100, distance: 146.3
click at [301, 100] on div "{ { - end } } ] } ] } , { "type" : "com.okta.access.patch" , "value" : [ { } "a…" at bounding box center [346, 172] width 240 height 306
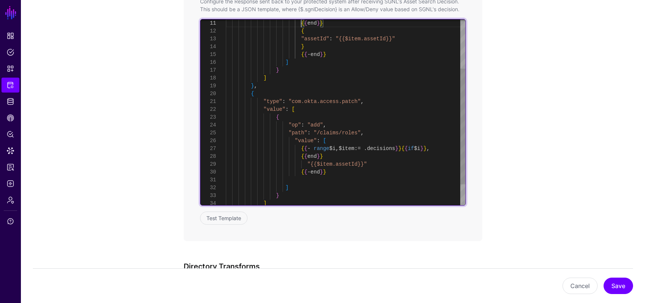
click at [422, 143] on div "{ { - end } } ] } ] } , { "type" : "com.okta.access.patch" , "value" : [ { "op"…" at bounding box center [346, 90] width 240 height 298
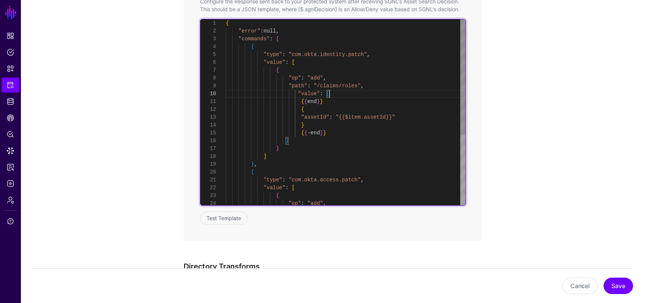
scroll to position [71, 0]
click at [387, 94] on div "{ { - end } } ] } ] } , { "type" : "com.okta.access.patch" , "value" : [ { "op"…" at bounding box center [346, 168] width 240 height 298
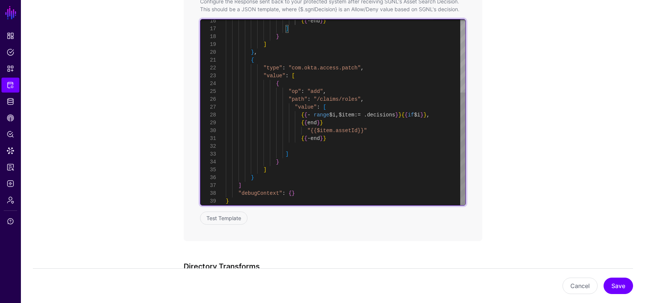
scroll to position [55, 0]
drag, startPoint x: 447, startPoint y: 116, endPoint x: 301, endPoint y: 114, distance: 145.5
click at [301, 114] on div "{ { - end } } ] } ] } , { "type" : "com.okta.access.patch" , "value" : [ { "op"…" at bounding box center [346, 53] width 240 height 306
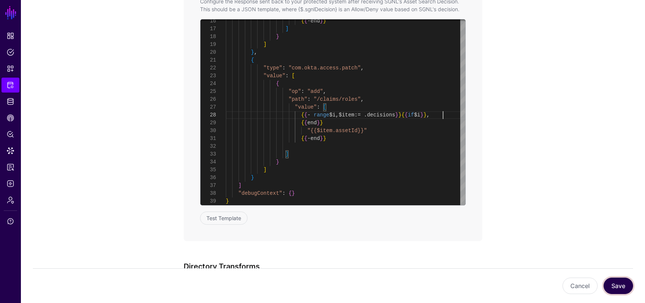
click at [619, 285] on button "Save" at bounding box center [617, 286] width 29 height 16
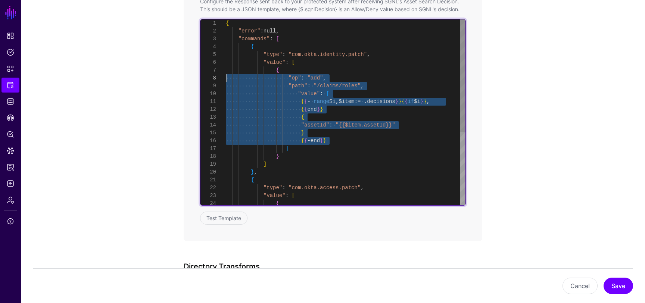
drag, startPoint x: 340, startPoint y: 140, endPoint x: 226, endPoint y: 79, distance: 129.5
click at [226, 79] on div "{ { - end } } ] } ] } , { "type" : "com.okta.access.patch" , "value" : [ { } "a…" at bounding box center [346, 172] width 240 height 306
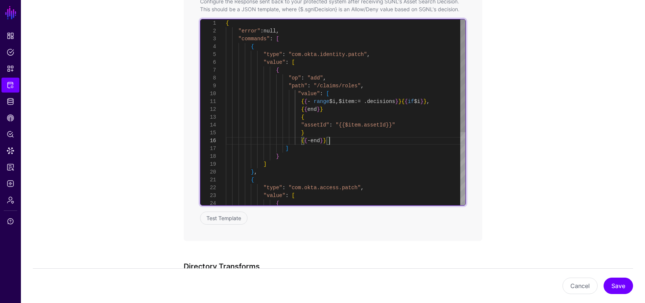
scroll to position [39, 0]
click at [336, 137] on div "{ { - end } } ] } ] } , { "type" : "com.okta.access.patch" , "value" : [ { } "a…" at bounding box center [346, 172] width 240 height 306
click at [288, 68] on div "{ { - end } } ] } ] } , { "type" : "com.okta.access.patch" , "value" : [ { } "a…" at bounding box center [346, 172] width 240 height 306
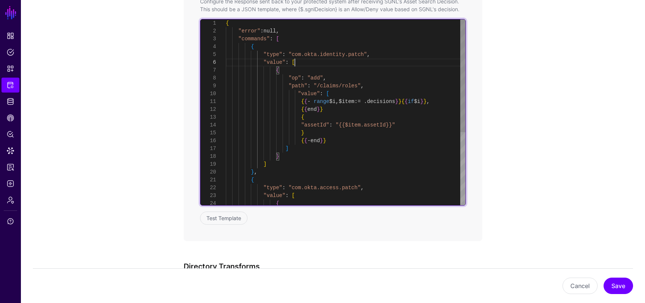
click at [303, 59] on div "{ { - end } } ] } ] } , { "type" : "com.okta.access.patch" , "value" : [ { } "a…" at bounding box center [346, 172] width 240 height 306
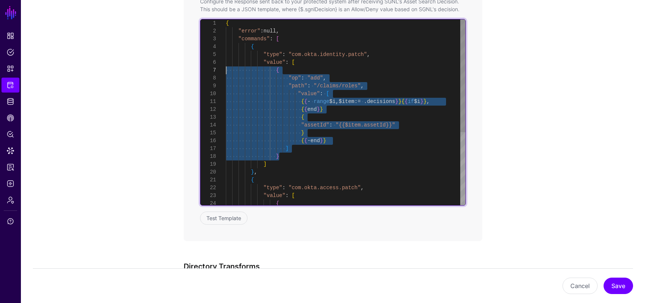
scroll to position [47, 0]
drag, startPoint x: 282, startPoint y: 156, endPoint x: 216, endPoint y: 71, distance: 108.0
click at [226, 71] on div "{ { - end } } ] } ] } , { "type" : "com.okta.access.patch" , "value" : [ { } "a…" at bounding box center [346, 172] width 240 height 306
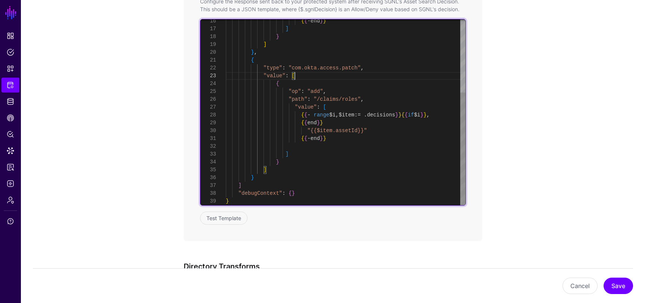
click at [309, 76] on div "{ { - end } } ] } ] } , { "type" : "com.okta.access.patch" , "value" : [ { "op"…" at bounding box center [346, 53] width 240 height 306
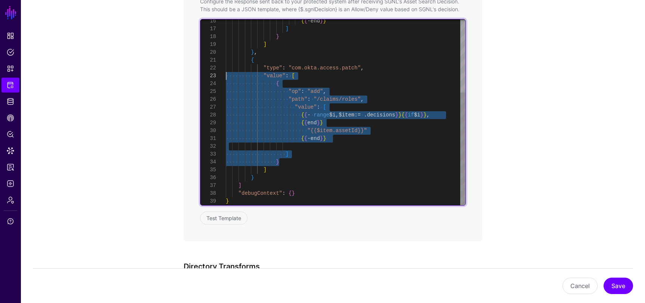
scroll to position [24, 0]
drag, startPoint x: 284, startPoint y: 163, endPoint x: 206, endPoint y: 82, distance: 112.7
click at [226, 82] on div "{ { - end } } ] } ] } , { "type" : "com.okta.access.patch" , "value" : [ { "op"…" at bounding box center [346, 53] width 240 height 306
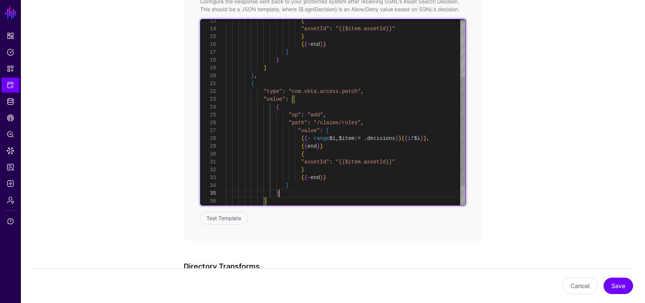
scroll to position [31, 0]
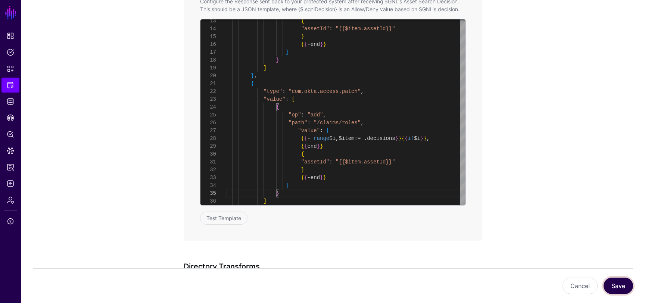
click at [616, 284] on button "Save" at bounding box center [617, 286] width 29 height 16
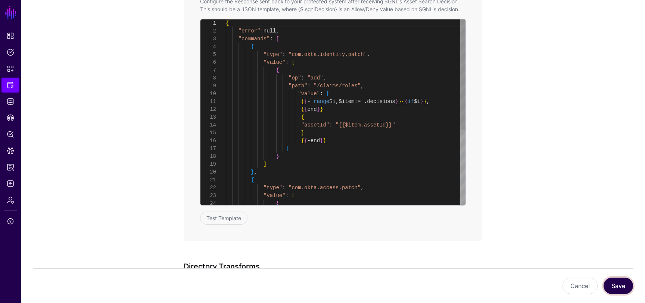
scroll to position [78, 0]
click at [607, 288] on button "Save" at bounding box center [617, 286] width 29 height 16
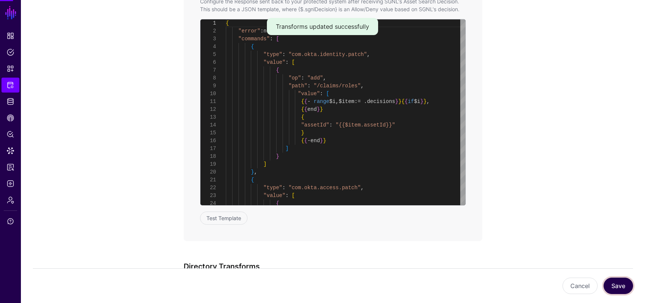
scroll to position [0, 0]
click at [609, 288] on button "Save" at bounding box center [617, 286] width 29 height 16
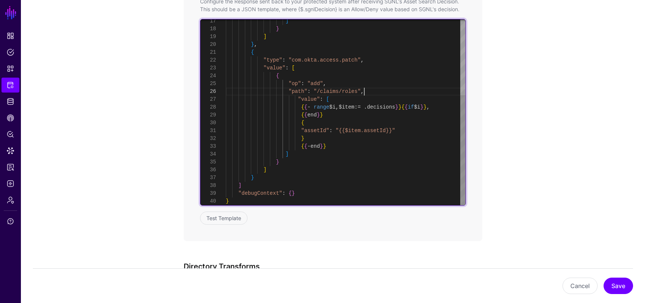
click at [379, 91] on div "] } ] } , { "type" : "com.okta.access.patch" , "value" : [ { "op" : "add" , "pa…" at bounding box center [346, 48] width 240 height 313
click at [360, 98] on div "] } ] } , { "type" : "com.okta.access.patch" , "value" : [ { "op" : "add" , "pa…" at bounding box center [346, 48] width 240 height 313
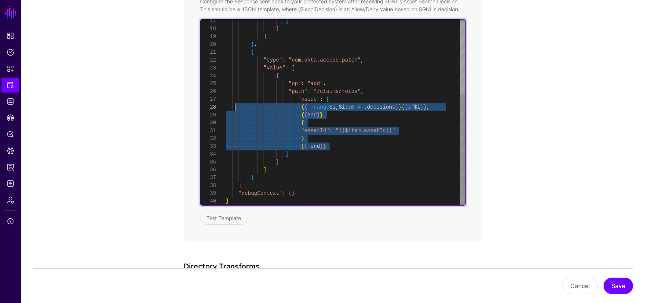
scroll to position [47, 0]
drag, startPoint x: 338, startPoint y: 145, endPoint x: 226, endPoint y: 101, distance: 120.7
click at [226, 101] on div "] } ] } , { "type" : "com.okta.access.patch" , "value" : [ { "op" : "add" , "pa…" at bounding box center [346, 48] width 240 height 313
click at [356, 99] on div "] } ] } , { "type" : "com.okta.access.patch" , "value" : [ { "op" : "add" , "pa…" at bounding box center [346, 48] width 240 height 313
drag, startPoint x: 297, startPoint y: 156, endPoint x: 221, endPoint y: 99, distance: 95.2
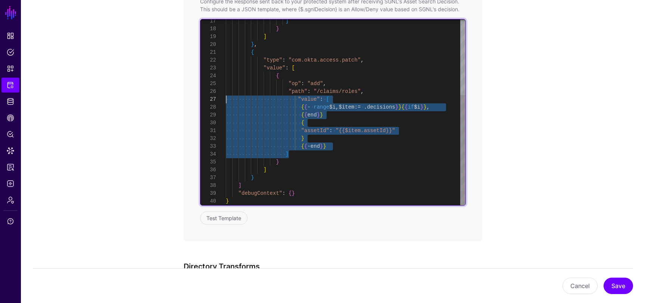
click at [226, 99] on div "] } ] } , { "type" : "com.okta.access.patch" , "value" : [ { "op" : "add" , "pa…" at bounding box center [346, 48] width 240 height 313
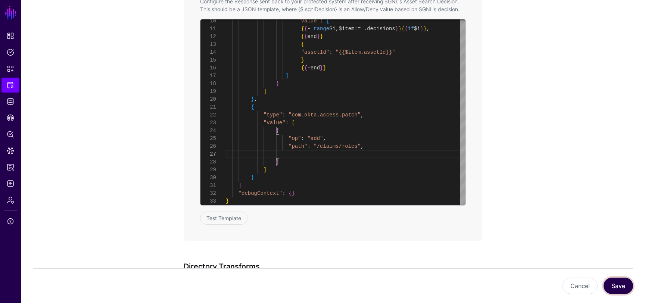
click at [617, 279] on button "Save" at bounding box center [617, 286] width 29 height 16
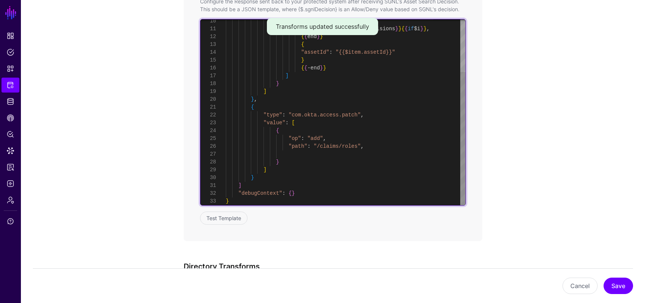
type textarea "**********"
click at [332, 152] on div ""value" : [ { { - range $i , $item := . decisions } } { { if $i } } , { { end }…" at bounding box center [346, 76] width 240 height 259
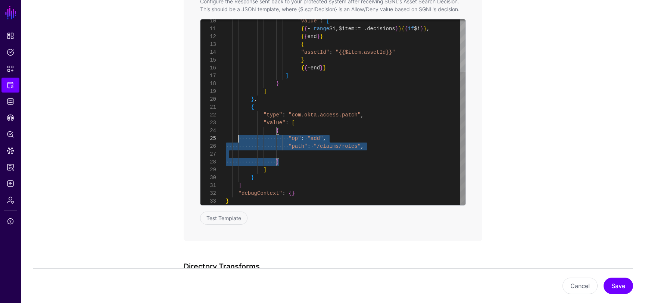
scroll to position [24, 0]
click at [229, 133] on div ""value" : [ { { - range $i , $item := . decisions } } { { if $i } } , { { end }…" at bounding box center [346, 76] width 240 height 259
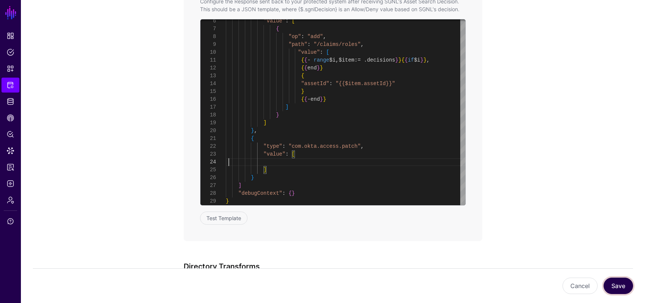
click at [609, 286] on button "Save" at bounding box center [617, 286] width 29 height 16
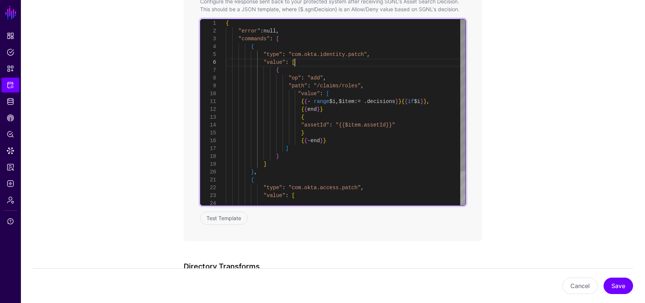
scroll to position [39, 0]
click at [302, 62] on div ""value" : [ { "op" : "add" , "path" : "/claims/roles" , "value" : [ { { - range…" at bounding box center [346, 132] width 240 height 227
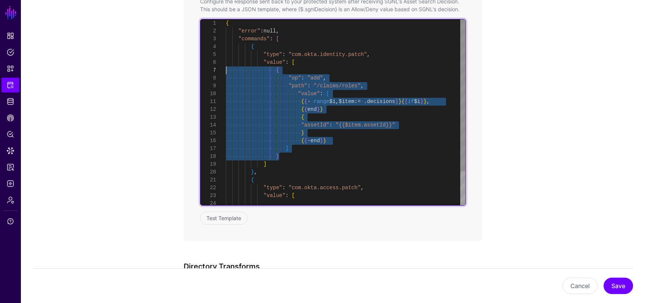
scroll to position [47, 0]
drag, startPoint x: 284, startPoint y: 157, endPoint x: 209, endPoint y: 69, distance: 114.6
click at [226, 69] on div ""value" : [ { "op" : "add" , "path" : "/claims/roles" , "value" : [ { { - range…" at bounding box center [346, 132] width 240 height 227
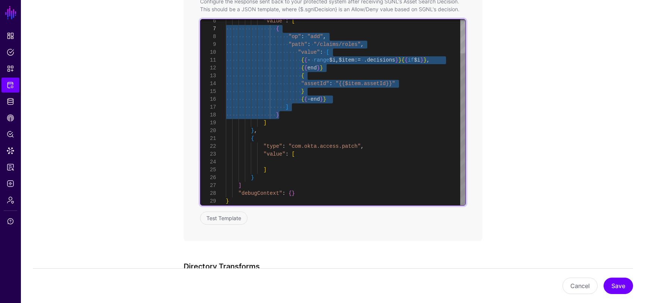
click at [309, 154] on div ""value" : [ { "op" : "add" , "path" : "/claims/roles" , "value" : [ { { - range…" at bounding box center [346, 91] width 240 height 227
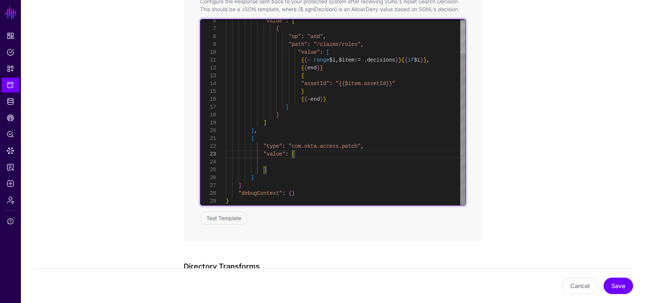
click at [297, 164] on div ""value" : [ { "op" : "add" , "path" : "/claims/roles" , "value" : [ { { - range…" at bounding box center [346, 91] width 240 height 227
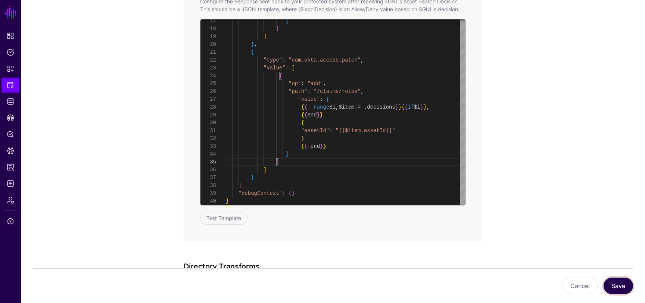
click at [618, 281] on button "Save" at bounding box center [617, 286] width 29 height 16
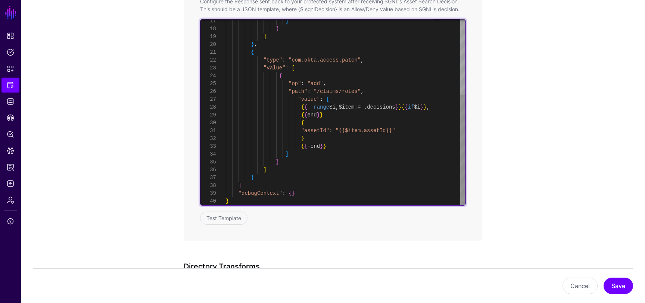
scroll to position [0, 0]
drag, startPoint x: 398, startPoint y: 131, endPoint x: 336, endPoint y: 131, distance: 61.6
click at [336, 131] on div "] } ] } , { "type" : "com.okta.access.patch" , "value" : [ { "op" : "add" , "pa…" at bounding box center [346, 48] width 240 height 313
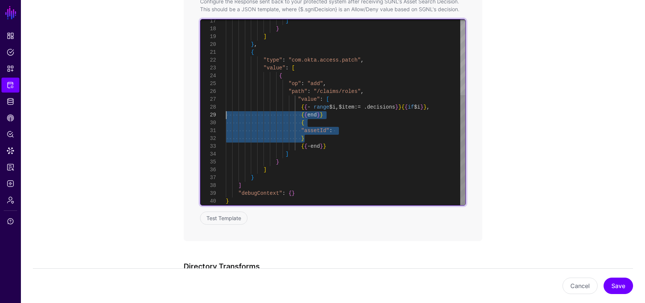
scroll to position [71, 0]
drag, startPoint x: 310, startPoint y: 136, endPoint x: 227, endPoint y: 121, distance: 85.3
click at [227, 121] on div "] } ] } , { "type" : "com.okta.access.patch" , "value" : [ { "op" : "add" , "pa…" at bounding box center [346, 48] width 240 height 313
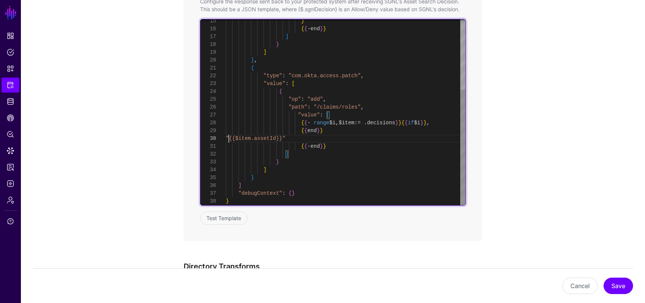
click at [228, 137] on div "] } ] } , { "type" : "com.okta.access.patch" , "value" : [ { "op" : "add" , "pa…" at bounding box center [346, 56] width 240 height 298
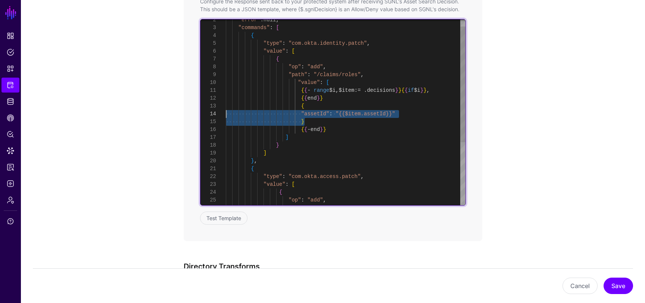
scroll to position [16, 0]
drag, startPoint x: 316, startPoint y: 120, endPoint x: 212, endPoint y: 107, distance: 104.6
click at [226, 107] on div "] } ] } , { "type" : "com.okta.access.patch" , "value" : [ { "op" : "add" , "pa…" at bounding box center [346, 157] width 240 height 298
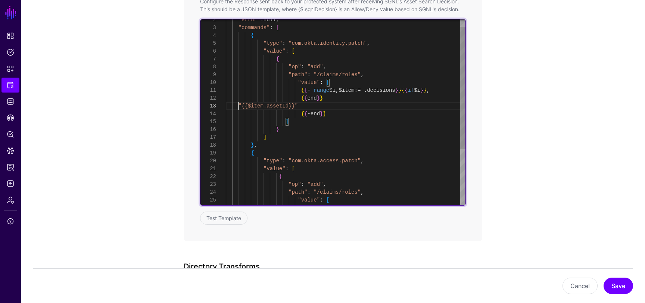
click at [239, 107] on div "] } ] } , { "type" : "com.okta.access.patch" , "value" : [ { "op" : "add" , "pa…" at bounding box center [346, 149] width 240 height 282
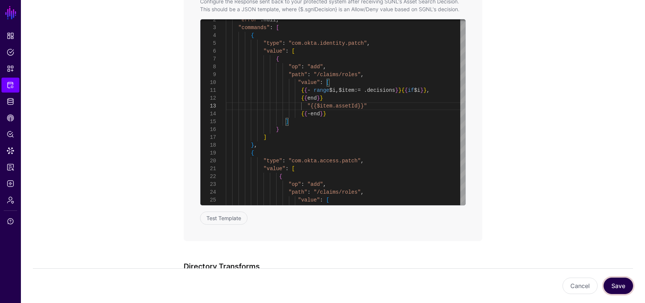
click at [609, 289] on button "Save" at bounding box center [617, 286] width 29 height 16
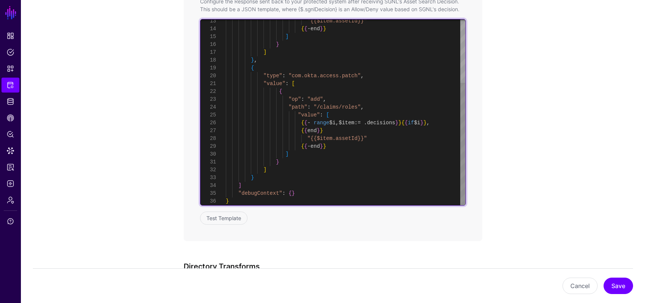
scroll to position [39, 0]
click at [387, 121] on div ""{{$item.assetId}}" { { - end } } ] } ] } , { "type" : "com.okta.access.patch" …" at bounding box center [346, 64] width 240 height 282
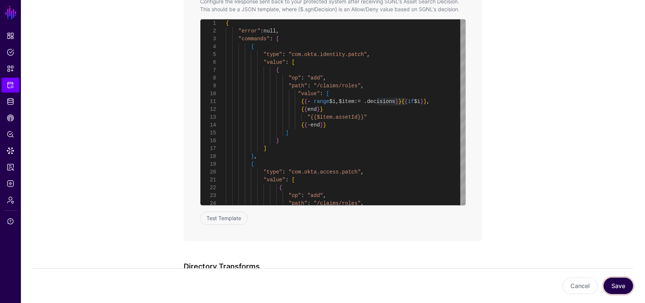
click at [624, 288] on button "Save" at bounding box center [617, 286] width 29 height 16
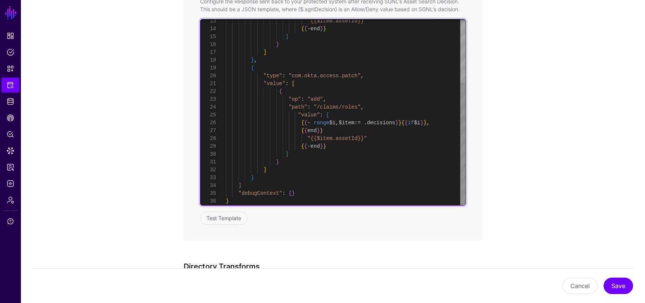
scroll to position [24, 0]
click at [370, 108] on div ""{{$item.assetId}}" { { - end } } ] } ] } , { "type" : "com.okta.access.patch" …" at bounding box center [346, 64] width 240 height 282
click at [297, 112] on div ""{{$item.assetId}}" { { - end } } ] } ] } , { "type" : "com.okta.access.patch" …" at bounding box center [346, 64] width 240 height 282
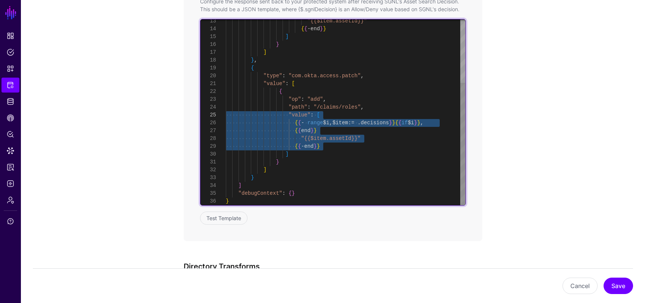
drag, startPoint x: 337, startPoint y: 147, endPoint x: 195, endPoint y: 113, distance: 145.4
click at [226, 113] on div ""{{$item.assetId}}" { { - end } } ] } ] } , { "type" : "com.okta.access.patch" …" at bounding box center [346, 64] width 240 height 282
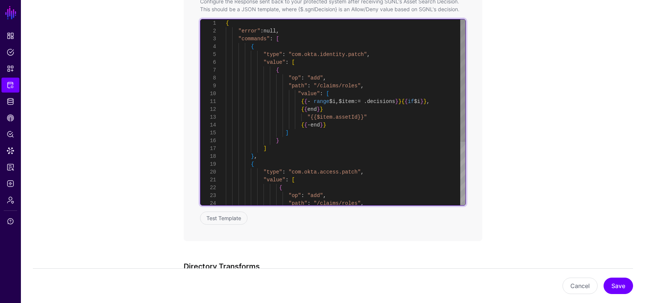
scroll to position [71, 0]
click at [336, 95] on div ""{{$item.assetId}}" { { - end } } ] } ] } , { "type" : "com.okta.access.patch" …" at bounding box center [346, 160] width 240 height 282
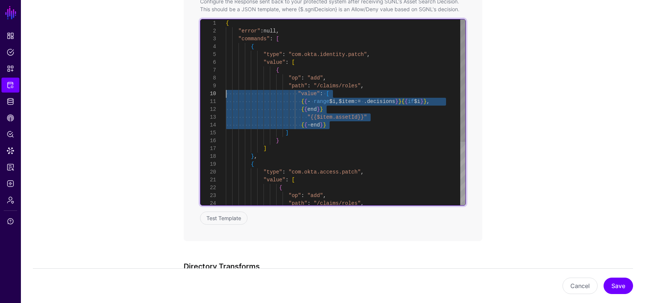
drag, startPoint x: 340, startPoint y: 123, endPoint x: 222, endPoint y: 93, distance: 122.4
click at [226, 93] on div ""{{$item.assetId}}" { { - end } } ] } ] } , { "type" : "com.okta.access.patch" …" at bounding box center [346, 160] width 240 height 282
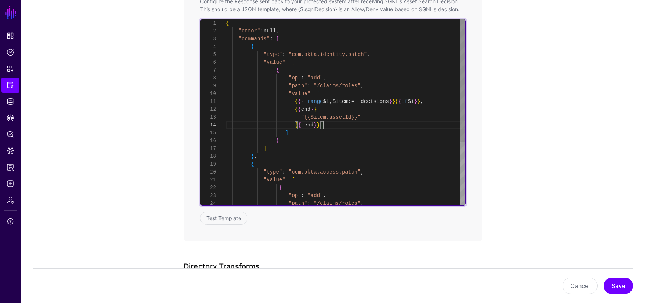
scroll to position [24, 0]
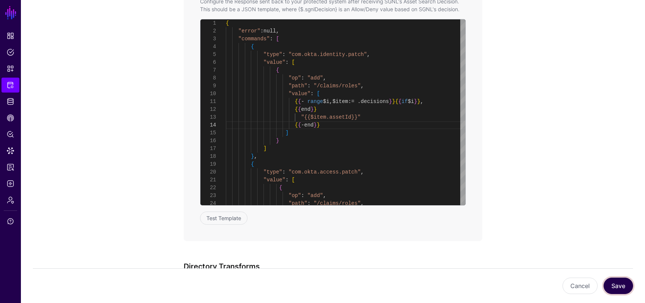
click at [621, 282] on button "Save" at bounding box center [617, 286] width 29 height 16
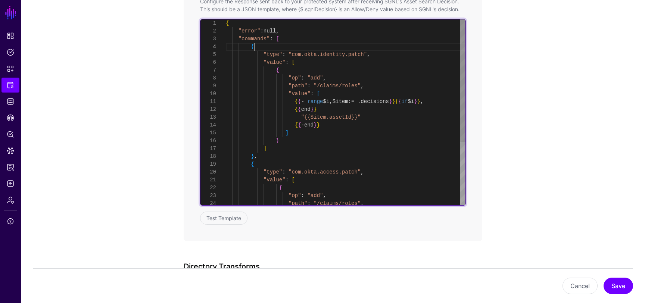
click at [285, 45] on div "{ "error" : null , "commands" : [ { "type" : "com.okta.identity.patch" , "value…" at bounding box center [346, 160] width 240 height 282
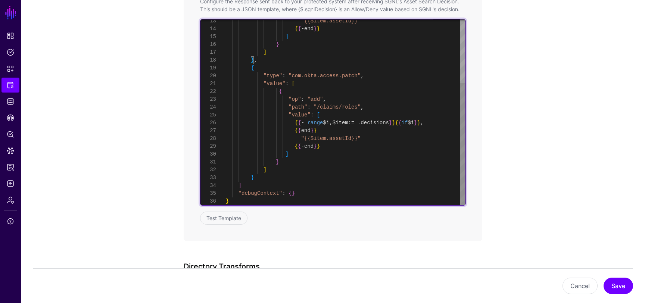
scroll to position [55, 0]
click at [283, 63] on div ""{{$item.assetId}}" { { - end } } ] } ] } , { "type" : "com.okta.access.patch" …" at bounding box center [346, 64] width 240 height 282
click at [281, 66] on div ""{{$item.assetId}}" { { - end } } ] } ] } , { "type" : "com.okta.access.patch" …" at bounding box center [346, 64] width 240 height 282
type textarea "**********"
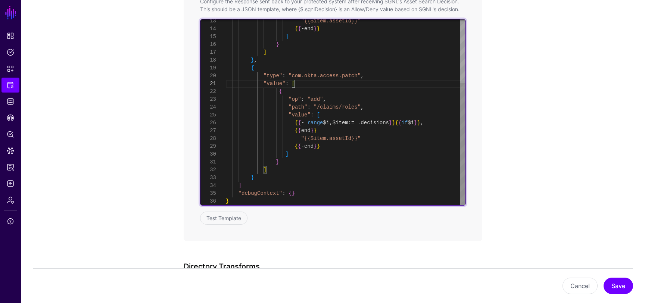
scroll to position [0, 0]
click at [300, 81] on div ""{{$item.assetId}}" { { - end } } ] } ] } , { "type" : "com.okta.access.patch" …" at bounding box center [346, 64] width 240 height 282
click at [303, 89] on div ""{{$item.assetId}}" { { - end } } ] } ] } , { "type" : "com.okta.access.patch" …" at bounding box center [346, 64] width 240 height 282
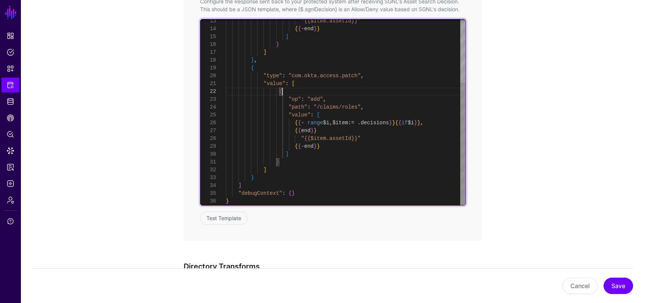
click at [329, 112] on div ""{{$item.assetId}}" { { - end } } ] } ] } , { "type" : "com.okta.access.patch" …" at bounding box center [346, 64] width 240 height 282
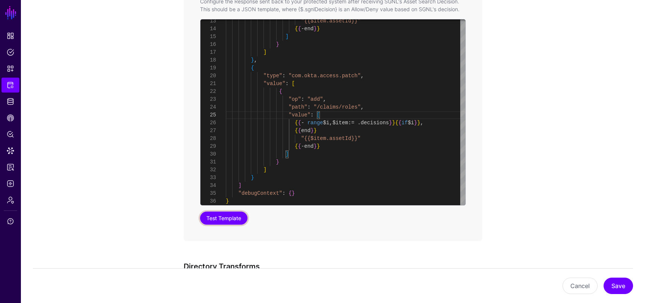
click at [238, 217] on button "Test Template" at bounding box center [223, 218] width 47 height 13
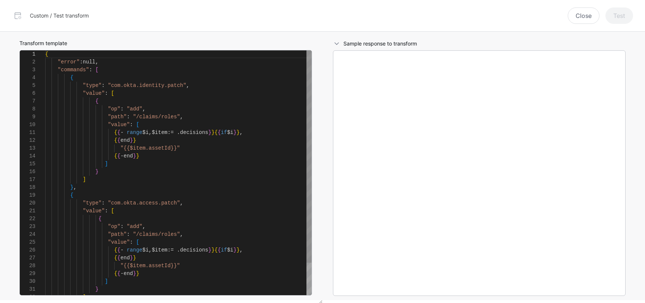
scroll to position [78, 0]
click at [353, 44] on label "Sample response to transform" at bounding box center [380, 44] width 74 height 8
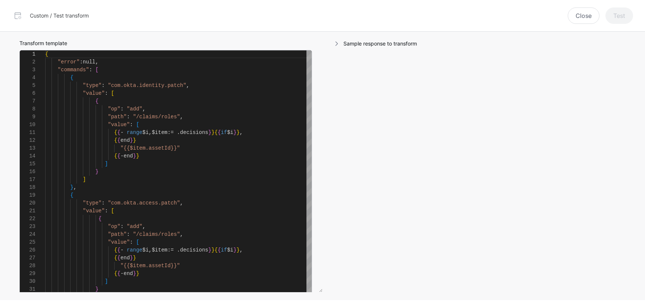
click at [353, 44] on label "Sample response to transform" at bounding box center [380, 44] width 74 height 8
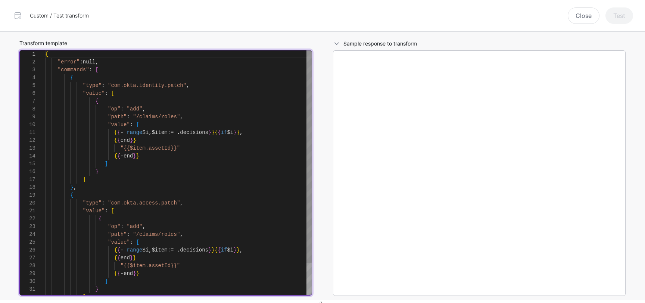
scroll to position [24, 0]
click at [163, 153] on div "{ "error" : null , "commands" : [ { "type" : "com.okta.identity.patch" , "value…" at bounding box center [178, 191] width 266 height 282
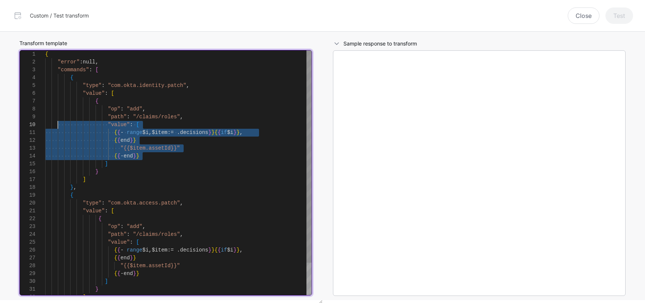
scroll to position [0, 0]
drag, startPoint x: 160, startPoint y: 154, endPoint x: 43, endPoint y: 132, distance: 118.9
click at [45, 132] on div "{ "error" : null , "commands" : [ { "type" : "com.okta.identity.patch" , "value…" at bounding box center [178, 191] width 266 height 282
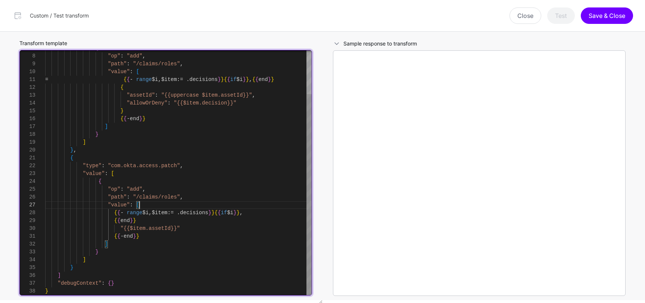
scroll to position [47, 0]
click at [148, 206] on div "{ "op" : "add" , "path" : "/claims/roles" , "value" : [ = { { - range $i , $ite…" at bounding box center [178, 146] width 266 height 298
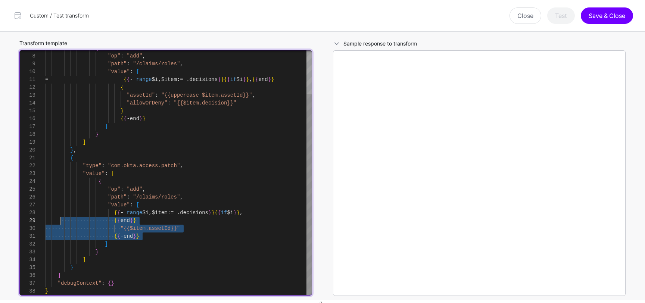
scroll to position [55, 0]
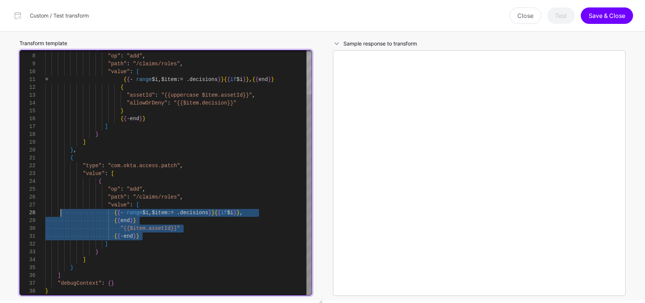
drag, startPoint x: 152, startPoint y: 234, endPoint x: 59, endPoint y: 215, distance: 94.4
click at [59, 215] on div "{ "op" : "add" , "path" : "/claims/roles" , "value" : [ = { { - range $i , $ite…" at bounding box center [178, 146] width 266 height 298
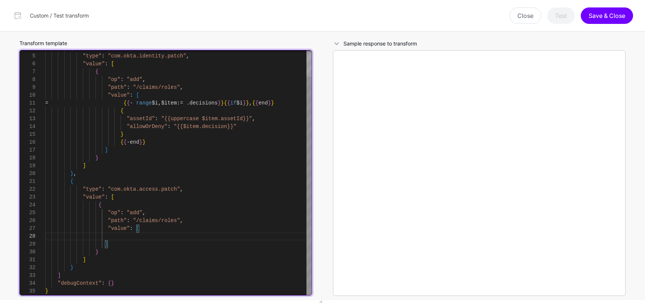
scroll to position [16, 0]
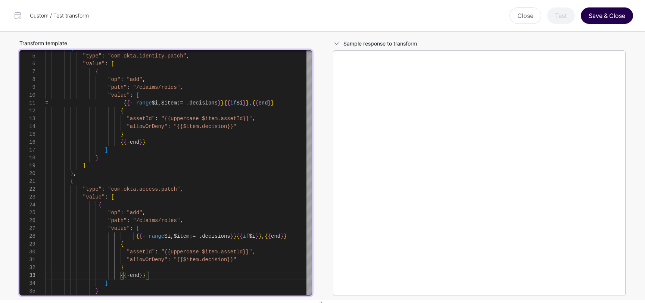
type textarea "**********"
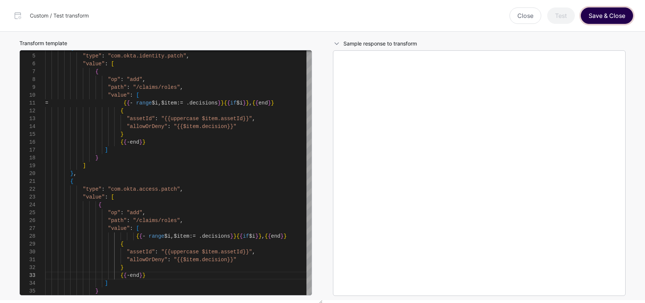
click at [619, 13] on button "Save & Close" at bounding box center [607, 15] width 52 height 16
type textarea "**********"
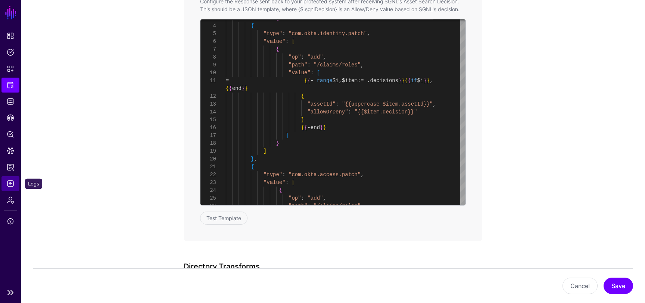
click at [11, 182] on span "Logs" at bounding box center [10, 183] width 7 height 7
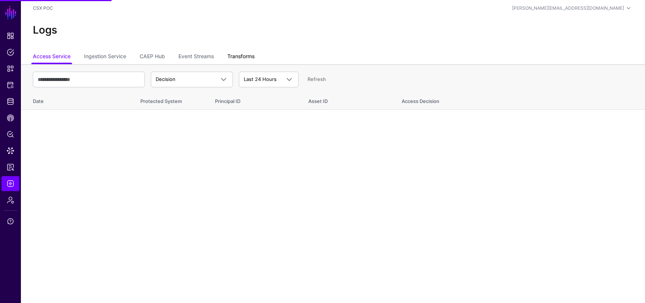
click at [241, 54] on link "Transforms" at bounding box center [240, 57] width 27 height 14
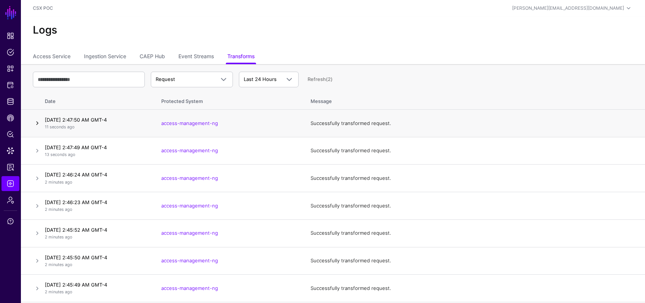
click at [39, 124] on link at bounding box center [37, 123] width 9 height 9
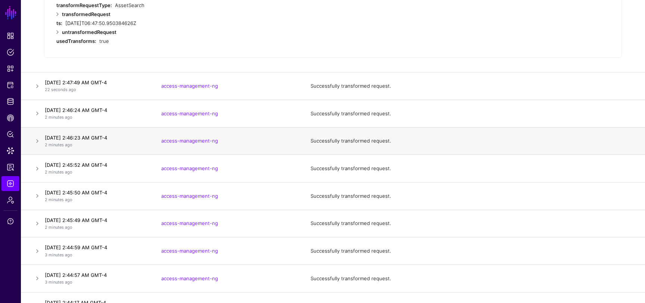
scroll to position [313, 0]
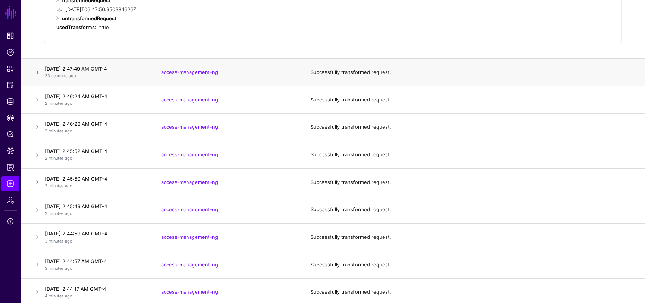
click at [36, 76] on link at bounding box center [37, 72] width 9 height 9
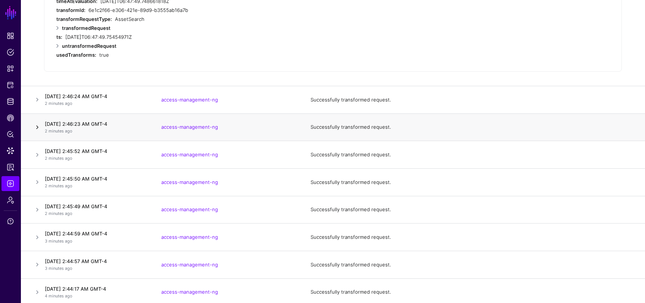
click at [38, 125] on link at bounding box center [37, 127] width 9 height 9
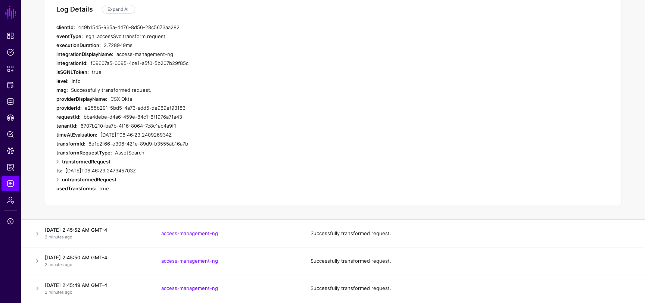
scroll to position [229, 0]
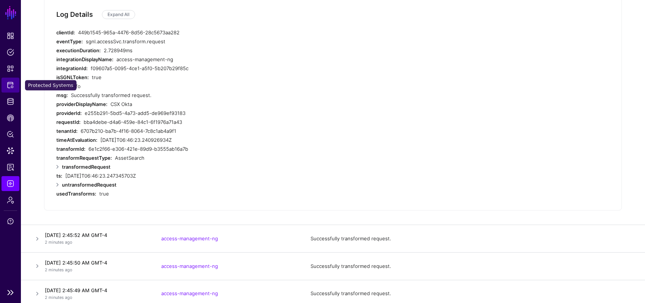
click at [13, 83] on span "Protected Systems" at bounding box center [10, 84] width 7 height 7
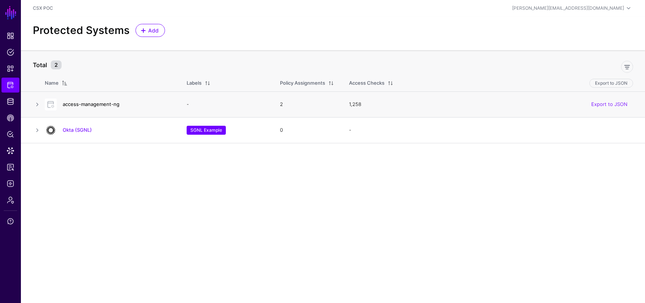
click at [95, 106] on link "access-management-ng" at bounding box center [91, 104] width 57 height 6
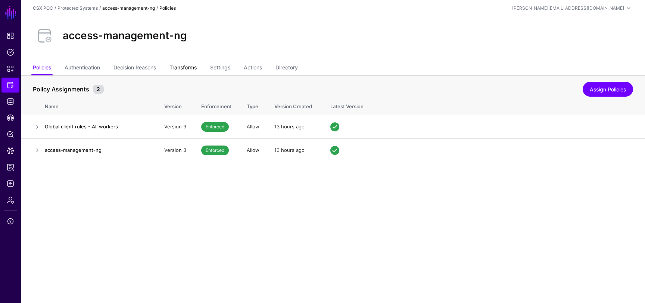
click at [196, 68] on link "Transforms" at bounding box center [182, 68] width 27 height 14
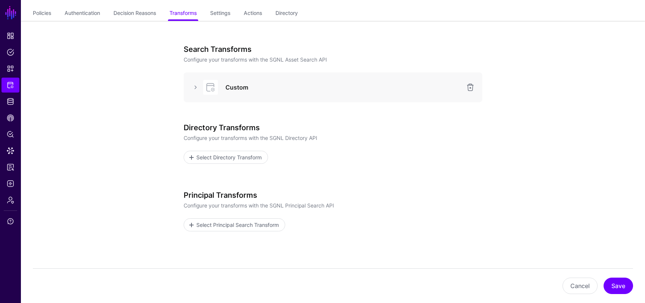
scroll to position [51, 0]
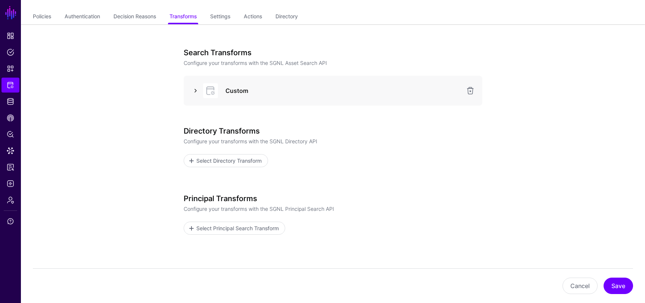
click at [196, 88] on link at bounding box center [195, 90] width 9 height 9
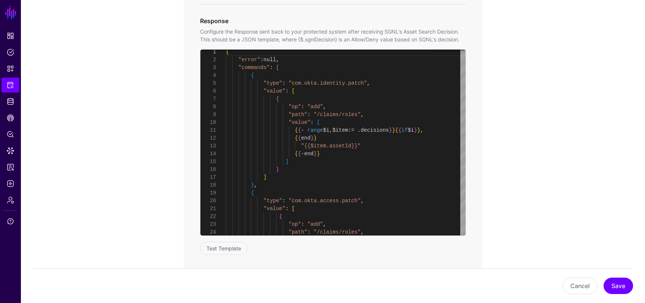
scroll to position [374, 0]
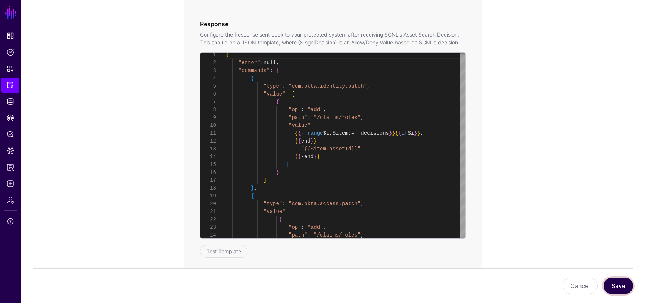
click at [621, 286] on button "Save" at bounding box center [617, 286] width 29 height 16
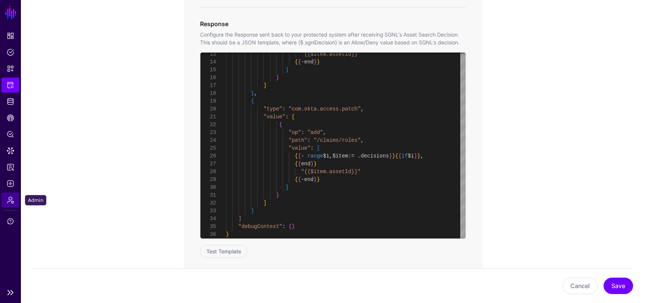
click at [13, 196] on span "Admin" at bounding box center [10, 199] width 7 height 7
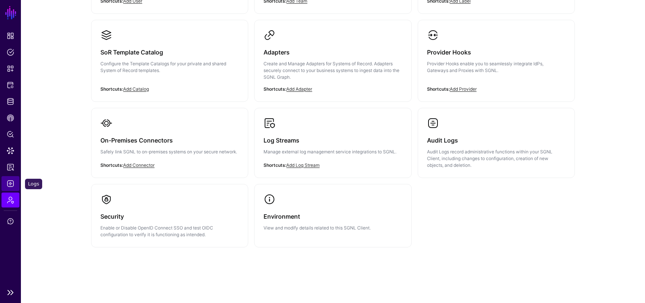
click at [11, 181] on span "Logs" at bounding box center [10, 183] width 7 height 7
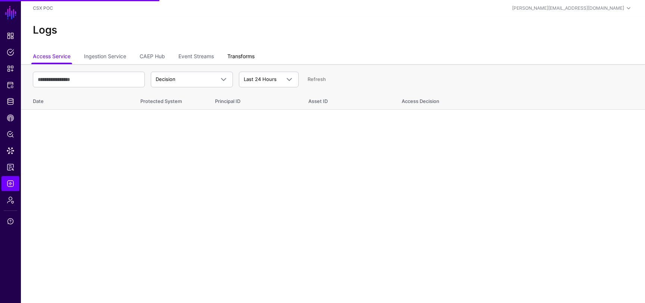
click at [243, 53] on link "Transforms" at bounding box center [240, 57] width 27 height 14
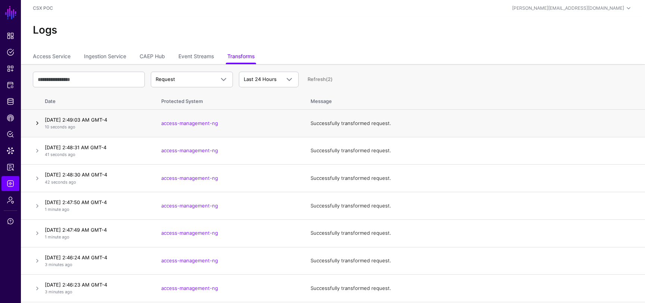
click at [37, 121] on link at bounding box center [37, 123] width 9 height 9
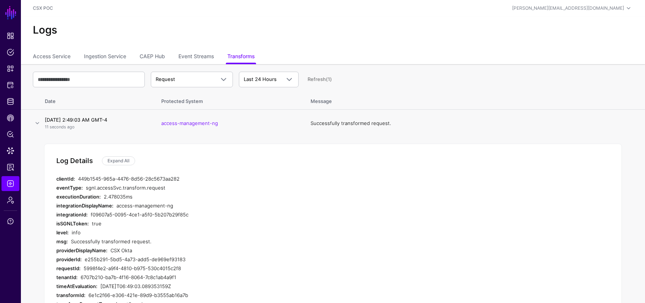
scroll to position [53, 0]
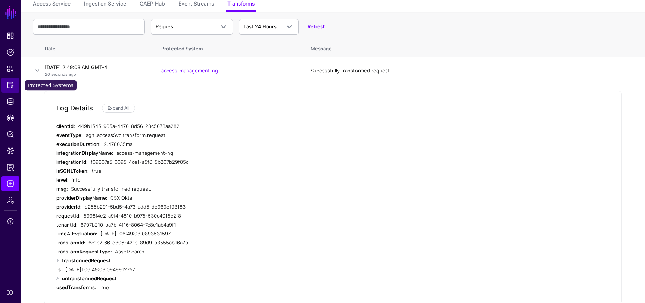
click at [10, 81] on link "Protected Systems" at bounding box center [10, 85] width 18 height 15
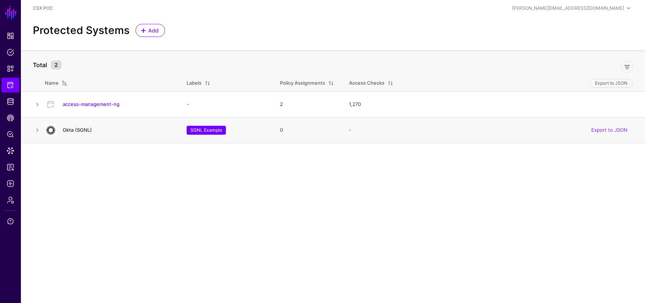
click at [72, 131] on link "Okta (SGNL)" at bounding box center [77, 130] width 29 height 6
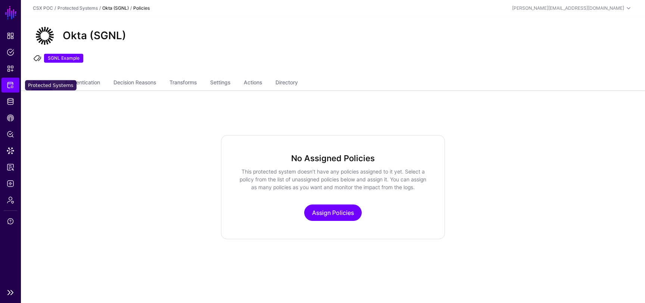
click at [7, 83] on span "Protected Systems" at bounding box center [10, 84] width 7 height 7
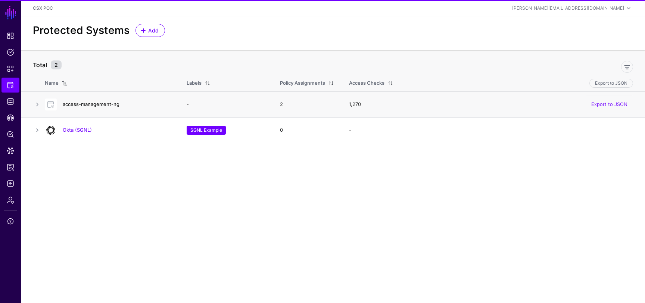
click at [117, 105] on link "access-management-ng" at bounding box center [91, 104] width 57 height 6
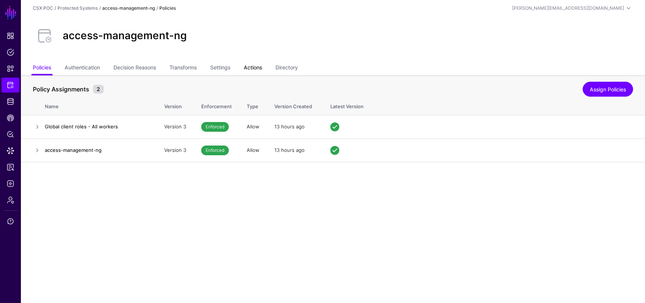
click at [257, 67] on link "Actions" at bounding box center [253, 68] width 18 height 14
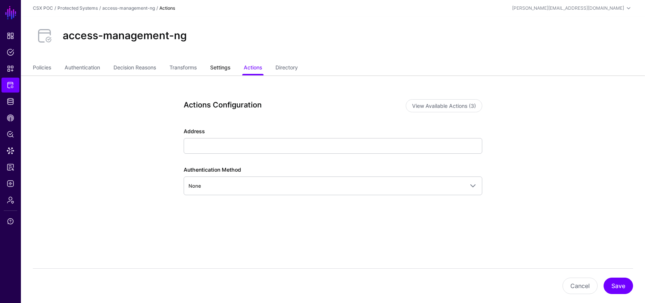
click at [227, 66] on link "Settings" at bounding box center [220, 68] width 20 height 14
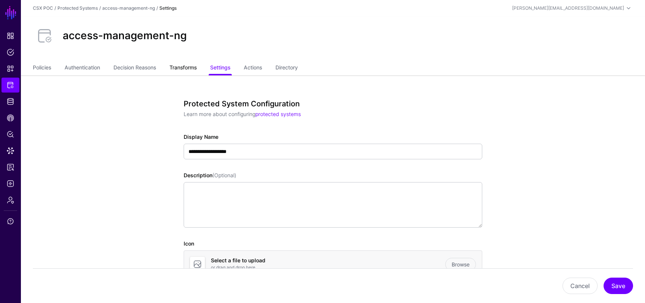
click at [196, 65] on link "Transforms" at bounding box center [182, 68] width 27 height 14
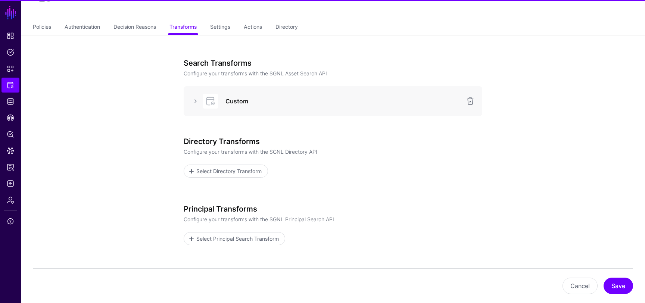
scroll to position [93, 0]
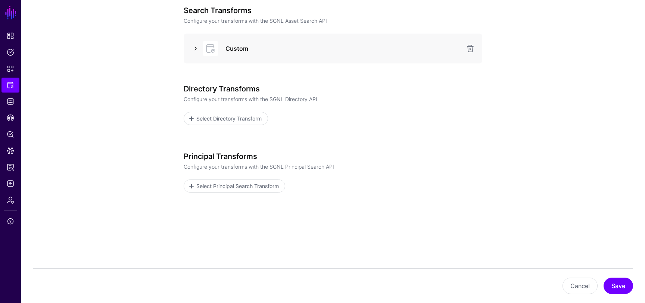
click at [193, 46] on link at bounding box center [195, 48] width 9 height 9
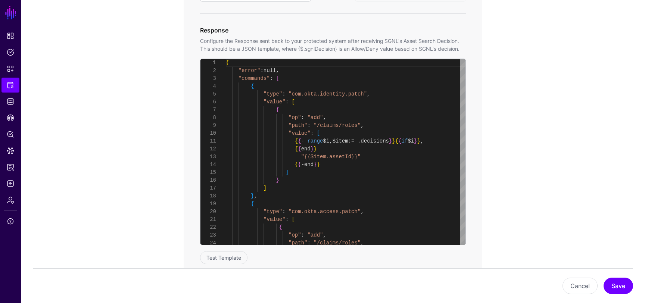
scroll to position [462, 0]
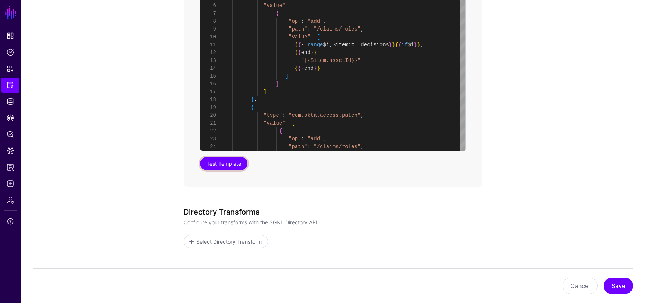
click at [232, 167] on button "Test Template" at bounding box center [223, 163] width 47 height 13
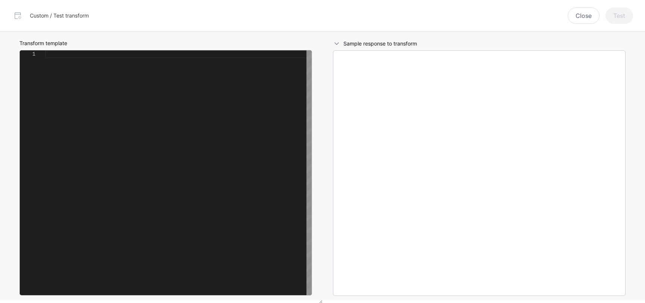
scroll to position [78, 0]
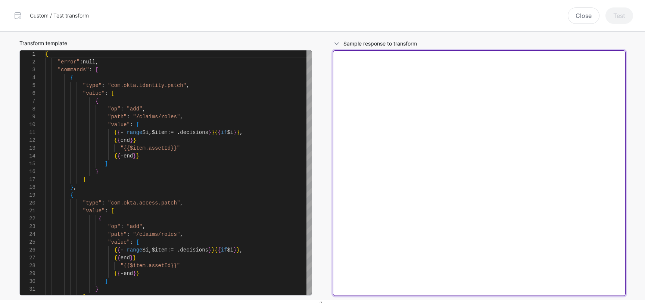
click at [386, 97] on textarea at bounding box center [479, 173] width 293 height 246
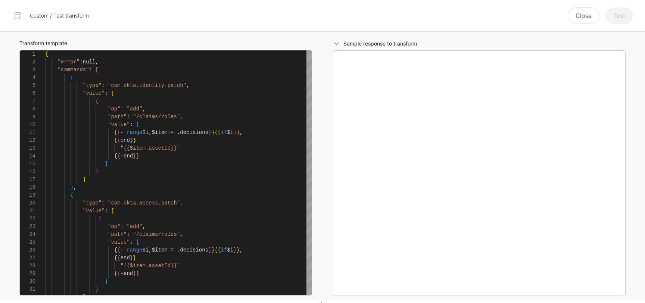
click at [339, 43] on span at bounding box center [336, 43] width 7 height 7
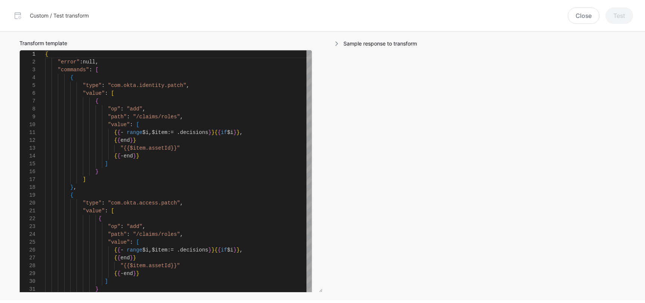
click at [339, 43] on span at bounding box center [336, 43] width 7 height 7
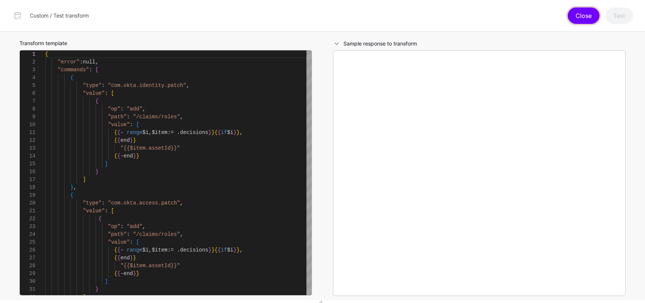
click at [587, 15] on button "Close" at bounding box center [584, 15] width 32 height 16
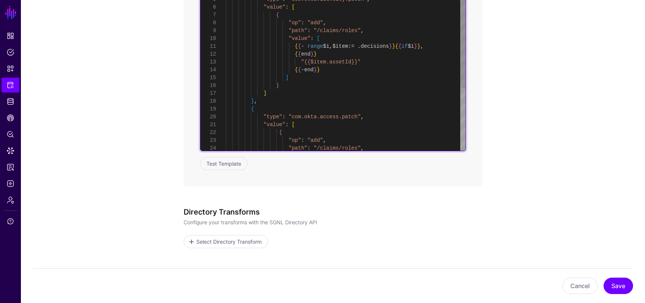
scroll to position [16, 0]
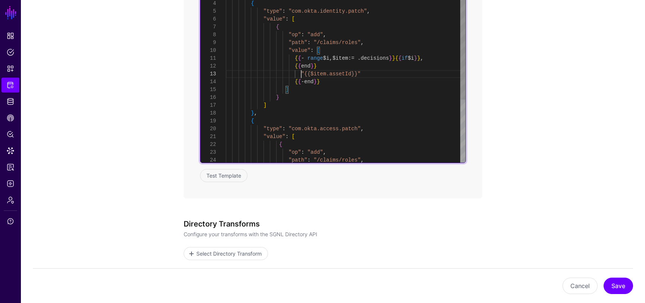
click at [301, 61] on div "{ "error" : null , "commands" : [ { "type" : "com.okta.identity.patch" , "value…" at bounding box center [346, 117] width 240 height 282
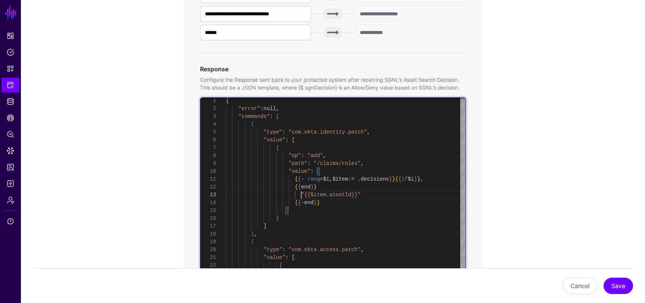
scroll to position [333, 0]
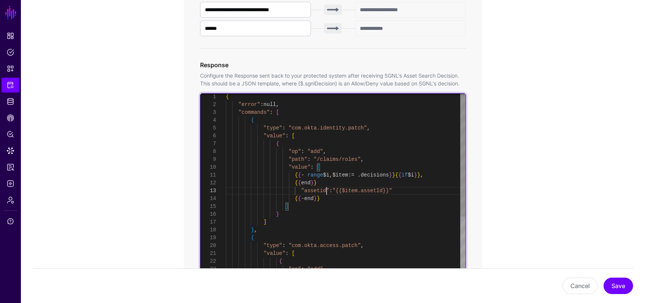
click at [329, 190] on div "{ "error" : null , "commands" : [ { "type" : "com.okta.identity.patch" , "value…" at bounding box center [346, 234] width 240 height 282
drag, startPoint x: 334, startPoint y: 190, endPoint x: 302, endPoint y: 194, distance: 32.3
click at [302, 194] on div "{ "error" : null , "commands" : [ { "type" : "com.okta.identity.patch" , "value…" at bounding box center [346, 234] width 240 height 282
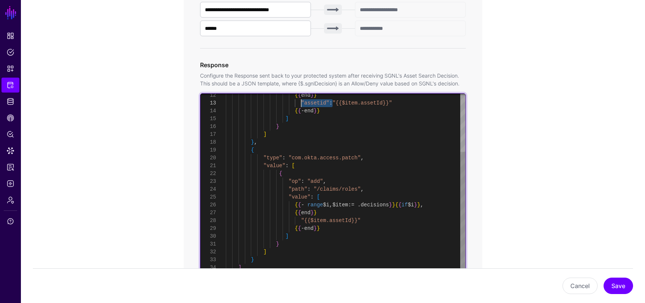
scroll to position [55, 0]
click at [300, 219] on div "{ { end } } "assetid" : "{{$item.assetId}}" { { - end } } ] } ] } , { "type" : …" at bounding box center [346, 146] width 240 height 282
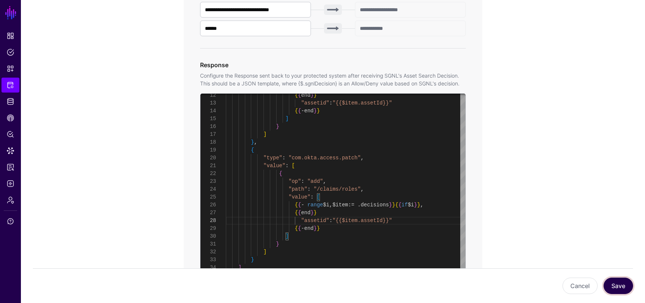
click at [626, 279] on button "Save" at bounding box center [617, 286] width 29 height 16
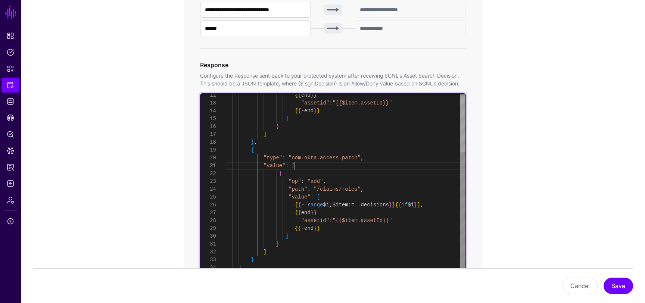
scroll to position [0, 0]
click at [313, 165] on div "{ { end } } "assetid" : "{{$item.assetId}}" { { - end } } ] } ] } , { "type" : …" at bounding box center [346, 146] width 240 height 282
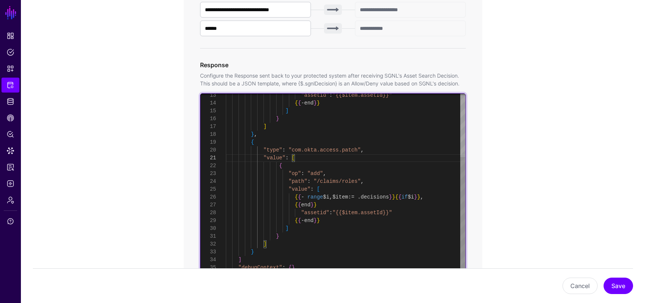
scroll to position [63, 0]
click at [285, 139] on div ""assetid" : "{{$item.assetId}}" { { - end } } ] } ] } , { "type" : "com.okta.ac…" at bounding box center [346, 138] width 240 height 282
click at [319, 157] on div ""assetid" : "{{$item.assetId}}" { { - end } } ] } ] } , { "type" : "com.okta.ac…" at bounding box center [346, 138] width 240 height 282
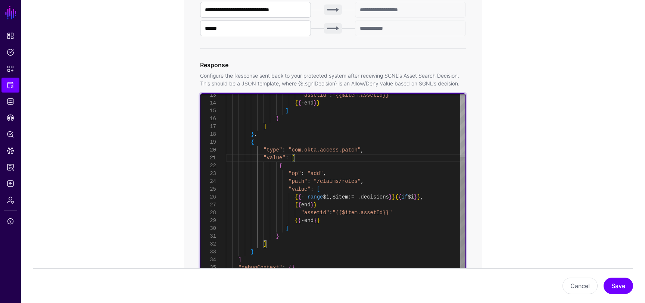
click at [328, 190] on div ""assetid" : "{{$item.assetId}}" { { - end } } ] } ] } , { "type" : "com.okta.ac…" at bounding box center [346, 138] width 240 height 282
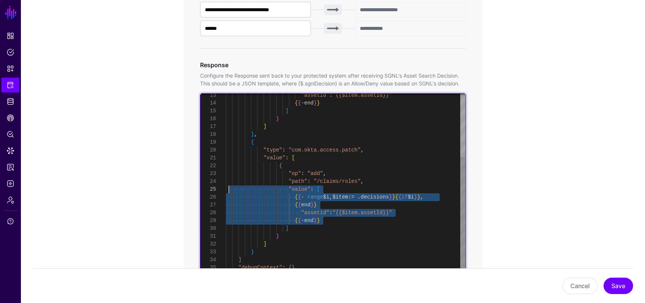
scroll to position [39, 0]
drag, startPoint x: 334, startPoint y: 218, endPoint x: 228, endPoint y: 196, distance: 108.4
click at [228, 196] on div ""assetid" : "{{$item.assetId}}" { { - end } } ] } ] } , { "type" : "com.okta.ac…" at bounding box center [346, 138] width 240 height 282
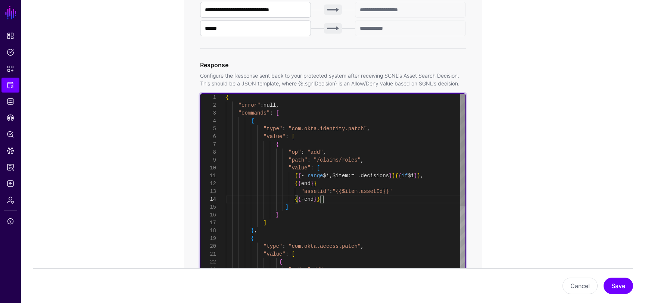
scroll to position [0, 0]
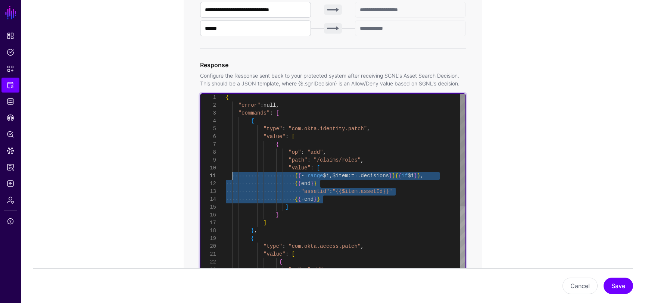
drag, startPoint x: 333, startPoint y: 200, endPoint x: 232, endPoint y: 178, distance: 103.5
click at [232, 178] on div "} ] } , { "type" : "com.okta.access.patch" , "value" : [ { "op" : "add" , "path…" at bounding box center [346, 247] width 240 height 306
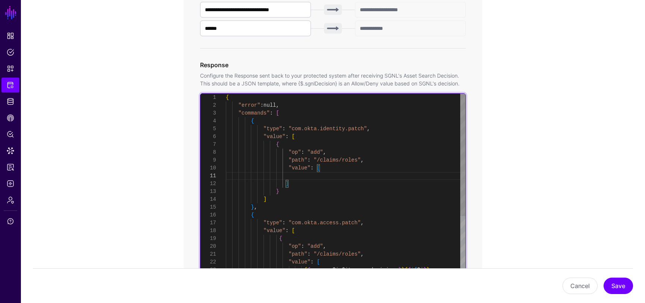
scroll to position [47, 0]
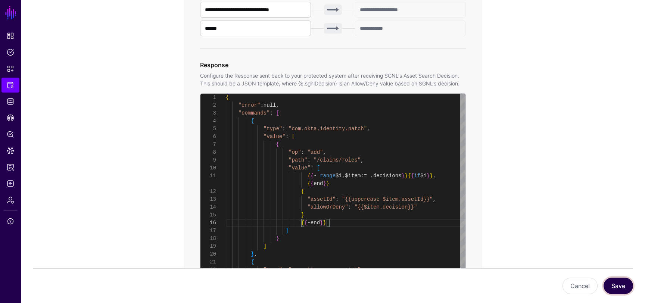
click at [616, 287] on button "Save" at bounding box center [617, 286] width 29 height 16
type textarea "**********"
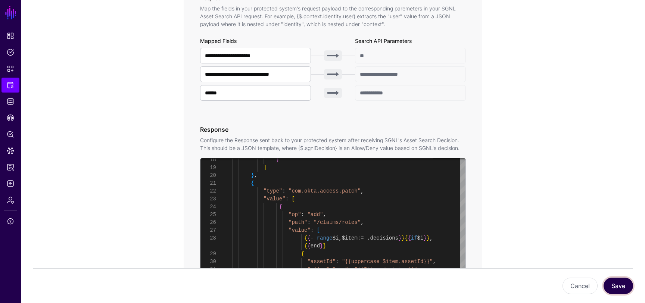
scroll to position [321, 0]
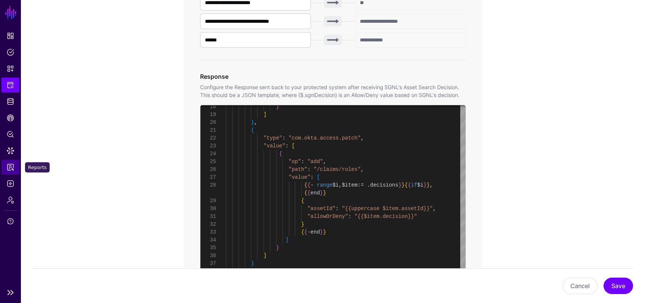
click at [8, 168] on span "Reports" at bounding box center [10, 166] width 7 height 7
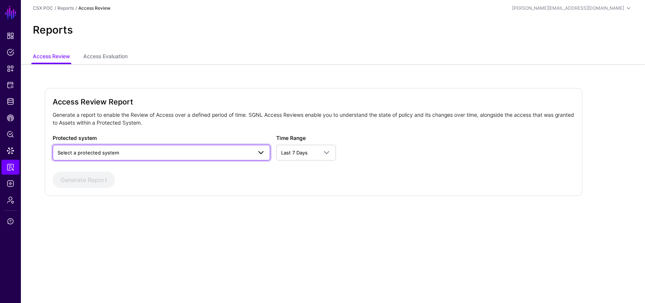
click at [154, 157] on link "Select a protected system" at bounding box center [162, 153] width 218 height 16
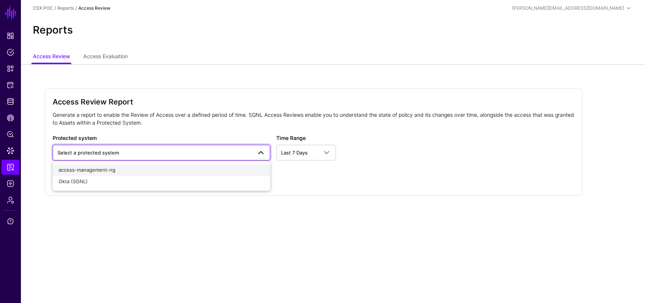
click at [149, 167] on div "access-management-ng" at bounding box center [162, 169] width 206 height 7
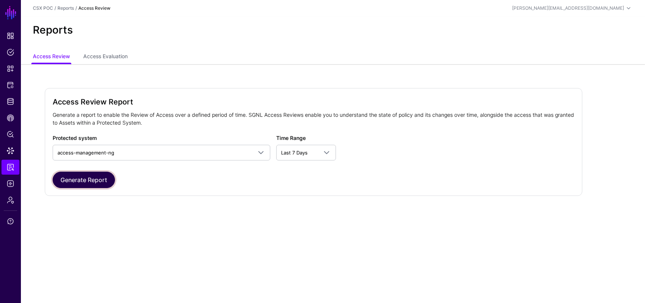
click at [109, 175] on button "Generate Report" at bounding box center [84, 180] width 62 height 16
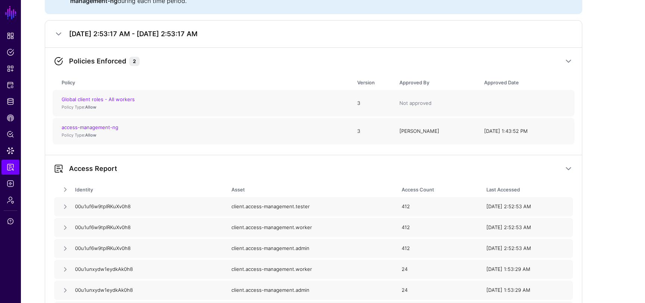
scroll to position [194, 0]
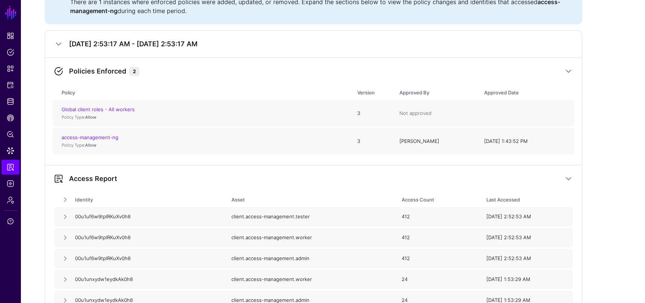
click at [559, 74] on div "Policies Enforced 2" at bounding box center [316, 72] width 495 height 10
click at [568, 72] on link at bounding box center [568, 71] width 9 height 9
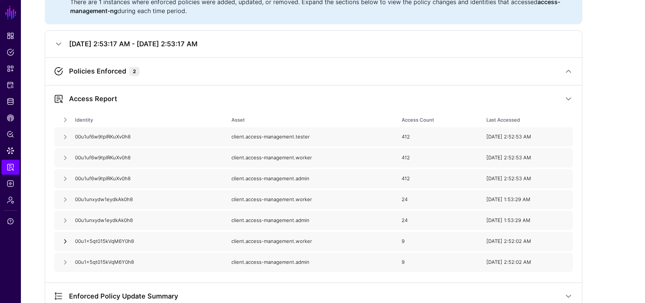
click at [68, 241] on link at bounding box center [65, 241] width 7 height 7
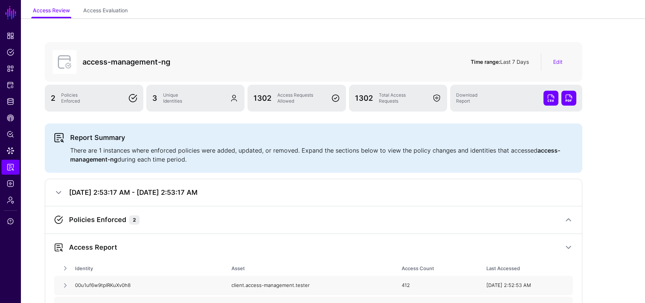
scroll to position [46, 0]
click at [433, 99] on span at bounding box center [436, 98] width 9 height 9
click at [393, 99] on div "Total Access Requests" at bounding box center [403, 99] width 54 height 12
click at [59, 190] on link at bounding box center [58, 192] width 9 height 9
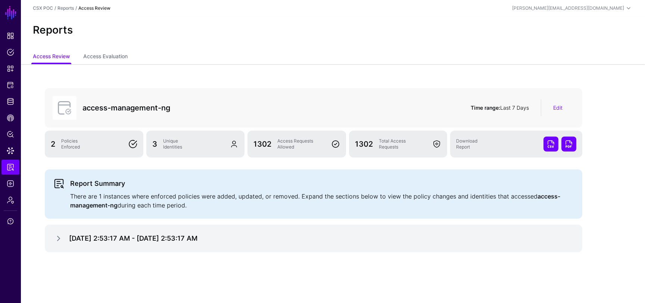
click at [81, 144] on div "Policies Enforced" at bounding box center [91, 144] width 67 height 12
click at [167, 152] on div "3 Unique Identities" at bounding box center [195, 144] width 99 height 27
click at [12, 179] on link "Logs" at bounding box center [10, 183] width 18 height 15
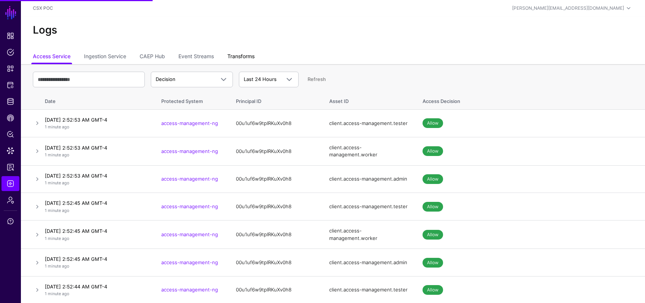
click at [236, 55] on link "Transforms" at bounding box center [240, 57] width 27 height 14
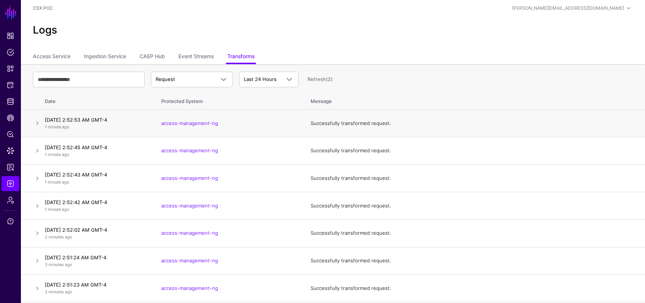
click at [32, 125] on td at bounding box center [31, 124] width 21 height 28
click at [34, 125] on link at bounding box center [37, 123] width 9 height 9
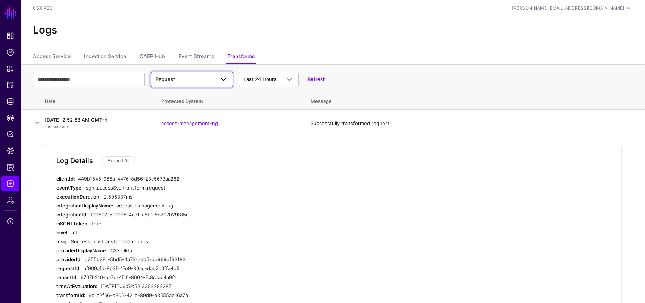
click at [205, 79] on span "Request" at bounding box center [185, 79] width 59 height 7
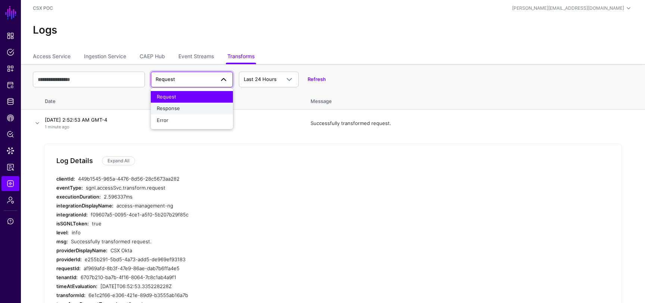
click at [199, 108] on div "Response" at bounding box center [192, 108] width 70 height 7
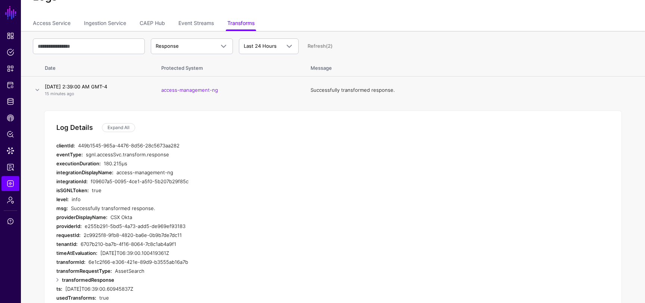
scroll to position [81, 0]
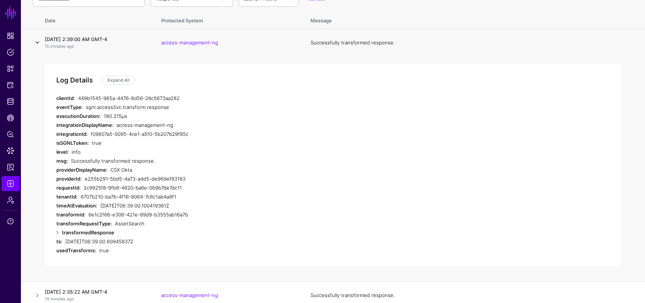
click at [40, 41] on link at bounding box center [37, 42] width 9 height 9
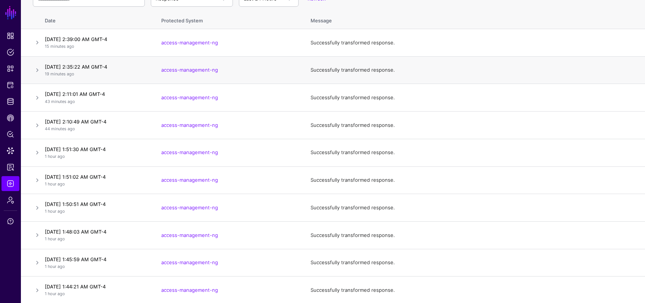
scroll to position [0, 0]
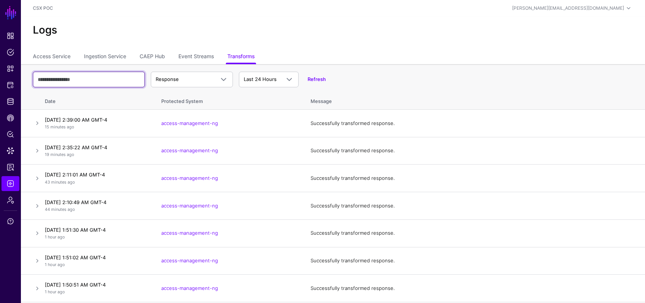
click at [125, 83] on input "text" at bounding box center [89, 80] width 112 height 16
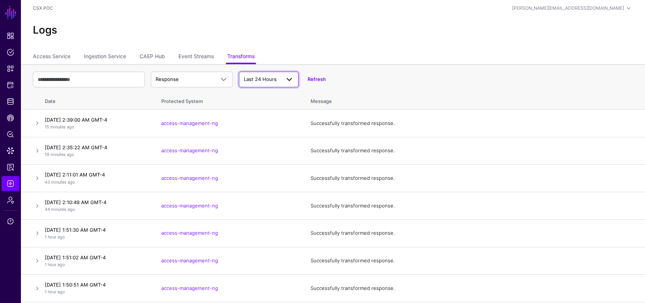
click at [257, 75] on span "Last 24 Hours" at bounding box center [269, 79] width 50 height 9
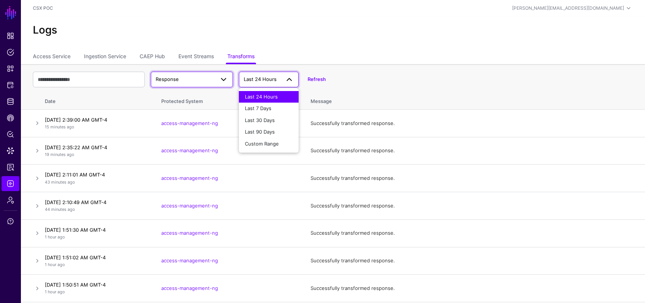
click at [222, 82] on span at bounding box center [223, 79] width 9 height 9
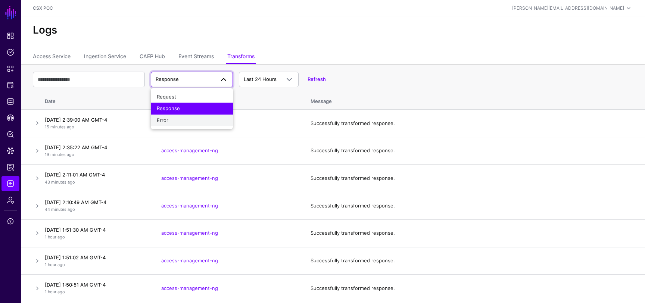
click at [204, 118] on div "Error" at bounding box center [192, 120] width 70 height 7
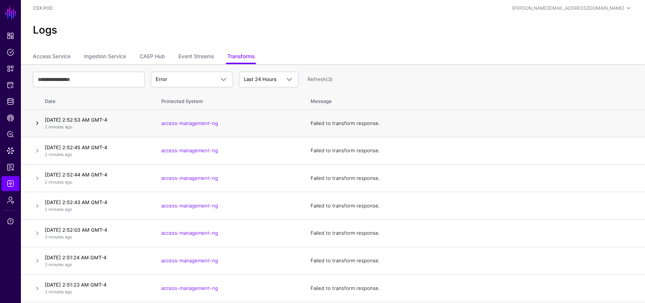
click at [39, 121] on link at bounding box center [37, 123] width 9 height 9
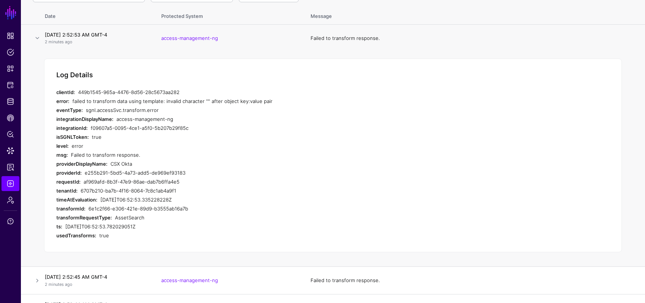
scroll to position [90, 0]
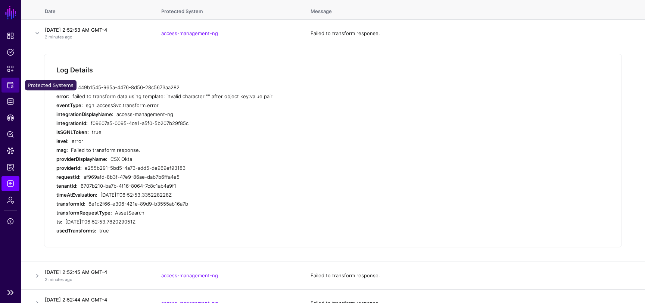
click at [11, 85] on span "Protected Systems" at bounding box center [10, 84] width 7 height 7
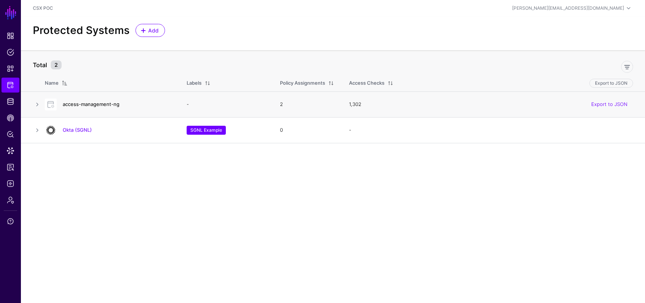
click at [99, 103] on link "access-management-ng" at bounding box center [91, 104] width 57 height 6
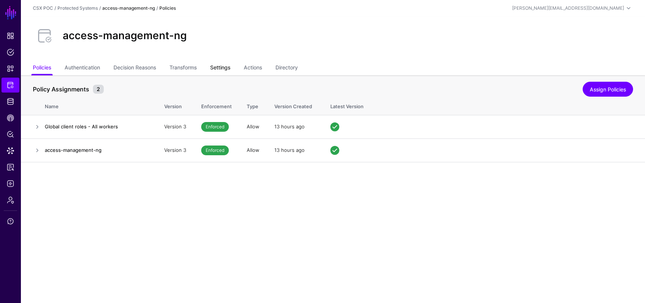
click at [228, 69] on link "Settings" at bounding box center [220, 68] width 20 height 14
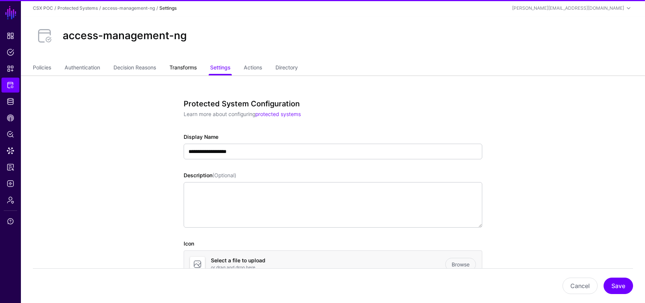
click at [195, 65] on link "Transforms" at bounding box center [182, 68] width 27 height 14
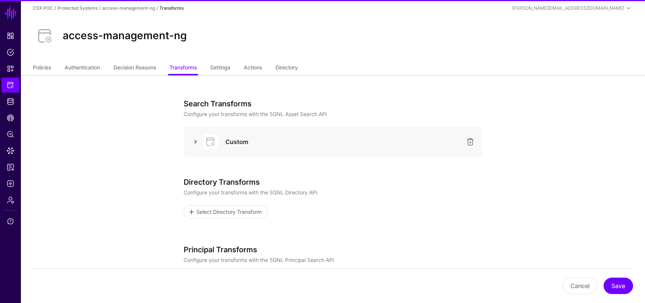
click at [196, 144] on link at bounding box center [195, 141] width 9 height 9
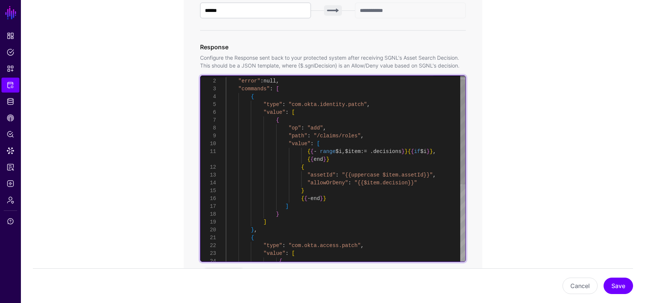
scroll to position [31, 0]
click at [368, 184] on div "} ] } , { "type" : "com.okta.access.patch" , "value" : [ ] { { { - end } } } "a…" at bounding box center [346, 233] width 240 height 329
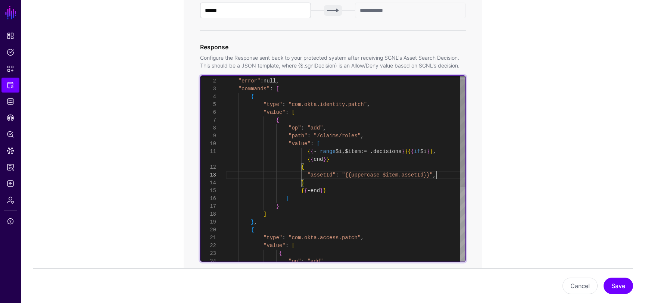
click at [440, 173] on div "} ] } , { "type" : "com.okta.access.patch" , "value" : [ ] { { { - end } } "ass…" at bounding box center [346, 229] width 240 height 321
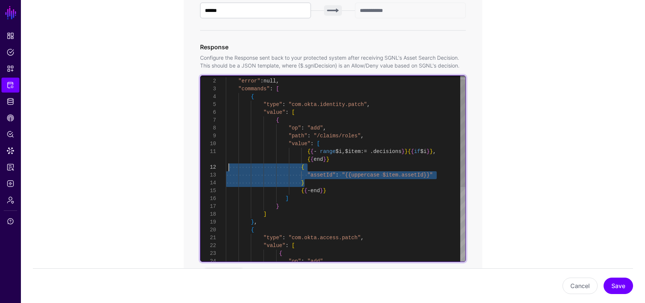
drag, startPoint x: 318, startPoint y: 183, endPoint x: 229, endPoint y: 166, distance: 90.7
click at [229, 166] on div "} ] } , { "type" : "com.okta.access.patch" , "value" : [ ] { { { - end } } "ass…" at bounding box center [346, 229] width 240 height 321
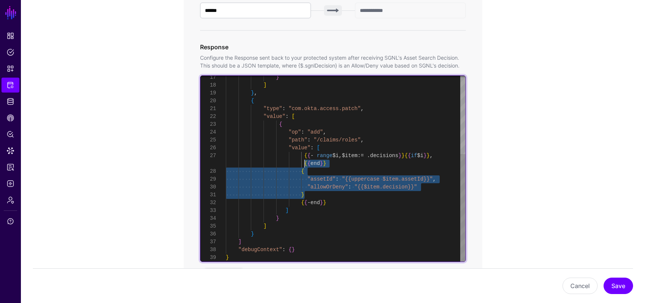
scroll to position [71, 0]
drag, startPoint x: 312, startPoint y: 196, endPoint x: 207, endPoint y: 172, distance: 107.3
click at [226, 172] on div "} ] } , { "type" : "com.okta.access.patch" , "value" : [ { "op" : "add" , "path…" at bounding box center [346, 100] width 240 height 321
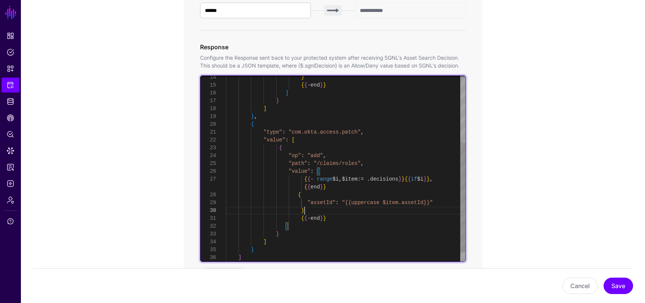
scroll to position [8, 0]
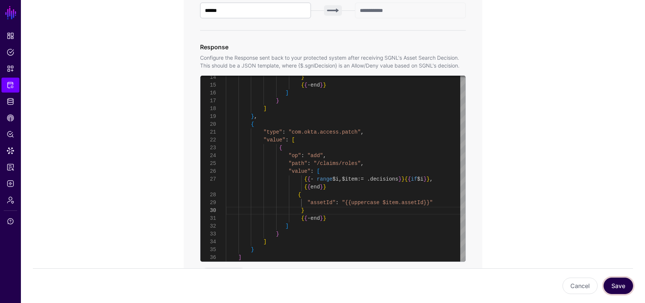
click at [618, 287] on button "Save" at bounding box center [617, 286] width 29 height 16
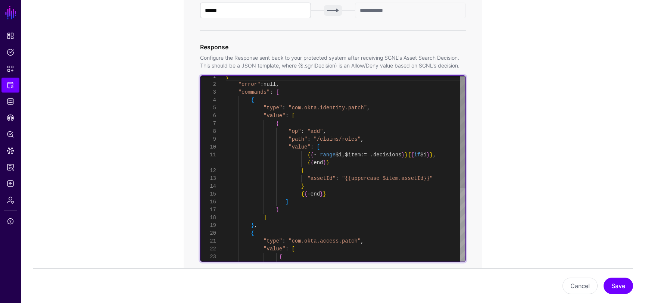
scroll to position [24, 0]
drag, startPoint x: 342, startPoint y: 179, endPoint x: 309, endPoint y: 179, distance: 33.2
click at [309, 179] on div "} { { - end } } ] } ] } , { "type" : "com.okta.access.patch" , "value" : [ { "o…" at bounding box center [346, 229] width 240 height 313
drag, startPoint x: 401, startPoint y: 179, endPoint x: 307, endPoint y: 178, distance: 94.0
click at [307, 178] on div "} { { - end } } ] } ] } , { "type" : "com.okta.access.patch" , "value" : [ { "o…" at bounding box center [346, 229] width 240 height 313
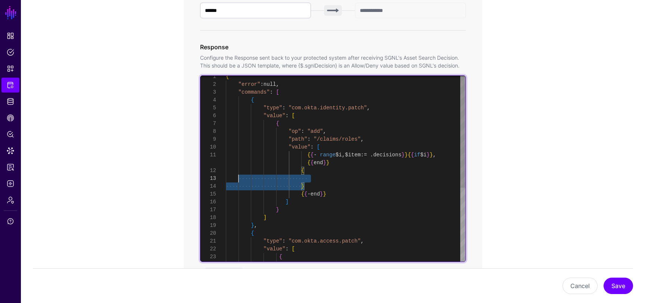
scroll to position [16, 0]
drag, startPoint x: 306, startPoint y: 188, endPoint x: 226, endPoint y: 170, distance: 81.8
click at [226, 170] on div "} { { - end } } ] } ] } , { "type" : "com.okta.access.patch" , "value" : [ { "o…" at bounding box center [346, 229] width 240 height 313
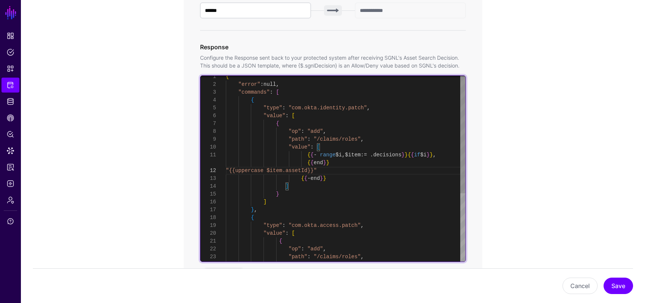
click at [229, 171] on div "{ { - end } } ] } ] } , { "type" : "com.okta.access.patch" , "value" : [ { "op"…" at bounding box center [346, 222] width 240 height 298
click at [322, 171] on div "{ { - end } } ] } ] } , { "type" : "com.okta.access.patch" , "value" : [ { "op"…" at bounding box center [346, 222] width 240 height 298
drag, startPoint x: 318, startPoint y: 175, endPoint x: 221, endPoint y: 177, distance: 97.8
click at [226, 177] on div "] } ] } , { "type" : "com.okta.access.patch" , "value" : [ { "op" : "add" , "pa…" at bounding box center [346, 225] width 240 height 298
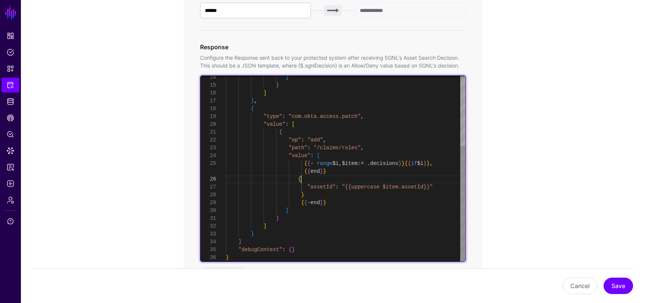
click at [352, 176] on div "] } ] } , { "type" : "com.okta.access.patch" , "value" : [ { "op" : "add" , "pa…" at bounding box center [346, 113] width 240 height 298
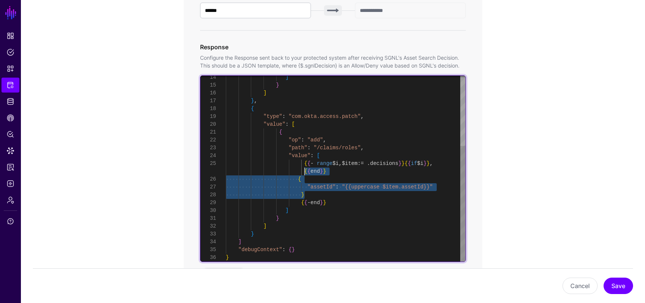
drag, startPoint x: 317, startPoint y: 197, endPoint x: 225, endPoint y: 174, distance: 94.9
click at [226, 174] on div "] } ] } , { "type" : "com.okta.access.patch" , "value" : [ { "op" : "add" , "pa…" at bounding box center [346, 113] width 240 height 298
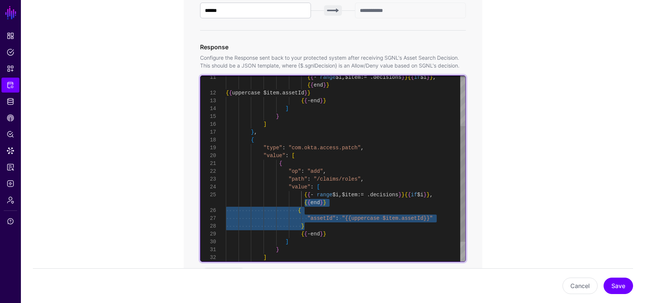
click at [318, 214] on div "] } ] } , { "type" : "com.okta.access.patch" , "value" : [ { "op" : "add" , "pa…" at bounding box center [346, 144] width 240 height 298
drag, startPoint x: 310, startPoint y: 227, endPoint x: 210, endPoint y: 205, distance: 102.0
click at [226, 205] on div "] } ] } , { "type" : "com.okta.access.patch" , "value" : [ { "op" : "add" , "pa…" at bounding box center [346, 144] width 240 height 298
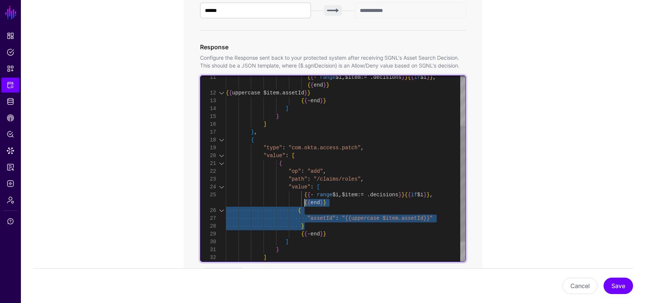
click at [301, 217] on div "] } ] } , { "type" : "com.okta.access.patch" , "value" : [ { "op" : "add" , "pa…" at bounding box center [346, 144] width 240 height 298
click at [312, 225] on div "] } ] } , { "type" : "com.okta.access.patch" , "value" : [ { "op" : "add" , "pa…" at bounding box center [346, 144] width 240 height 298
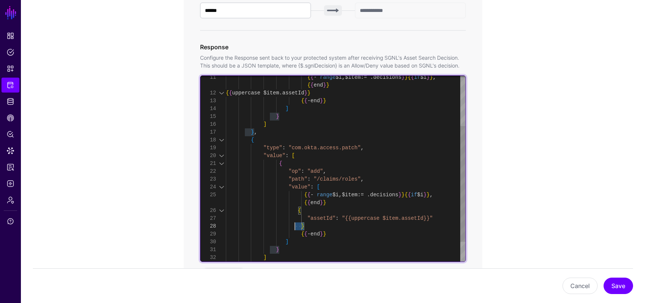
scroll to position [55, 0]
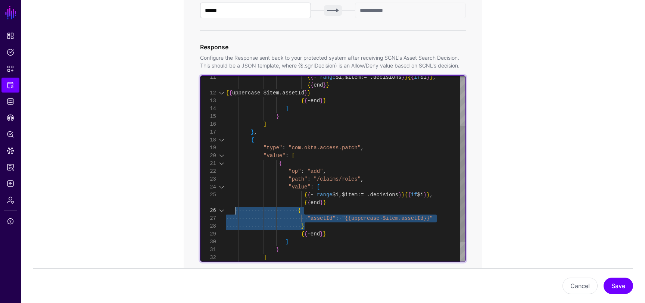
drag, startPoint x: 316, startPoint y: 226, endPoint x: 235, endPoint y: 207, distance: 83.5
click at [235, 207] on div "] } ] } , { "type" : "com.okta.access.patch" , "value" : [ { "op" : "add" , "pa…" at bounding box center [346, 144] width 240 height 298
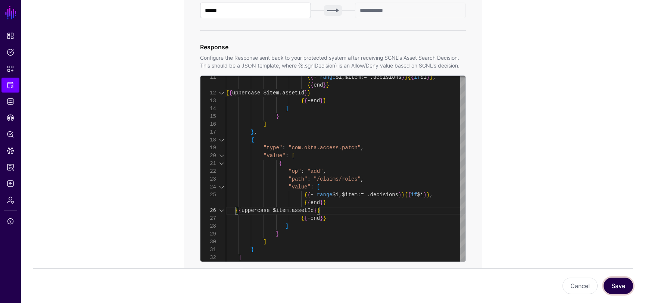
click at [621, 287] on button "Save" at bounding box center [617, 286] width 29 height 16
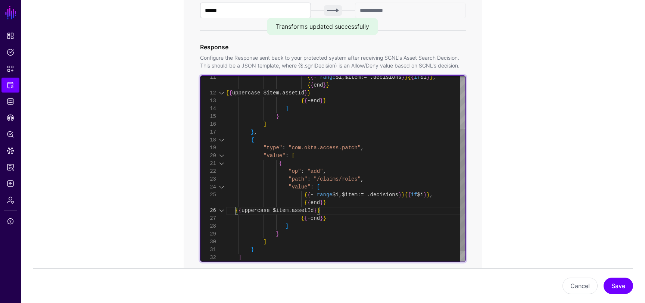
click at [235, 210] on div "{ { - range $i , $item := . decisions } } { { if $i } } , { { end } } { { upper…" at bounding box center [346, 136] width 240 height 282
click at [256, 209] on div "{ { - range $i , $item := . decisions } } { { if $i } } , { { end } } { { upper…" at bounding box center [346, 136] width 240 height 282
click at [296, 210] on div "{ { - range $i , $item := . decisions } } { { if $i } } , { { end } } { { upper…" at bounding box center [346, 136] width 240 height 282
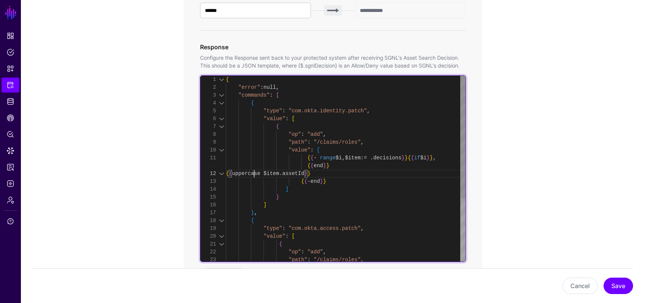
scroll to position [16, 0]
click at [255, 174] on div "{ { - range $i , $item := . decisions } } { { if $i } } , { { end } } { { upper…" at bounding box center [346, 217] width 240 height 282
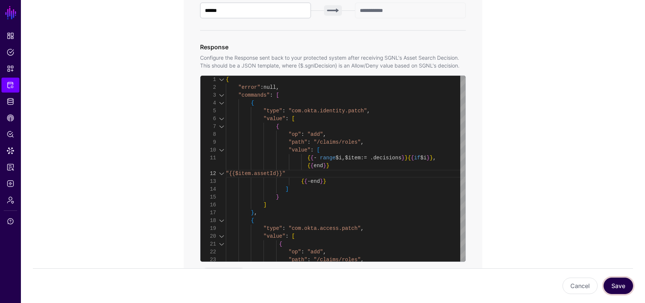
click at [632, 287] on button "Save" at bounding box center [617, 286] width 29 height 16
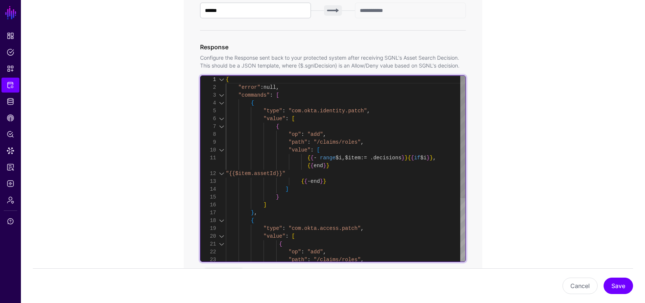
click at [226, 172] on div "{ "error" : null , "commands" : [ { "type" : "com.okta.identity.patch" , "value…" at bounding box center [346, 217] width 240 height 282
click at [309, 156] on div "{ "error" : null , "commands" : [ { "type" : "com.okta.identity.patch" , "value…" at bounding box center [346, 217] width 240 height 282
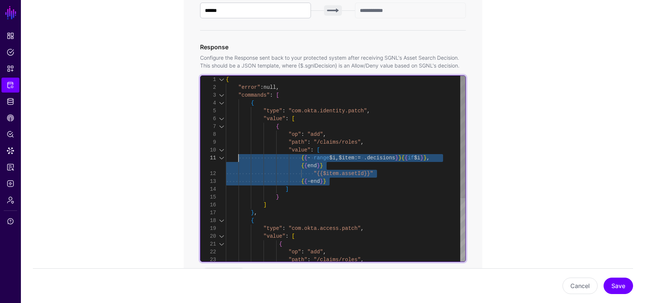
drag, startPoint x: 338, startPoint y: 181, endPoint x: 237, endPoint y: 159, distance: 103.8
click at [237, 159] on div "{ "error" : null , "commands" : [ { "type" : "com.okta.identity.patch" , "value…" at bounding box center [346, 217] width 240 height 282
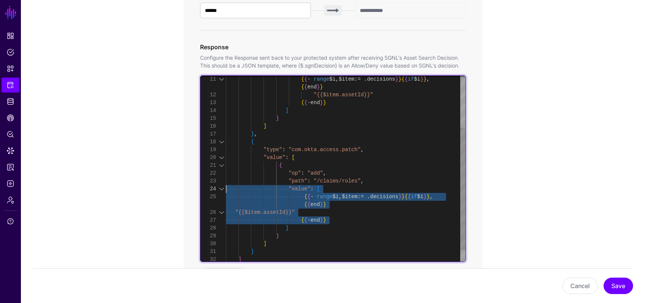
scroll to position [39, 0]
drag, startPoint x: 340, startPoint y: 219, endPoint x: 229, endPoint y: 193, distance: 114.4
click at [229, 193] on div "{ { - range $i , $item := . decisions } } { { if $i } } , "{{$item.assetId}}" {…" at bounding box center [346, 138] width 240 height 282
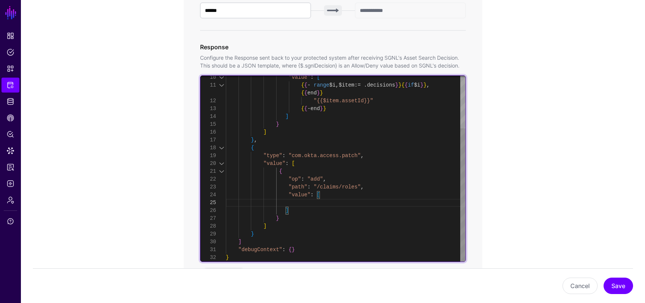
scroll to position [55, 0]
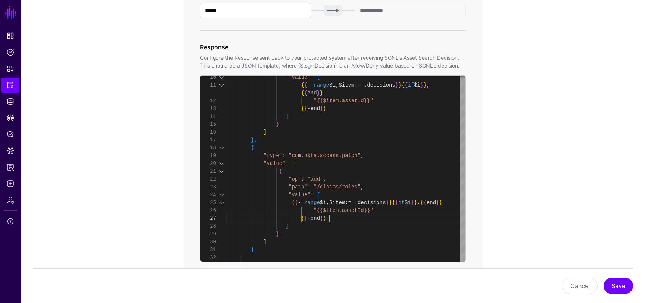
click at [622, 275] on div "Cancel Save" at bounding box center [333, 285] width 600 height 35
click at [620, 284] on button "Save" at bounding box center [617, 286] width 29 height 16
type textarea "**********"
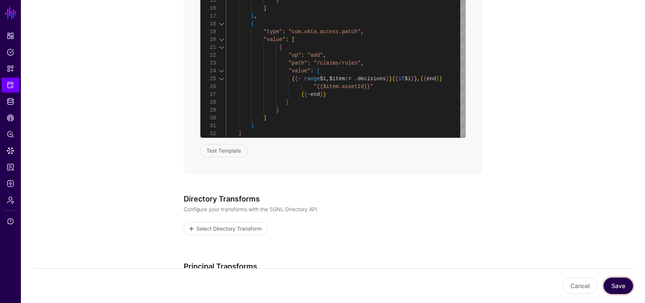
scroll to position [504, 0]
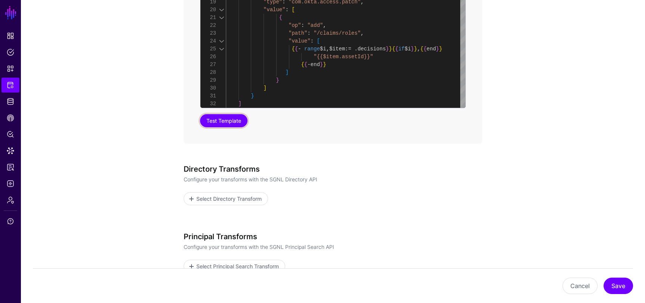
click at [234, 125] on button "Test Template" at bounding box center [223, 120] width 47 height 13
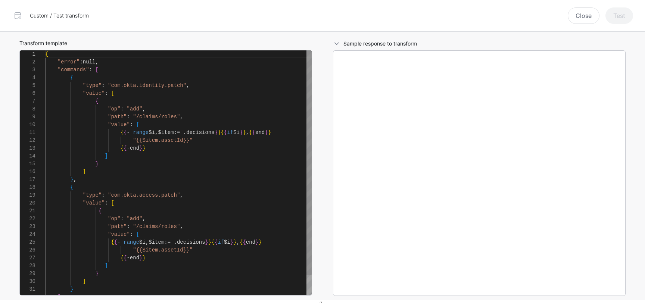
scroll to position [78, 0]
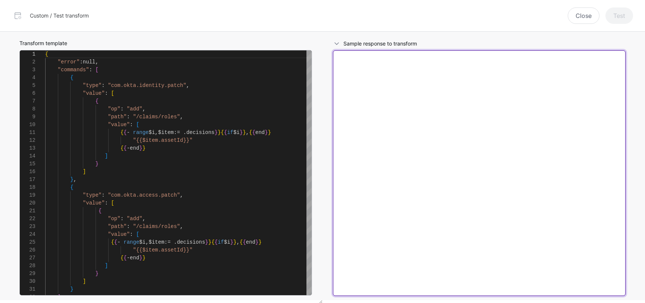
click at [415, 106] on textarea at bounding box center [479, 173] width 293 height 246
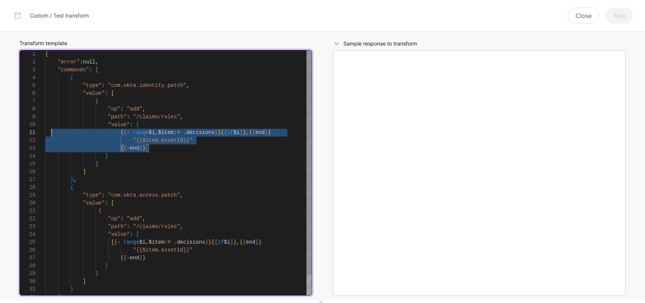
scroll to position [0, 0]
drag, startPoint x: 158, startPoint y: 145, endPoint x: 48, endPoint y: 133, distance: 111.1
click at [48, 133] on div "{ "error" : null , "commands" : [ { "type" : "com.okta.identity.patch" , "value…" at bounding box center [178, 183] width 266 height 266
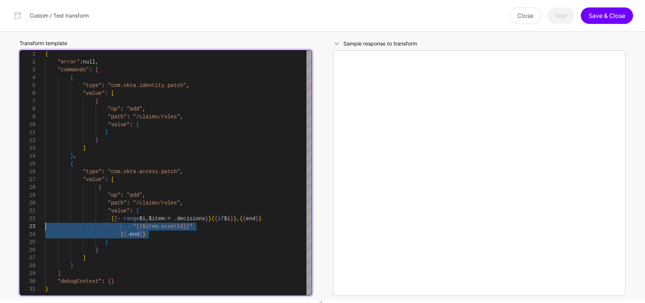
scroll to position [8, 0]
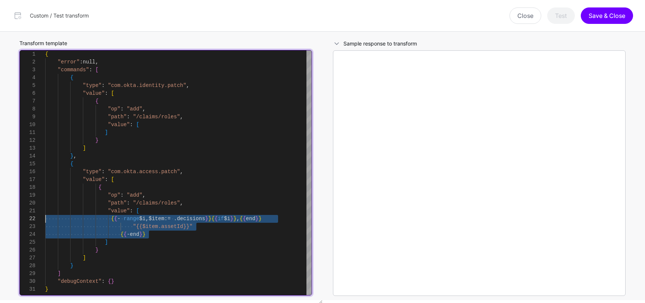
drag, startPoint x: 156, startPoint y: 234, endPoint x: 34, endPoint y: 220, distance: 122.1
click at [45, 220] on div "{ "error" : null , "commands" : [ { "type" : "com.okta.identity.patch" , "value…" at bounding box center [178, 172] width 266 height 245
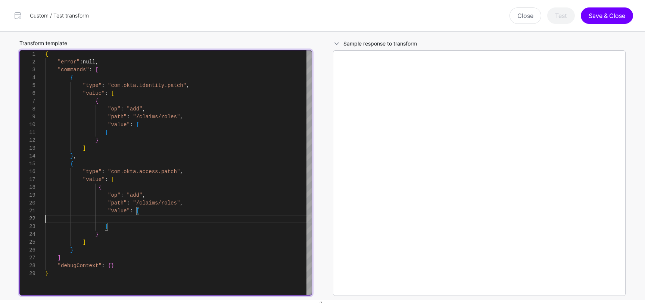
type textarea "**********"
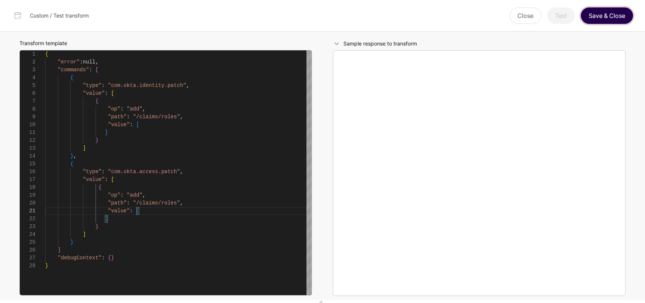
click at [599, 13] on button "Save & Close" at bounding box center [607, 15] width 52 height 16
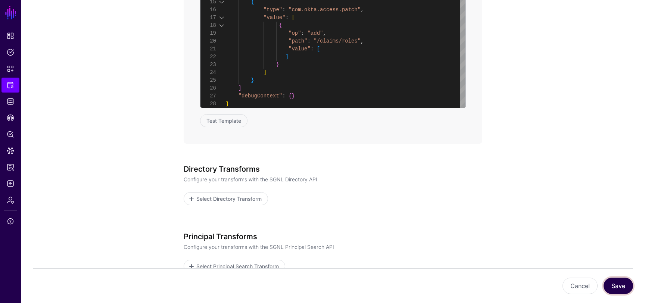
click at [617, 285] on button "Save" at bounding box center [617, 286] width 29 height 16
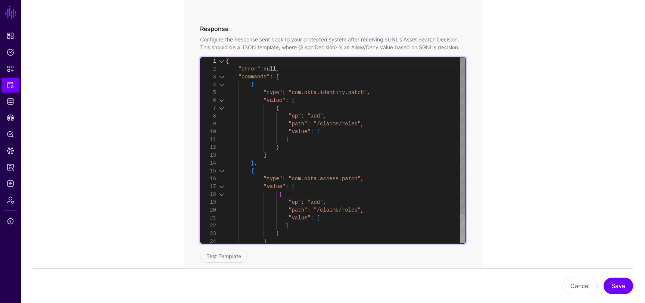
scroll to position [8, 0]
click at [296, 68] on div ""type" : "com.okta.identity.patch" , "value" : [ { "op" : "add" , "path" : "/cl…" at bounding box center [346, 166] width 240 height 219
click at [291, 76] on div ""type" : "com.okta.identity.patch" , "value" : [ { "op" : "add" , "path" : "/cl…" at bounding box center [346, 166] width 240 height 219
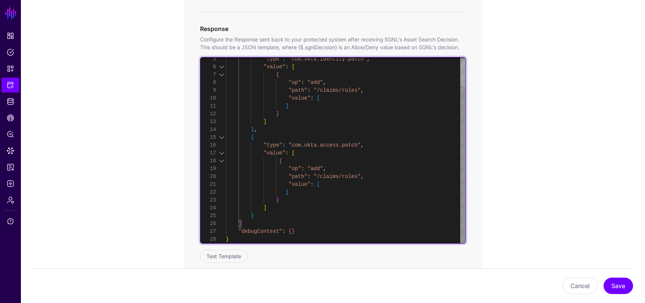
scroll to position [39, 0]
click at [253, 224] on div ""type" : "com.okta.identity.patch" , "value" : [ { "op" : "add" , "path" : "/cl…" at bounding box center [346, 133] width 240 height 219
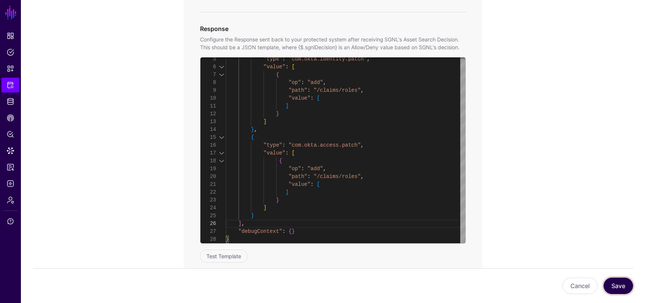
click at [617, 287] on button "Save" at bounding box center [617, 286] width 29 height 16
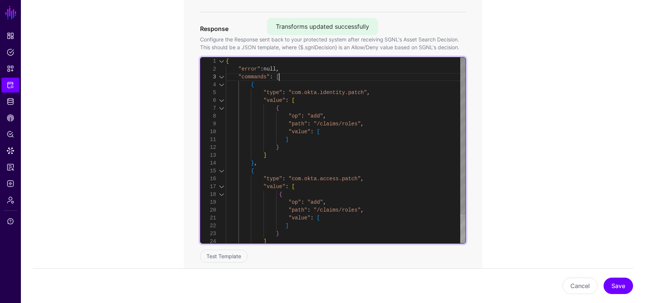
scroll to position [16, 0]
click at [288, 77] on div ""type" : "com.okta.identity.patch" , "value" : [ { "op" : "add" , "path" : "/cl…" at bounding box center [346, 166] width 240 height 219
click at [254, 73] on div ""type" : "com.okta.identity.patch" , "value" : [ { "op" : "add" , "path" : "/cl…" at bounding box center [346, 166] width 240 height 219
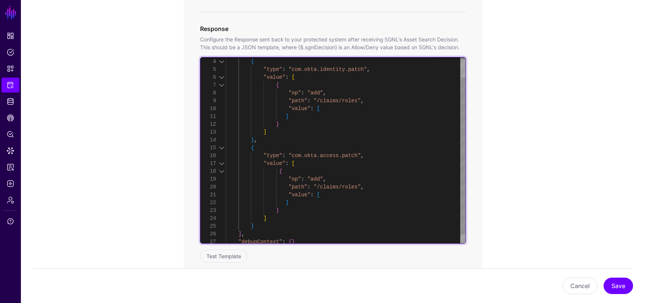
scroll to position [31, 0]
click at [266, 150] on div ""type" : "com.okta.identity.patch" , "value" : [ { "op" : "add" , "path" : "/cl…" at bounding box center [346, 143] width 240 height 219
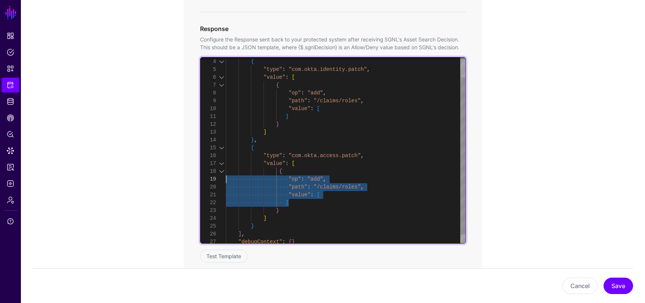
drag, startPoint x: 292, startPoint y: 202, endPoint x: 223, endPoint y: 178, distance: 73.2
click at [226, 178] on div ""type" : "com.okta.identity.patch" , "value" : [ { "op" : "add" , "path" : "/cl…" at bounding box center [346, 143] width 240 height 219
drag, startPoint x: 283, startPoint y: 210, endPoint x: 210, endPoint y: 171, distance: 83.3
click at [226, 171] on div ""type" : "com.okta.identity.patch" , "value" : [ { "op" : "add" , "path" : "/cl…" at bounding box center [346, 143] width 240 height 219
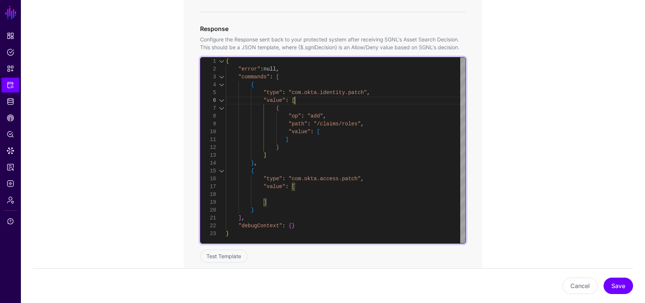
scroll to position [39, 0]
click at [302, 102] on div ""type" : "com.okta.identity.patch" , "value" : [ { "op" : "add" , "path" : "/cl…" at bounding box center [346, 150] width 240 height 186
drag, startPoint x: 295, startPoint y: 142, endPoint x: 284, endPoint y: 140, distance: 11.3
click at [284, 140] on div ""type" : "com.okta.identity.patch" , "value" : [ { "op" : "add" , "path" : "/cl…" at bounding box center [346, 150] width 240 height 186
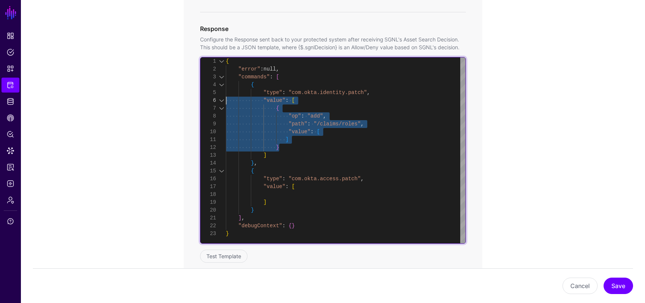
scroll to position [47, 0]
drag, startPoint x: 286, startPoint y: 151, endPoint x: 219, endPoint y: 106, distance: 81.5
click at [226, 106] on div ""type" : "com.okta.identity.patch" , "value" : [ { "op" : "add" , "path" : "/cl…" at bounding box center [346, 150] width 240 height 186
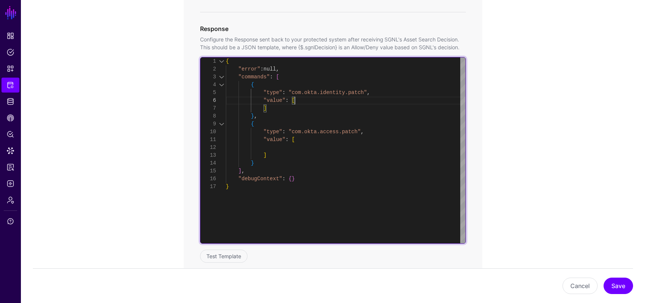
scroll to position [39, 0]
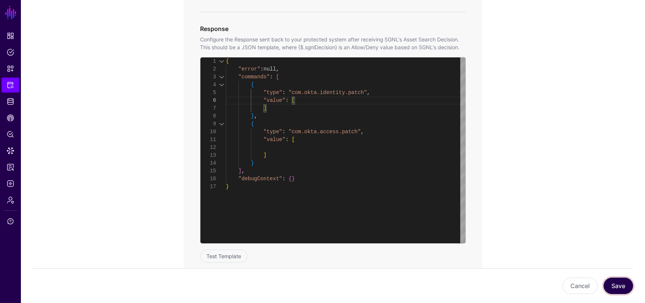
click at [614, 287] on button "Save" at bounding box center [617, 286] width 29 height 16
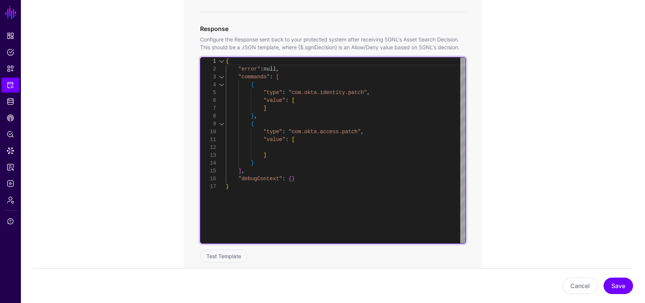
click at [308, 102] on div "{ "error" : null , "commands" : [ { "type" : "com.okta.identity.patch" , "value…" at bounding box center [346, 150] width 240 height 186
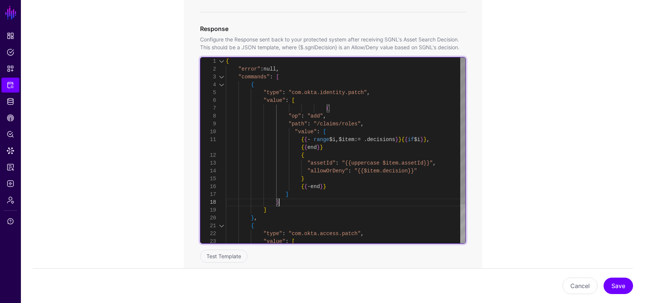
scroll to position [63, 0]
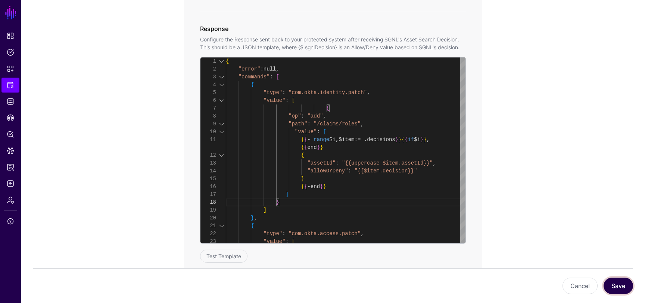
click at [628, 280] on button "Save" at bounding box center [617, 286] width 29 height 16
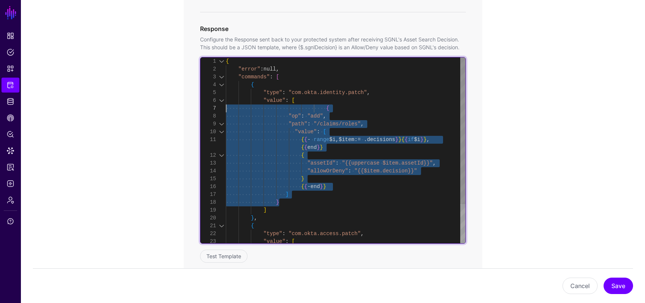
scroll to position [47, 0]
drag, startPoint x: 286, startPoint y: 200, endPoint x: 191, endPoint y: 110, distance: 130.4
click at [226, 110] on div "{ "error" : null , "commands" : [ { "type" : "com.okta.identity.patch" , "value…" at bounding box center [346, 174] width 240 height 235
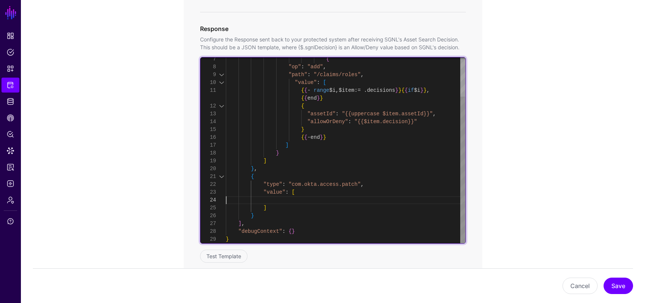
click at [280, 200] on div "{ "op" : "add" , "path" : "/claims/roles" , "value" : [ { { - range $i , $item …" at bounding box center [346, 125] width 240 height 235
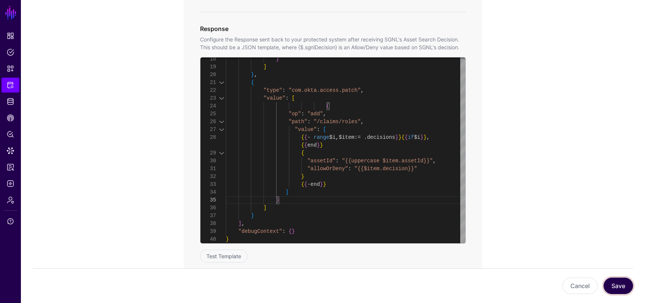
click at [621, 286] on button "Save" at bounding box center [617, 286] width 29 height 16
click at [621, 287] on button "Save" at bounding box center [617, 286] width 29 height 16
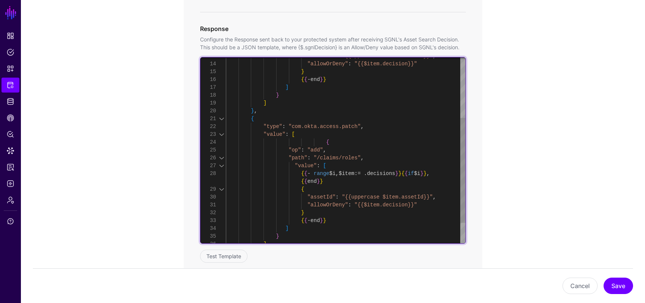
scroll to position [8, 0]
drag, startPoint x: 342, startPoint y: 196, endPoint x: 307, endPoint y: 197, distance: 34.3
click at [307, 197] on div "} ] } , { "type" : "com.okta.access.patch" , "value" : [ { "op" : "add" , "path…" at bounding box center [346, 114] width 240 height 329
click at [326, 202] on div "} ] } , { "type" : "com.okta.access.patch" , "value" : [ { "op" : "add" , "path…" at bounding box center [346, 114] width 240 height 329
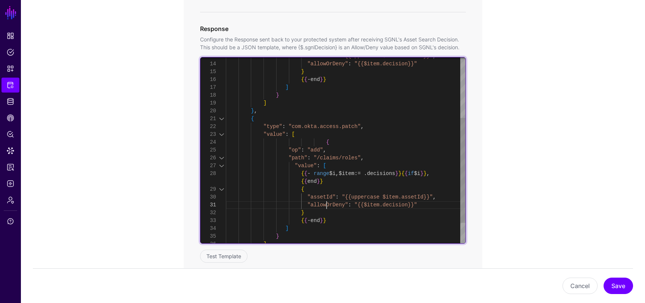
click at [326, 202] on div "} ] } , { "type" : "com.okta.access.patch" , "value" : [ { "op" : "add" , "path…" at bounding box center [346, 114] width 240 height 329
drag, startPoint x: 342, startPoint y: 197, endPoint x: 310, endPoint y: 196, distance: 32.1
click at [310, 196] on div "} ] } , { "type" : "com.okta.access.patch" , "value" : [ { "op" : "add" , "path…" at bounding box center [346, 110] width 240 height 321
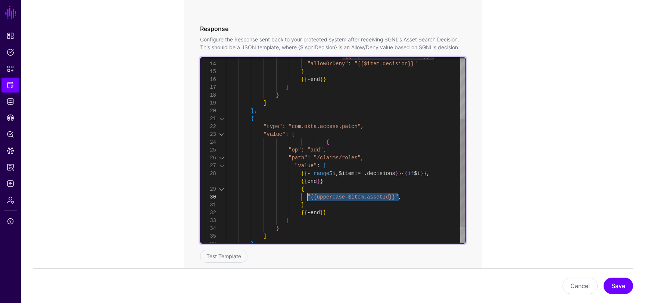
drag, startPoint x: 398, startPoint y: 197, endPoint x: 308, endPoint y: 197, distance: 89.9
click at [308, 197] on div "} ] } , { "type" : "com.okta.access.patch" , "value" : [ { "op" : "add" , "path…" at bounding box center [346, 110] width 240 height 321
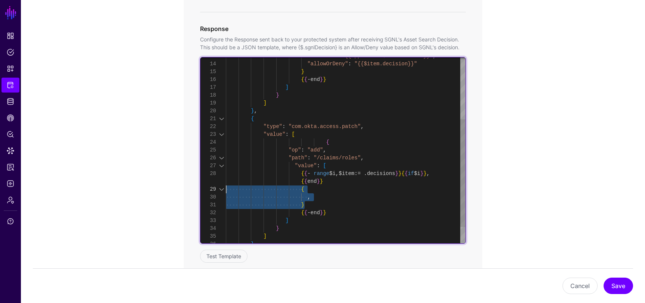
scroll to position [0, 0]
drag, startPoint x: 310, startPoint y: 204, endPoint x: 218, endPoint y: 188, distance: 94.1
click at [226, 188] on div "} ] } , { "type" : "com.okta.access.patch" , "value" : [ { "op" : "add" , "path…" at bounding box center [346, 110] width 240 height 321
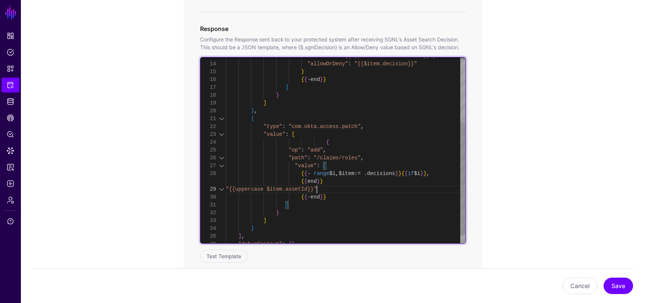
click at [228, 188] on div "} ] } , { "type" : "com.okta.access.patch" , "value" : [ { "op" : "add" , "path…" at bounding box center [346, 103] width 240 height 306
click at [327, 188] on div "} ] } , { "type" : "com.okta.access.patch" , "value" : [ { "op" : "add" , "path…" at bounding box center [346, 103] width 240 height 306
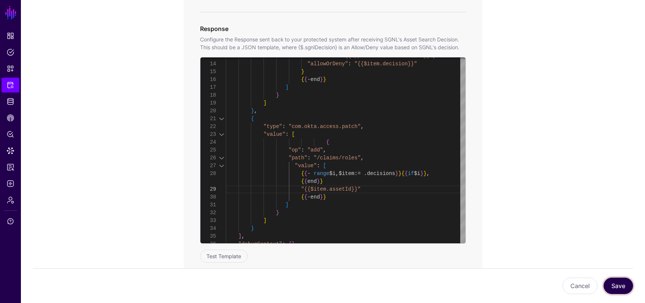
click at [621, 281] on button "Save" at bounding box center [617, 286] width 29 height 16
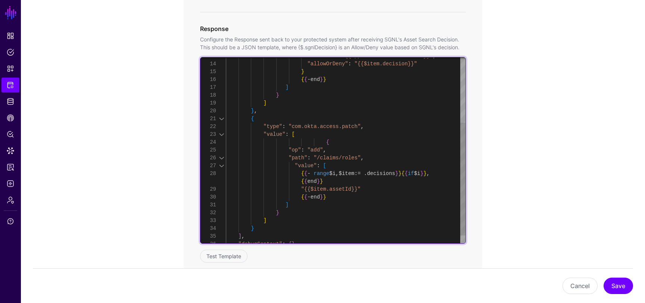
click at [306, 134] on div ""assetId" : "{{uppercase $item.assetId}}" , "allowOrDeny" : "{{$item.decision}}…" at bounding box center [346, 103] width 240 height 306
click at [342, 163] on div ""assetId" : "{{uppercase $item.assetId}}" , "allowOrDeny" : "{{$item.decision}}…" at bounding box center [346, 103] width 240 height 306
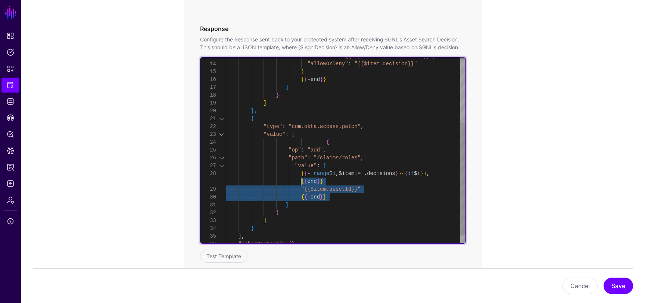
scroll to position [63, 0]
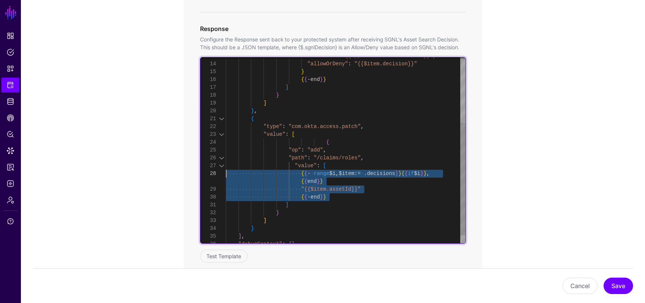
drag, startPoint x: 338, startPoint y: 197, endPoint x: 224, endPoint y: 171, distance: 117.1
click at [226, 171] on div ""assetId" : "{{uppercase $item.assetId}}" , "allowOrDeny" : "{{$item.decision}}…" at bounding box center [346, 103] width 240 height 306
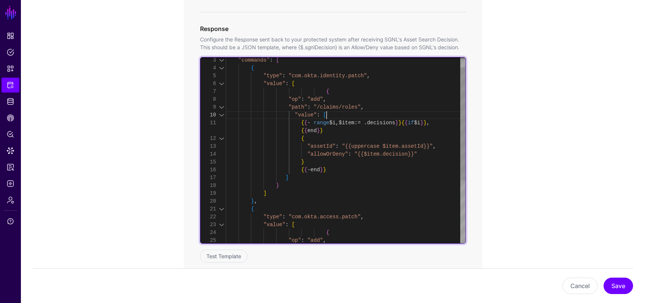
click at [334, 112] on div ""assetId" : "{{uppercase $item.assetId}}" , "allowOrDeny" : "{{$item.decision}}…" at bounding box center [346, 194] width 240 height 306
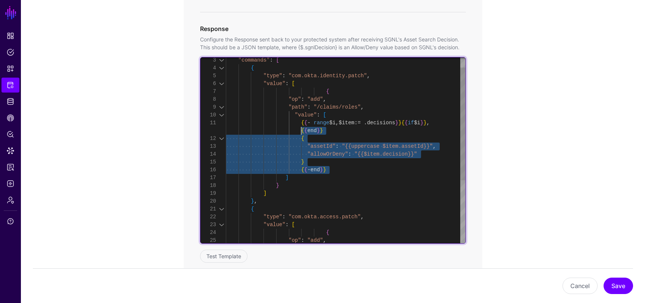
scroll to position [0, 0]
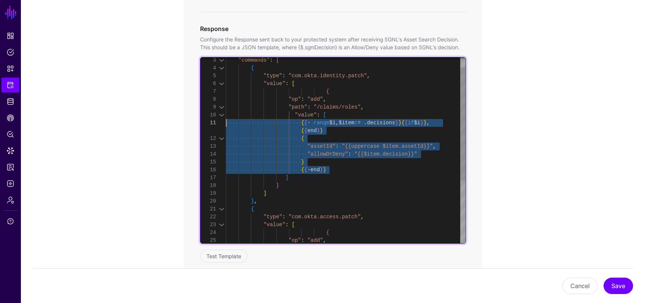
drag, startPoint x: 337, startPoint y: 169, endPoint x: 221, endPoint y: 119, distance: 125.4
click at [226, 119] on div ""assetId" : "{{uppercase $item.assetId}}" , "allowOrDeny" : "{{$item.decision}}…" at bounding box center [346, 194] width 240 height 306
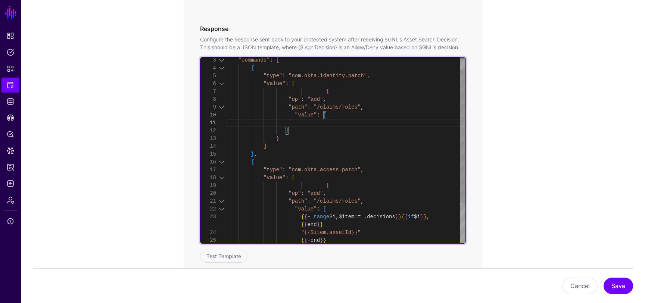
scroll to position [24, 0]
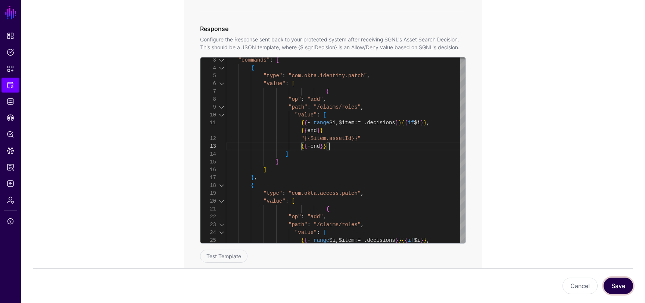
click at [623, 288] on button "Save" at bounding box center [617, 286] width 29 height 16
type textarea "**********"
